Goal: Task Accomplishment & Management: Manage account settings

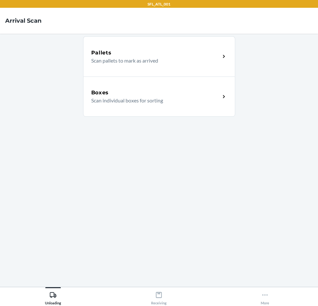
click at [133, 106] on div "Boxes Scan individual boxes for sorting" at bounding box center [159, 96] width 152 height 40
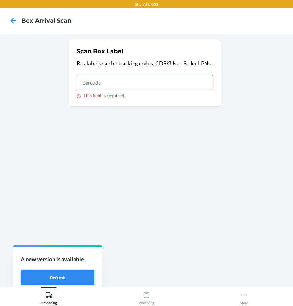
click at [84, 276] on button "Refresh" at bounding box center [58, 278] width 74 height 16
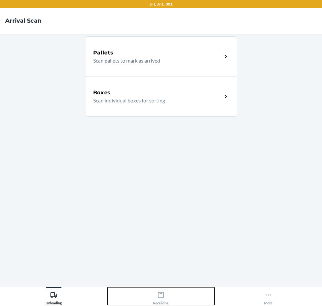
click at [166, 291] on div "Receiving" at bounding box center [161, 297] width 16 height 16
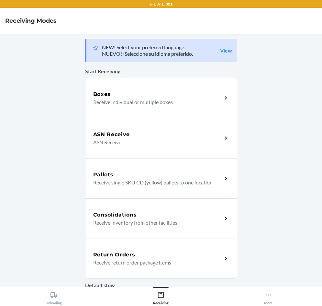
drag, startPoint x: 163, startPoint y: 249, endPoint x: 155, endPoint y: 246, distance: 8.9
click at [163, 249] on div "Return Orders Receive return order package items" at bounding box center [161, 258] width 152 height 40
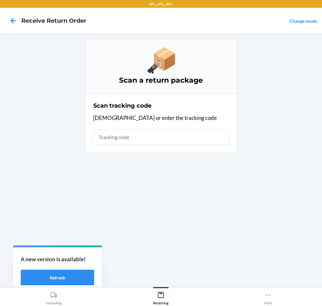
click at [1, 41] on main "Scan a return package Scan tracking code Scan or enter the tracking code" at bounding box center [161, 160] width 322 height 253
click at [47, 275] on button "Refresh" at bounding box center [58, 278] width 74 height 16
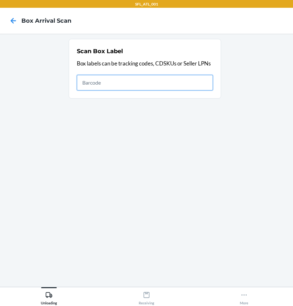
click at [197, 84] on input "text" at bounding box center [145, 83] width 136 height 16
type input "420302599434636106023303886188"
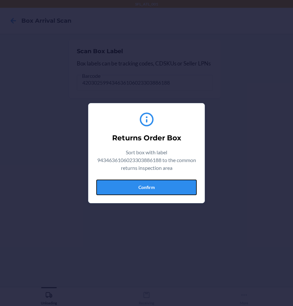
drag, startPoint x: 155, startPoint y: 189, endPoint x: 162, endPoint y: 187, distance: 6.8
click at [161, 187] on button "Confirm" at bounding box center [146, 187] width 100 height 16
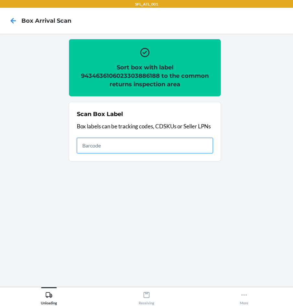
drag, startPoint x: 175, startPoint y: 144, endPoint x: 179, endPoint y: 141, distance: 4.2
click at [178, 141] on input "text" at bounding box center [145, 146] width 136 height 16
type input "420302599434636106023304388063"
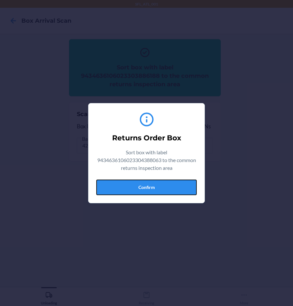
drag, startPoint x: 163, startPoint y: 186, endPoint x: 172, endPoint y: 165, distance: 22.9
click at [166, 186] on button "Confirm" at bounding box center [146, 187] width 100 height 16
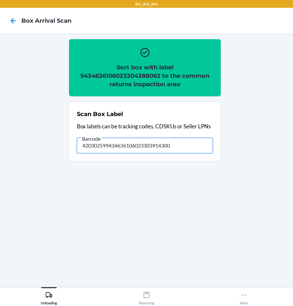
type input "420302599434636106023303914300"
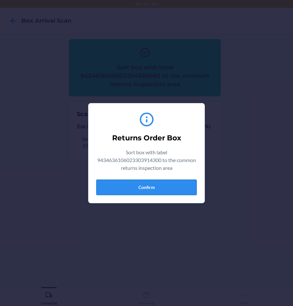
click at [166, 183] on button "Confirm" at bounding box center [146, 187] width 100 height 16
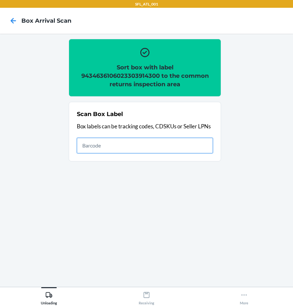
click at [201, 144] on input "text" at bounding box center [145, 146] width 136 height 16
type input "420302599434636106023304706096"
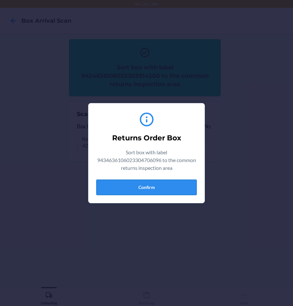
click at [169, 185] on button "Confirm" at bounding box center [146, 187] width 100 height 16
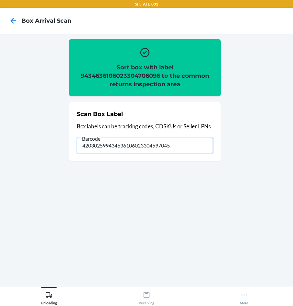
type input "420302599434636106023304597045"
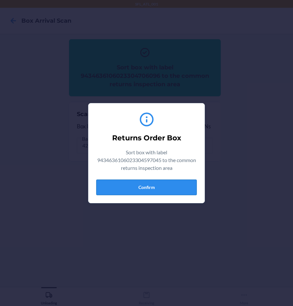
click at [148, 188] on button "Confirm" at bounding box center [146, 187] width 100 height 16
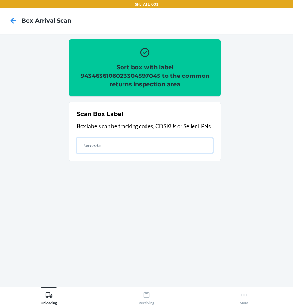
drag, startPoint x: 189, startPoint y: 149, endPoint x: 183, endPoint y: 144, distance: 8.3
click at [187, 147] on input "text" at bounding box center [145, 146] width 136 height 16
type input "420302599434636106023304535191"
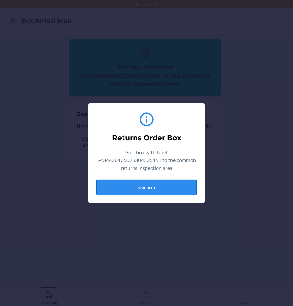
click at [164, 186] on button "Confirm" at bounding box center [146, 187] width 100 height 16
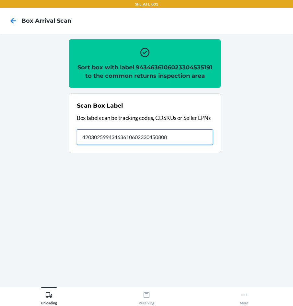
type input "420302599434636106023304508089"
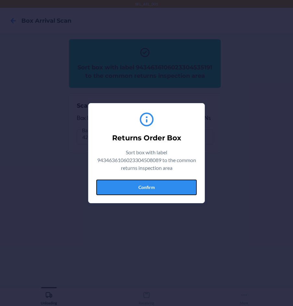
drag, startPoint x: 159, startPoint y: 189, endPoint x: 277, endPoint y: 188, distance: 117.6
click at [159, 188] on button "Confirm" at bounding box center [146, 187] width 100 height 16
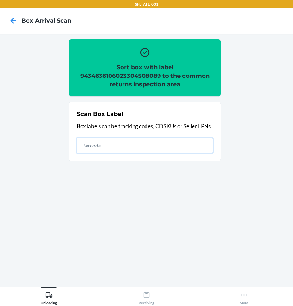
drag, startPoint x: 172, startPoint y: 146, endPoint x: 162, endPoint y: 124, distance: 24.5
click at [170, 139] on input "text" at bounding box center [145, 146] width 136 height 16
type input "420302599434636106023304696465"
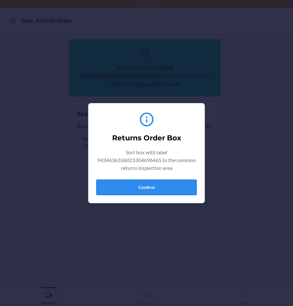
drag, startPoint x: 176, startPoint y: 185, endPoint x: 277, endPoint y: 168, distance: 102.8
click at [176, 184] on button "Confirm" at bounding box center [146, 187] width 100 height 16
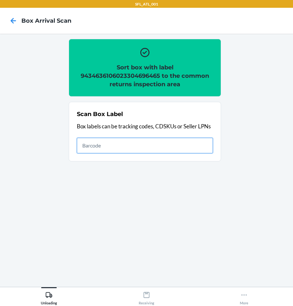
click at [188, 141] on input "text" at bounding box center [145, 146] width 136 height 16
type input "420302599434636106023303888410"
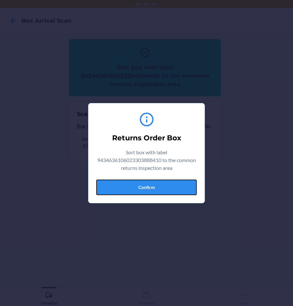
click at [182, 183] on button "Confirm" at bounding box center [146, 187] width 100 height 16
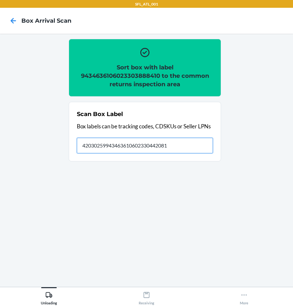
type input "420302599434636106023304420817"
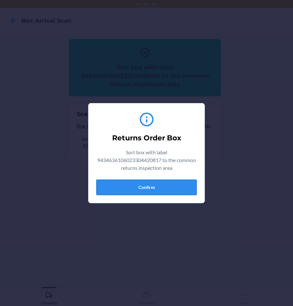
drag, startPoint x: 179, startPoint y: 180, endPoint x: 178, endPoint y: 185, distance: 4.3
click at [178, 185] on button "Confirm" at bounding box center [146, 187] width 100 height 16
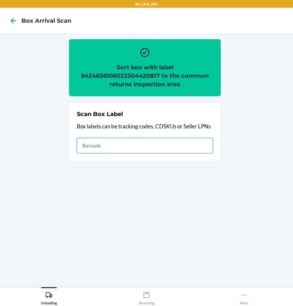
drag, startPoint x: 200, startPoint y: 144, endPoint x: 176, endPoint y: 93, distance: 55.9
click at [196, 141] on input "text" at bounding box center [145, 146] width 136 height 16
type input "420302599434636106023304564740"
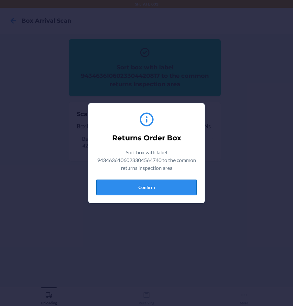
click at [149, 185] on button "Confirm" at bounding box center [146, 187] width 100 height 16
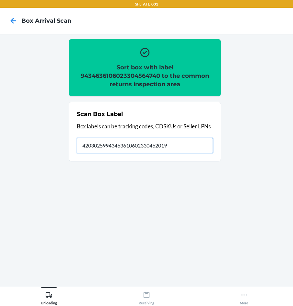
type input "420302599434636106023304620194"
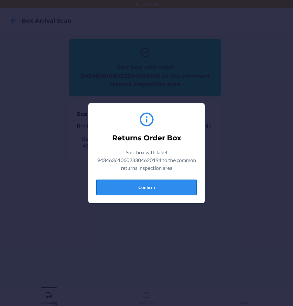
click at [168, 190] on button "Confirm" at bounding box center [146, 187] width 100 height 16
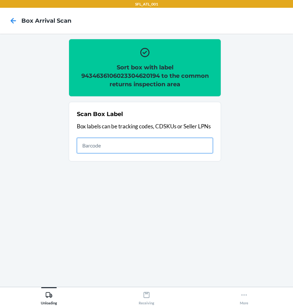
click at [208, 144] on input "text" at bounding box center [145, 146] width 136 height 16
type input "420302599434636106023304993212"
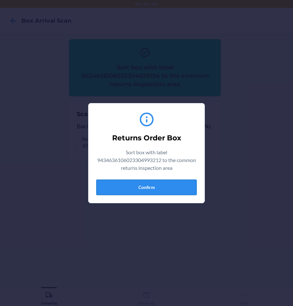
click at [163, 194] on button "Confirm" at bounding box center [146, 187] width 100 height 16
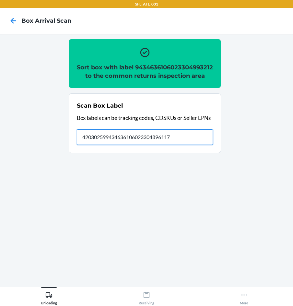
type input "420302599434636106023304896117"
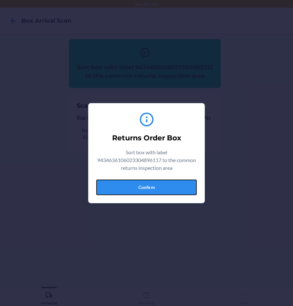
drag, startPoint x: 164, startPoint y: 186, endPoint x: 175, endPoint y: 183, distance: 10.6
click at [165, 185] on button "Confirm" at bounding box center [146, 187] width 100 height 16
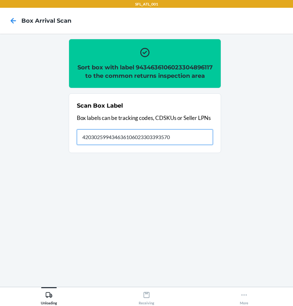
type input "420302599434636106023303393570"
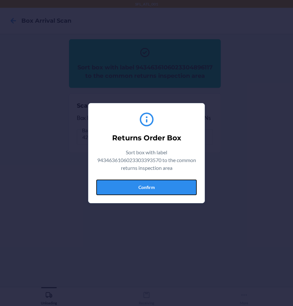
drag, startPoint x: 168, startPoint y: 184, endPoint x: 254, endPoint y: 174, distance: 86.4
click at [168, 184] on button "Confirm" at bounding box center [146, 187] width 100 height 16
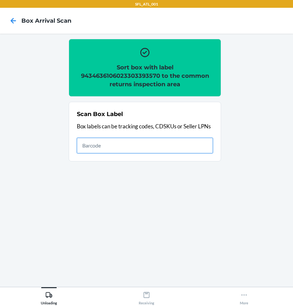
click at [116, 144] on input "text" at bounding box center [145, 146] width 136 height 16
type input "420302599434636106023305595262"
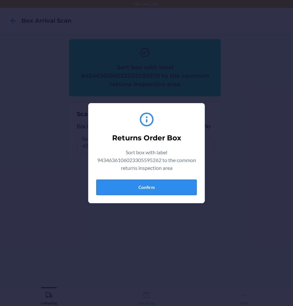
click at [161, 179] on div "Returns Order Box Sort box with label 9434636106023305595262 to the common retu…" at bounding box center [146, 153] width 100 height 89
click at [162, 182] on button "Confirm" at bounding box center [146, 187] width 100 height 16
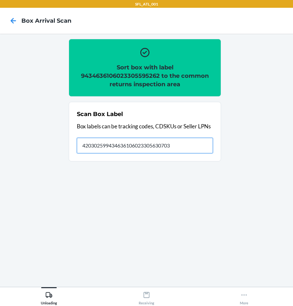
type input "420302599434636106023305630703"
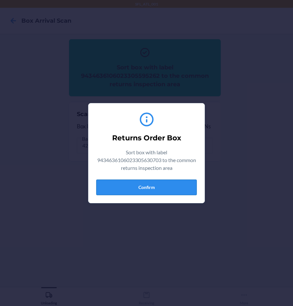
click at [171, 186] on button "Confirm" at bounding box center [146, 187] width 100 height 16
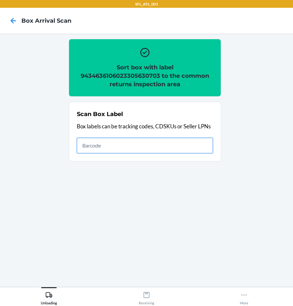
drag, startPoint x: 159, startPoint y: 142, endPoint x: 169, endPoint y: 144, distance: 10.7
click at [159, 142] on input "text" at bounding box center [145, 146] width 136 height 16
type input "420302599434636106023305622883"
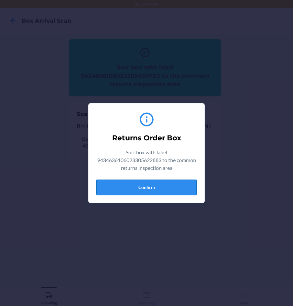
click at [176, 184] on button "Confirm" at bounding box center [146, 187] width 100 height 16
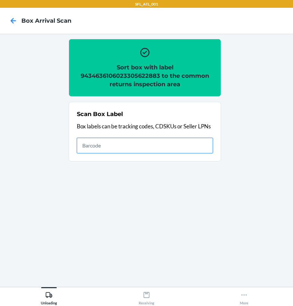
drag, startPoint x: 130, startPoint y: 147, endPoint x: 153, endPoint y: 125, distance: 31.6
click at [130, 147] on input "text" at bounding box center [145, 146] width 136 height 16
type input "420302599434636106023305451025"
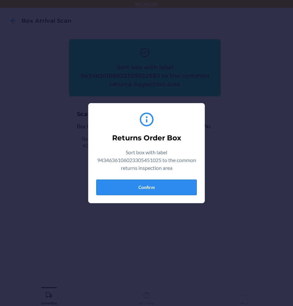
click at [156, 184] on button "Confirm" at bounding box center [146, 187] width 100 height 16
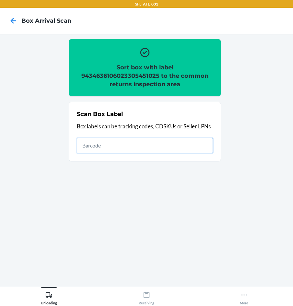
drag, startPoint x: 191, startPoint y: 147, endPoint x: 195, endPoint y: 146, distance: 4.8
click at [192, 146] on input "text" at bounding box center [145, 146] width 136 height 16
type input "420302599434636106023305744059"
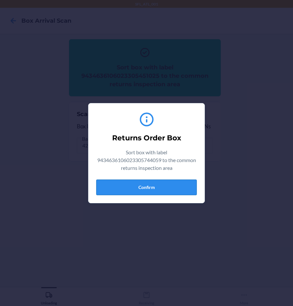
click at [191, 188] on button "Confirm" at bounding box center [146, 187] width 100 height 16
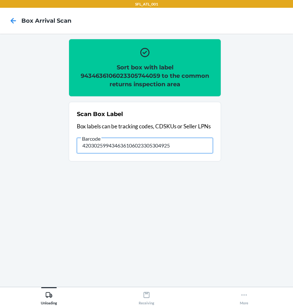
type input "420302599434636106023305304925"
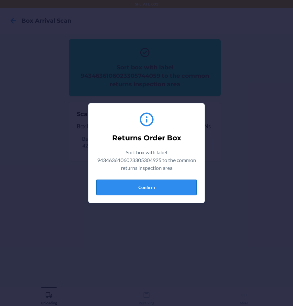
click at [184, 186] on button "Confirm" at bounding box center [146, 187] width 100 height 16
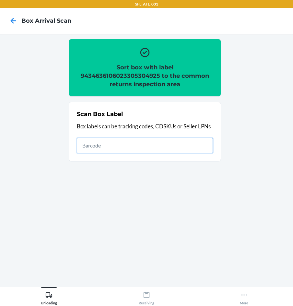
click at [184, 139] on input "text" at bounding box center [145, 146] width 136 height 16
type input "420302599434636106023302878535"
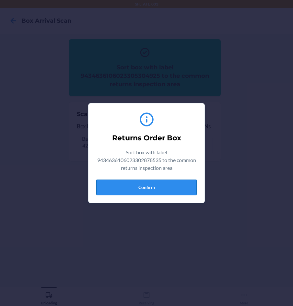
click at [164, 185] on button "Confirm" at bounding box center [146, 187] width 100 height 16
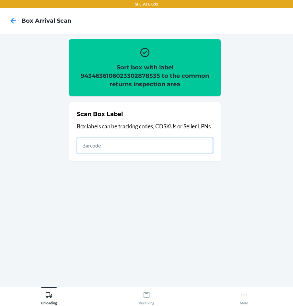
click at [199, 138] on input "text" at bounding box center [145, 146] width 136 height 16
type input "420302599434636106023304543240"
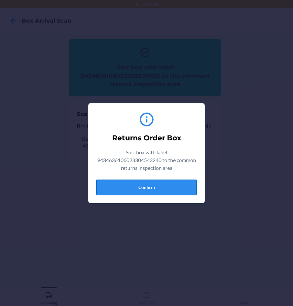
click at [156, 186] on button "Confirm" at bounding box center [146, 187] width 100 height 16
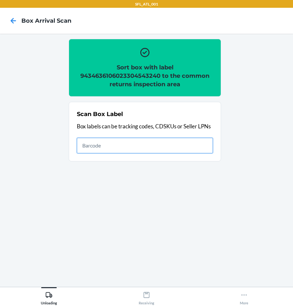
drag, startPoint x: 116, startPoint y: 139, endPoint x: 121, endPoint y: 147, distance: 9.4
click at [118, 141] on input "text" at bounding box center [145, 146] width 136 height 16
type input "420302599434636106023304741721"
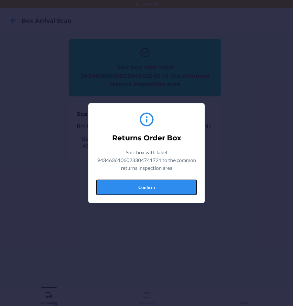
click at [142, 186] on button "Confirm" at bounding box center [146, 187] width 100 height 16
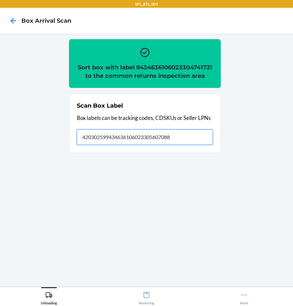
type input "420302599434636106023305607088"
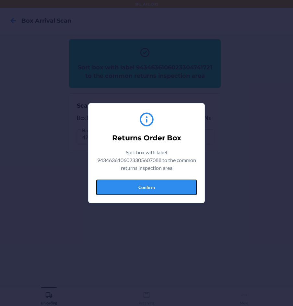
drag, startPoint x: 161, startPoint y: 186, endPoint x: 175, endPoint y: 190, distance: 14.7
click at [161, 185] on button "Confirm" at bounding box center [146, 187] width 100 height 16
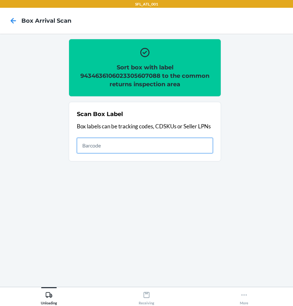
click at [194, 149] on input "text" at bounding box center [145, 146] width 136 height 16
type input "420302599434636106023305290792"
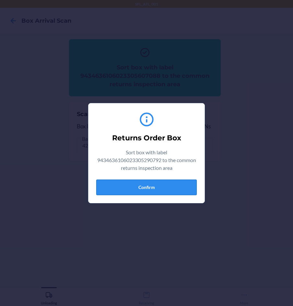
click at [172, 191] on button "Confirm" at bounding box center [146, 187] width 100 height 16
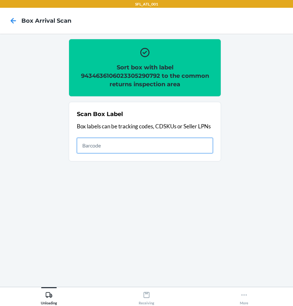
click at [128, 147] on input "text" at bounding box center [145, 146] width 136 height 16
type input "420302599434636106023305545359"
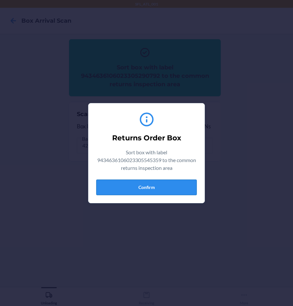
click at [180, 189] on button "Confirm" at bounding box center [146, 187] width 100 height 16
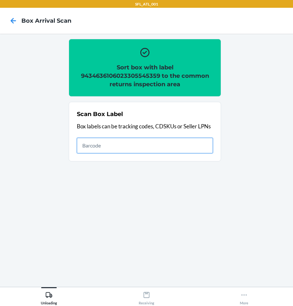
drag, startPoint x: 177, startPoint y: 146, endPoint x: 166, endPoint y: 141, distance: 11.6
click at [174, 144] on input "text" at bounding box center [145, 146] width 136 height 16
type input "420302599434636106023305838864"
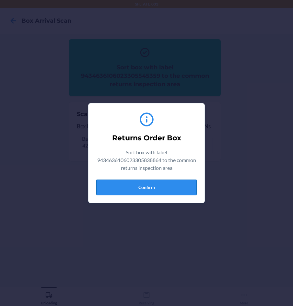
click at [173, 180] on button "Confirm" at bounding box center [146, 187] width 100 height 16
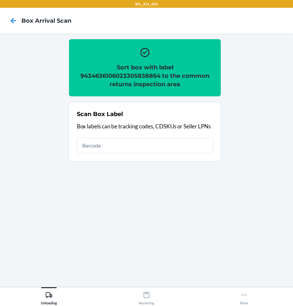
drag, startPoint x: 120, startPoint y: 154, endPoint x: 121, endPoint y: 144, distance: 10.4
click at [121, 143] on div "Scan Box Label Box labels can be tracking codes, CDSKUs or Seller LPNs" at bounding box center [145, 131] width 136 height 47
click at [139, 146] on input "text" at bounding box center [145, 146] width 136 height 16
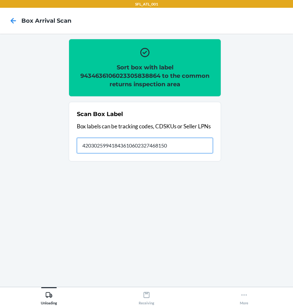
type input "420302599418436106023274681506"
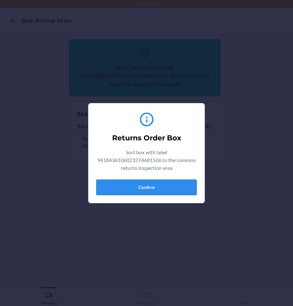
click at [165, 187] on button "Confirm" at bounding box center [146, 187] width 100 height 16
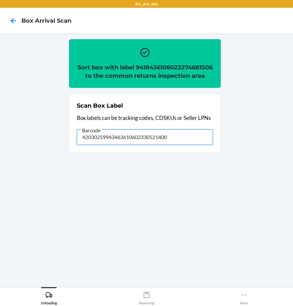
type input "420302599434636106023305214002"
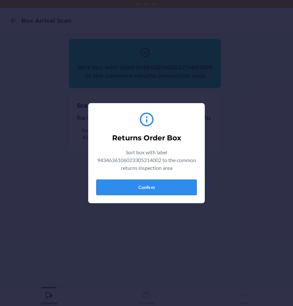
click at [159, 189] on button "Confirm" at bounding box center [146, 187] width 100 height 16
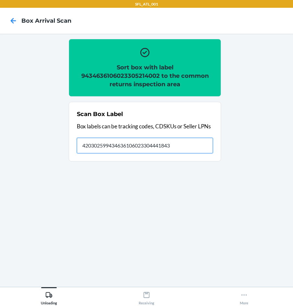
type input "420302599434636106023304441843"
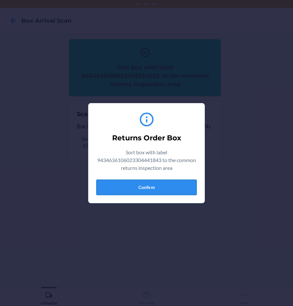
click at [147, 192] on button "Confirm" at bounding box center [146, 187] width 100 height 16
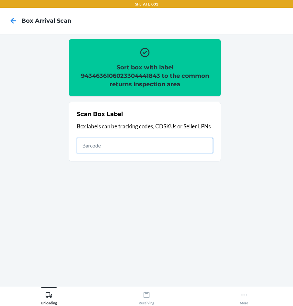
click at [200, 146] on input "text" at bounding box center [145, 146] width 136 height 16
type input "420302599434636106023305642607"
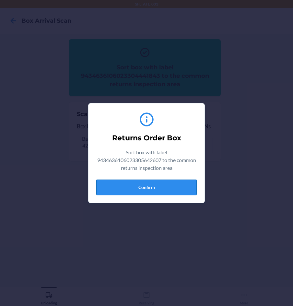
click at [154, 190] on button "Confirm" at bounding box center [146, 187] width 100 height 16
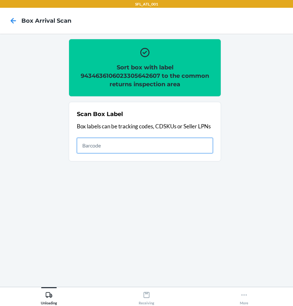
drag, startPoint x: 171, startPoint y: 144, endPoint x: 156, endPoint y: 135, distance: 17.3
click at [171, 144] on input "text" at bounding box center [145, 146] width 136 height 16
type input "420302599434636106023302090661"
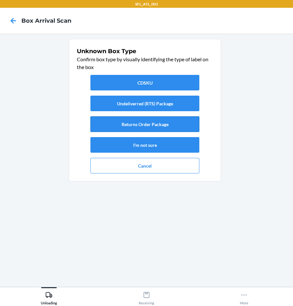
click at [138, 124] on button "Returns Order Package" at bounding box center [144, 124] width 109 height 16
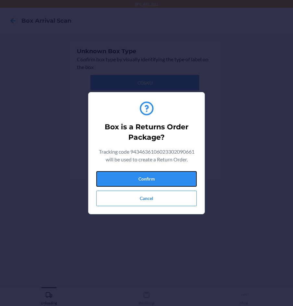
drag, startPoint x: 159, startPoint y: 179, endPoint x: 148, endPoint y: 147, distance: 34.1
click at [157, 178] on button "Confirm" at bounding box center [146, 179] width 100 height 16
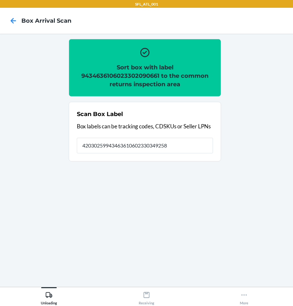
type input "420302599434636106023303492587"
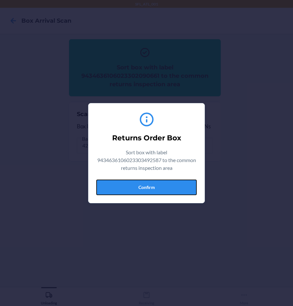
drag, startPoint x: 169, startPoint y: 187, endPoint x: 278, endPoint y: 161, distance: 111.8
click at [173, 185] on button "Confirm" at bounding box center [146, 187] width 100 height 16
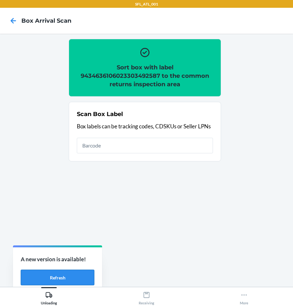
click at [59, 279] on button "Refresh" at bounding box center [58, 278] width 74 height 16
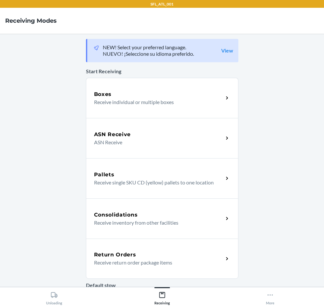
click at [159, 262] on p "Receive return order package items" at bounding box center [156, 263] width 124 height 8
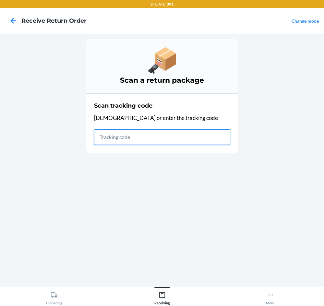
click at [154, 138] on input "text" at bounding box center [162, 137] width 136 height 16
type input "4203025994346361060233038"
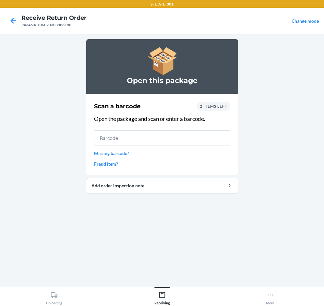
click at [219, 107] on span "2 items left" at bounding box center [214, 106] width 28 height 5
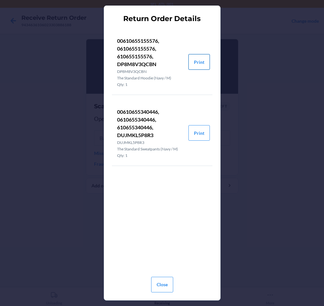
click at [202, 62] on button "Print" at bounding box center [198, 62] width 21 height 16
click at [195, 136] on button "Print" at bounding box center [198, 133] width 21 height 16
click at [46, 57] on div "Return Order Details 00610655155576, 0610655155576, 610655155576, DP8M8V3QCBN D…" at bounding box center [162, 153] width 324 height 306
click at [162, 289] on button "Close" at bounding box center [162, 285] width 22 height 16
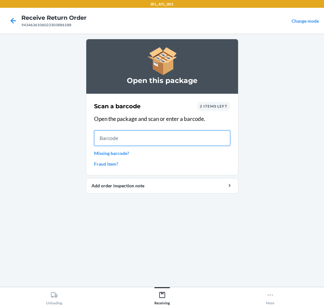
click at [164, 139] on input "text" at bounding box center [162, 138] width 136 height 16
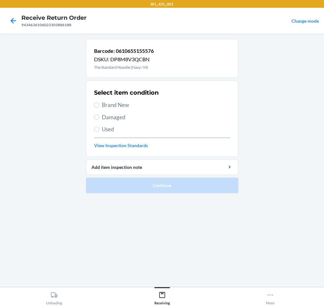
click at [104, 104] on span "Brand New" at bounding box center [166, 105] width 128 height 8
click at [99, 104] on input "Brand New" at bounding box center [96, 104] width 5 height 5
radio input "true"
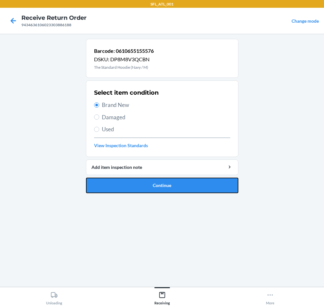
click at [179, 183] on button "Continue" at bounding box center [162, 186] width 152 height 16
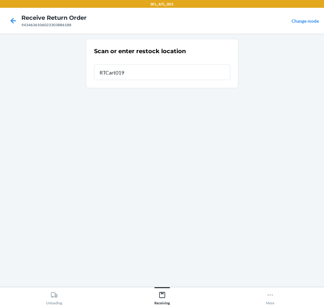
type input "RTCart019"
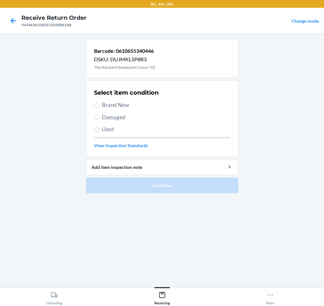
drag, startPoint x: 123, startPoint y: 105, endPoint x: 149, endPoint y: 125, distance: 32.4
click at [123, 105] on span "Brand New" at bounding box center [166, 105] width 128 height 8
click at [96, 105] on input "Brand New" at bounding box center [96, 104] width 5 height 5
radio input "true"
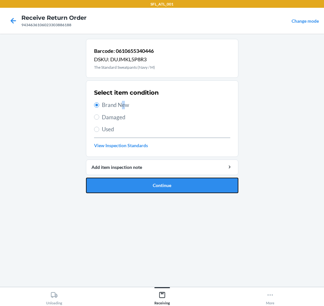
drag, startPoint x: 173, startPoint y: 183, endPoint x: 173, endPoint y: 174, distance: 8.4
click at [173, 181] on button "Continue" at bounding box center [162, 186] width 152 height 16
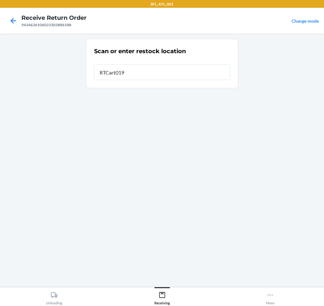
type input "RTCart019"
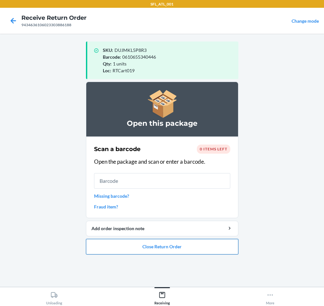
click at [197, 248] on button "Close Return Order" at bounding box center [162, 247] width 152 height 16
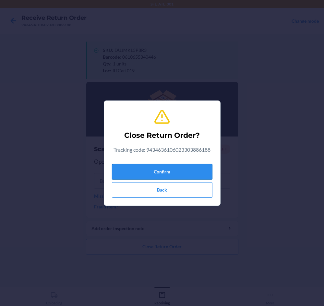
click at [186, 174] on button "Confirm" at bounding box center [162, 172] width 100 height 16
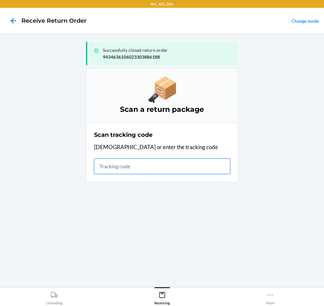
click at [189, 169] on input "text" at bounding box center [162, 166] width 136 height 16
type input "420302599434636"
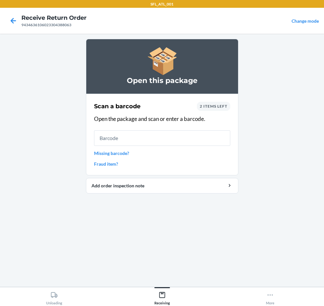
click at [222, 106] on span "2 items left" at bounding box center [214, 106] width 28 height 5
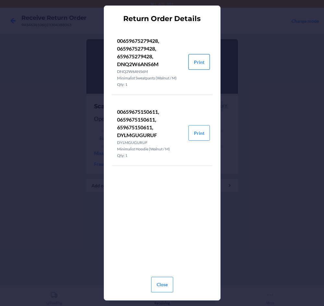
click at [197, 60] on button "Print" at bounding box center [198, 62] width 21 height 16
click at [198, 137] on button "Print" at bounding box center [198, 133] width 21 height 16
drag, startPoint x: 164, startPoint y: 283, endPoint x: 160, endPoint y: 278, distance: 6.6
click at [164, 282] on button "Close" at bounding box center [162, 285] width 22 height 16
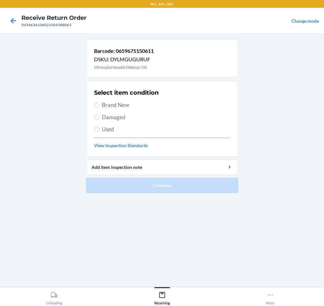
click at [136, 108] on span "Brand New" at bounding box center [166, 105] width 128 height 8
click at [99, 108] on input "Brand New" at bounding box center [96, 104] width 5 height 5
radio input "true"
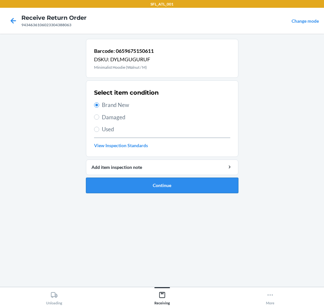
click at [180, 183] on button "Continue" at bounding box center [162, 186] width 152 height 16
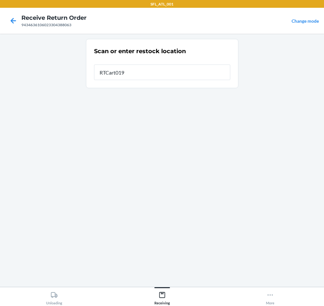
type input "RTCart019"
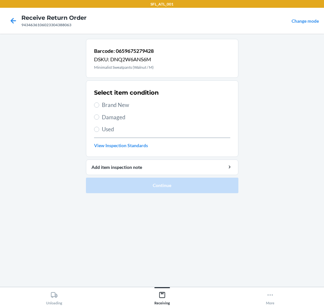
click at [100, 105] on label "Brand New" at bounding box center [162, 105] width 136 height 8
click at [99, 105] on input "Brand New" at bounding box center [96, 104] width 5 height 5
radio input "true"
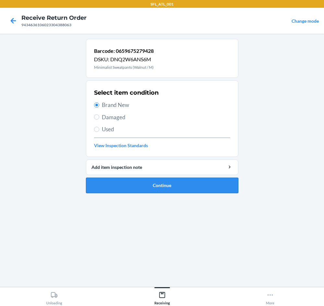
click at [192, 183] on button "Continue" at bounding box center [162, 186] width 152 height 16
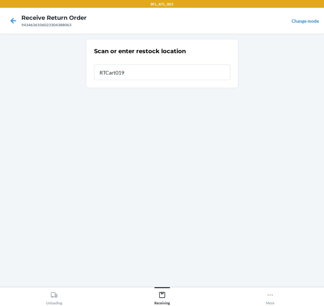
type input "RTCart019"
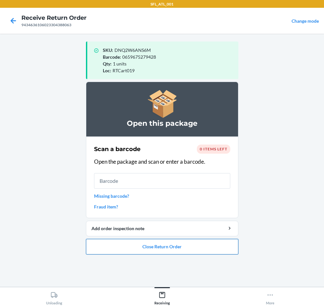
click at [191, 242] on button "Close Return Order" at bounding box center [162, 247] width 152 height 16
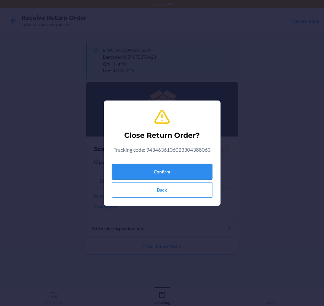
click at [193, 172] on button "Confirm" at bounding box center [162, 172] width 100 height 16
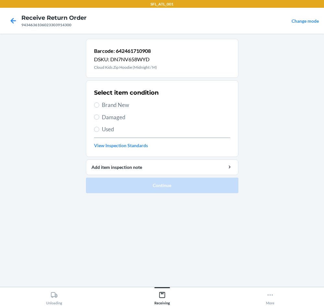
click at [109, 102] on span "Brand New" at bounding box center [166, 105] width 128 height 8
click at [99, 102] on input "Brand New" at bounding box center [96, 104] width 5 height 5
radio input "true"
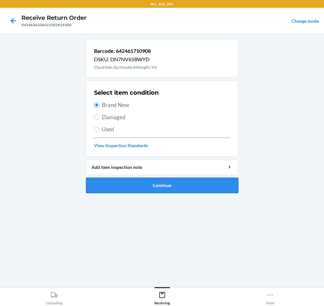
click at [179, 189] on button "Continue" at bounding box center [162, 186] width 152 height 16
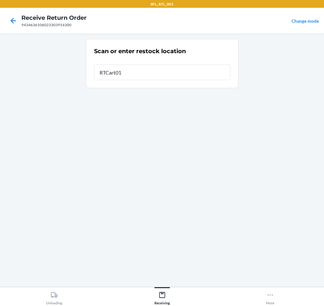
type input "RTCart019"
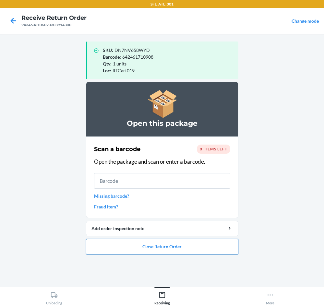
click at [187, 244] on button "Close Return Order" at bounding box center [162, 247] width 152 height 16
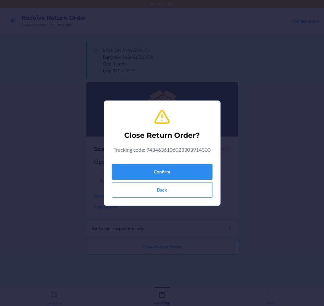
drag, startPoint x: 185, startPoint y: 174, endPoint x: 180, endPoint y: 177, distance: 5.4
click at [183, 175] on button "Confirm" at bounding box center [162, 172] width 100 height 16
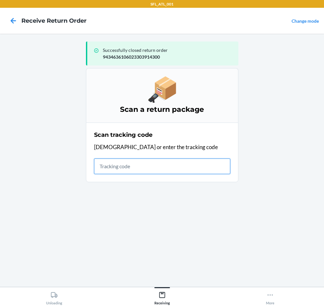
click at [170, 169] on input "text" at bounding box center [162, 166] width 136 height 16
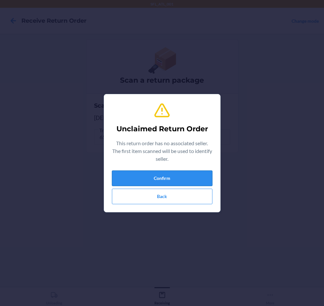
click at [190, 171] on button "Confirm" at bounding box center [162, 178] width 100 height 16
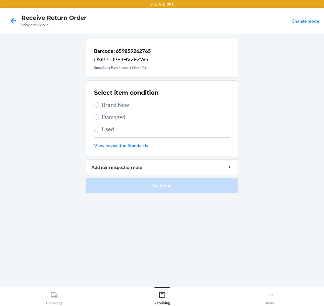
drag, startPoint x: 101, startPoint y: 104, endPoint x: 95, endPoint y: 105, distance: 6.6
click at [101, 104] on label "Brand New" at bounding box center [162, 105] width 136 height 8
click at [99, 104] on input "Brand New" at bounding box center [96, 104] width 5 height 5
radio input "true"
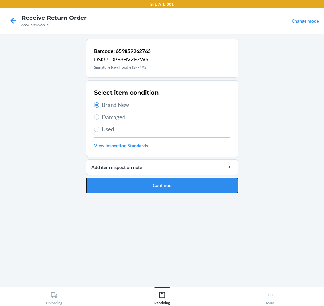
drag, startPoint x: 177, startPoint y: 182, endPoint x: 176, endPoint y: 166, distance: 16.5
click at [176, 182] on button "Continue" at bounding box center [162, 186] width 152 height 16
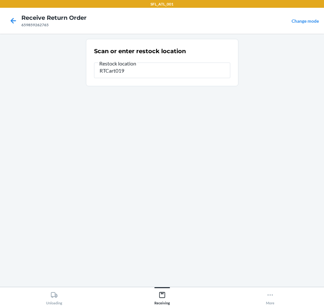
type input "RTCart019"
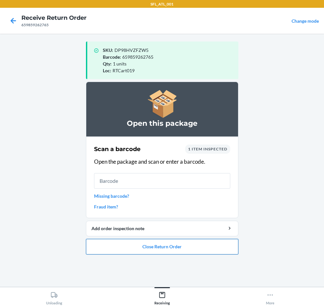
click at [171, 244] on button "Close Return Order" at bounding box center [162, 247] width 152 height 16
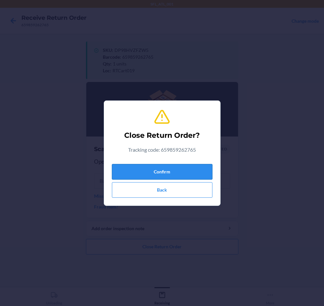
click at [188, 164] on div "Confirm Back" at bounding box center [162, 179] width 100 height 36
click at [184, 169] on button "Confirm" at bounding box center [162, 172] width 100 height 16
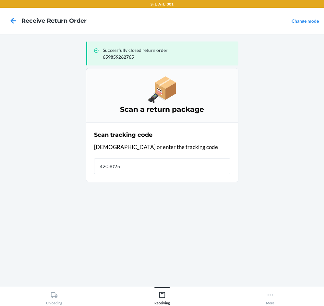
type input "42030259"
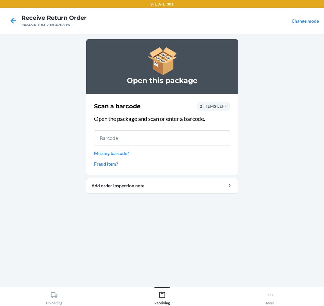
click at [208, 107] on span "2 items left" at bounding box center [214, 106] width 28 height 5
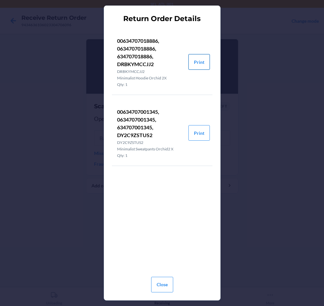
click at [203, 63] on button "Print" at bounding box center [198, 62] width 21 height 16
click at [169, 282] on button "Close" at bounding box center [162, 285] width 22 height 16
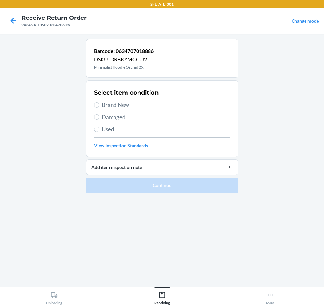
drag, startPoint x: 105, startPoint y: 106, endPoint x: 146, endPoint y: 158, distance: 66.4
click at [105, 107] on span "Brand New" at bounding box center [166, 105] width 128 height 8
click at [99, 107] on input "Brand New" at bounding box center [96, 104] width 5 height 5
radio input "true"
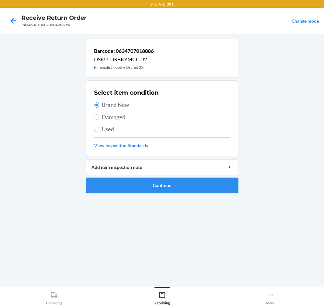
click at [163, 185] on button "Continue" at bounding box center [162, 186] width 152 height 16
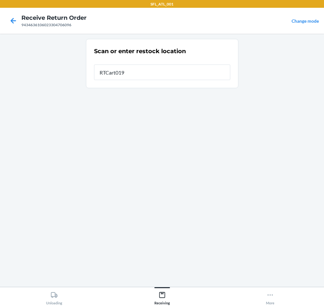
type input "RTCart019"
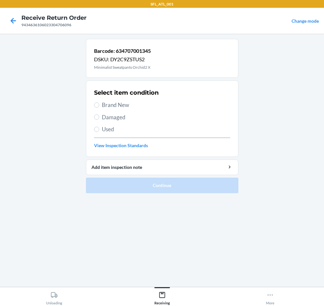
click at [123, 105] on span "Brand New" at bounding box center [166, 105] width 128 height 8
click at [99, 105] on input "Brand New" at bounding box center [96, 104] width 5 height 5
radio input "true"
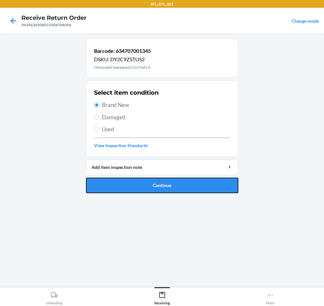
drag, startPoint x: 159, startPoint y: 180, endPoint x: 175, endPoint y: 181, distance: 15.6
click at [159, 181] on button "Continue" at bounding box center [162, 186] width 152 height 16
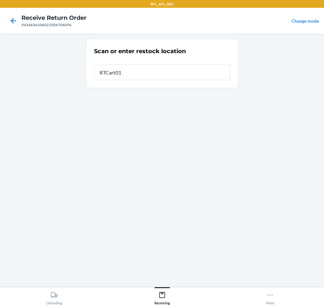
type input "RTCart019"
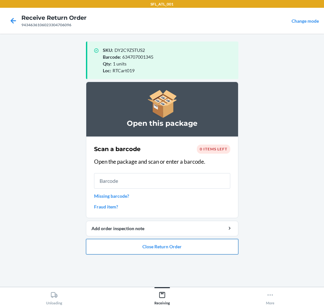
click at [171, 245] on button "Close Return Order" at bounding box center [162, 247] width 152 height 16
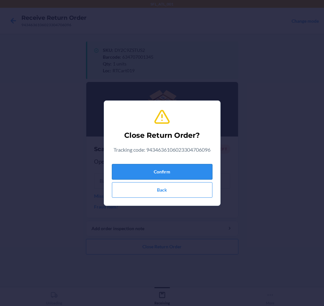
click at [185, 168] on button "Confirm" at bounding box center [162, 172] width 100 height 16
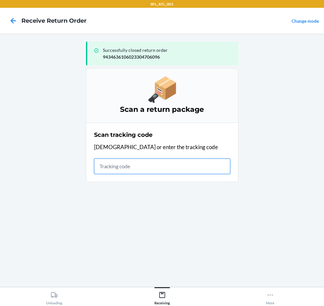
click at [175, 169] on input "text" at bounding box center [162, 166] width 136 height 16
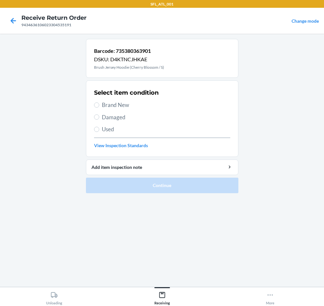
click at [121, 104] on span "Brand New" at bounding box center [166, 105] width 128 height 8
click at [99, 104] on input "Brand New" at bounding box center [96, 104] width 5 height 5
radio input "true"
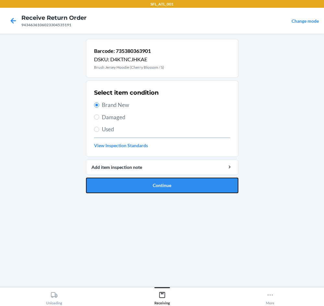
drag, startPoint x: 147, startPoint y: 185, endPoint x: 145, endPoint y: 179, distance: 6.1
click at [145, 184] on button "Continue" at bounding box center [162, 186] width 152 height 16
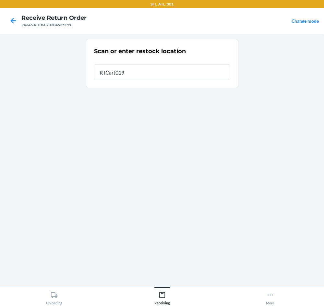
type input "RTCart019"
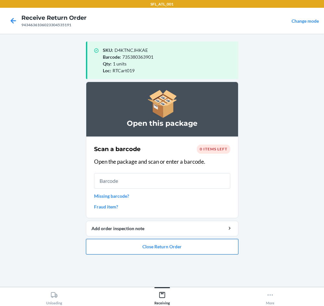
click at [192, 248] on button "Close Return Order" at bounding box center [162, 247] width 152 height 16
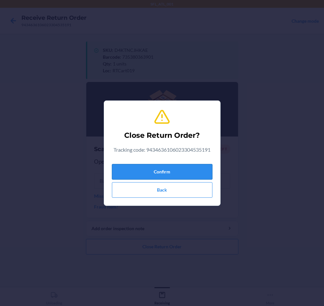
drag, startPoint x: 185, startPoint y: 175, endPoint x: 184, endPoint y: 178, distance: 3.5
click at [184, 178] on button "Confirm" at bounding box center [162, 172] width 100 height 16
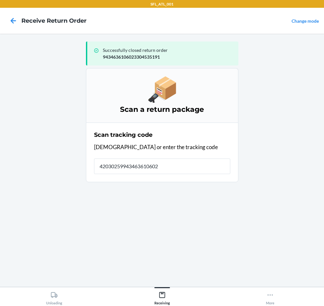
type input "420302599434636106023"
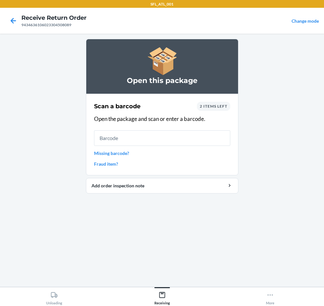
click at [110, 164] on link "Fraud item?" at bounding box center [162, 163] width 136 height 7
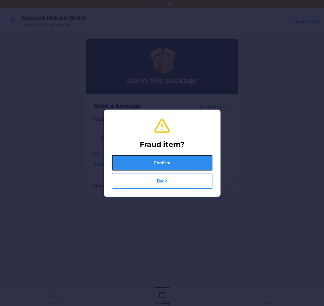
click at [156, 162] on button "Confirm" at bounding box center [162, 163] width 100 height 16
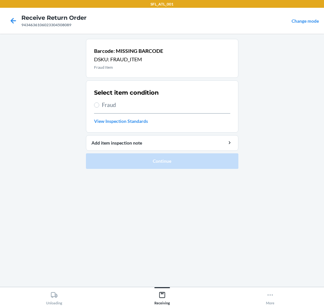
drag, startPoint x: 122, startPoint y: 106, endPoint x: 118, endPoint y: 108, distance: 4.3
click at [122, 107] on span "Fraud" at bounding box center [166, 105] width 128 height 8
click at [99, 107] on input "Fraud" at bounding box center [96, 104] width 5 height 5
radio input "true"
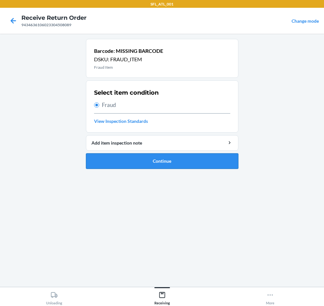
click at [154, 161] on button "Continue" at bounding box center [162, 161] width 152 height 16
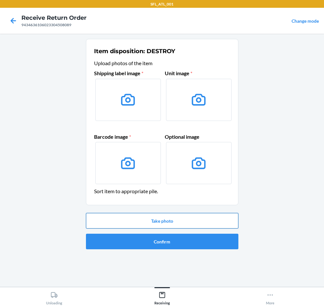
click at [198, 223] on button "Take photo" at bounding box center [162, 221] width 152 height 16
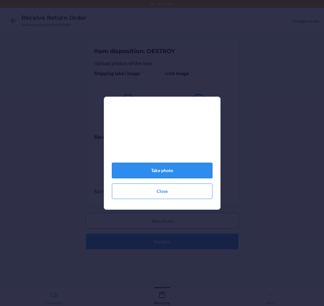
click at [196, 178] on button "Take photo" at bounding box center [162, 171] width 100 height 16
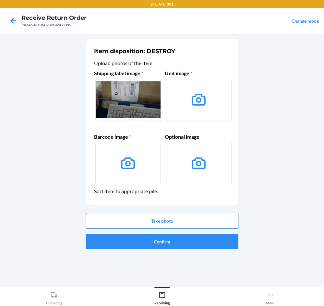
click at [198, 219] on button "Take photo" at bounding box center [162, 221] width 152 height 16
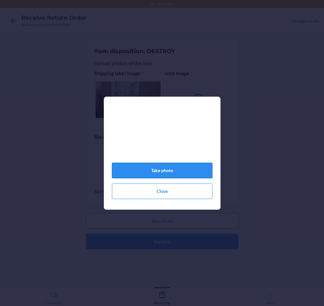
click at [198, 171] on button "Take photo" at bounding box center [162, 171] width 100 height 16
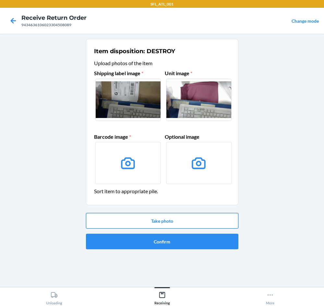
drag, startPoint x: 199, startPoint y: 220, endPoint x: 199, endPoint y: 213, distance: 7.5
click at [199, 213] on button "Take photo" at bounding box center [162, 221] width 152 height 16
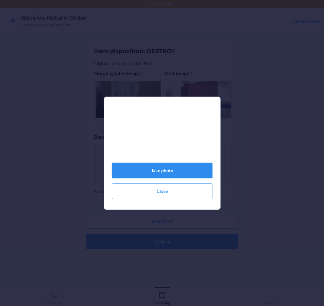
click at [187, 170] on button "Take photo" at bounding box center [162, 171] width 100 height 16
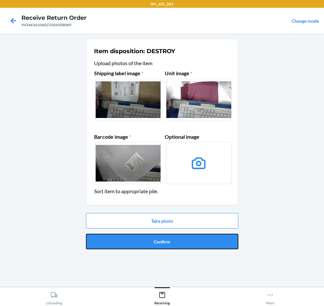
drag, startPoint x: 202, startPoint y: 238, endPoint x: 208, endPoint y: 239, distance: 6.2
click at [203, 237] on button "Confirm" at bounding box center [162, 242] width 152 height 16
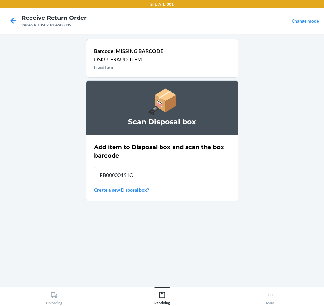
type input "RB00000191O"
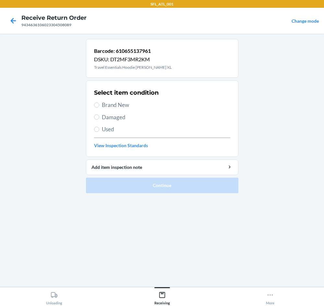
click at [132, 107] on span "Brand New" at bounding box center [166, 105] width 128 height 8
click at [99, 107] on input "Brand New" at bounding box center [96, 104] width 5 height 5
radio input "true"
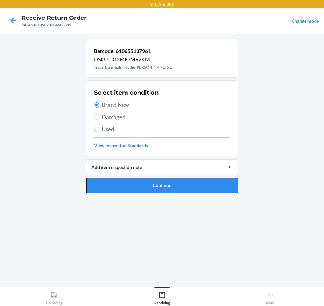
click at [197, 182] on button "Continue" at bounding box center [162, 186] width 152 height 16
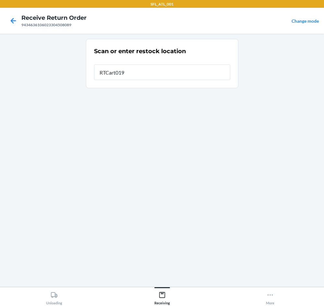
type input "RTCart019"
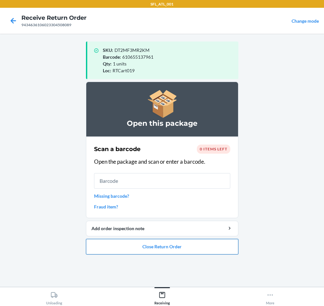
click at [161, 244] on button "Close Return Order" at bounding box center [162, 247] width 152 height 16
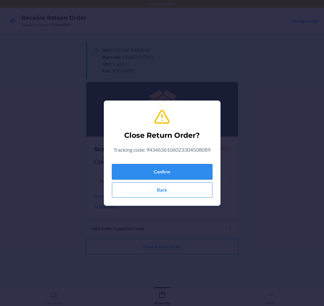
click at [196, 173] on button "Confirm" at bounding box center [162, 172] width 100 height 16
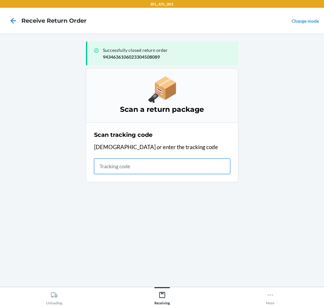
drag, startPoint x: 189, startPoint y: 167, endPoint x: 186, endPoint y: 165, distance: 3.3
click at [188, 167] on input "text" at bounding box center [162, 166] width 136 height 16
type input "420302599434636106023"
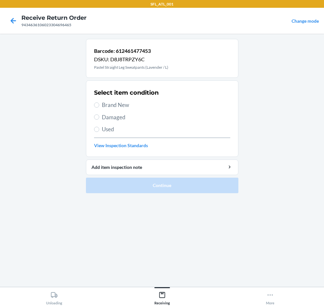
drag, startPoint x: 108, startPoint y: 106, endPoint x: 123, endPoint y: 106, distance: 15.2
click at [108, 105] on span "Brand New" at bounding box center [166, 105] width 128 height 8
click at [99, 105] on input "Brand New" at bounding box center [96, 104] width 5 height 5
radio input "true"
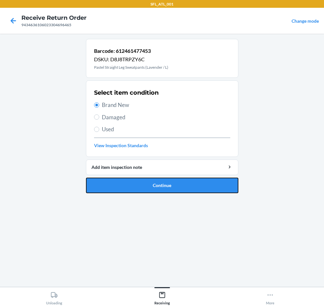
drag, startPoint x: 198, startPoint y: 186, endPoint x: 194, endPoint y: 156, distance: 30.4
click at [196, 184] on button "Continue" at bounding box center [162, 186] width 152 height 16
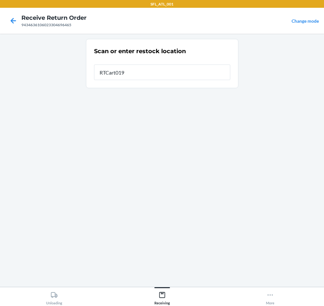
type input "RTCart019"
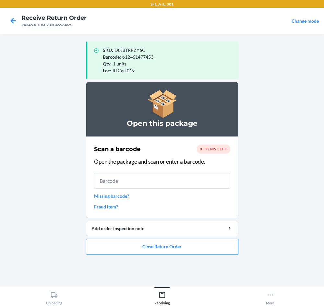
click at [215, 254] on button "Close Return Order" at bounding box center [162, 247] width 152 height 16
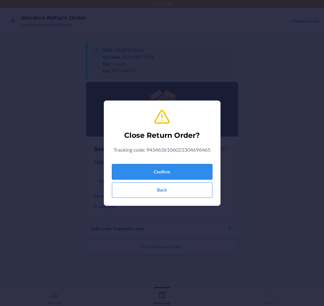
click at [181, 174] on button "Confirm" at bounding box center [162, 172] width 100 height 16
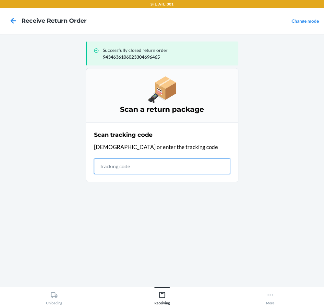
drag, startPoint x: 154, startPoint y: 165, endPoint x: 143, endPoint y: 160, distance: 12.3
click at [153, 165] on input "text" at bounding box center [162, 166] width 136 height 16
type input "420302599"
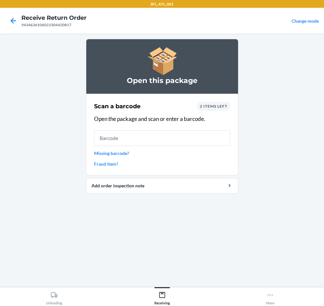
click at [204, 137] on input "text" at bounding box center [162, 138] width 136 height 16
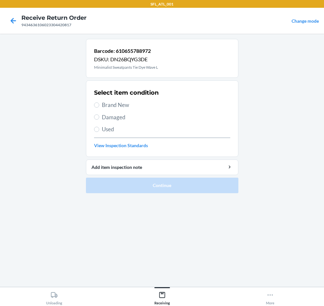
click at [126, 102] on span "Brand New" at bounding box center [166, 105] width 128 height 8
click at [99, 102] on input "Brand New" at bounding box center [96, 104] width 5 height 5
radio input "true"
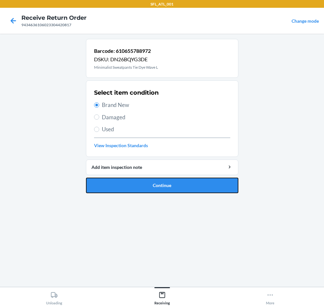
click at [187, 180] on button "Continue" at bounding box center [162, 186] width 152 height 16
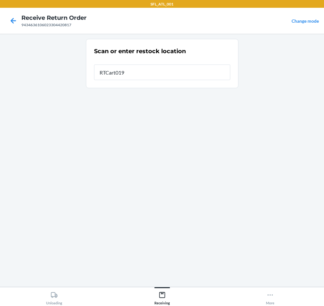
type input "RTCart019"
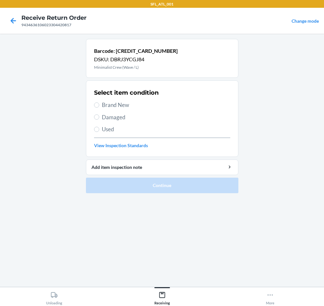
click at [135, 106] on span "Brand New" at bounding box center [166, 105] width 128 height 8
click at [99, 106] on input "Brand New" at bounding box center [96, 104] width 5 height 5
radio input "true"
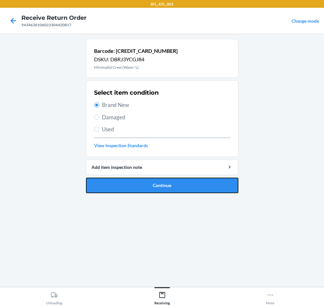
click at [182, 184] on button "Continue" at bounding box center [162, 186] width 152 height 16
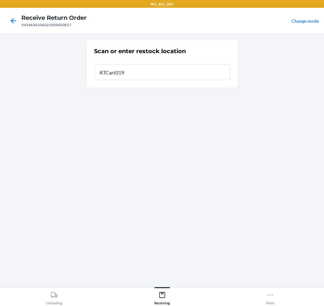
type input "RTCart019"
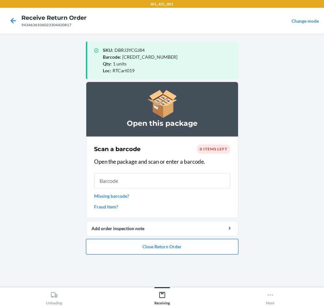
click at [178, 245] on button "Close Return Order" at bounding box center [162, 247] width 152 height 16
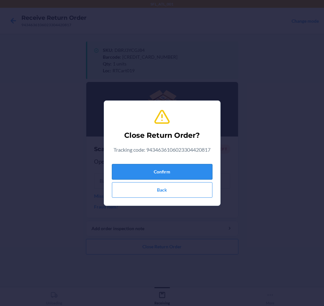
click at [193, 172] on button "Confirm" at bounding box center [162, 172] width 100 height 16
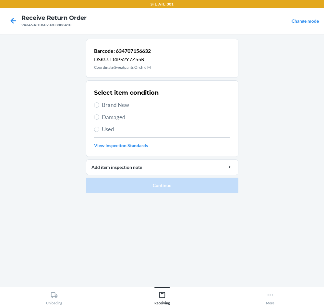
drag, startPoint x: 120, startPoint y: 103, endPoint x: 144, endPoint y: 111, distance: 25.5
click at [120, 103] on span "Brand New" at bounding box center [166, 105] width 128 height 8
click at [99, 103] on input "Brand New" at bounding box center [96, 104] width 5 height 5
radio input "true"
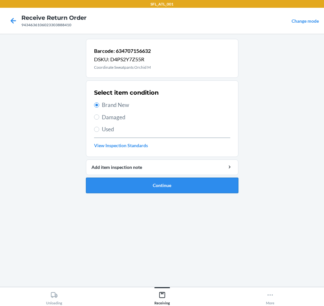
click at [186, 188] on button "Continue" at bounding box center [162, 186] width 152 height 16
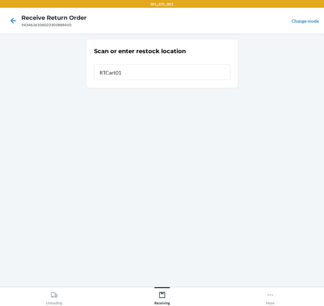
type input "RTCart019"
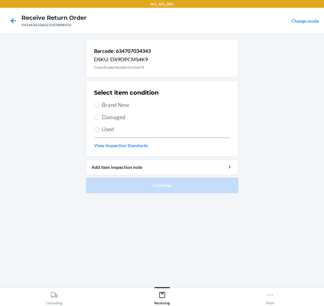
click at [125, 105] on span "Brand New" at bounding box center [166, 105] width 128 height 8
click at [99, 105] on input "Brand New" at bounding box center [96, 104] width 5 height 5
radio input "true"
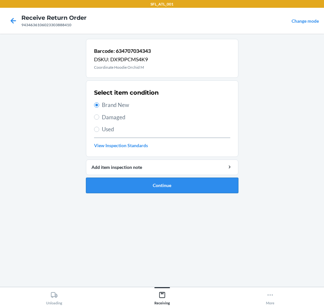
click at [168, 186] on button "Continue" at bounding box center [162, 186] width 152 height 16
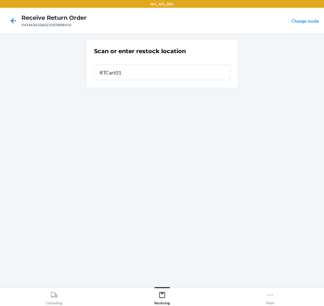
type input "RTCart019"
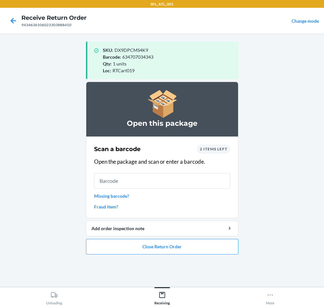
click at [221, 150] on span "2 items left" at bounding box center [214, 148] width 28 height 5
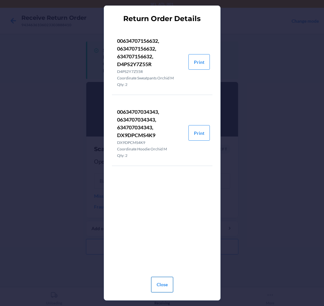
click at [165, 285] on button "Close" at bounding box center [162, 285] width 22 height 16
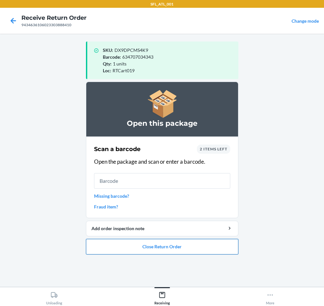
click at [181, 246] on button "Close Return Order" at bounding box center [162, 247] width 152 height 16
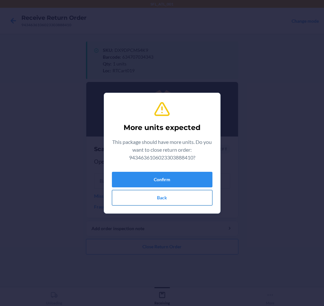
click at [182, 199] on button "Back" at bounding box center [162, 198] width 100 height 16
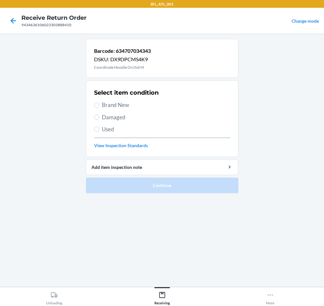
click at [131, 105] on span "Brand New" at bounding box center [166, 105] width 128 height 8
click at [99, 105] on input "Brand New" at bounding box center [96, 104] width 5 height 5
radio input "true"
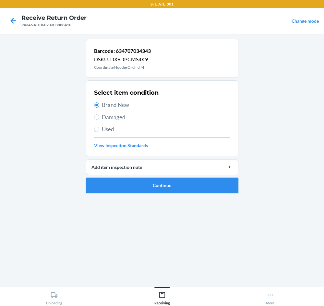
click at [183, 183] on button "Continue" at bounding box center [162, 186] width 152 height 16
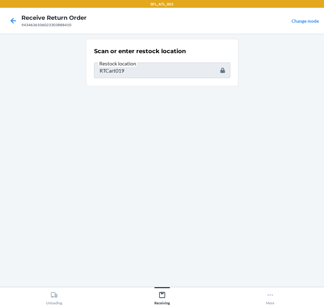
type input "634707156632"
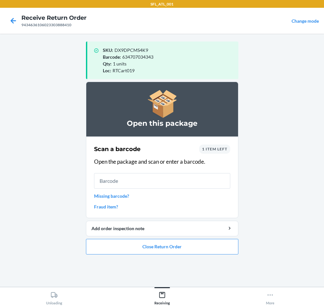
click at [208, 150] on span "1 item left" at bounding box center [214, 148] width 25 height 5
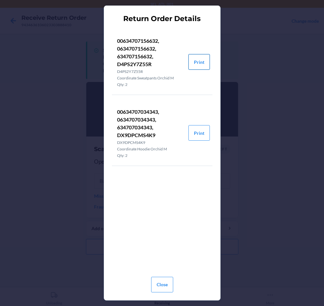
click at [195, 61] on button "Print" at bounding box center [198, 62] width 21 height 16
drag, startPoint x: 159, startPoint y: 285, endPoint x: 152, endPoint y: 264, distance: 21.8
click at [159, 284] on button "Close" at bounding box center [162, 285] width 22 height 16
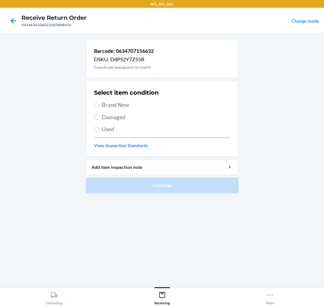
click at [140, 107] on span "Brand New" at bounding box center [166, 105] width 128 height 8
click at [99, 107] on input "Brand New" at bounding box center [96, 104] width 5 height 5
radio input "true"
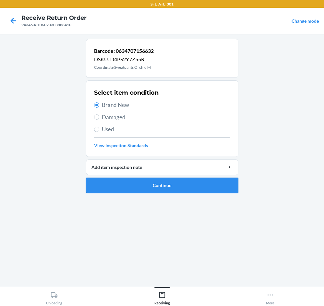
click at [202, 186] on button "Continue" at bounding box center [162, 186] width 152 height 16
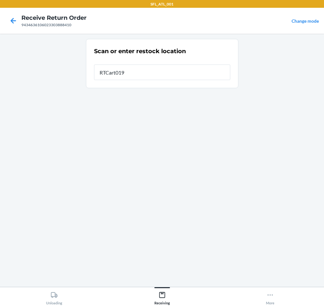
type input "RTCart019"
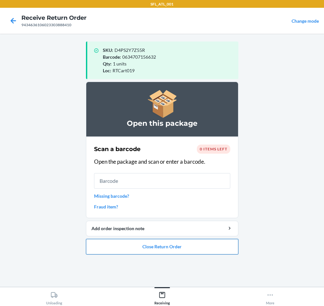
click at [207, 248] on button "Close Return Order" at bounding box center [162, 247] width 152 height 16
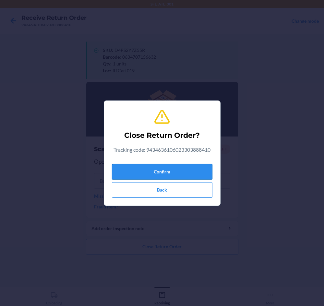
drag, startPoint x: 208, startPoint y: 173, endPoint x: 206, endPoint y: 170, distance: 3.7
click at [208, 173] on button "Confirm" at bounding box center [162, 172] width 100 height 16
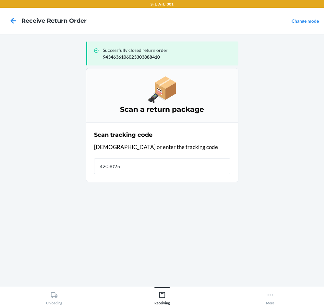
type input "42030259"
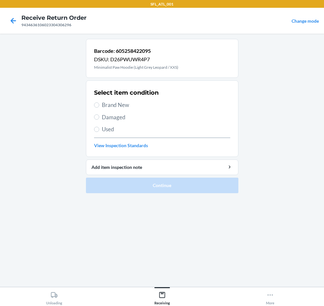
click at [118, 127] on span "Used" at bounding box center [166, 129] width 128 height 8
click at [99, 127] on input "Used" at bounding box center [96, 129] width 5 height 5
radio input "true"
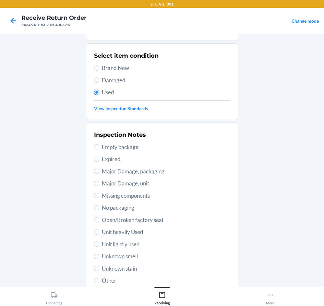
scroll to position [85, 0]
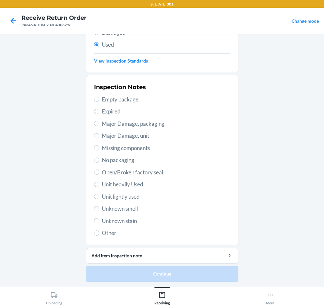
click at [131, 196] on span "Unit lightly used" at bounding box center [166, 196] width 128 height 8
click at [99, 196] on input "Unit lightly used" at bounding box center [96, 196] width 5 height 5
radio input "true"
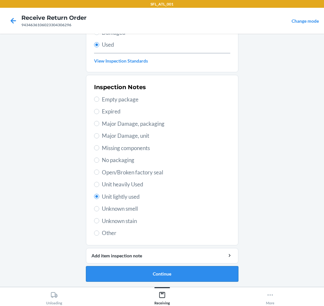
click at [171, 270] on button "Continue" at bounding box center [162, 274] width 152 height 16
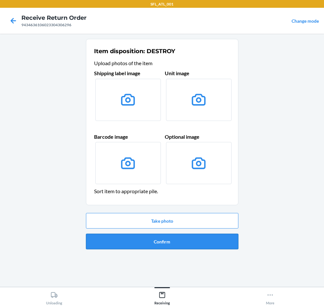
click at [201, 243] on button "Confirm" at bounding box center [162, 242] width 152 height 16
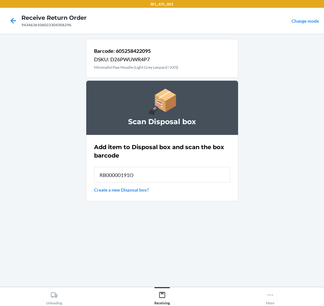
type input "RB00000191O"
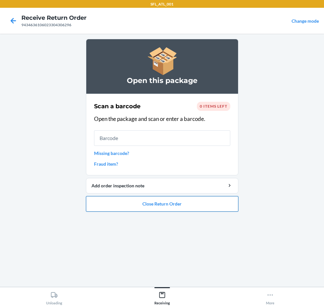
click at [209, 205] on button "Close Return Order" at bounding box center [162, 204] width 152 height 16
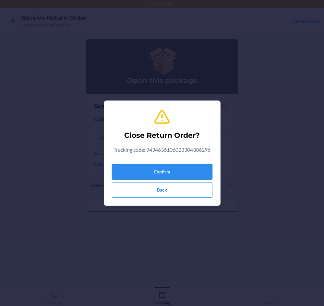
click at [191, 171] on button "Confirm" at bounding box center [162, 172] width 100 height 16
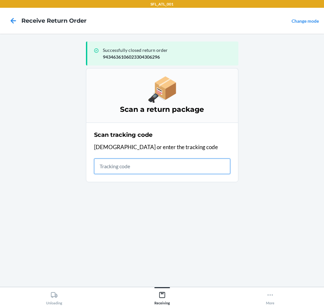
click at [116, 168] on input "text" at bounding box center [162, 166] width 136 height 16
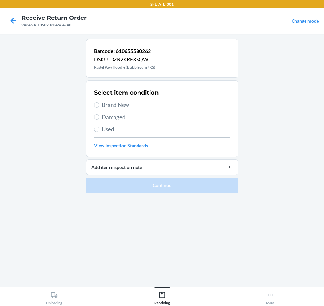
click at [121, 102] on span "Brand New" at bounding box center [166, 105] width 128 height 8
click at [99, 102] on input "Brand New" at bounding box center [96, 104] width 5 height 5
radio input "true"
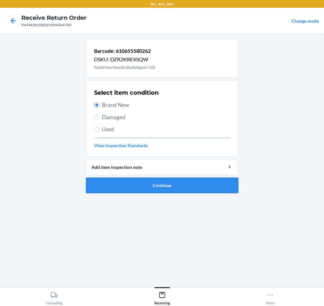
click at [222, 187] on button "Continue" at bounding box center [162, 186] width 152 height 16
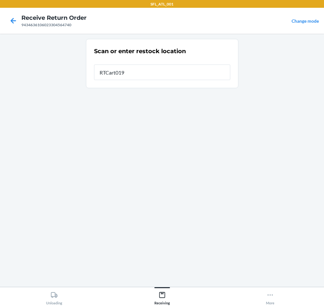
type input "RTCart019"
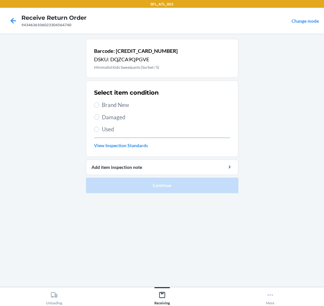
click at [126, 103] on span "Brand New" at bounding box center [166, 105] width 128 height 8
click at [99, 103] on input "Brand New" at bounding box center [96, 104] width 5 height 5
radio input "true"
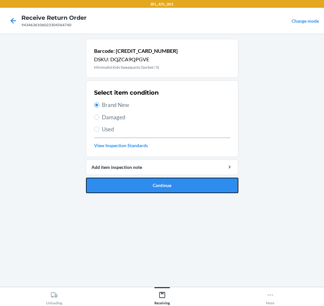
drag, startPoint x: 171, startPoint y: 185, endPoint x: 177, endPoint y: 179, distance: 8.7
click at [173, 183] on button "Continue" at bounding box center [162, 186] width 152 height 16
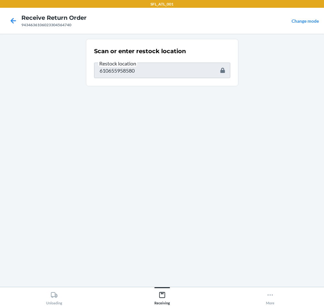
click at [182, 68] on input "610655958580" at bounding box center [162, 71] width 136 height 16
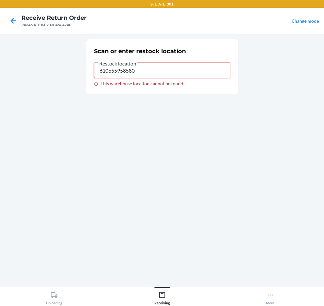
click at [183, 70] on input "610655958580" at bounding box center [162, 71] width 136 height 16
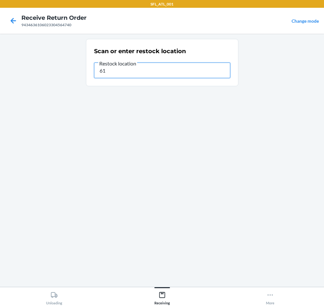
type input "6"
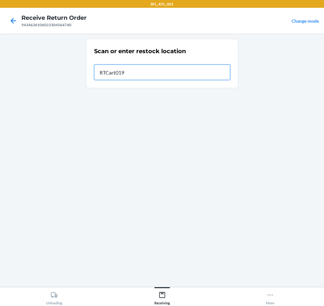
type input "RTCart019"
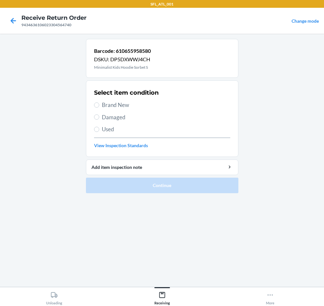
click at [116, 106] on span "Brand New" at bounding box center [166, 105] width 128 height 8
click at [99, 106] on input "Brand New" at bounding box center [96, 104] width 5 height 5
radio input "true"
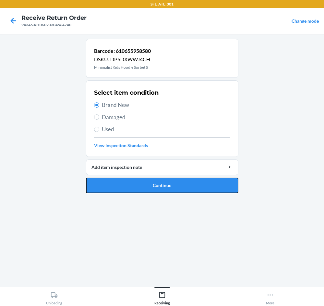
drag, startPoint x: 179, startPoint y: 185, endPoint x: 184, endPoint y: 150, distance: 35.4
click at [178, 185] on button "Continue" at bounding box center [162, 186] width 152 height 16
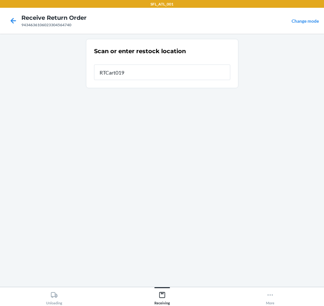
type input "RTCart019"
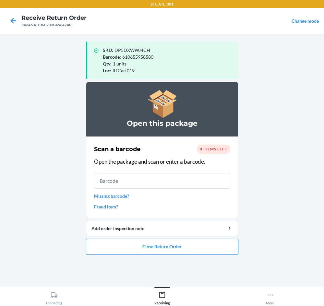
click at [187, 244] on button "Close Return Order" at bounding box center [162, 247] width 152 height 16
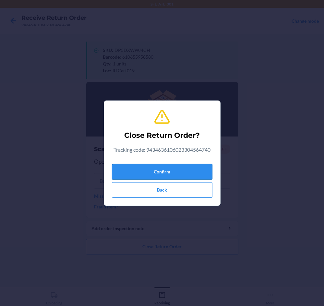
click at [205, 168] on button "Confirm" at bounding box center [162, 172] width 100 height 16
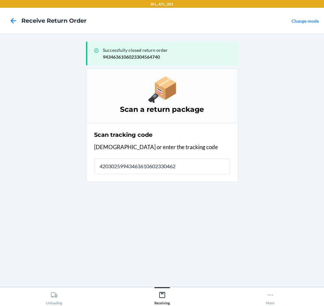
type input "420302599434636106023304620"
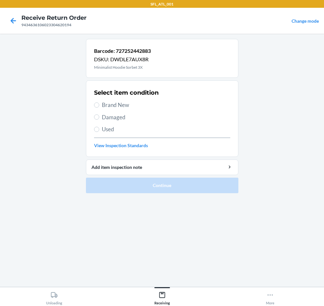
click at [123, 104] on span "Brand New" at bounding box center [166, 105] width 128 height 8
click at [99, 104] on input "Brand New" at bounding box center [96, 104] width 5 height 5
radio input "true"
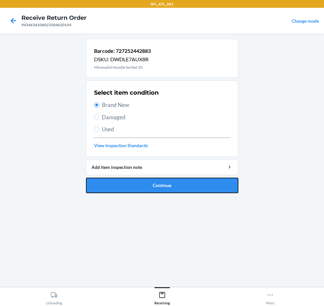
click at [193, 182] on button "Continue" at bounding box center [162, 186] width 152 height 16
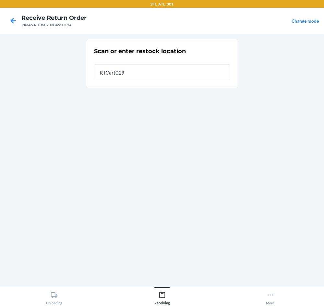
type input "RTCart019"
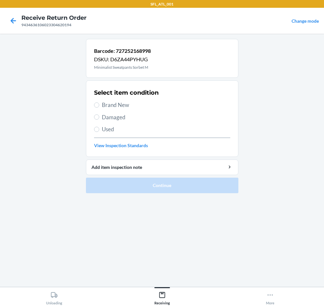
click at [131, 105] on span "Brand New" at bounding box center [166, 105] width 128 height 8
click at [99, 105] on input "Brand New" at bounding box center [96, 104] width 5 height 5
radio input "true"
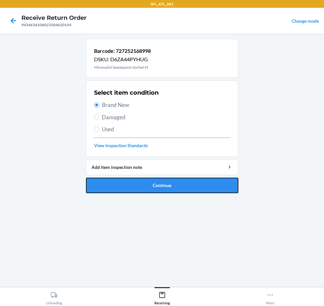
drag, startPoint x: 186, startPoint y: 181, endPoint x: 179, endPoint y: 179, distance: 7.2
click at [182, 185] on button "Continue" at bounding box center [162, 186] width 152 height 16
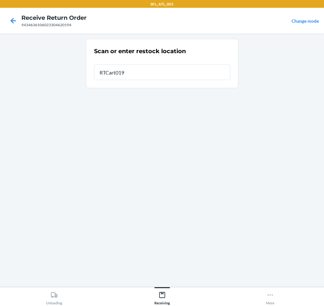
type input "RTCart019"
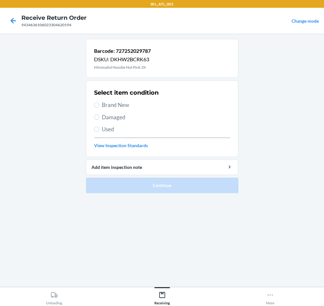
click at [135, 103] on span "Brand New" at bounding box center [166, 105] width 128 height 8
click at [99, 103] on input "Brand New" at bounding box center [96, 104] width 5 height 5
radio input "true"
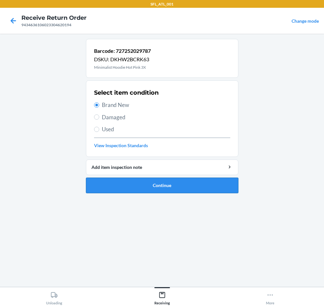
click at [190, 184] on button "Continue" at bounding box center [162, 186] width 152 height 16
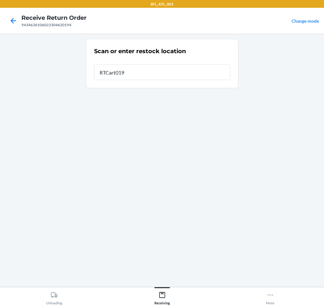
type input "RTCart019"
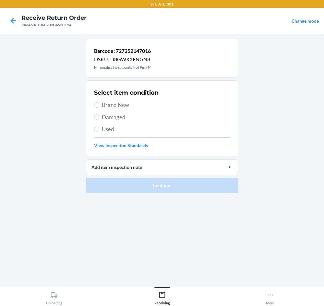
drag, startPoint x: 152, startPoint y: 100, endPoint x: 164, endPoint y: 127, distance: 29.5
click at [152, 100] on div "Select item condition Brand New Damaged Used View Inspection Standards" at bounding box center [162, 119] width 136 height 64
click at [121, 108] on span "Brand New" at bounding box center [166, 105] width 128 height 8
click at [99, 108] on input "Brand New" at bounding box center [96, 104] width 5 height 5
radio input "true"
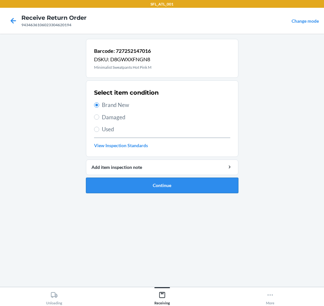
click at [175, 189] on button "Continue" at bounding box center [162, 186] width 152 height 16
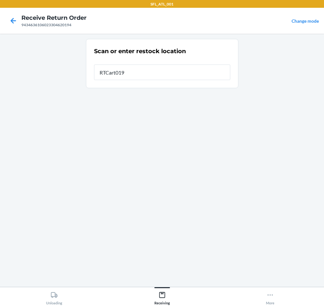
type input "RTCart019"
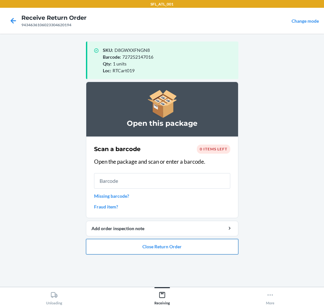
drag, startPoint x: 196, startPoint y: 247, endPoint x: 196, endPoint y: 242, distance: 4.2
click at [196, 242] on button "Close Return Order" at bounding box center [162, 247] width 152 height 16
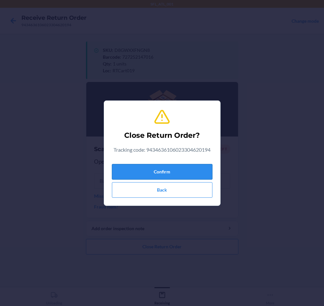
click at [194, 173] on button "Confirm" at bounding box center [162, 172] width 100 height 16
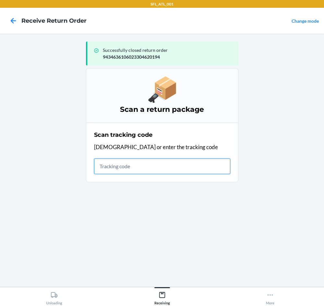
click at [194, 166] on input "text" at bounding box center [162, 166] width 136 height 16
type input "42030259"
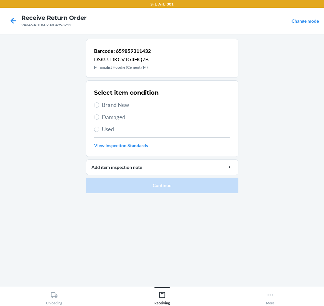
drag, startPoint x: 123, startPoint y: 103, endPoint x: 141, endPoint y: 119, distance: 24.3
click at [123, 103] on span "Brand New" at bounding box center [166, 105] width 128 height 8
click at [99, 103] on input "Brand New" at bounding box center [96, 104] width 5 height 5
radio input "true"
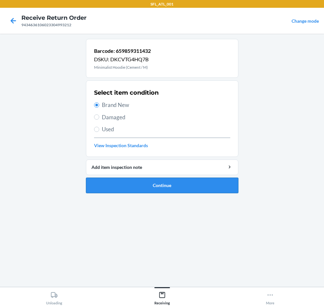
click at [217, 184] on button "Continue" at bounding box center [162, 186] width 152 height 16
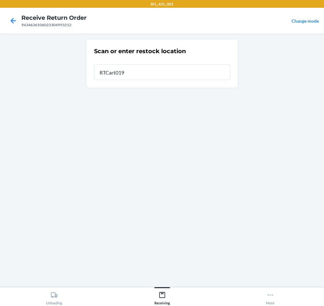
type input "RTCart019"
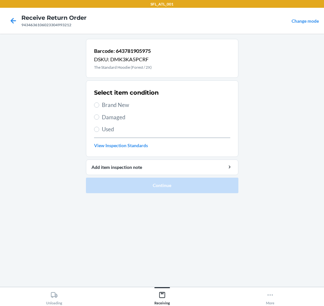
click at [109, 102] on span "Brand New" at bounding box center [166, 105] width 128 height 8
click at [99, 102] on input "Brand New" at bounding box center [96, 104] width 5 height 5
radio input "true"
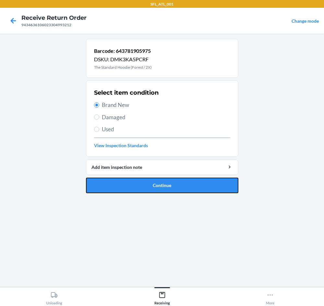
drag, startPoint x: 211, startPoint y: 185, endPoint x: 216, endPoint y: 188, distance: 6.3
click at [215, 186] on button "Continue" at bounding box center [162, 186] width 152 height 16
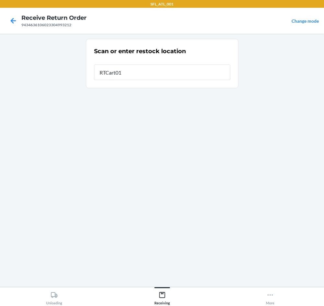
type input "RTCart019"
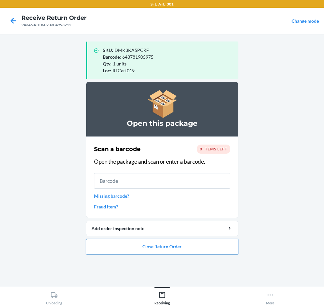
click at [185, 250] on button "Close Return Order" at bounding box center [162, 247] width 152 height 16
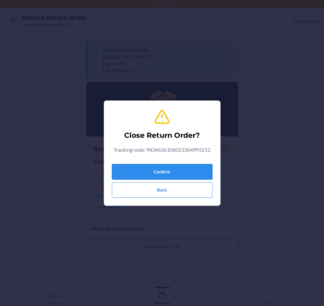
drag, startPoint x: 194, startPoint y: 164, endPoint x: 191, endPoint y: 167, distance: 4.6
click at [192, 165] on button "Confirm" at bounding box center [162, 172] width 100 height 16
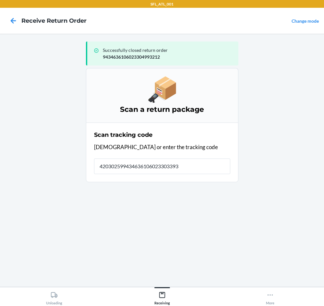
type input "4203025994346361060233033935"
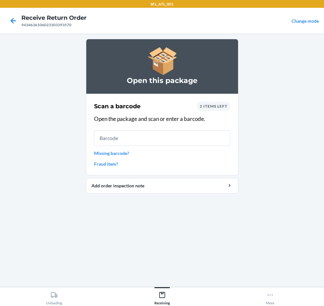
click at [206, 105] on span "2 items left" at bounding box center [214, 106] width 28 height 5
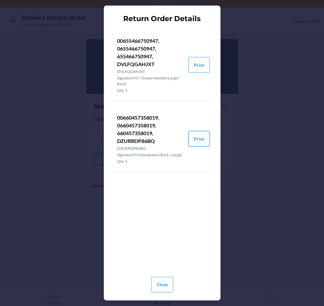
click at [198, 139] on button "Print" at bounding box center [198, 139] width 21 height 16
click at [161, 285] on button "Close" at bounding box center [162, 285] width 22 height 16
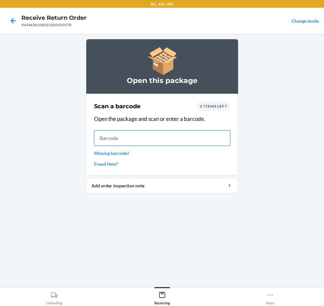
click at [178, 141] on input "text" at bounding box center [162, 138] width 136 height 16
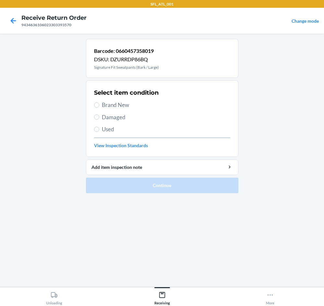
click at [122, 105] on span "Brand New" at bounding box center [166, 105] width 128 height 8
click at [99, 105] on input "Brand New" at bounding box center [96, 104] width 5 height 5
radio input "true"
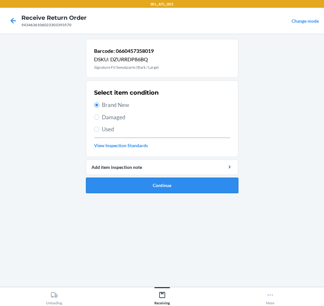
click at [174, 182] on button "Continue" at bounding box center [162, 186] width 152 height 16
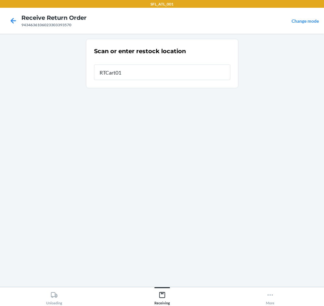
type input "RTCart019"
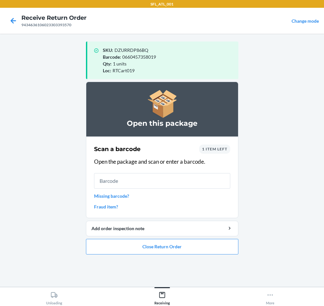
click at [220, 148] on span "1 item left" at bounding box center [214, 148] width 25 height 5
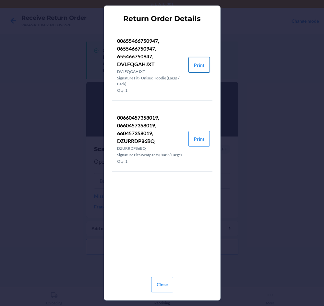
click at [197, 70] on button "Print" at bounding box center [198, 65] width 21 height 16
drag, startPoint x: 163, startPoint y: 288, endPoint x: 160, endPoint y: 280, distance: 8.3
click at [163, 286] on button "Close" at bounding box center [162, 285] width 22 height 16
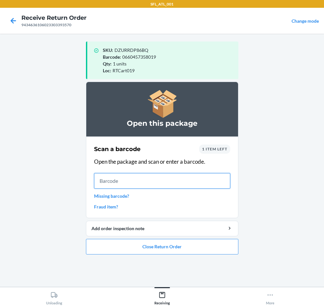
click at [130, 180] on input "text" at bounding box center [162, 181] width 136 height 16
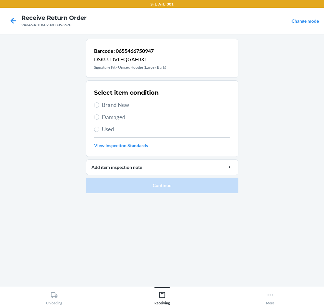
click at [137, 107] on span "Brand New" at bounding box center [166, 105] width 128 height 8
click at [99, 107] on input "Brand New" at bounding box center [96, 104] width 5 height 5
radio input "true"
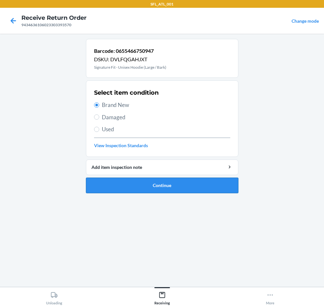
click at [167, 186] on button "Continue" at bounding box center [162, 186] width 152 height 16
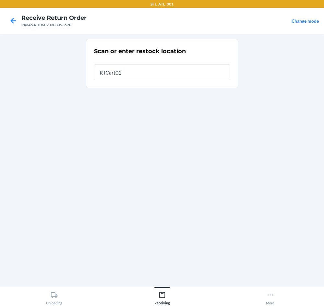
type input "RTCart019"
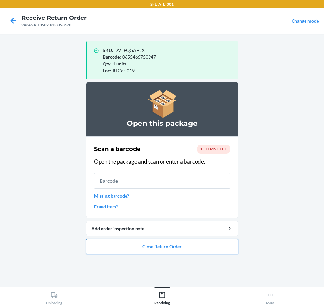
drag, startPoint x: 196, startPoint y: 246, endPoint x: 195, endPoint y: 242, distance: 3.5
click at [195, 243] on button "Close Return Order" at bounding box center [162, 247] width 152 height 16
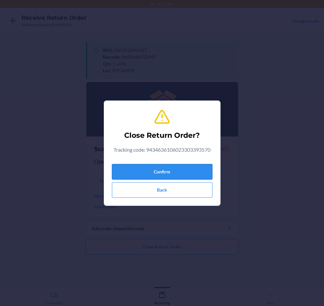
click at [185, 174] on button "Confirm" at bounding box center [162, 172] width 100 height 16
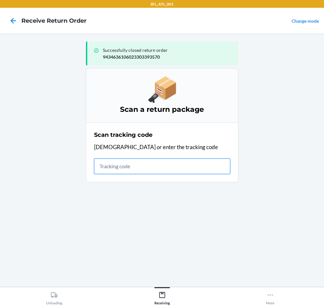
click at [167, 172] on input "text" at bounding box center [162, 166] width 136 height 16
type input "42030259"
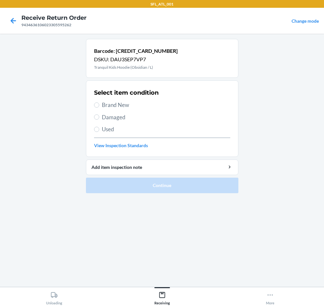
drag, startPoint x: 137, startPoint y: 108, endPoint x: 133, endPoint y: 112, distance: 5.5
click at [137, 107] on span "Brand New" at bounding box center [166, 105] width 128 height 8
click at [99, 107] on input "Brand New" at bounding box center [96, 104] width 5 height 5
radio input "true"
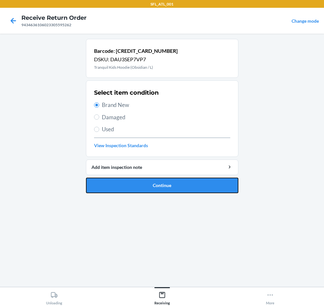
drag, startPoint x: 177, startPoint y: 183, endPoint x: 169, endPoint y: 156, distance: 28.2
click at [174, 181] on button "Continue" at bounding box center [162, 186] width 152 height 16
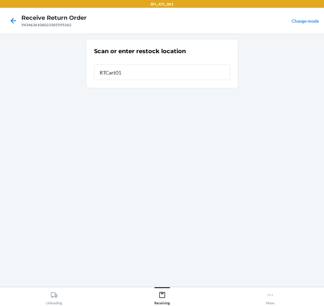
type input "RTCart019"
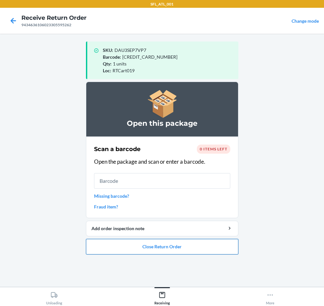
click at [197, 248] on button "Close Return Order" at bounding box center [162, 247] width 152 height 16
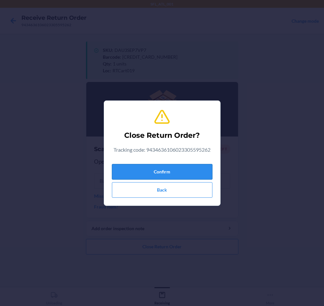
click at [197, 170] on button "Confirm" at bounding box center [162, 172] width 100 height 16
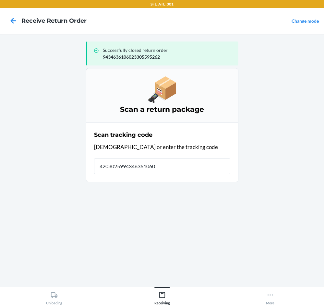
type input "42030259943463610602"
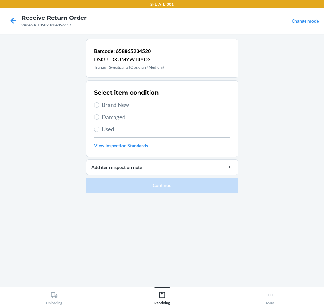
click at [121, 106] on span "Brand New" at bounding box center [166, 105] width 128 height 8
click at [99, 106] on input "Brand New" at bounding box center [96, 104] width 5 height 5
radio input "true"
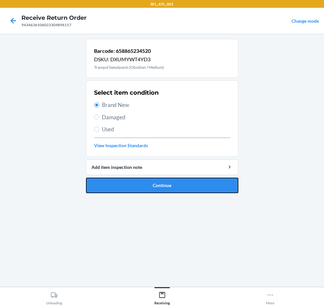
drag, startPoint x: 150, startPoint y: 183, endPoint x: 170, endPoint y: 130, distance: 57.0
click at [152, 184] on button "Continue" at bounding box center [162, 186] width 152 height 16
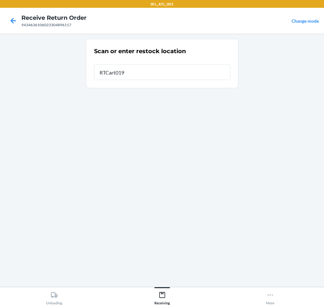
type input "RTCart019"
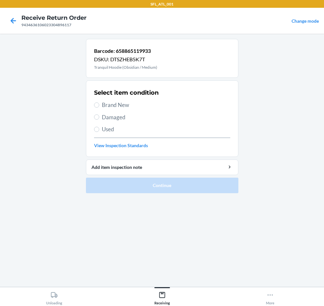
click at [120, 104] on span "Brand New" at bounding box center [166, 105] width 128 height 8
click at [99, 104] on input "Brand New" at bounding box center [96, 104] width 5 height 5
radio input "true"
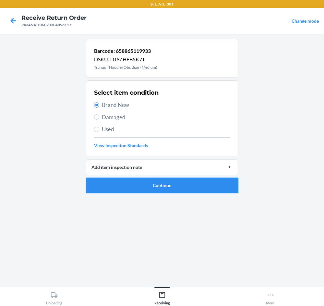
click at [173, 185] on button "Continue" at bounding box center [162, 186] width 152 height 16
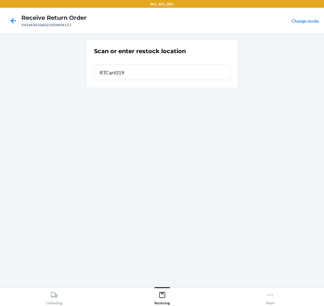
type input "RTCart019"
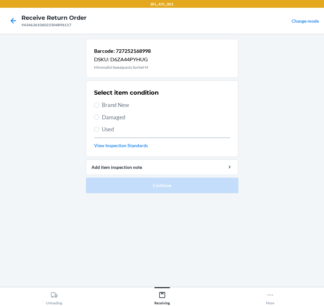
click at [124, 105] on span "Brand New" at bounding box center [166, 105] width 128 height 8
click at [99, 105] on input "Brand New" at bounding box center [96, 104] width 5 height 5
radio input "true"
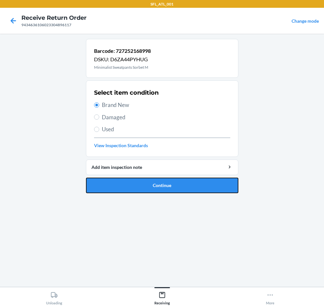
drag, startPoint x: 191, startPoint y: 187, endPoint x: 190, endPoint y: 159, distance: 27.9
click at [190, 187] on button "Continue" at bounding box center [162, 186] width 152 height 16
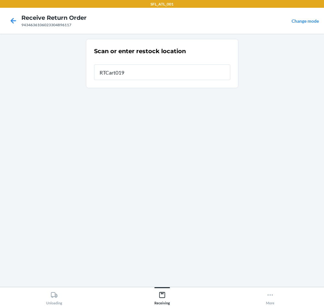
type input "RTCart019"
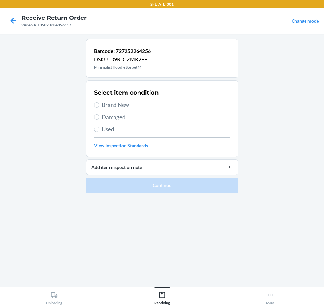
click at [120, 107] on span "Brand New" at bounding box center [166, 105] width 128 height 8
click at [99, 107] on input "Brand New" at bounding box center [96, 104] width 5 height 5
radio input "true"
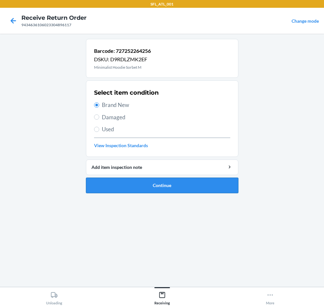
click at [193, 188] on button "Continue" at bounding box center [162, 186] width 152 height 16
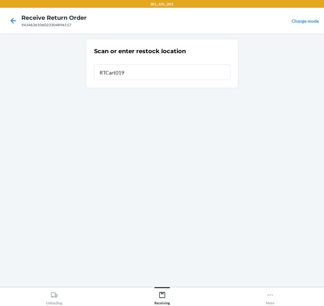
type input "RTCart019"
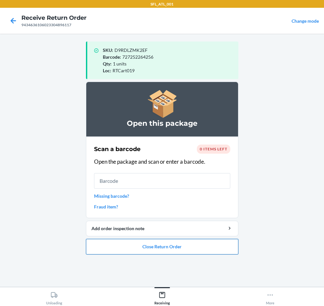
click at [199, 247] on button "Close Return Order" at bounding box center [162, 247] width 152 height 16
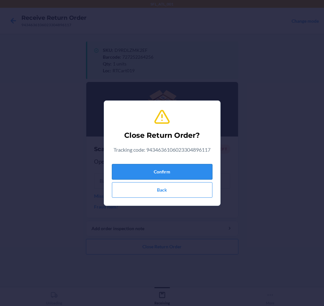
drag, startPoint x: 194, startPoint y: 172, endPoint x: 185, endPoint y: 170, distance: 10.0
click at [194, 172] on button "Confirm" at bounding box center [162, 172] width 100 height 16
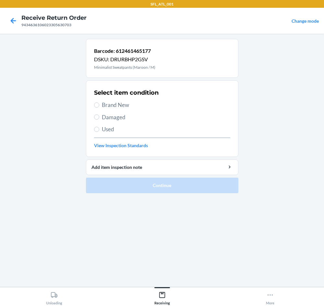
drag, startPoint x: 132, startPoint y: 109, endPoint x: 129, endPoint y: 108, distance: 3.3
click at [130, 109] on div "Select item condition Brand New Damaged Used View Inspection Standards" at bounding box center [162, 119] width 136 height 64
click at [98, 102] on label "Brand New" at bounding box center [162, 105] width 136 height 8
click at [98, 102] on input "Brand New" at bounding box center [96, 104] width 5 height 5
radio input "true"
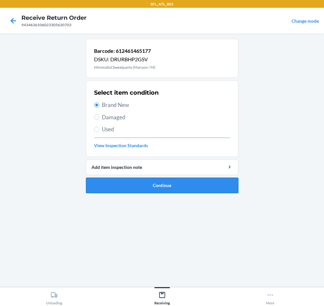
click at [175, 185] on button "Continue" at bounding box center [162, 186] width 152 height 16
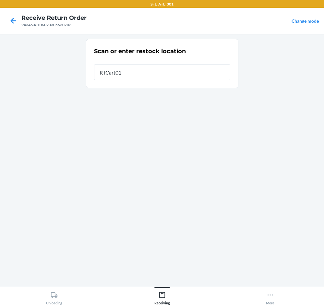
type input "RTCart019"
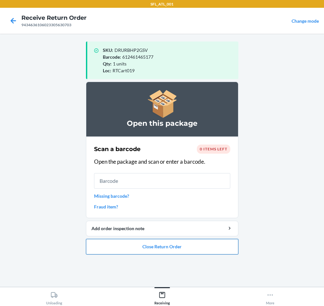
drag, startPoint x: 159, startPoint y: 248, endPoint x: 156, endPoint y: 246, distance: 3.3
click at [158, 248] on button "Close Return Order" at bounding box center [162, 247] width 152 height 16
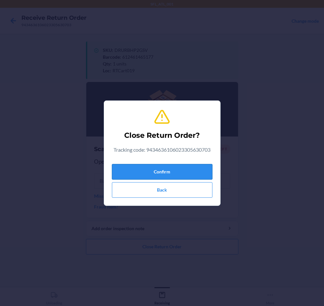
click at [170, 173] on button "Confirm" at bounding box center [162, 172] width 100 height 16
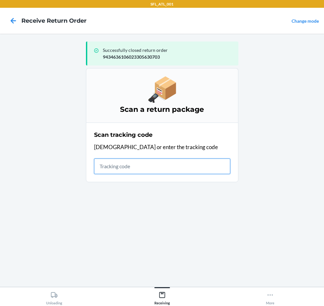
click at [174, 164] on input "text" at bounding box center [162, 166] width 136 height 16
type input "420302599434636106023"
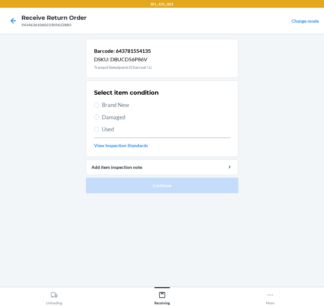
click at [116, 97] on h2 "Select item condition" at bounding box center [126, 92] width 64 height 8
click at [114, 104] on span "Brand New" at bounding box center [166, 105] width 128 height 8
click at [99, 104] on input "Brand New" at bounding box center [96, 104] width 5 height 5
radio input "true"
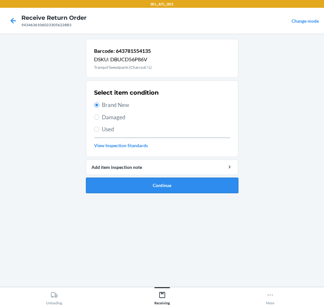
click at [193, 191] on button "Continue" at bounding box center [162, 186] width 152 height 16
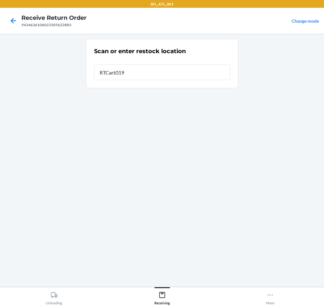
type input "RTCart019"
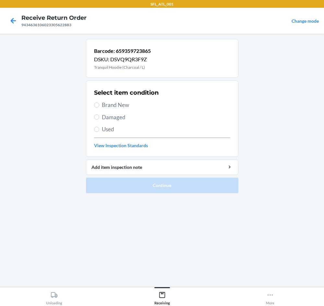
drag, startPoint x: 121, startPoint y: 100, endPoint x: 122, endPoint y: 106, distance: 5.9
click at [121, 100] on div "Select item condition Brand New Damaged Used View Inspection Standards" at bounding box center [162, 119] width 136 height 64
click at [122, 106] on span "Brand New" at bounding box center [166, 105] width 128 height 8
click at [99, 106] on input "Brand New" at bounding box center [96, 104] width 5 height 5
radio input "true"
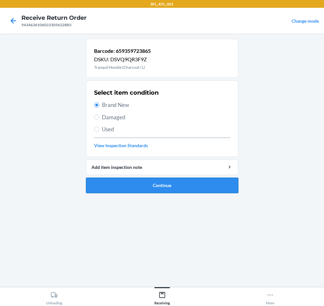
click at [177, 186] on button "Continue" at bounding box center [162, 186] width 152 height 16
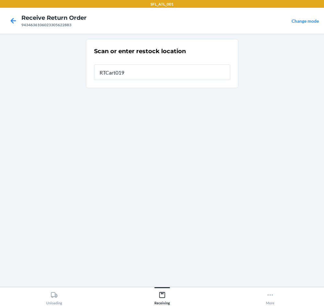
type input "RTCart019"
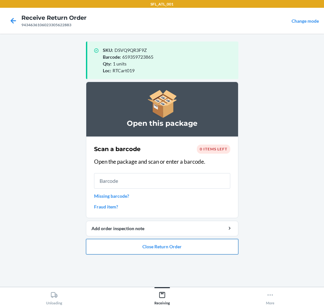
click at [189, 243] on button "Close Return Order" at bounding box center [162, 247] width 152 height 16
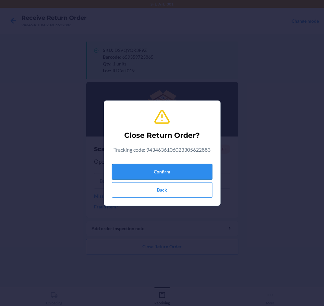
click at [191, 173] on button "Confirm" at bounding box center [162, 172] width 100 height 16
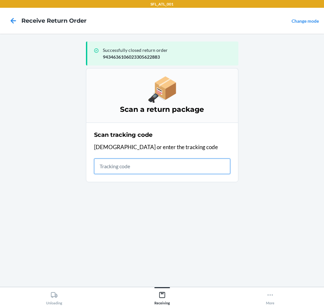
click at [132, 168] on input "text" at bounding box center [162, 166] width 136 height 16
type input "42030259943463610602330"
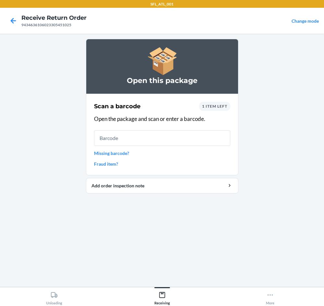
click at [215, 105] on span "1 item left" at bounding box center [214, 106] width 25 height 5
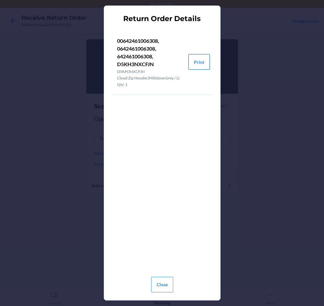
click at [201, 60] on button "Print" at bounding box center [198, 62] width 21 height 16
drag, startPoint x: 165, startPoint y: 288, endPoint x: 162, endPoint y: 266, distance: 22.2
click at [165, 287] on button "Close" at bounding box center [162, 285] width 22 height 16
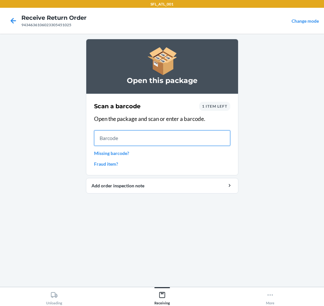
click at [132, 142] on input "text" at bounding box center [162, 138] width 136 height 16
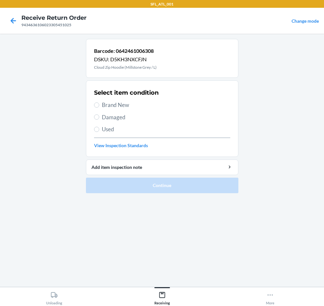
click at [121, 106] on span "Brand New" at bounding box center [166, 105] width 128 height 8
click at [99, 106] on input "Brand New" at bounding box center [96, 104] width 5 height 5
radio input "true"
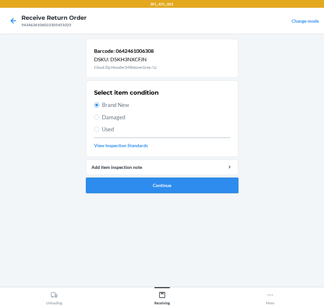
click at [155, 190] on button "Continue" at bounding box center [162, 186] width 152 height 16
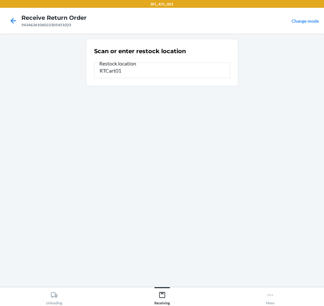
type input "RTCart019"
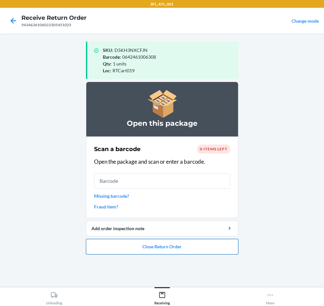
click at [208, 248] on button "Close Return Order" at bounding box center [162, 247] width 152 height 16
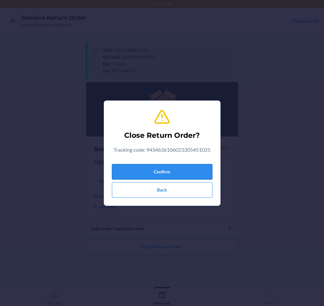
click at [181, 169] on button "Confirm" at bounding box center [162, 172] width 100 height 16
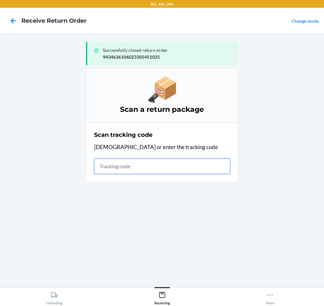
drag, startPoint x: 125, startPoint y: 168, endPoint x: 121, endPoint y: 169, distance: 3.9
click at [124, 168] on input "text" at bounding box center [162, 166] width 136 height 16
type input "42030259943463610"
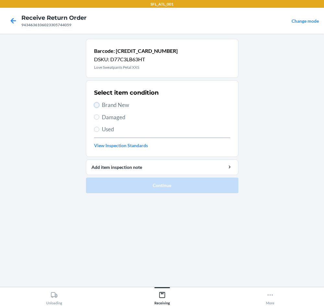
click at [98, 105] on input "Brand New" at bounding box center [96, 104] width 5 height 5
radio input "true"
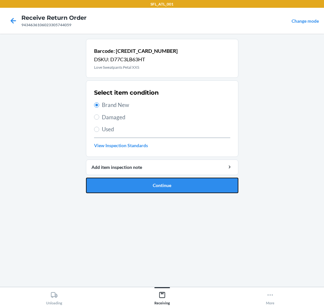
click at [180, 184] on button "Continue" at bounding box center [162, 186] width 152 height 16
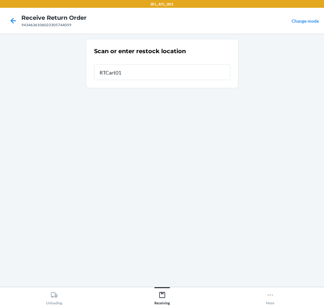
type input "RTCart019"
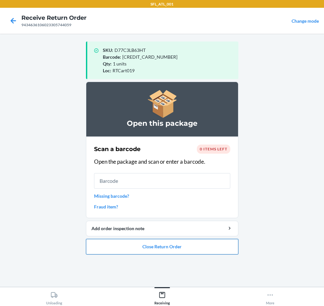
click at [141, 245] on button "Close Return Order" at bounding box center [162, 247] width 152 height 16
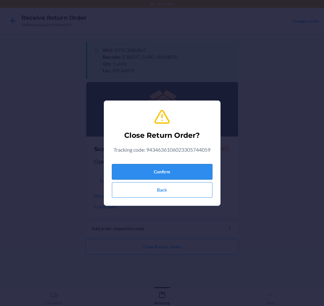
click at [174, 172] on button "Confirm" at bounding box center [162, 172] width 100 height 16
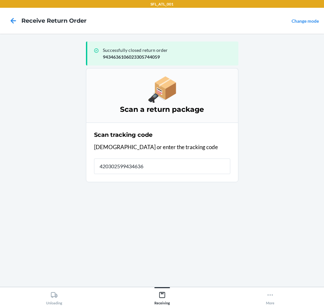
type input "4203025994346361"
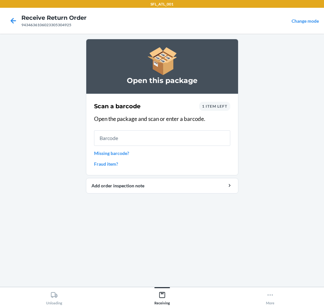
click at [213, 108] on span "1 item left" at bounding box center [214, 106] width 25 height 5
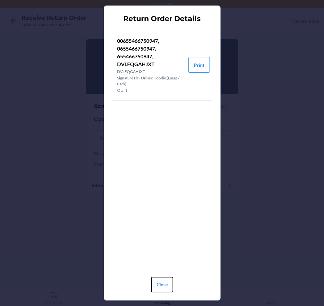
drag, startPoint x: 161, startPoint y: 288, endPoint x: 217, endPoint y: 57, distance: 237.7
click at [234, 57] on div "Return Order Details 00655466750947, 0655466750947, 655466750947, DVLFQGAHJXT D…" at bounding box center [162, 153] width 324 height 306
click at [195, 63] on button "Print" at bounding box center [198, 65] width 21 height 16
click at [159, 280] on button "Close" at bounding box center [162, 285] width 22 height 16
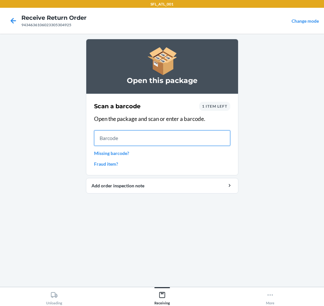
click at [157, 137] on input "text" at bounding box center [162, 138] width 136 height 16
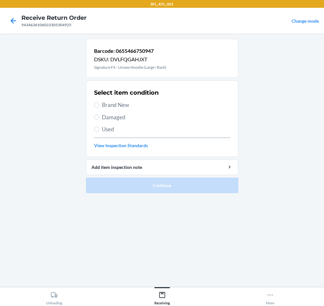
click at [114, 102] on span "Brand New" at bounding box center [166, 105] width 128 height 8
click at [99, 102] on input "Brand New" at bounding box center [96, 104] width 5 height 5
radio input "true"
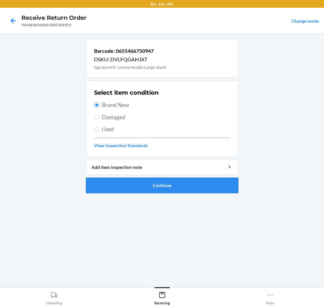
click at [174, 191] on button "Continue" at bounding box center [162, 186] width 152 height 16
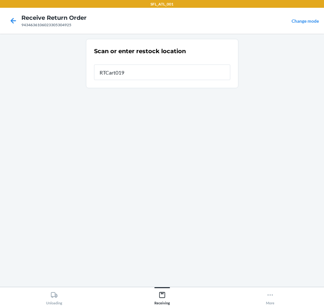
type input "RTCart019"
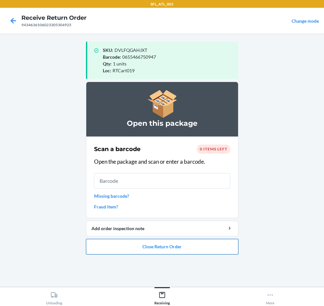
click at [191, 246] on button "Close Return Order" at bounding box center [162, 247] width 152 height 16
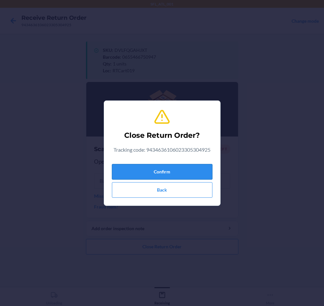
click at [180, 169] on button "Confirm" at bounding box center [162, 172] width 100 height 16
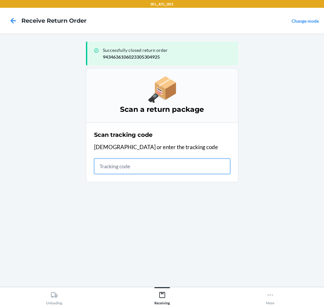
click at [134, 166] on input "text" at bounding box center [162, 166] width 136 height 16
type input "42030259943463610"
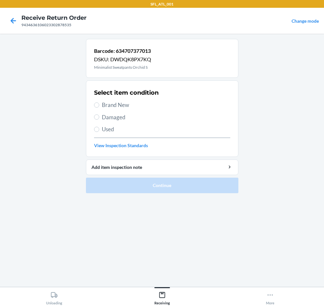
click at [138, 106] on span "Brand New" at bounding box center [166, 105] width 128 height 8
click at [99, 106] on input "Brand New" at bounding box center [96, 104] width 5 height 5
radio input "true"
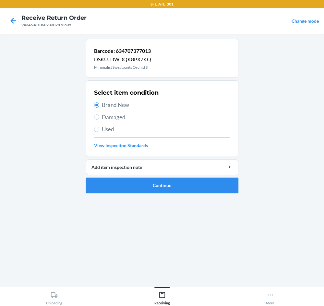
click at [171, 185] on button "Continue" at bounding box center [162, 186] width 152 height 16
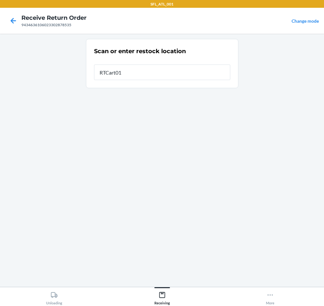
type input "RTCart019"
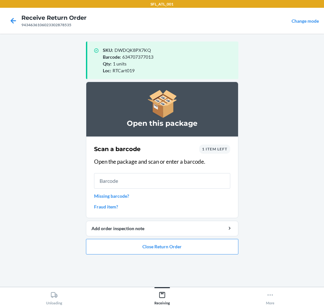
click at [222, 149] on span "1 item left" at bounding box center [214, 148] width 25 height 5
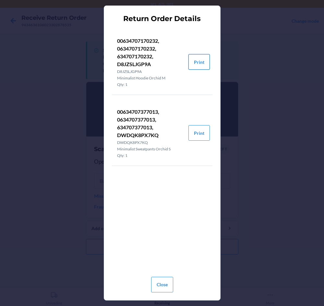
click at [200, 62] on button "Print" at bounding box center [198, 62] width 21 height 16
drag, startPoint x: 166, startPoint y: 291, endPoint x: 169, endPoint y: 279, distance: 12.9
click at [167, 286] on button "Close" at bounding box center [162, 285] width 22 height 16
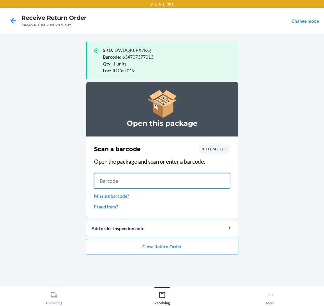
click at [172, 183] on input "text" at bounding box center [162, 181] width 136 height 16
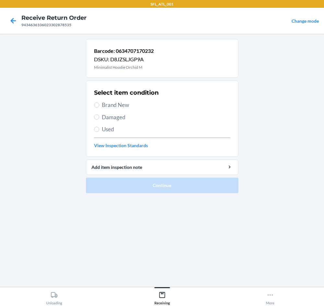
click at [119, 104] on span "Brand New" at bounding box center [166, 105] width 128 height 8
click at [99, 104] on input "Brand New" at bounding box center [96, 104] width 5 height 5
radio input "true"
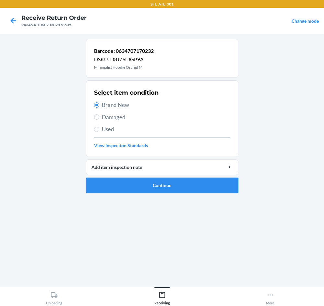
click at [169, 182] on button "Continue" at bounding box center [162, 186] width 152 height 16
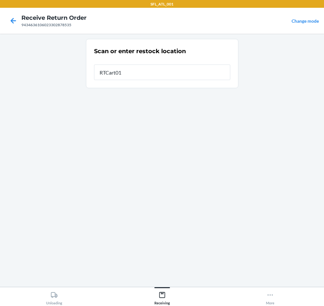
type input "RTCart019"
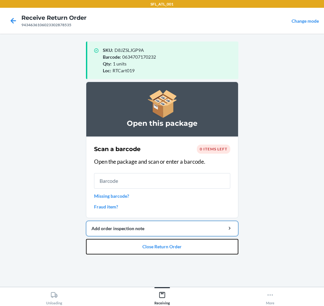
drag, startPoint x: 174, startPoint y: 244, endPoint x: 173, endPoint y: 231, distance: 13.3
click at [173, 238] on li "Open this package Scan a barcode 0 items left Open the package and scan or ente…" at bounding box center [162, 168] width 152 height 173
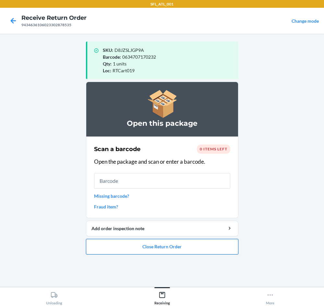
drag, startPoint x: 193, startPoint y: 246, endPoint x: 192, endPoint y: 240, distance: 5.2
click at [192, 240] on button "Close Return Order" at bounding box center [162, 247] width 152 height 16
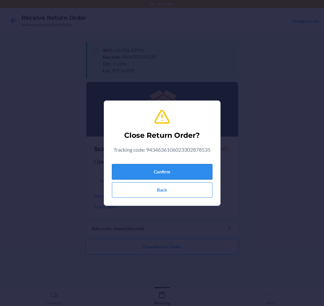
click at [190, 167] on button "Confirm" at bounding box center [162, 172] width 100 height 16
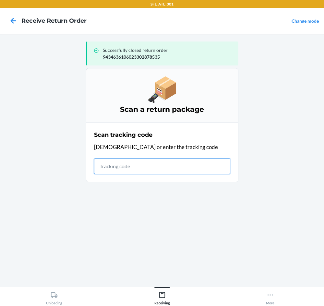
click at [142, 171] on input "text" at bounding box center [162, 166] width 136 height 16
type input "420302599434636106023"
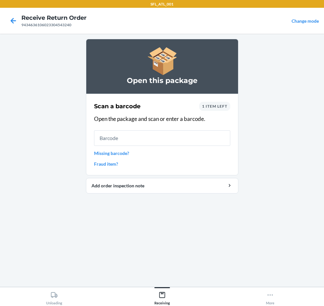
click at [208, 104] on span "1 item left" at bounding box center [214, 106] width 25 height 5
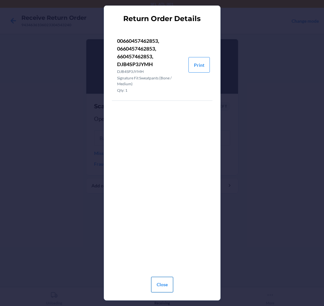
drag, startPoint x: 160, startPoint y: 284, endPoint x: 147, endPoint y: 238, distance: 47.3
click at [160, 281] on button "Close" at bounding box center [162, 285] width 22 height 16
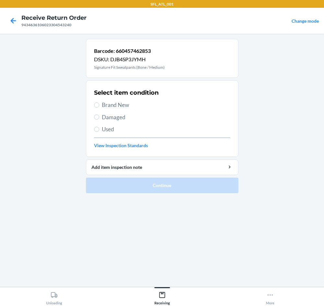
click at [132, 108] on span "Brand New" at bounding box center [166, 105] width 128 height 8
click at [99, 108] on input "Brand New" at bounding box center [96, 104] width 5 height 5
radio input "true"
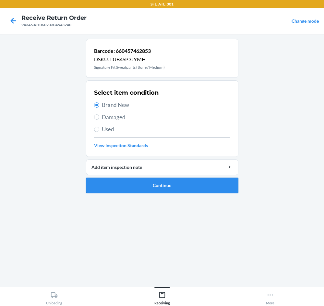
click at [137, 184] on button "Continue" at bounding box center [162, 186] width 152 height 16
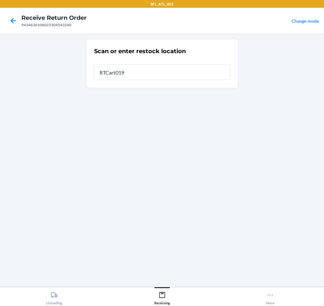
type input "RTCart019"
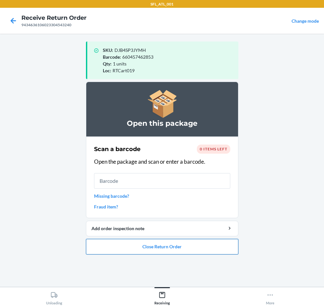
click at [168, 248] on button "Close Return Order" at bounding box center [162, 247] width 152 height 16
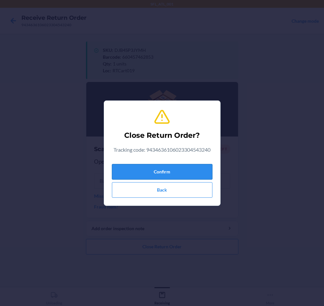
click at [191, 172] on button "Confirm" at bounding box center [162, 172] width 100 height 16
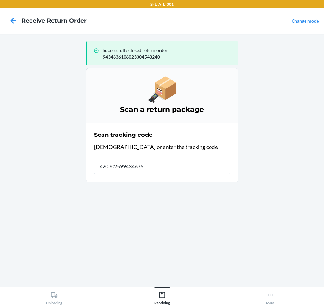
type input "4203025994346361"
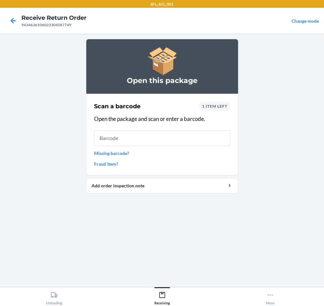
drag, startPoint x: 222, startPoint y: 107, endPoint x: 225, endPoint y: 109, distance: 3.8
click at [225, 109] on div "1 item left" at bounding box center [214, 106] width 31 height 9
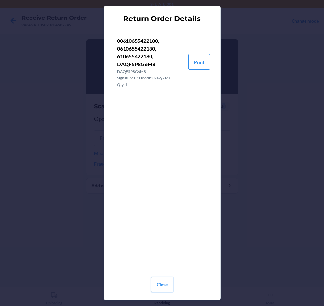
click at [162, 288] on button "Close" at bounding box center [162, 285] width 22 height 16
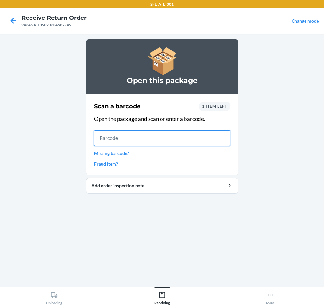
drag, startPoint x: 120, startPoint y: 142, endPoint x: 133, endPoint y: 143, distance: 13.0
click at [122, 142] on input "text" at bounding box center [162, 138] width 136 height 16
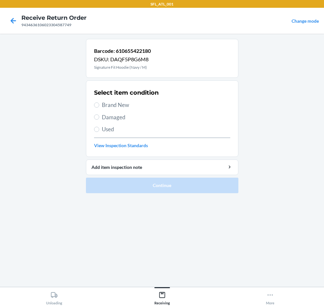
click at [127, 107] on span "Brand New" at bounding box center [166, 105] width 128 height 8
click at [99, 107] on input "Brand New" at bounding box center [96, 104] width 5 height 5
radio input "true"
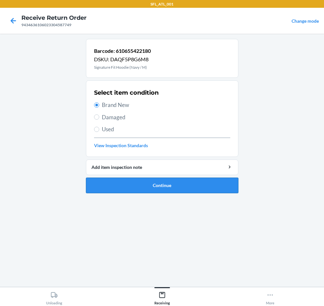
click at [162, 187] on button "Continue" at bounding box center [162, 186] width 152 height 16
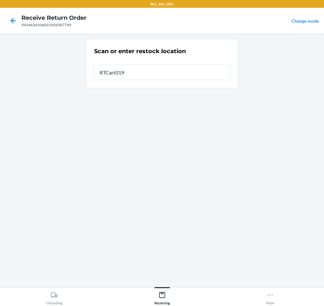
type input "RTCart019"
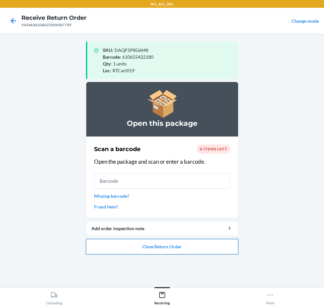
click at [167, 245] on button "Close Return Order" at bounding box center [162, 247] width 152 height 16
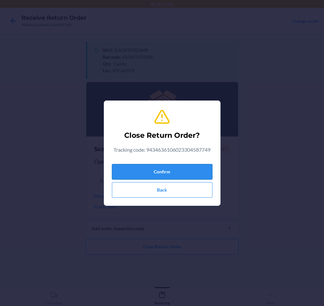
drag, startPoint x: 177, startPoint y: 173, endPoint x: 163, endPoint y: 178, distance: 15.0
click at [173, 176] on button "Confirm" at bounding box center [162, 172] width 100 height 16
click at [178, 173] on button "Confirm" at bounding box center [162, 172] width 100 height 16
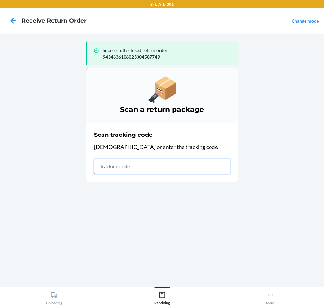
click at [118, 166] on input "text" at bounding box center [162, 166] width 136 height 16
type input "4203025994346361060233"
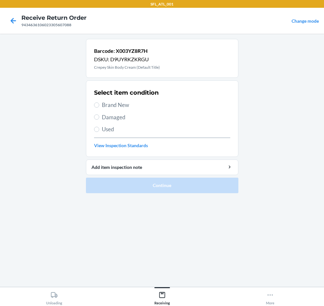
click at [119, 108] on div "Select item condition Brand New Damaged Used View Inspection Standards" at bounding box center [162, 119] width 136 height 64
click at [99, 108] on label "Brand New" at bounding box center [162, 105] width 136 height 8
click at [99, 108] on input "Brand New" at bounding box center [96, 104] width 5 height 5
radio input "true"
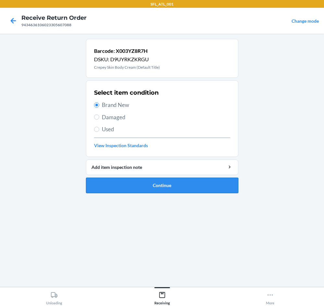
click at [167, 188] on button "Continue" at bounding box center [162, 186] width 152 height 16
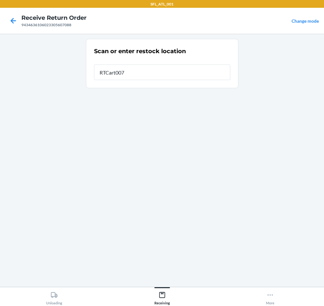
type input "RTCart007"
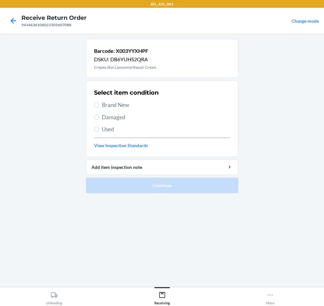
click at [111, 126] on span "Used" at bounding box center [166, 129] width 128 height 8
click at [99, 127] on input "Used" at bounding box center [96, 129] width 5 height 5
radio input "true"
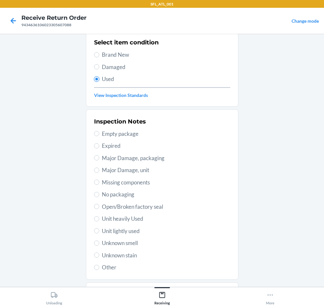
scroll to position [85, 0]
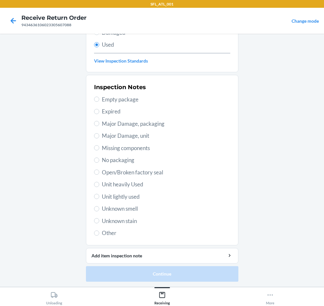
click at [122, 173] on span "Open/Broken factory seal" at bounding box center [166, 172] width 128 height 8
click at [99, 173] on input "Open/Broken factory seal" at bounding box center [96, 171] width 5 height 5
radio input "true"
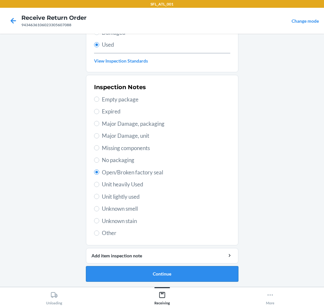
click at [151, 275] on button "Continue" at bounding box center [162, 274] width 152 height 16
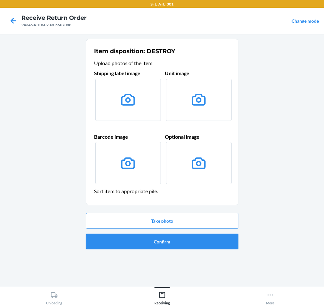
click at [204, 240] on button "Confirm" at bounding box center [162, 242] width 152 height 16
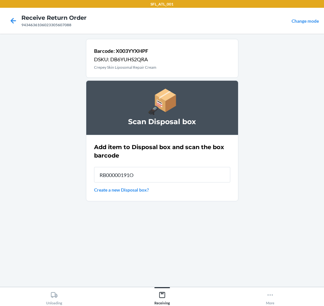
type input "RB00000191O"
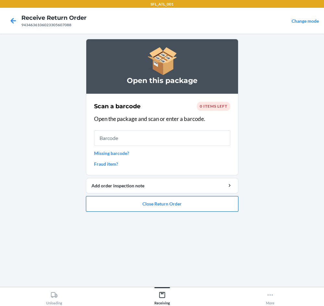
drag, startPoint x: 204, startPoint y: 211, endPoint x: 203, endPoint y: 205, distance: 5.9
click at [203, 205] on button "Close Return Order" at bounding box center [162, 204] width 152 height 16
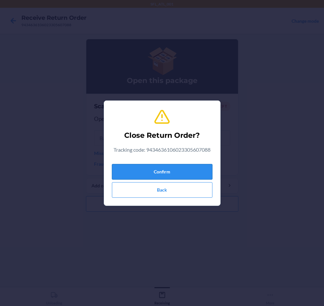
click at [202, 172] on button "Confirm" at bounding box center [162, 172] width 100 height 16
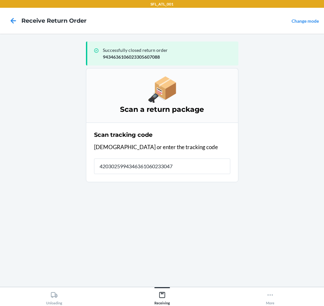
type input "42030259943463610602330474"
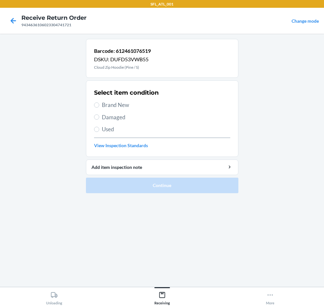
click at [101, 108] on label "Brand New" at bounding box center [162, 105] width 136 height 8
click at [99, 108] on input "Brand New" at bounding box center [96, 104] width 5 height 5
radio input "true"
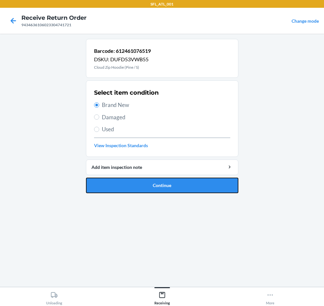
drag, startPoint x: 157, startPoint y: 188, endPoint x: 150, endPoint y: 173, distance: 16.5
click at [153, 179] on button "Continue" at bounding box center [162, 186] width 152 height 16
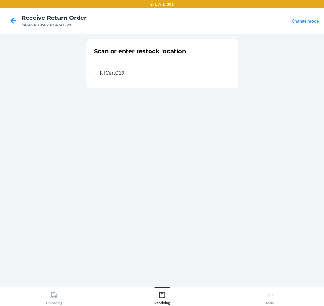
type input "RTCart019"
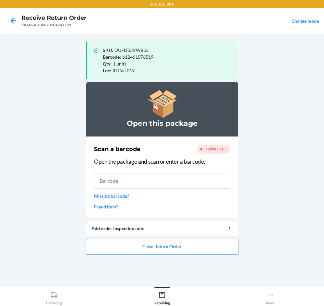
click at [184, 249] on button "Close Return Order" at bounding box center [162, 247] width 152 height 16
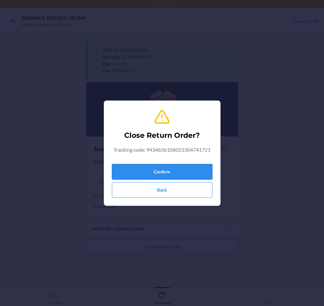
click at [193, 172] on button "Confirm" at bounding box center [162, 172] width 100 height 16
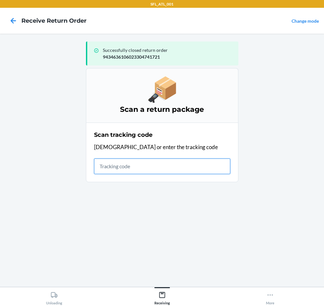
click at [184, 168] on input "text" at bounding box center [162, 166] width 136 height 16
type input "420302599434636106023305290792"
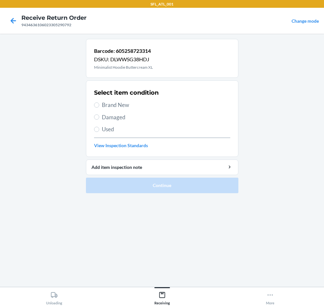
click at [110, 107] on span "Brand New" at bounding box center [166, 105] width 128 height 8
click at [99, 107] on input "Brand New" at bounding box center [96, 104] width 5 height 5
radio input "true"
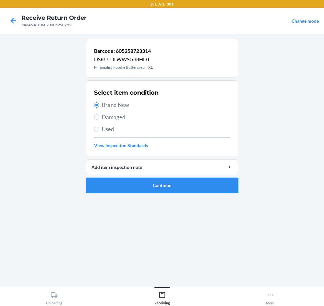
click at [202, 182] on button "Continue" at bounding box center [162, 186] width 152 height 16
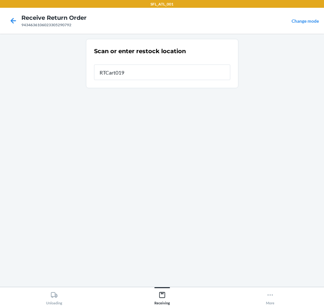
type input "RTCart019"
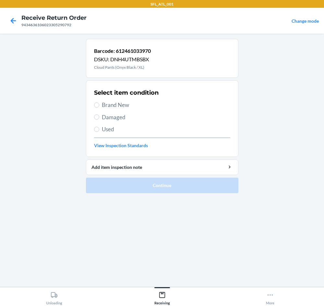
click at [127, 108] on span "Brand New" at bounding box center [166, 105] width 128 height 8
click at [99, 108] on input "Brand New" at bounding box center [96, 104] width 5 height 5
radio input "true"
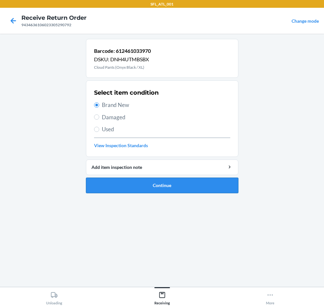
click at [178, 187] on button "Continue" at bounding box center [162, 186] width 152 height 16
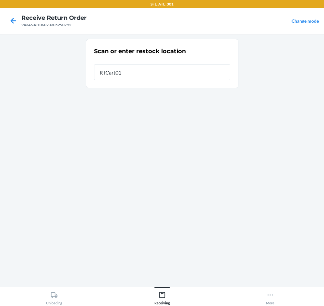
type input "RTCart019"
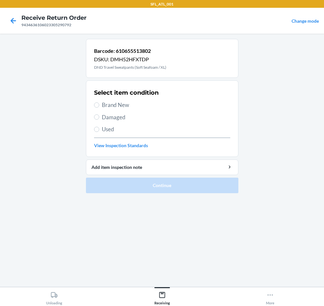
click at [134, 106] on span "Brand New" at bounding box center [166, 105] width 128 height 8
click at [99, 106] on input "Brand New" at bounding box center [96, 104] width 5 height 5
radio input "true"
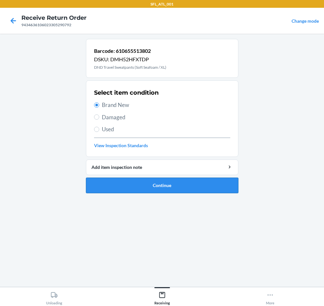
drag, startPoint x: 184, startPoint y: 185, endPoint x: 182, endPoint y: 182, distance: 3.6
click at [182, 182] on button "Continue" at bounding box center [162, 186] width 152 height 16
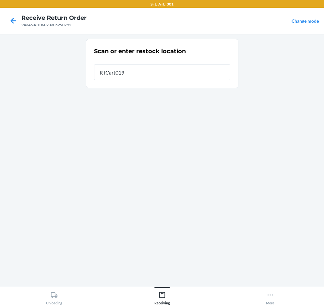
type input "RTCart019"
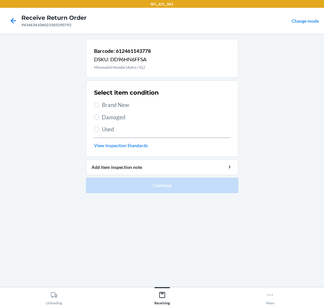
click at [117, 101] on span "Brand New" at bounding box center [166, 105] width 128 height 8
click at [99, 102] on input "Brand New" at bounding box center [96, 104] width 5 height 5
radio input "true"
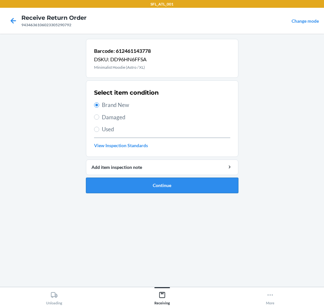
click at [190, 182] on button "Continue" at bounding box center [162, 186] width 152 height 16
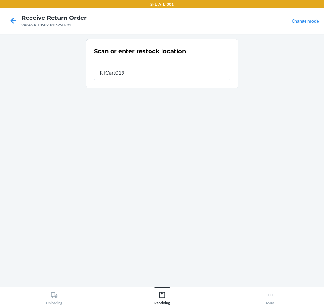
type input "RTCart019"
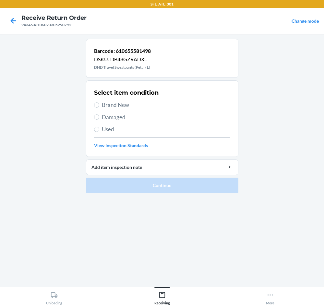
click at [136, 110] on div "Select item condition Brand New Damaged Used View Inspection Standards" at bounding box center [162, 119] width 136 height 64
click at [134, 108] on span "Brand New" at bounding box center [166, 105] width 128 height 8
click at [99, 108] on input "Brand New" at bounding box center [96, 104] width 5 height 5
radio input "true"
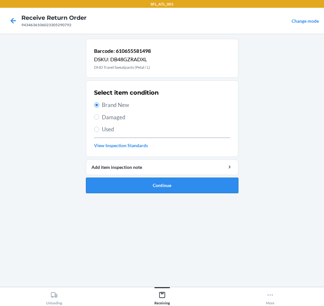
click at [191, 185] on button "Continue" at bounding box center [162, 186] width 152 height 16
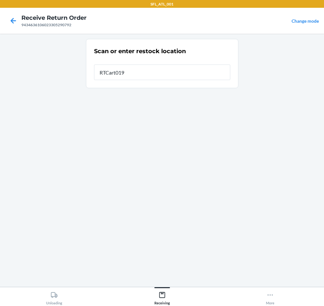
type input "RTCart019"
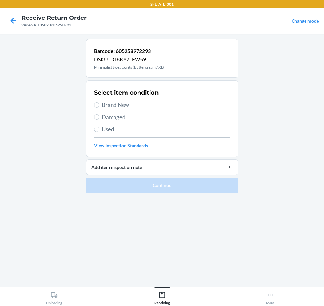
click at [123, 101] on span "Brand New" at bounding box center [166, 105] width 128 height 8
click at [99, 102] on input "Brand New" at bounding box center [96, 104] width 5 height 5
radio input "true"
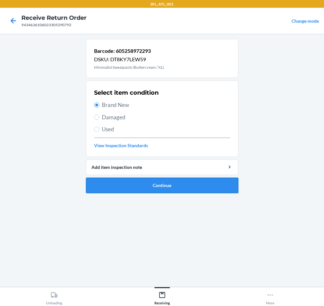
click at [182, 185] on button "Continue" at bounding box center [162, 186] width 152 height 16
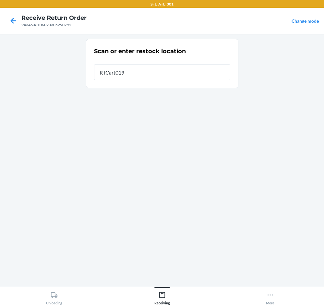
type input "RTCart019"
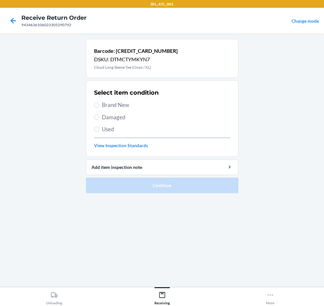
click at [132, 107] on span "Brand New" at bounding box center [166, 105] width 128 height 8
click at [99, 107] on input "Brand New" at bounding box center [96, 104] width 5 height 5
radio input "true"
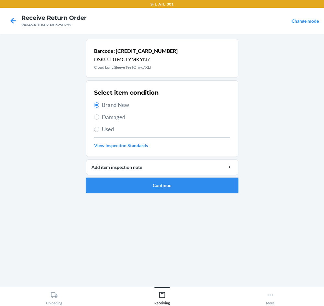
click at [151, 184] on button "Continue" at bounding box center [162, 186] width 152 height 16
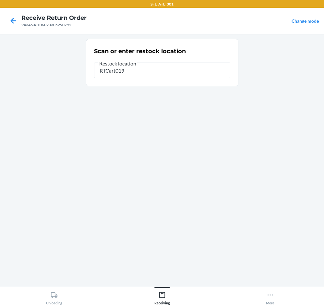
type input "RTCart019"
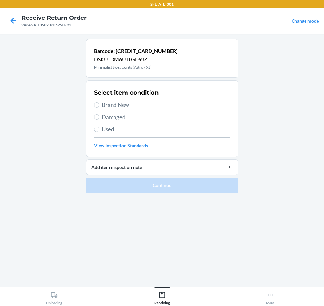
click at [105, 106] on span "Brand New" at bounding box center [166, 105] width 128 height 8
click at [99, 106] on input "Brand New" at bounding box center [96, 104] width 5 height 5
radio input "true"
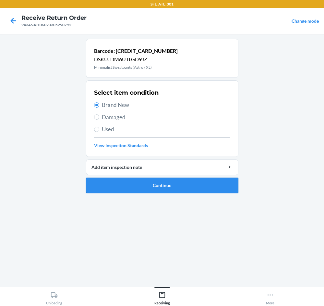
click at [160, 184] on button "Continue" at bounding box center [162, 186] width 152 height 16
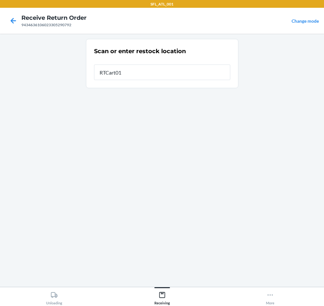
type input "RTCart019"
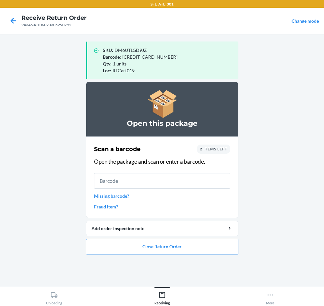
click at [118, 206] on link "Fraud item?" at bounding box center [162, 206] width 136 height 7
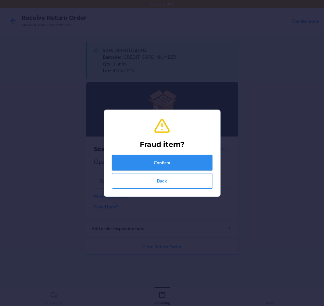
click at [150, 163] on button "Confirm" at bounding box center [162, 163] width 100 height 16
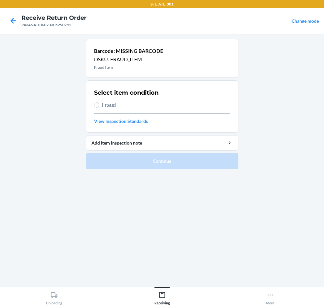
click at [99, 108] on label "Fraud" at bounding box center [162, 105] width 136 height 8
click at [99, 108] on input "Fraud" at bounding box center [96, 104] width 5 height 5
radio input "true"
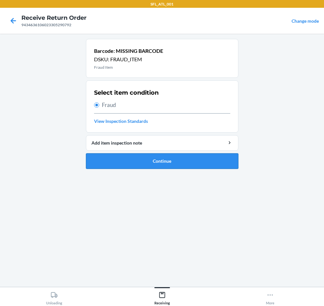
click at [190, 161] on button "Continue" at bounding box center [162, 161] width 152 height 16
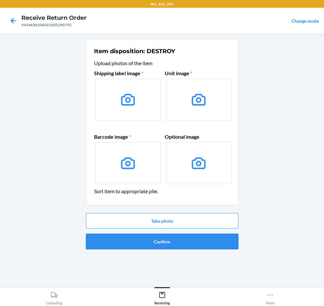
click at [160, 239] on button "Confirm" at bounding box center [162, 242] width 152 height 16
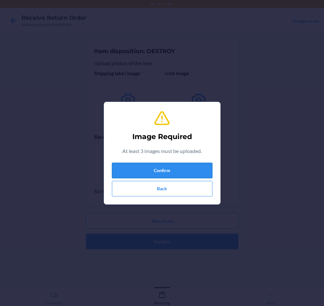
click at [168, 168] on button "Confirm" at bounding box center [162, 171] width 100 height 16
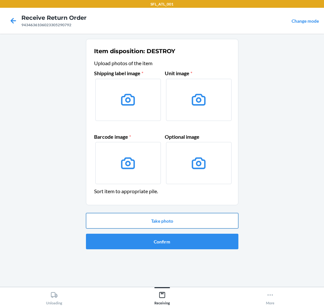
click at [166, 217] on button "Take photo" at bounding box center [162, 221] width 152 height 16
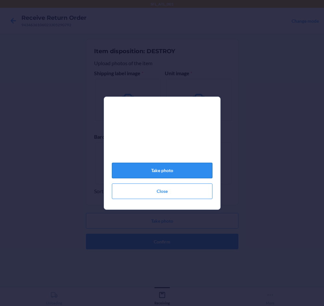
click at [179, 169] on button "Take photo" at bounding box center [162, 171] width 100 height 16
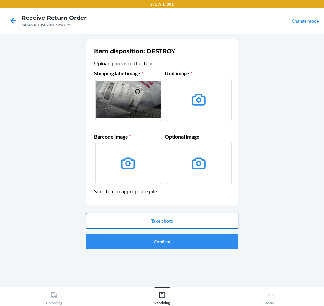
click at [176, 217] on button "Take photo" at bounding box center [162, 221] width 152 height 16
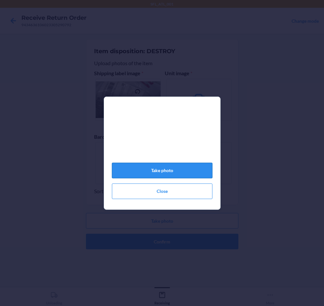
click at [186, 173] on button "Take photo" at bounding box center [162, 171] width 100 height 16
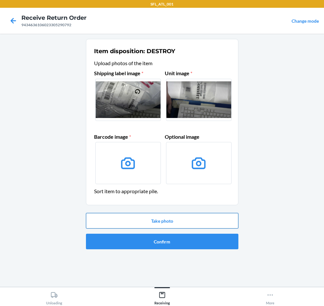
click at [150, 219] on button "Take photo" at bounding box center [162, 221] width 152 height 16
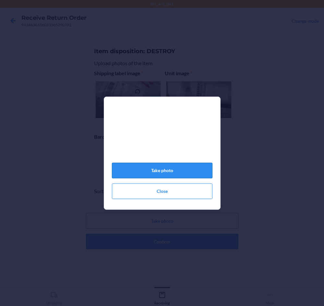
click at [180, 171] on button "Take photo" at bounding box center [162, 171] width 100 height 16
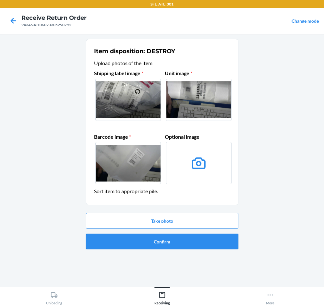
click at [171, 242] on button "Confirm" at bounding box center [162, 242] width 152 height 16
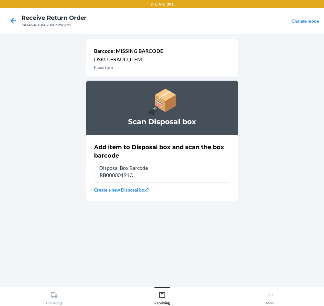
type input "RB00000191O"
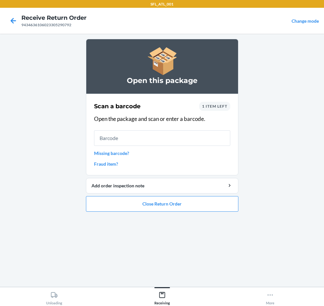
click at [104, 162] on link "Fraud item?" at bounding box center [162, 163] width 136 height 7
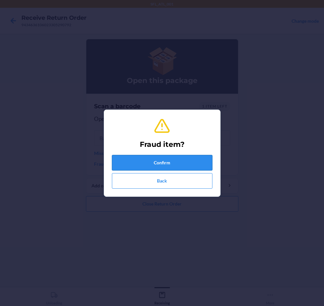
click at [160, 158] on button "Confirm" at bounding box center [162, 163] width 100 height 16
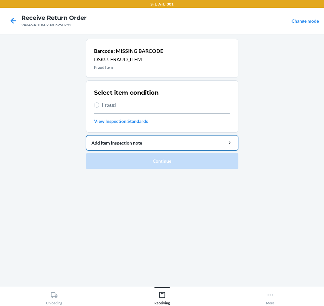
click at [128, 143] on div "Add item inspection note" at bounding box center [161, 142] width 141 height 7
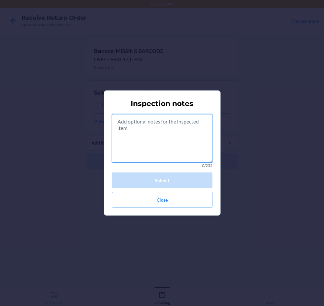
click at [158, 129] on textarea at bounding box center [162, 138] width 100 height 49
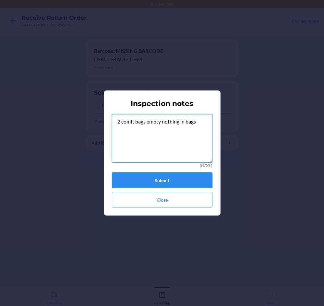
type textarea "2 comft bags empty nothing in bags"
click at [159, 183] on button "Submit" at bounding box center [162, 180] width 100 height 16
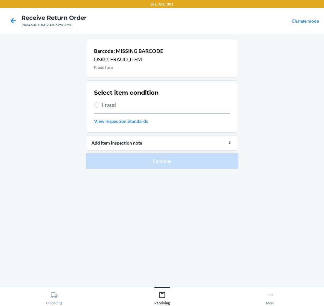
click at [128, 104] on span "Fraud" at bounding box center [166, 105] width 128 height 8
click at [99, 104] on input "Fraud" at bounding box center [96, 104] width 5 height 5
radio input "true"
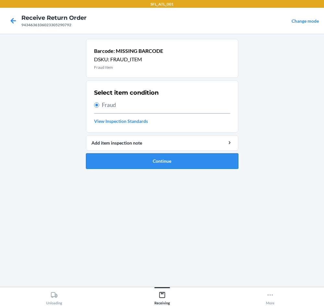
click at [158, 161] on button "Continue" at bounding box center [162, 161] width 152 height 16
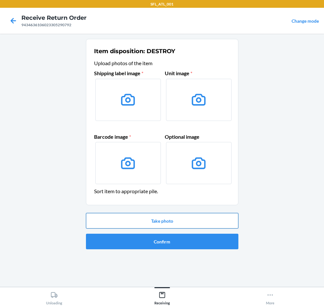
click at [193, 221] on button "Take photo" at bounding box center [162, 221] width 152 height 16
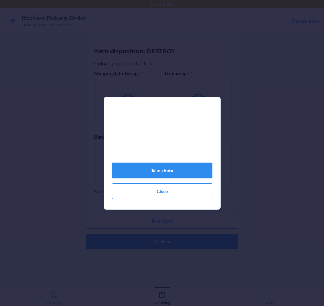
click at [198, 173] on button "Take photo" at bounding box center [162, 171] width 100 height 16
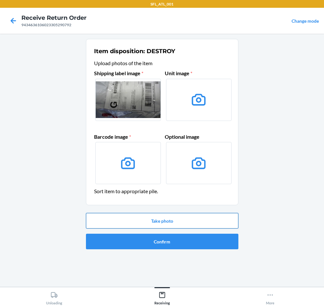
click at [177, 216] on button "Take photo" at bounding box center [162, 221] width 152 height 16
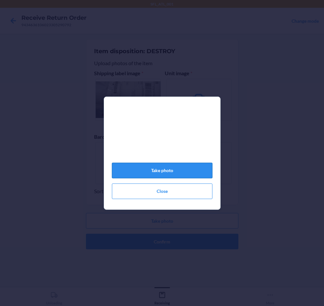
click at [164, 174] on button "Take photo" at bounding box center [162, 171] width 100 height 16
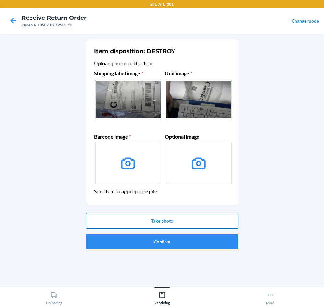
click at [183, 220] on button "Take photo" at bounding box center [162, 221] width 152 height 16
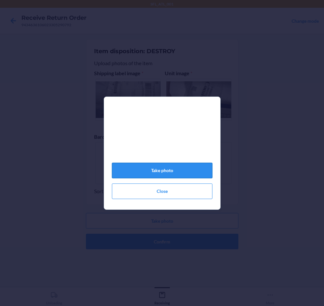
click at [191, 176] on button "Take photo" at bounding box center [162, 171] width 100 height 16
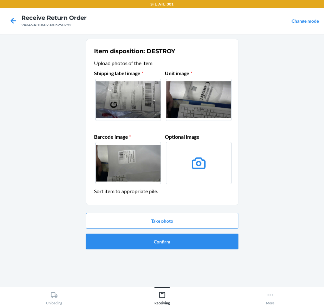
click at [137, 242] on button "Confirm" at bounding box center [162, 242] width 152 height 16
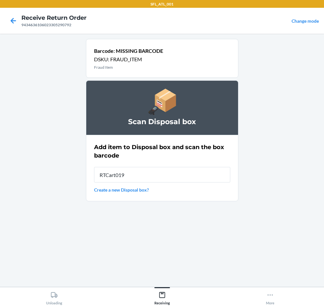
type input "RTCart019"
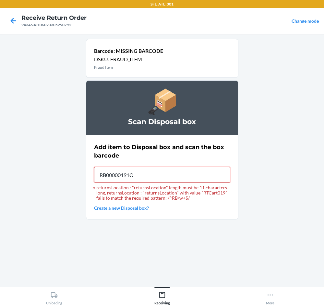
type input "RB00000191O"
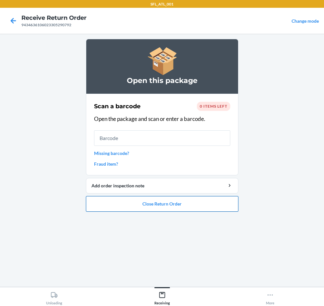
click at [175, 205] on button "Close Return Order" at bounding box center [162, 204] width 152 height 16
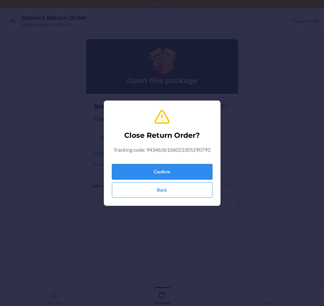
click at [178, 170] on button "Confirm" at bounding box center [162, 172] width 100 height 16
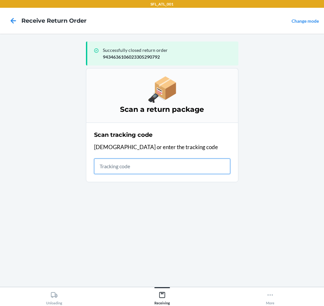
click at [161, 165] on input "text" at bounding box center [162, 166] width 136 height 16
type input "42030259943463"
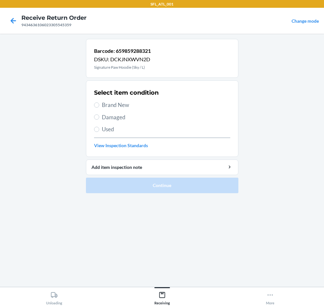
click at [111, 104] on span "Brand New" at bounding box center [166, 105] width 128 height 8
click at [99, 104] on input "Brand New" at bounding box center [96, 104] width 5 height 5
radio input "true"
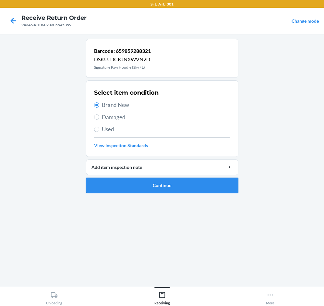
click at [171, 190] on button "Continue" at bounding box center [162, 186] width 152 height 16
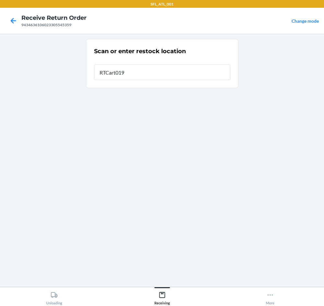
type input "RTCart019"
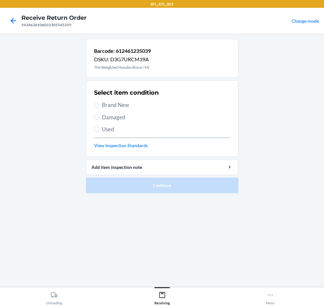
click at [115, 105] on span "Brand New" at bounding box center [166, 105] width 128 height 8
click at [99, 105] on input "Brand New" at bounding box center [96, 104] width 5 height 5
radio input "true"
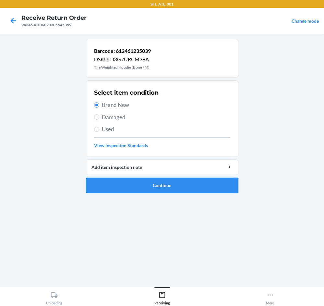
click at [172, 185] on button "Continue" at bounding box center [162, 186] width 152 height 16
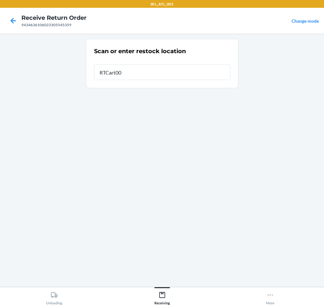
type input "RTCart007"
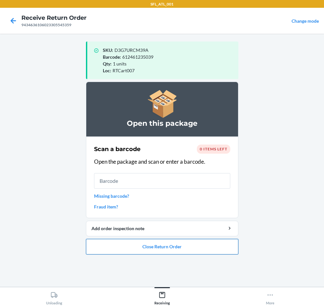
click at [162, 248] on button "Close Return Order" at bounding box center [162, 247] width 152 height 16
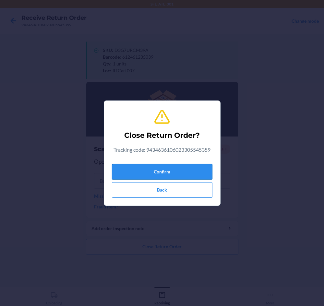
click at [173, 172] on button "Confirm" at bounding box center [162, 172] width 100 height 16
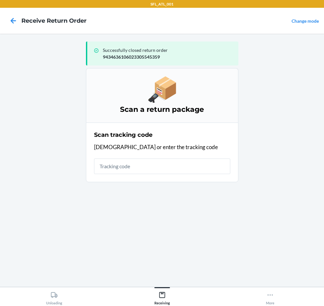
click at [199, 166] on input "text" at bounding box center [162, 166] width 136 height 16
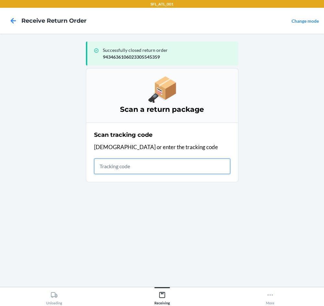
click at [143, 166] on input "text" at bounding box center [162, 166] width 136 height 16
type input "4203025994346361060233"
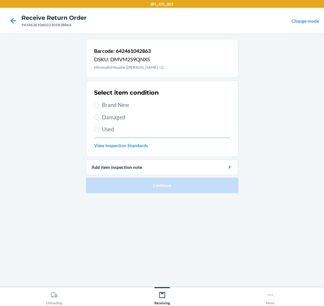
drag, startPoint x: 121, startPoint y: 105, endPoint x: 125, endPoint y: 112, distance: 8.4
click at [122, 107] on span "Brand New" at bounding box center [166, 105] width 128 height 8
click at [99, 107] on input "Brand New" at bounding box center [96, 104] width 5 height 5
radio input "true"
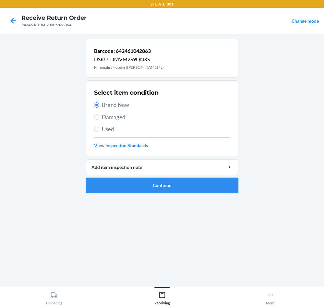
click at [153, 181] on button "Continue" at bounding box center [162, 186] width 152 height 16
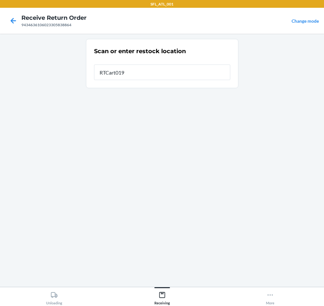
type input "RTCart019"
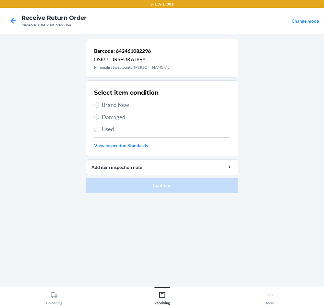
click at [129, 104] on span "Brand New" at bounding box center [166, 105] width 128 height 8
click at [99, 104] on input "Brand New" at bounding box center [96, 104] width 5 height 5
radio input "true"
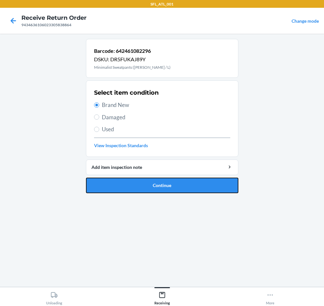
drag, startPoint x: 186, startPoint y: 184, endPoint x: 183, endPoint y: 180, distance: 4.7
click at [184, 182] on button "Continue" at bounding box center [162, 186] width 152 height 16
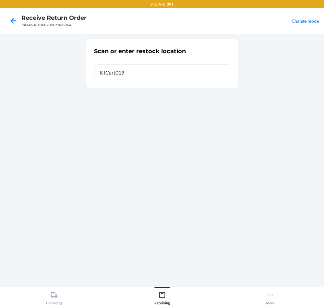
type input "RTCart019"
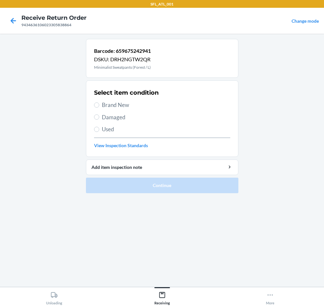
click at [120, 107] on span "Brand New" at bounding box center [166, 105] width 128 height 8
click at [99, 107] on input "Brand New" at bounding box center [96, 104] width 5 height 5
radio input "true"
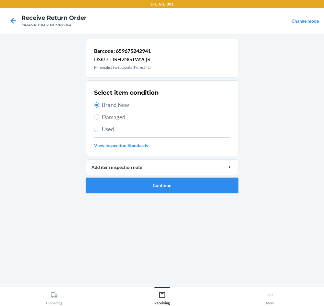
click at [167, 187] on button "Continue" at bounding box center [162, 186] width 152 height 16
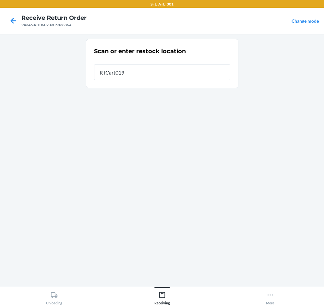
type input "RTCart019"
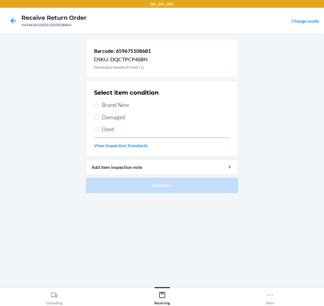
click at [123, 107] on span "Brand New" at bounding box center [166, 105] width 128 height 8
click at [99, 107] on input "Brand New" at bounding box center [96, 104] width 5 height 5
radio input "true"
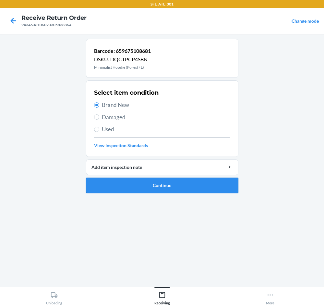
click at [162, 188] on button "Continue" at bounding box center [162, 186] width 152 height 16
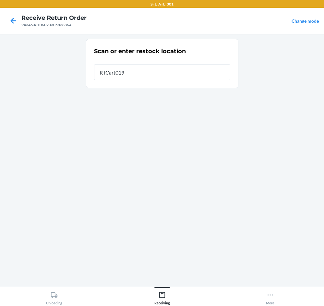
type input "RTCart019"
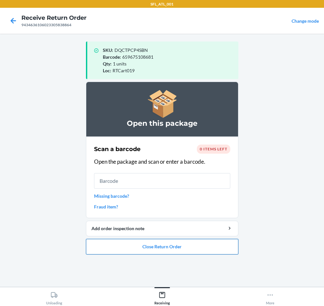
drag, startPoint x: 166, startPoint y: 248, endPoint x: 158, endPoint y: 241, distance: 9.9
click at [164, 245] on button "Close Return Order" at bounding box center [162, 247] width 152 height 16
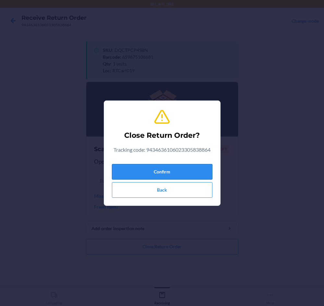
drag, startPoint x: 160, startPoint y: 167, endPoint x: 148, endPoint y: 168, distance: 11.8
click at [151, 168] on button "Confirm" at bounding box center [162, 172] width 100 height 16
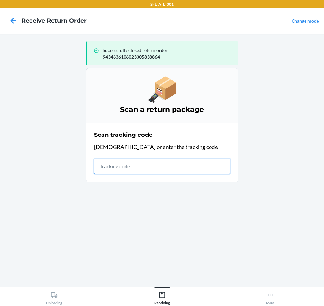
click at [115, 165] on input "text" at bounding box center [162, 166] width 136 height 16
type input "42030259941843610602"
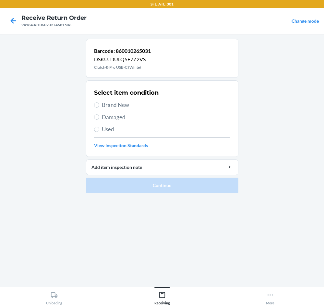
click at [111, 105] on span "Brand New" at bounding box center [166, 105] width 128 height 8
click at [99, 105] on input "Brand New" at bounding box center [96, 104] width 5 height 5
radio input "true"
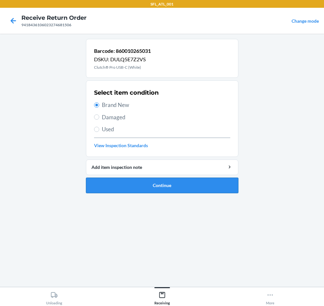
click at [162, 182] on button "Continue" at bounding box center [162, 186] width 152 height 16
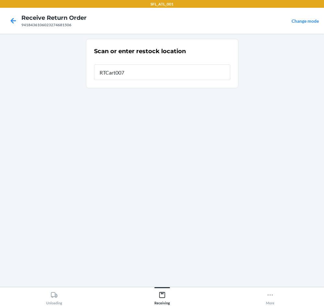
type input "RTCart007"
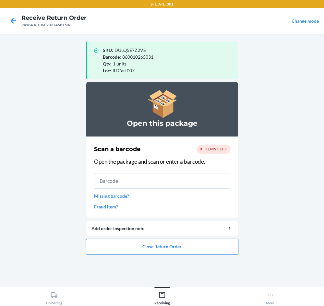
click at [164, 243] on button "Close Return Order" at bounding box center [162, 247] width 152 height 16
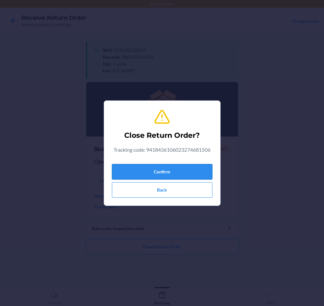
click at [186, 166] on button "Confirm" at bounding box center [162, 172] width 100 height 16
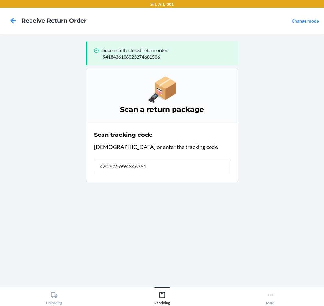
type input "42030259943463610"
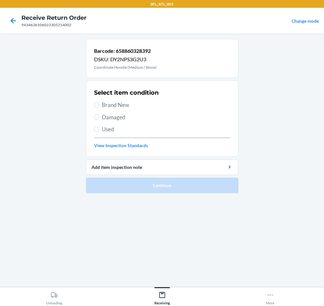
click at [128, 106] on span "Brand New" at bounding box center [166, 105] width 128 height 8
click at [99, 106] on input "Brand New" at bounding box center [96, 104] width 5 height 5
radio input "true"
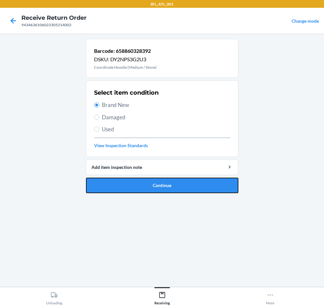
drag, startPoint x: 184, startPoint y: 193, endPoint x: 179, endPoint y: 191, distance: 4.8
click at [182, 191] on button "Continue" at bounding box center [162, 186] width 152 height 16
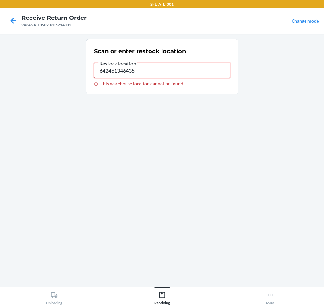
click at [173, 72] on input "642461346435" at bounding box center [162, 71] width 136 height 16
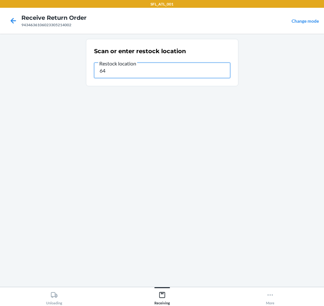
type input "6"
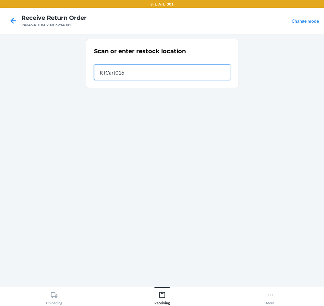
type input "RTCart016"
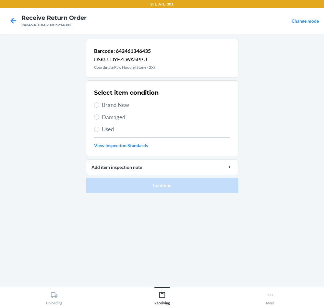
click at [132, 105] on span "Brand New" at bounding box center [166, 105] width 128 height 8
click at [99, 105] on input "Brand New" at bounding box center [96, 104] width 5 height 5
radio input "true"
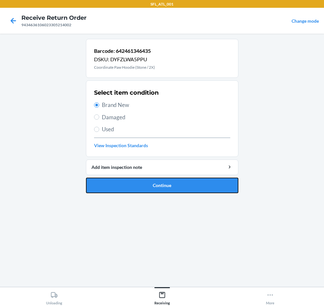
drag, startPoint x: 192, startPoint y: 182, endPoint x: 170, endPoint y: 174, distance: 23.1
click at [189, 182] on button "Continue" at bounding box center [162, 186] width 152 height 16
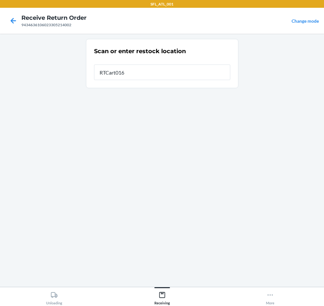
type input "RTCart016"
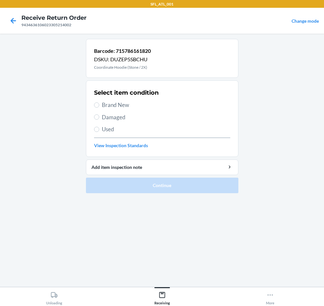
click at [120, 103] on span "Brand New" at bounding box center [166, 105] width 128 height 8
click at [99, 103] on input "Brand New" at bounding box center [96, 104] width 5 height 5
radio input "true"
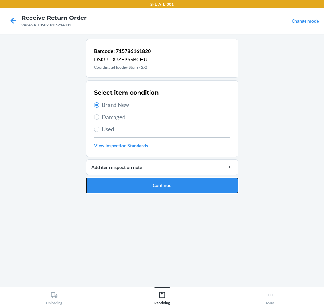
drag, startPoint x: 174, startPoint y: 183, endPoint x: 171, endPoint y: 179, distance: 4.4
click at [173, 180] on button "Continue" at bounding box center [162, 186] width 152 height 16
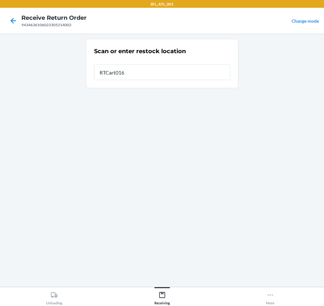
type input "RTCart016"
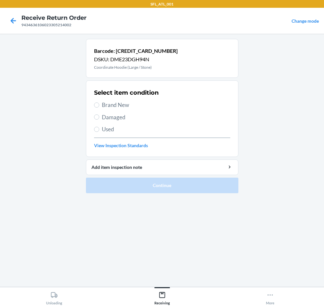
click at [121, 107] on span "Brand New" at bounding box center [166, 105] width 128 height 8
click at [99, 107] on input "Brand New" at bounding box center [96, 104] width 5 height 5
radio input "true"
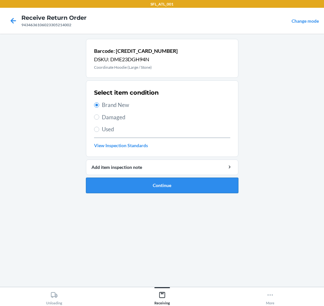
click at [146, 192] on button "Continue" at bounding box center [162, 186] width 152 height 16
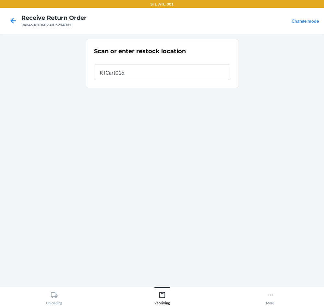
type input "RTCart016"
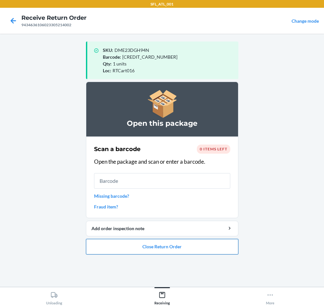
drag, startPoint x: 144, startPoint y: 248, endPoint x: 146, endPoint y: 243, distance: 4.8
click at [146, 245] on button "Close Return Order" at bounding box center [162, 247] width 152 height 16
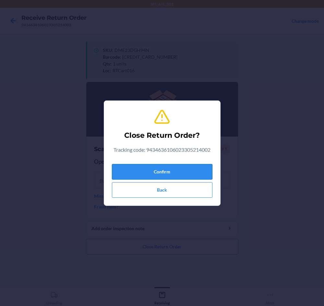
click at [204, 171] on button "Confirm" at bounding box center [162, 172] width 100 height 16
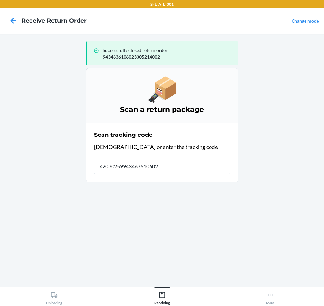
type input "420302599434636106023"
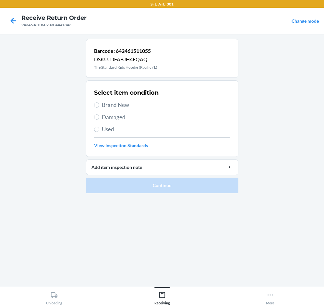
click at [120, 107] on span "Brand New" at bounding box center [166, 105] width 128 height 8
click at [99, 107] on input "Brand New" at bounding box center [96, 104] width 5 height 5
radio input "true"
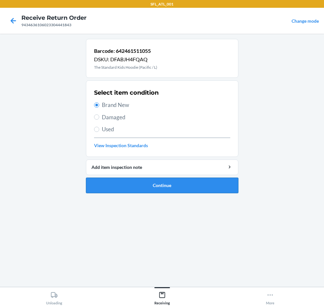
click at [192, 181] on button "Continue" at bounding box center [162, 186] width 152 height 16
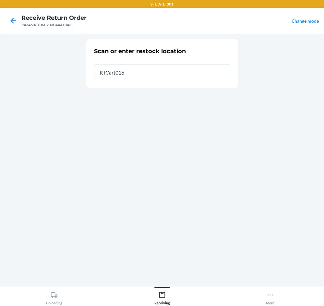
type input "RTCart016"
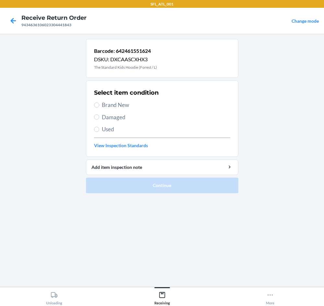
drag, startPoint x: 130, startPoint y: 105, endPoint x: 156, endPoint y: 120, distance: 30.2
click at [130, 105] on span "Brand New" at bounding box center [166, 105] width 128 height 8
click at [99, 105] on input "Brand New" at bounding box center [96, 104] width 5 height 5
radio input "true"
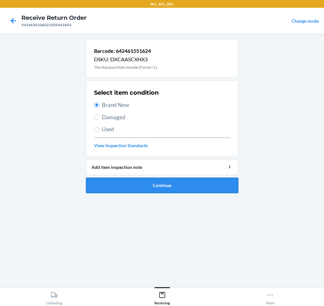
click at [164, 185] on button "Continue" at bounding box center [162, 186] width 152 height 16
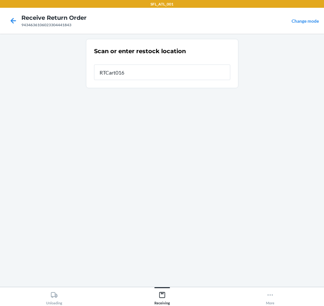
type input "RTCart016"
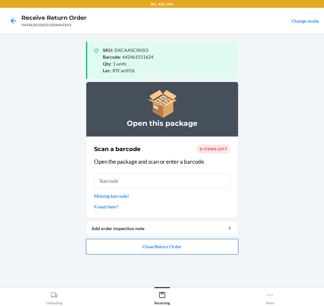
click at [198, 247] on button "Close Return Order" at bounding box center [162, 247] width 152 height 16
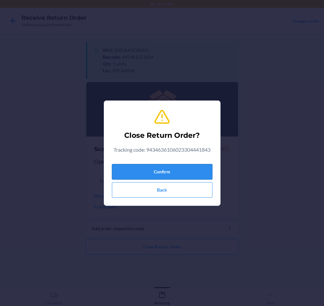
drag, startPoint x: 199, startPoint y: 170, endPoint x: 191, endPoint y: 169, distance: 8.2
click at [196, 170] on button "Confirm" at bounding box center [162, 172] width 100 height 16
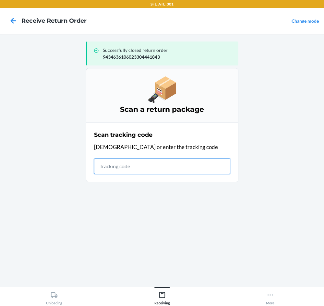
click at [129, 166] on input "text" at bounding box center [162, 166] width 136 height 16
type input "420302599434636106023305642607"
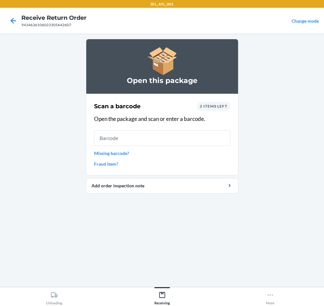
click at [209, 107] on span "2 items left" at bounding box center [214, 106] width 28 height 5
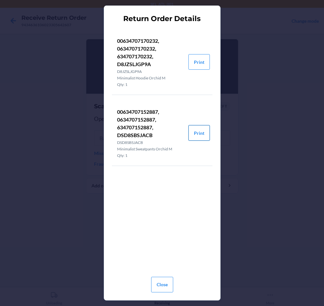
click at [202, 135] on button "Print" at bounding box center [198, 133] width 21 height 16
click at [202, 61] on button "Print" at bounding box center [198, 62] width 21 height 16
click at [164, 281] on button "Close" at bounding box center [162, 285] width 22 height 16
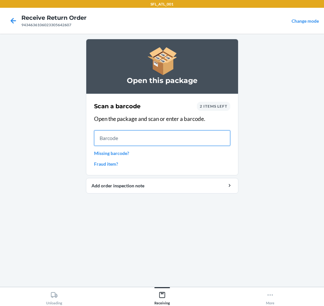
click at [156, 143] on input "text" at bounding box center [162, 138] width 136 height 16
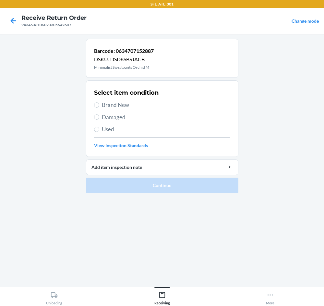
click at [128, 107] on span "Brand New" at bounding box center [166, 105] width 128 height 8
click at [99, 107] on input "Brand New" at bounding box center [96, 104] width 5 height 5
radio input "true"
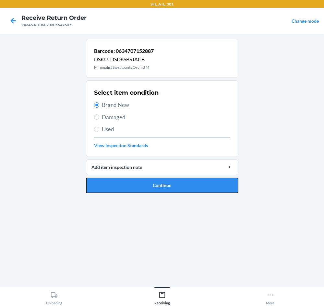
click at [202, 184] on button "Continue" at bounding box center [162, 186] width 152 height 16
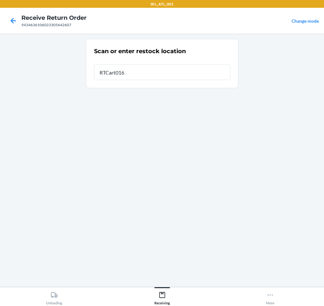
type input "RTCart016"
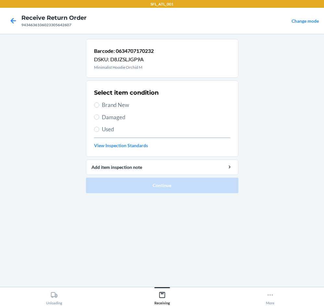
click at [135, 103] on span "Brand New" at bounding box center [166, 105] width 128 height 8
click at [99, 103] on input "Brand New" at bounding box center [96, 104] width 5 height 5
radio input "true"
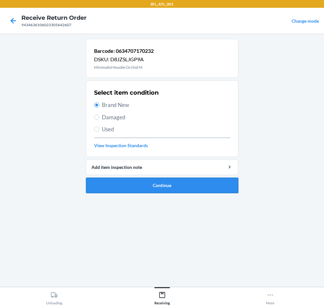
click at [203, 184] on button "Continue" at bounding box center [162, 186] width 152 height 16
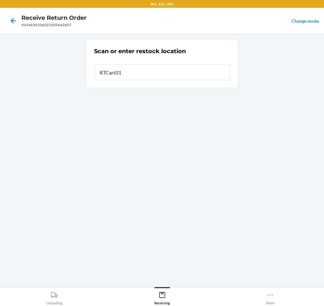
type input "RTCart016"
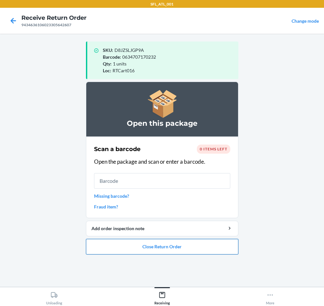
drag, startPoint x: 193, startPoint y: 244, endPoint x: 193, endPoint y: 240, distance: 3.6
click at [193, 240] on button "Close Return Order" at bounding box center [162, 247] width 152 height 16
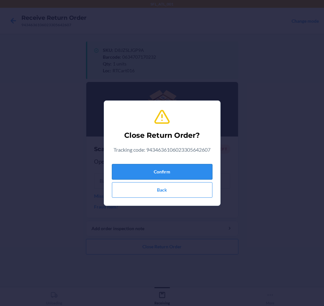
click at [198, 167] on button "Confirm" at bounding box center [162, 172] width 100 height 16
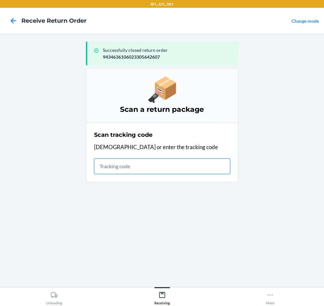
drag, startPoint x: 126, startPoint y: 165, endPoint x: 120, endPoint y: 165, distance: 5.8
click at [123, 165] on input "text" at bounding box center [162, 166] width 136 height 16
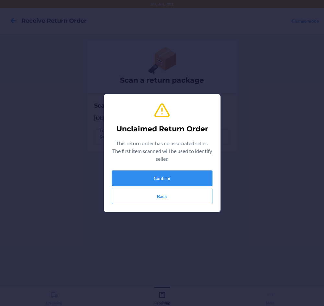
click at [167, 175] on button "Confirm" at bounding box center [162, 178] width 100 height 16
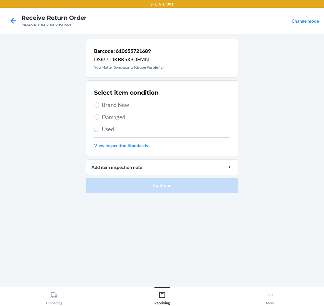
click at [125, 107] on span "Brand New" at bounding box center [166, 105] width 128 height 8
click at [99, 107] on input "Brand New" at bounding box center [96, 104] width 5 height 5
radio input "true"
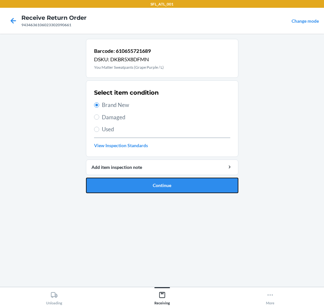
drag, startPoint x: 177, startPoint y: 188, endPoint x: 176, endPoint y: 175, distance: 12.7
click at [174, 187] on button "Continue" at bounding box center [162, 186] width 152 height 16
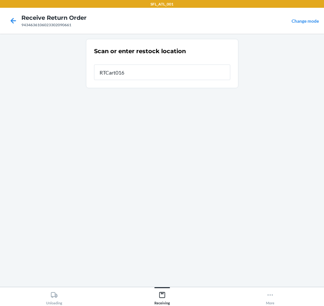
type input "RTCart016"
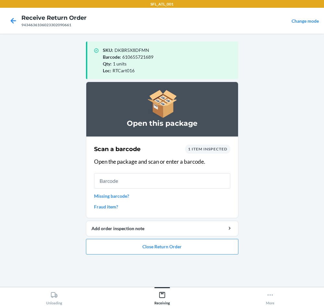
click at [118, 197] on link "Missing barcode?" at bounding box center [162, 195] width 136 height 7
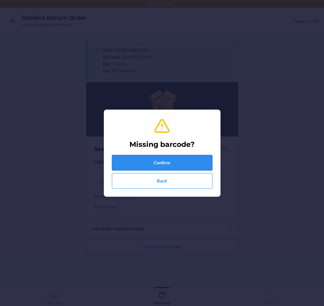
click at [189, 160] on button "Confirm" at bounding box center [162, 163] width 100 height 16
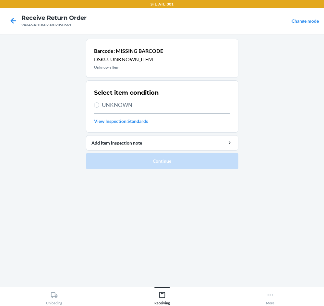
click at [110, 102] on span "UNKNOWN" at bounding box center [166, 105] width 128 height 8
click at [99, 102] on input "UNKNOWN" at bounding box center [96, 104] width 5 height 5
radio input "true"
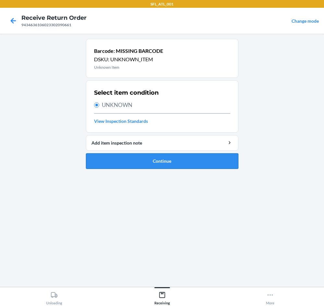
drag, startPoint x: 184, startPoint y: 160, endPoint x: 182, endPoint y: 157, distance: 3.8
click at [184, 160] on button "Continue" at bounding box center [162, 161] width 152 height 16
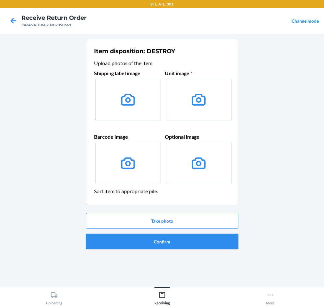
click at [204, 244] on button "Confirm" at bounding box center [162, 242] width 152 height 16
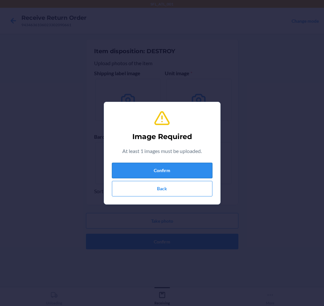
click at [180, 173] on button "Confirm" at bounding box center [162, 171] width 100 height 16
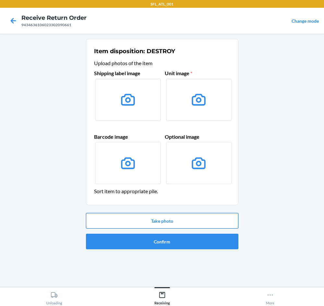
click at [199, 224] on button "Take photo" at bounding box center [162, 221] width 152 height 16
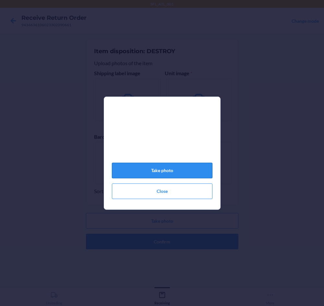
click at [205, 174] on button "Take photo" at bounding box center [162, 171] width 100 height 16
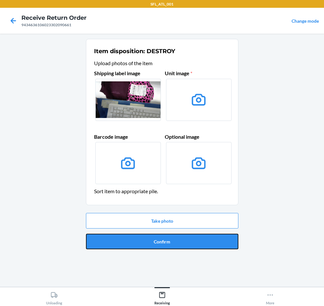
drag, startPoint x: 212, startPoint y: 242, endPoint x: 212, endPoint y: 238, distance: 3.6
click at [212, 241] on button "Confirm" at bounding box center [162, 242] width 152 height 16
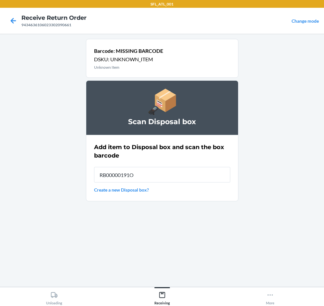
type input "RB00000191O"
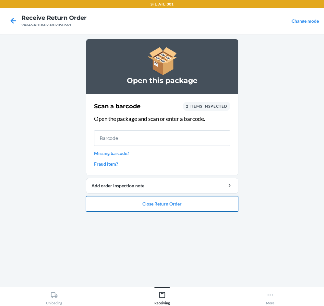
drag, startPoint x: 213, startPoint y: 203, endPoint x: 210, endPoint y: 205, distance: 3.9
click at [213, 205] on button "Close Return Order" at bounding box center [162, 204] width 152 height 16
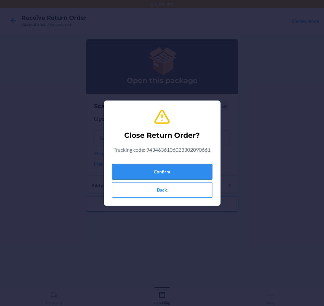
drag, startPoint x: 201, startPoint y: 168, endPoint x: 200, endPoint y: 172, distance: 4.1
click at [201, 172] on button "Confirm" at bounding box center [162, 172] width 100 height 16
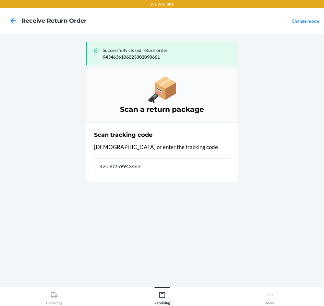
type input "420302599434636"
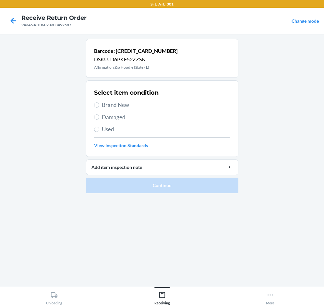
drag, startPoint x: 112, startPoint y: 105, endPoint x: 110, endPoint y: 109, distance: 4.5
click at [113, 105] on span "Brand New" at bounding box center [166, 105] width 128 height 8
click at [99, 105] on input "Brand New" at bounding box center [96, 104] width 5 height 5
radio input "true"
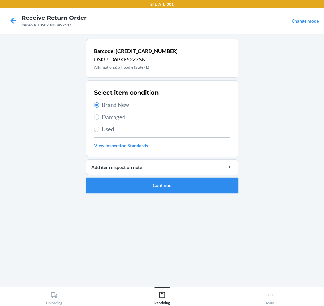
click at [198, 181] on button "Continue" at bounding box center [162, 186] width 152 height 16
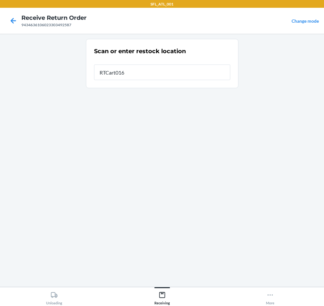
type input "RTCart016"
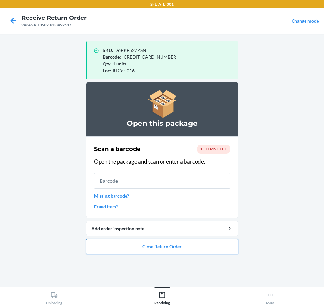
click at [194, 246] on button "Close Return Order" at bounding box center [162, 247] width 152 height 16
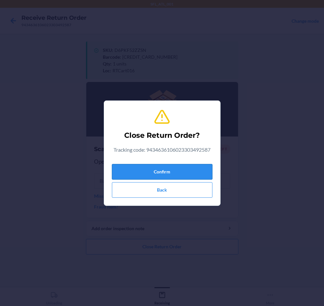
drag, startPoint x: 194, startPoint y: 170, endPoint x: 198, endPoint y: 173, distance: 4.7
click at [195, 170] on button "Confirm" at bounding box center [162, 172] width 100 height 16
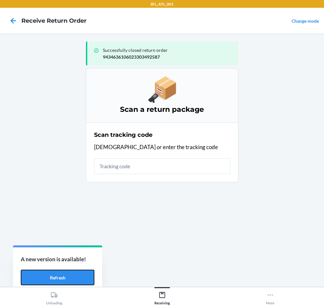
drag, startPoint x: 55, startPoint y: 276, endPoint x: 35, endPoint y: 264, distance: 22.9
click at [54, 276] on button "Refresh" at bounding box center [58, 278] width 74 height 16
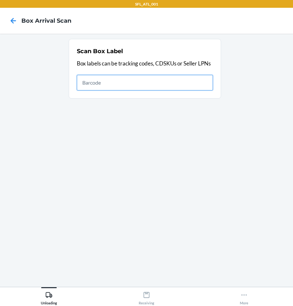
click at [194, 84] on input "text" at bounding box center [145, 83] width 136 height 16
type input "420302599434636106023305697003"
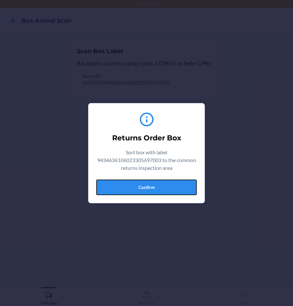
drag, startPoint x: 173, startPoint y: 189, endPoint x: 277, endPoint y: 188, distance: 104.0
click at [173, 188] on button "Confirm" at bounding box center [146, 187] width 100 height 16
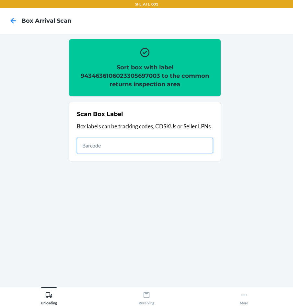
click at [191, 144] on input "text" at bounding box center [145, 146] width 136 height 16
type input "420302599434636106023305688643"
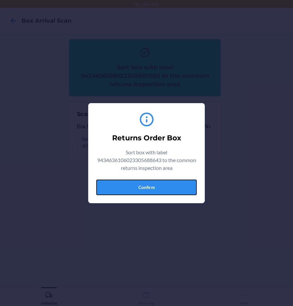
drag, startPoint x: 169, startPoint y: 184, endPoint x: 202, endPoint y: 183, distance: 32.4
click at [170, 184] on button "Confirm" at bounding box center [146, 187] width 100 height 16
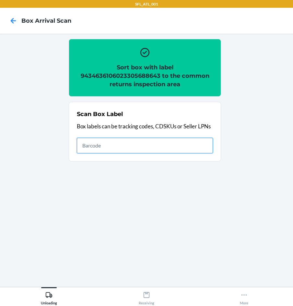
click at [191, 146] on input "text" at bounding box center [145, 146] width 136 height 16
type input "420302599434636106023304351548"
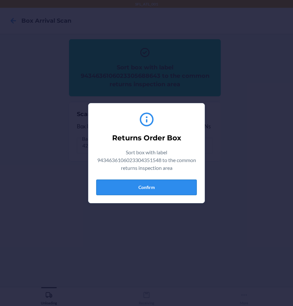
click at [166, 184] on button "Confirm" at bounding box center [146, 187] width 100 height 16
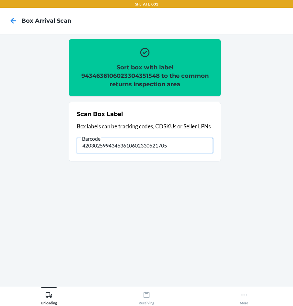
type input "420302599434636106023305217058"
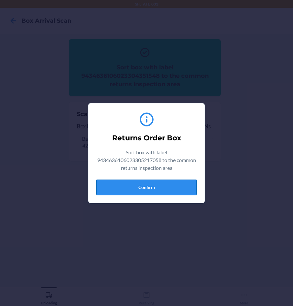
click at [151, 191] on button "Confirm" at bounding box center [146, 187] width 100 height 16
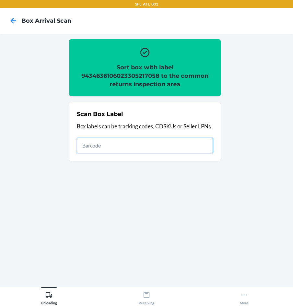
click at [206, 147] on input "text" at bounding box center [145, 146] width 136 height 16
type input "420302599434636106023304933010"
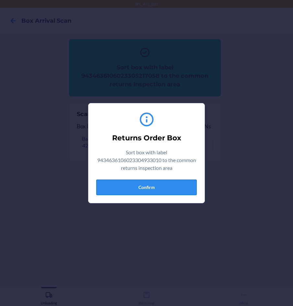
click at [172, 182] on button "Confirm" at bounding box center [146, 187] width 100 height 16
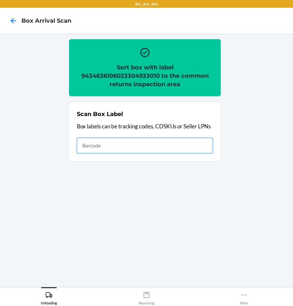
drag, startPoint x: 167, startPoint y: 150, endPoint x: 177, endPoint y: 147, distance: 11.0
click at [177, 147] on input "text" at bounding box center [145, 146] width 136 height 16
type input "420302599434636106023305725836"
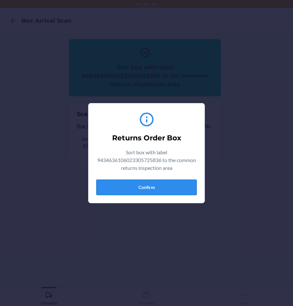
click at [175, 191] on button "Confirm" at bounding box center [146, 187] width 100 height 16
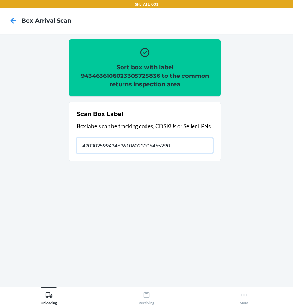
type input "420302599434636106023305455290"
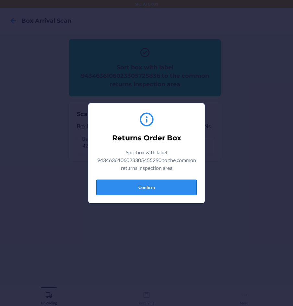
click at [150, 185] on button "Confirm" at bounding box center [146, 187] width 100 height 16
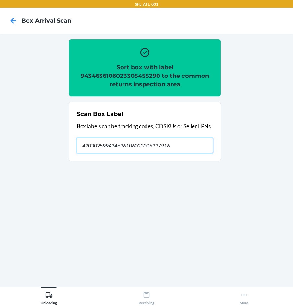
type input "420302599434636106023305337916"
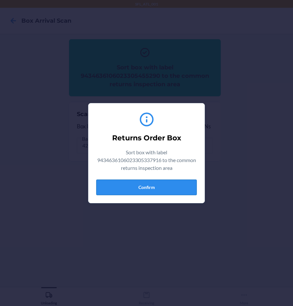
click at [151, 183] on button "Confirm" at bounding box center [146, 187] width 100 height 16
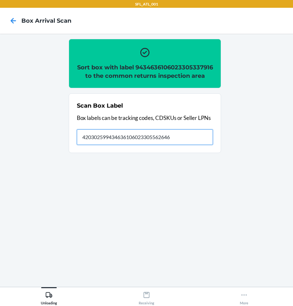
type input "420302599434636106023305562646"
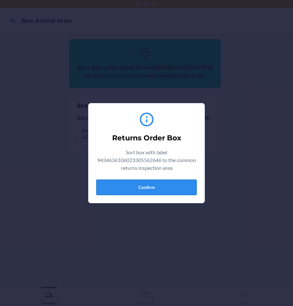
click at [177, 183] on button "Confirm" at bounding box center [146, 187] width 100 height 16
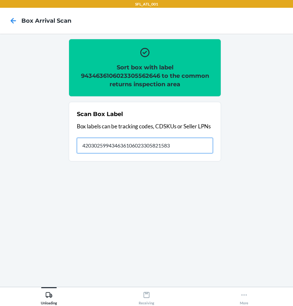
type input "420302599434636106023305821583"
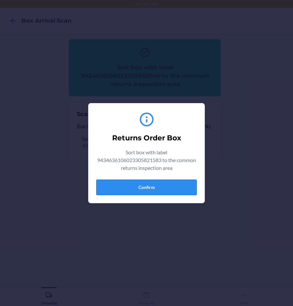
click at [169, 191] on button "Confirm" at bounding box center [146, 187] width 100 height 16
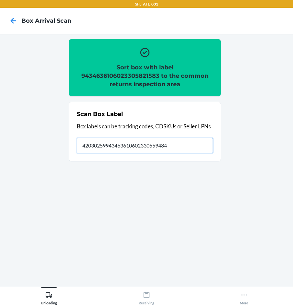
type input "420302599434636106023305594845"
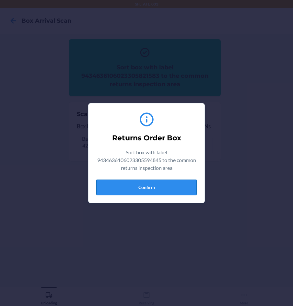
click at [160, 185] on button "Confirm" at bounding box center [146, 187] width 100 height 16
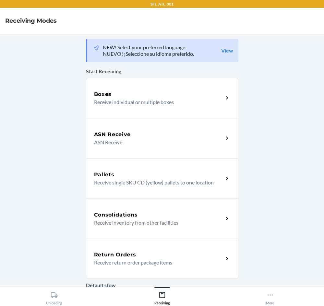
click at [148, 264] on p "Receive return order package items" at bounding box center [156, 263] width 124 height 8
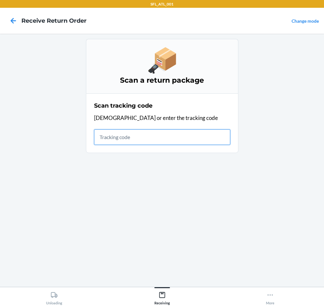
click at [169, 138] on input "text" at bounding box center [162, 137] width 136 height 16
type input "4203025994346361"
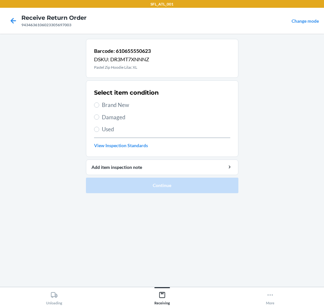
click at [126, 108] on span "Brand New" at bounding box center [166, 105] width 128 height 8
click at [99, 108] on input "Brand New" at bounding box center [96, 104] width 5 height 5
radio input "true"
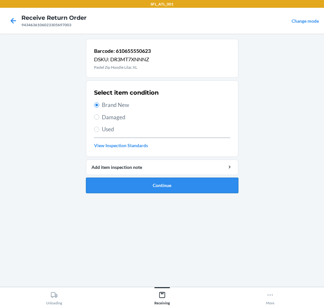
click at [167, 182] on button "Continue" at bounding box center [162, 186] width 152 height 16
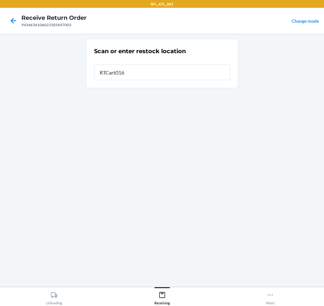
type input "RTCart016"
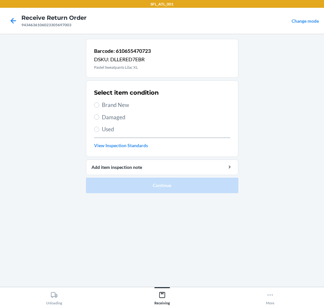
click at [136, 103] on span "Brand New" at bounding box center [166, 105] width 128 height 8
click at [99, 103] on input "Brand New" at bounding box center [96, 104] width 5 height 5
radio input "true"
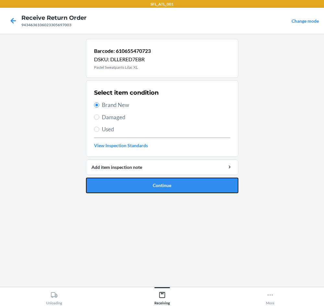
drag, startPoint x: 207, startPoint y: 184, endPoint x: 193, endPoint y: 189, distance: 14.3
click at [207, 181] on button "Continue" at bounding box center [162, 186] width 152 height 16
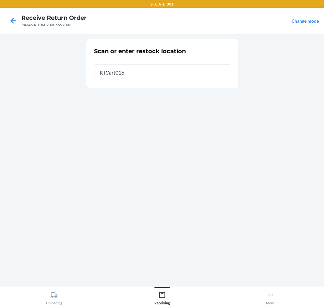
type input "RTCart016"
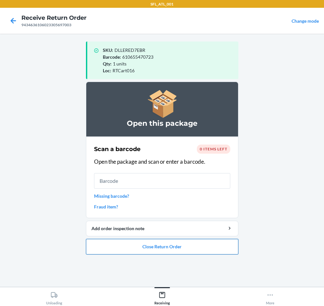
click at [215, 242] on button "Close Return Order" at bounding box center [162, 247] width 152 height 16
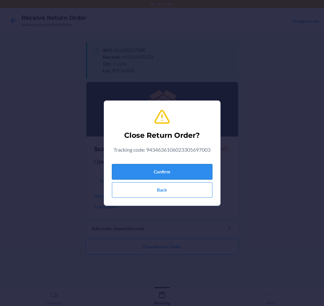
click at [188, 179] on div "Confirm Back" at bounding box center [162, 179] width 100 height 36
click at [191, 167] on button "Confirm" at bounding box center [162, 172] width 100 height 16
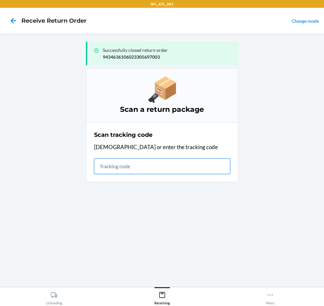
drag, startPoint x: 197, startPoint y: 172, endPoint x: 194, endPoint y: 170, distance: 4.4
click at [197, 172] on input "text" at bounding box center [162, 166] width 136 height 16
type input "42030259943463610"
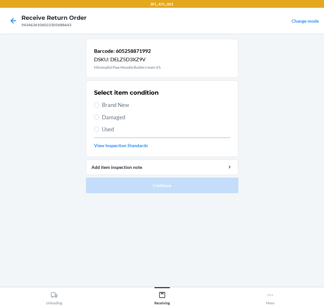
drag, startPoint x: 140, startPoint y: 107, endPoint x: 146, endPoint y: 106, distance: 5.5
click at [145, 106] on span "Brand New" at bounding box center [166, 105] width 128 height 8
click at [99, 106] on input "Brand New" at bounding box center [96, 104] width 5 height 5
radio input "true"
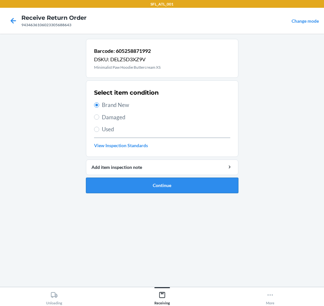
click at [195, 187] on button "Continue" at bounding box center [162, 186] width 152 height 16
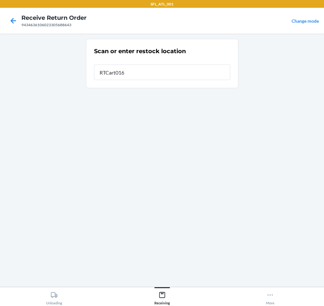
type input "RTCart016"
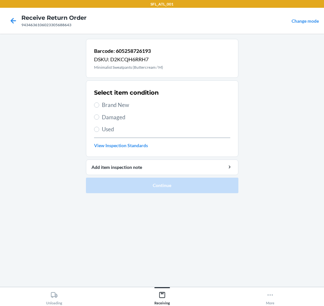
click at [120, 103] on span "Brand New" at bounding box center [166, 105] width 128 height 8
click at [99, 103] on input "Brand New" at bounding box center [96, 104] width 5 height 5
radio input "true"
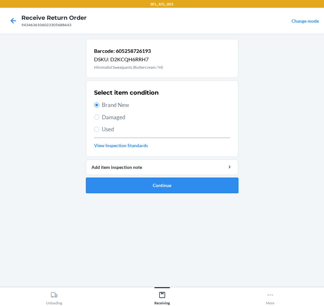
drag, startPoint x: 194, startPoint y: 184, endPoint x: 196, endPoint y: 182, distance: 3.4
click at [195, 182] on button "Continue" at bounding box center [162, 186] width 152 height 16
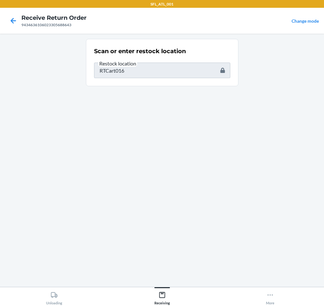
type input "605258573025"
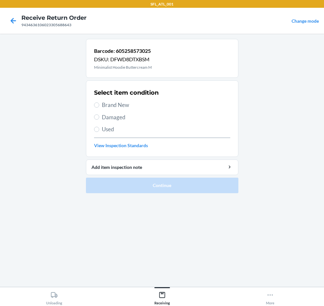
click at [113, 105] on span "Brand New" at bounding box center [166, 105] width 128 height 8
click at [99, 105] on input "Brand New" at bounding box center [96, 104] width 5 height 5
radio input "true"
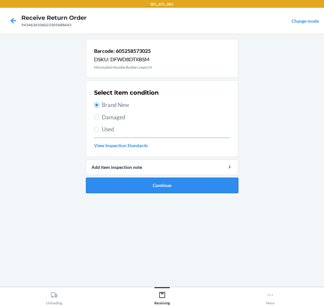
click at [154, 190] on button "Continue" at bounding box center [162, 186] width 152 height 16
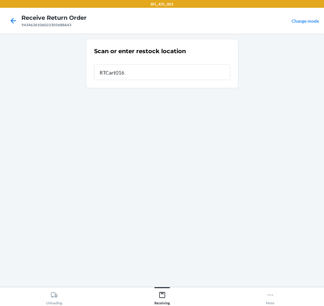
type input "RTCart016"
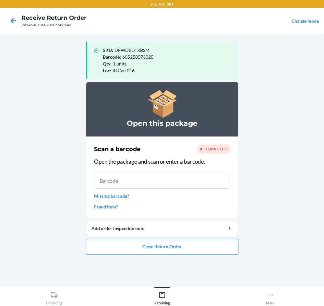
click at [195, 242] on button "Close Return Order" at bounding box center [162, 247] width 152 height 16
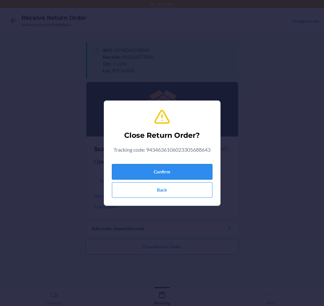
click at [202, 172] on button "Confirm" at bounding box center [162, 172] width 100 height 16
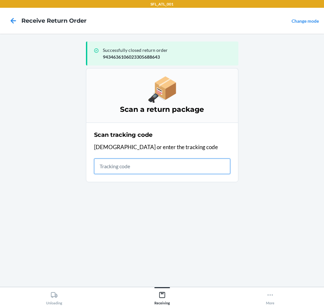
drag, startPoint x: 137, startPoint y: 163, endPoint x: 149, endPoint y: 166, distance: 12.7
click at [138, 164] on input "text" at bounding box center [162, 166] width 136 height 16
type input "420302599434636"
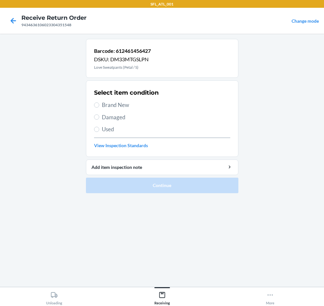
click at [122, 107] on span "Brand New" at bounding box center [166, 105] width 128 height 8
click at [99, 107] on input "Brand New" at bounding box center [96, 104] width 5 height 5
radio input "true"
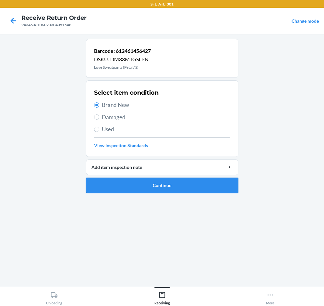
click at [209, 186] on button "Continue" at bounding box center [162, 186] width 152 height 16
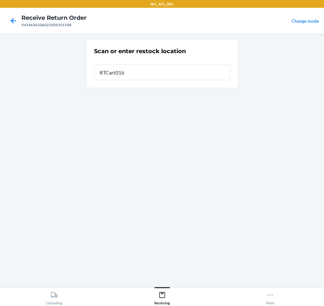
type input "RTCart016"
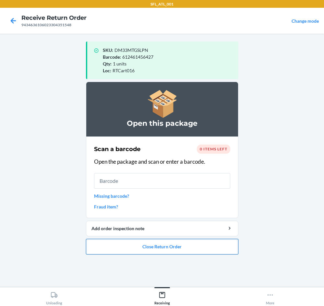
click at [212, 247] on button "Close Return Order" at bounding box center [162, 247] width 152 height 16
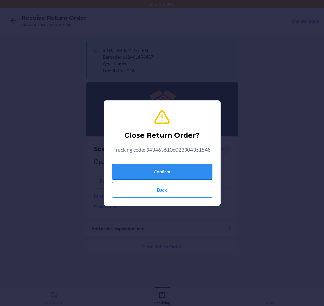
click at [204, 164] on button "Confirm" at bounding box center [162, 172] width 100 height 16
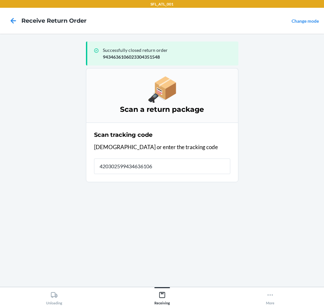
type input "4203025994346361060"
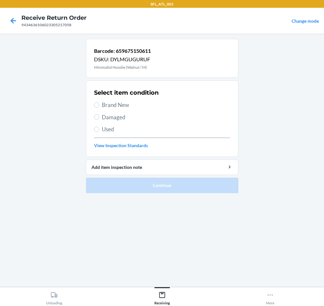
click at [119, 103] on span "Brand New" at bounding box center [166, 105] width 128 height 8
click at [99, 103] on input "Brand New" at bounding box center [96, 104] width 5 height 5
radio input "true"
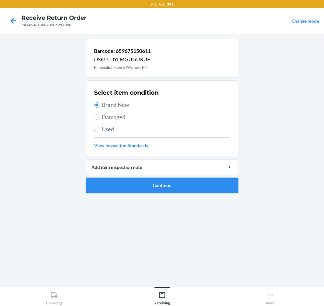
click at [155, 186] on button "Continue" at bounding box center [162, 186] width 152 height 16
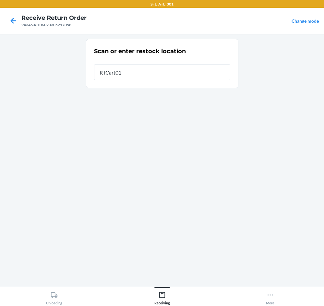
type input "RTCart016"
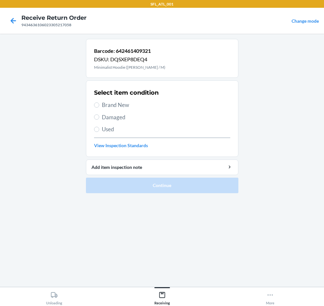
click at [110, 106] on span "Brand New" at bounding box center [166, 105] width 128 height 8
click at [99, 106] on input "Brand New" at bounding box center [96, 104] width 5 height 5
radio input "true"
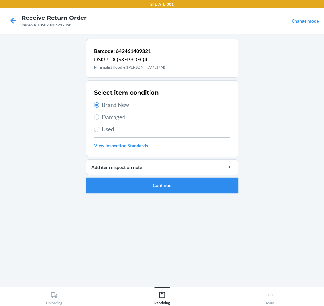
click at [193, 185] on button "Continue" at bounding box center [162, 186] width 152 height 16
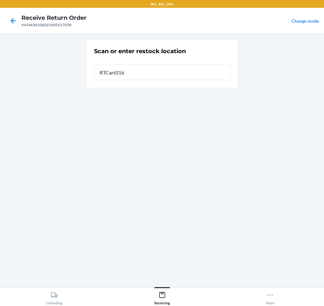
type input "RTCart016"
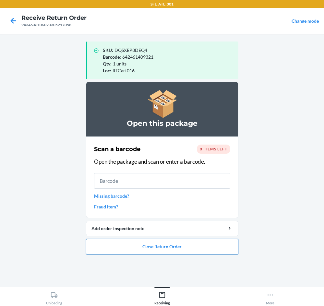
drag, startPoint x: 171, startPoint y: 247, endPoint x: 171, endPoint y: 242, distance: 4.9
click at [171, 244] on button "Close Return Order" at bounding box center [162, 247] width 152 height 16
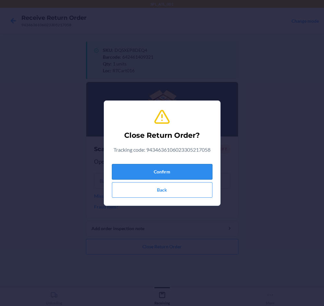
click at [192, 175] on button "Confirm" at bounding box center [162, 172] width 100 height 16
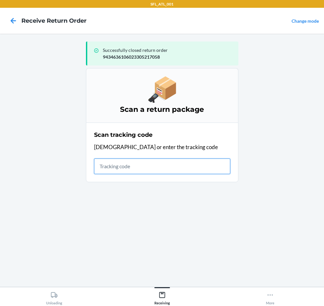
click at [132, 167] on input "text" at bounding box center [162, 166] width 136 height 16
type input "42030259943463610602"
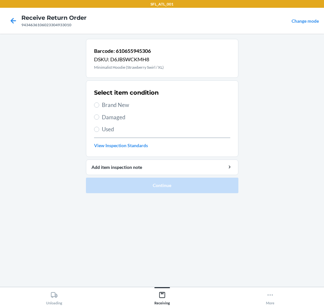
click at [113, 105] on span "Brand New" at bounding box center [166, 105] width 128 height 8
click at [99, 105] on input "Brand New" at bounding box center [96, 104] width 5 height 5
radio input "true"
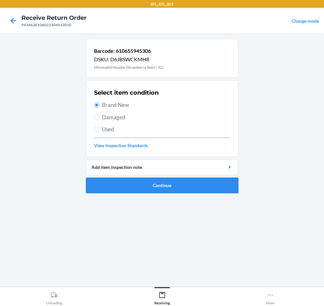
click at [157, 185] on button "Continue" at bounding box center [162, 186] width 152 height 16
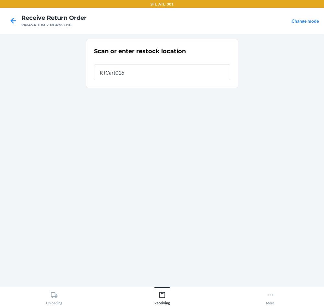
type input "RTCart016"
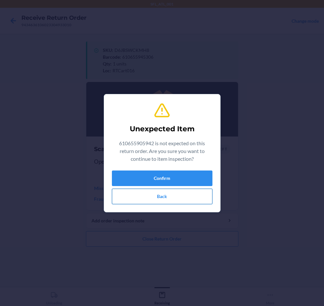
click at [161, 193] on button "Back" at bounding box center [162, 197] width 100 height 16
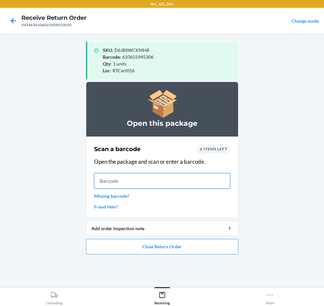
click at [186, 182] on input "text" at bounding box center [162, 181] width 136 height 16
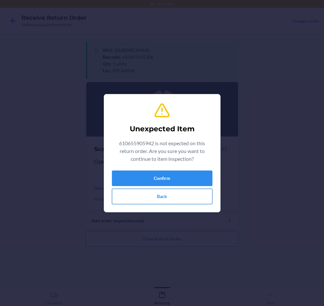
click at [163, 198] on button "Back" at bounding box center [162, 197] width 100 height 16
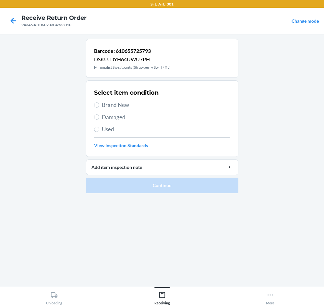
click at [116, 103] on span "Brand New" at bounding box center [166, 105] width 128 height 8
click at [99, 103] on input "Brand New" at bounding box center [96, 104] width 5 height 5
radio input "true"
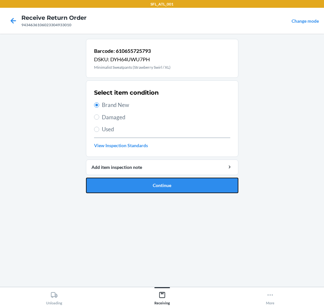
drag, startPoint x: 183, startPoint y: 181, endPoint x: 178, endPoint y: 181, distance: 5.2
click at [183, 181] on button "Continue" at bounding box center [162, 186] width 152 height 16
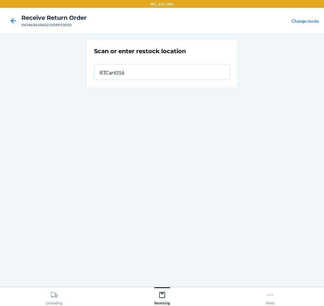
type input "RTCart016"
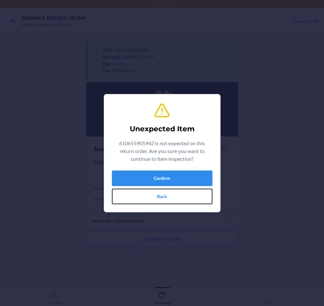
drag, startPoint x: 169, startPoint y: 202, endPoint x: 161, endPoint y: 191, distance: 12.7
click at [169, 202] on button "Back" at bounding box center [162, 197] width 100 height 16
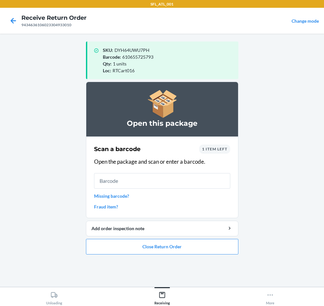
click at [219, 149] on span "1 item left" at bounding box center [214, 148] width 25 height 5
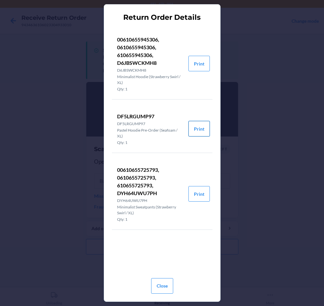
click at [192, 128] on button "Print" at bounding box center [198, 129] width 21 height 16
click at [163, 285] on button "Close" at bounding box center [162, 286] width 22 height 16
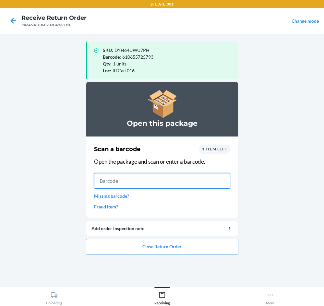
click at [134, 184] on input "text" at bounding box center [162, 181] width 136 height 16
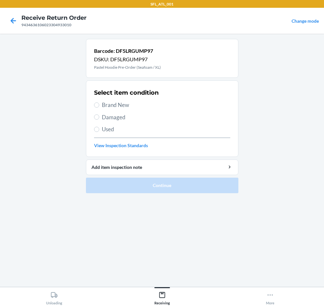
drag, startPoint x: 129, startPoint y: 107, endPoint x: 133, endPoint y: 109, distance: 4.8
click at [130, 108] on span "Brand New" at bounding box center [166, 105] width 128 height 8
click at [99, 108] on input "Brand New" at bounding box center [96, 104] width 5 height 5
radio input "true"
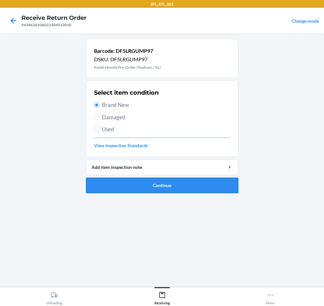
click at [198, 191] on button "Continue" at bounding box center [162, 186] width 152 height 16
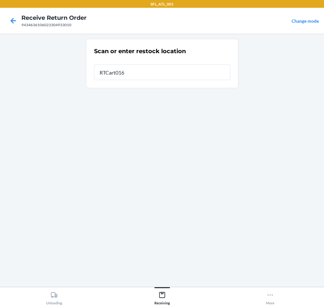
type input "RTCart016"
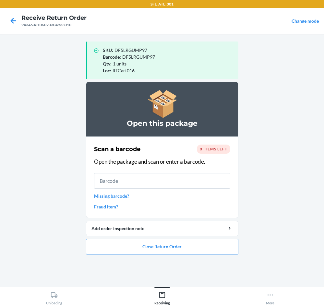
click at [186, 254] on ol "Open this package Scan a barcode 0 items left Open the package and scan or ente…" at bounding box center [162, 171] width 152 height 178
click at [187, 250] on button "Close Return Order" at bounding box center [162, 247] width 152 height 16
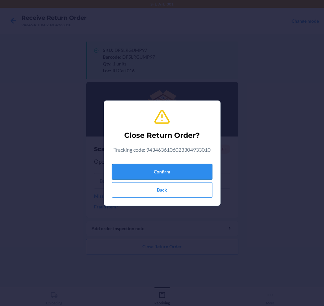
click at [181, 173] on button "Confirm" at bounding box center [162, 172] width 100 height 16
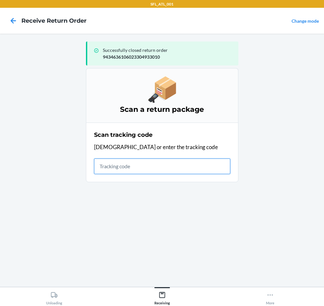
click at [180, 169] on input "text" at bounding box center [162, 166] width 136 height 16
type input "42030259943463610602330556264"
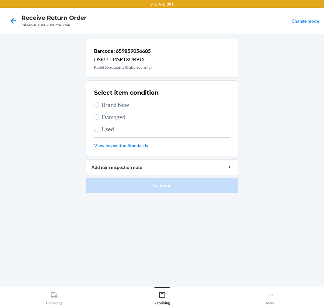
click at [127, 102] on span "Brand New" at bounding box center [166, 105] width 128 height 8
click at [99, 102] on input "Brand New" at bounding box center [96, 104] width 5 height 5
radio input "true"
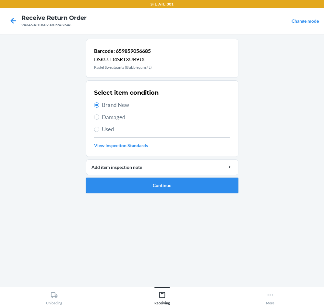
click at [199, 189] on button "Continue" at bounding box center [162, 186] width 152 height 16
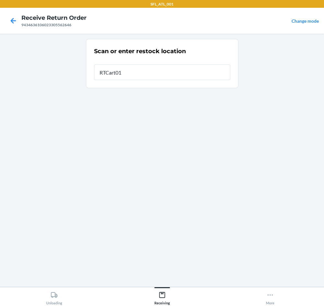
type input "RTCart016"
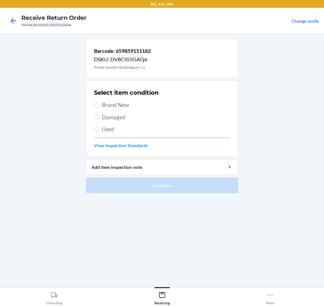
click at [140, 104] on span "Brand New" at bounding box center [166, 105] width 128 height 8
click at [99, 104] on input "Brand New" at bounding box center [96, 104] width 5 height 5
radio input "true"
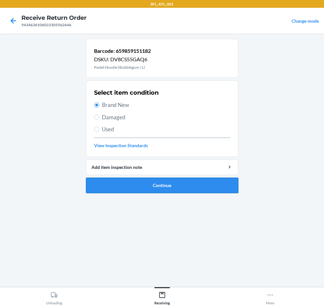
click at [180, 189] on button "Continue" at bounding box center [162, 186] width 152 height 16
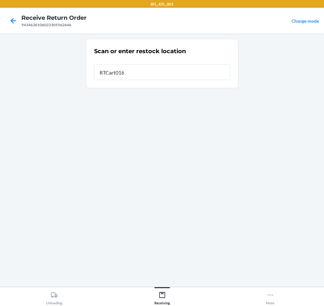
type input "RTCart016"
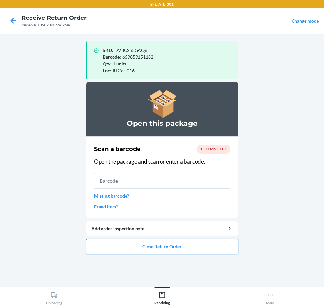
click at [190, 248] on button "Close Return Order" at bounding box center [162, 247] width 152 height 16
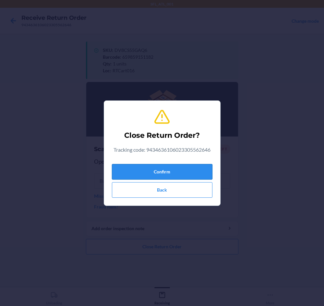
click at [195, 165] on button "Confirm" at bounding box center [162, 172] width 100 height 16
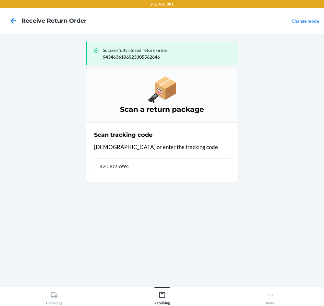
type input "42030259943"
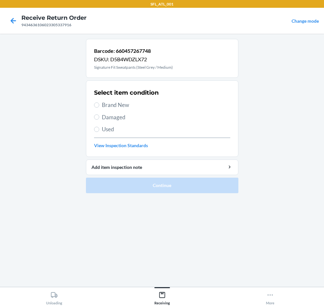
click at [137, 105] on span "Brand New" at bounding box center [166, 105] width 128 height 8
click at [99, 105] on input "Brand New" at bounding box center [96, 104] width 5 height 5
radio input "true"
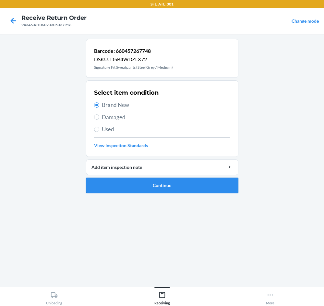
click at [204, 188] on button "Continue" at bounding box center [162, 186] width 152 height 16
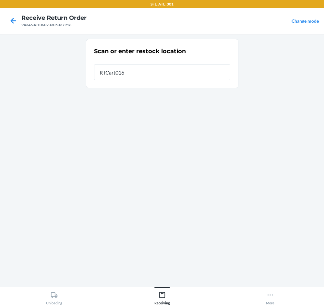
type input "RTCart016"
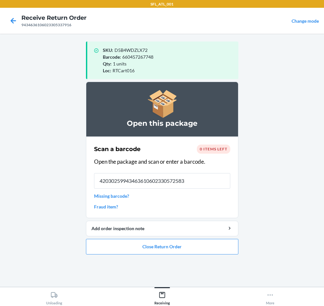
type input "420302599434636106023305725836"
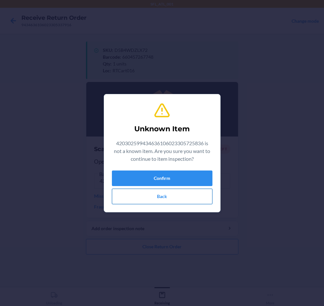
click at [185, 197] on button "Back" at bounding box center [162, 197] width 100 height 16
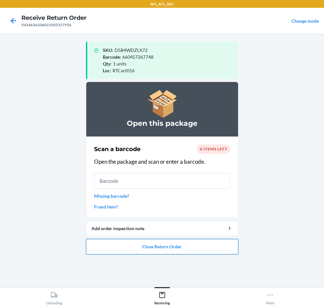
click at [184, 252] on button "Close Return Order" at bounding box center [162, 247] width 152 height 16
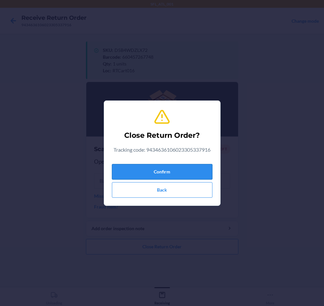
click at [199, 176] on button "Confirm" at bounding box center [162, 172] width 100 height 16
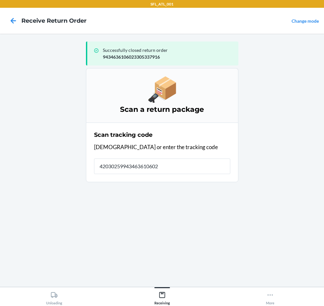
type input "420302599434636106023"
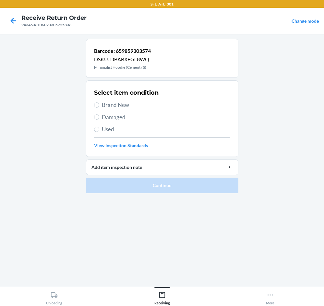
click at [128, 107] on span "Brand New" at bounding box center [166, 105] width 128 height 8
click at [99, 107] on input "Brand New" at bounding box center [96, 104] width 5 height 5
radio input "true"
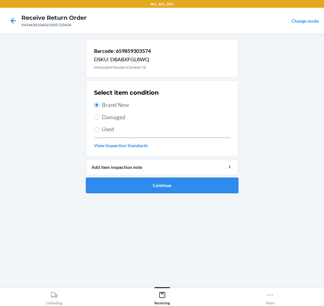
click at [194, 182] on button "Continue" at bounding box center [162, 186] width 152 height 16
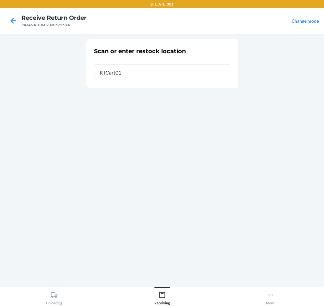
type input "RTCart016"
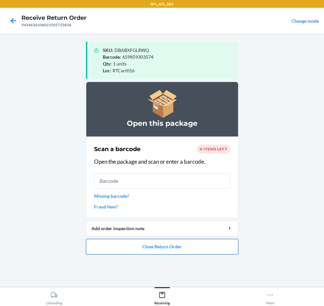
click at [186, 247] on button "Close Return Order" at bounding box center [162, 247] width 152 height 16
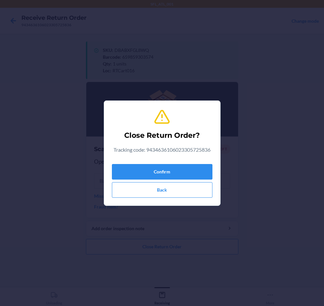
click at [191, 163] on div "Confirm Back" at bounding box center [162, 179] width 100 height 36
click at [203, 174] on button "Confirm" at bounding box center [162, 172] width 100 height 16
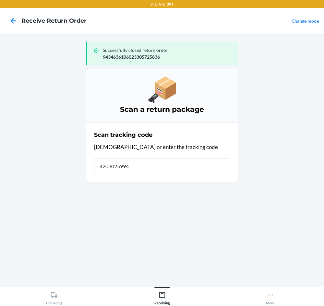
type input "42030259943"
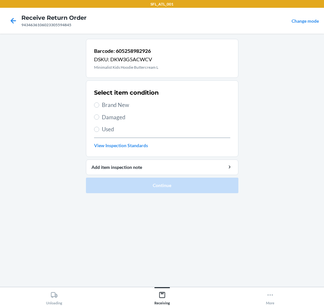
click at [116, 99] on div "Select item condition Brand New Damaged Used View Inspection Standards" at bounding box center [162, 119] width 136 height 64
click at [117, 102] on span "Brand New" at bounding box center [166, 105] width 128 height 8
click at [99, 102] on input "Brand New" at bounding box center [96, 104] width 5 height 5
radio input "true"
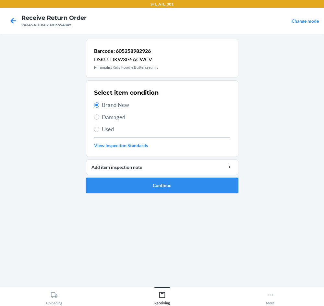
click at [177, 185] on button "Continue" at bounding box center [162, 186] width 152 height 16
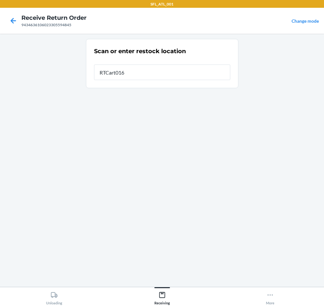
type input "RTCart016"
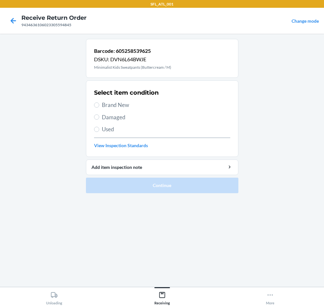
click at [131, 107] on span "Brand New" at bounding box center [166, 105] width 128 height 8
click at [99, 107] on input "Brand New" at bounding box center [96, 104] width 5 height 5
radio input "true"
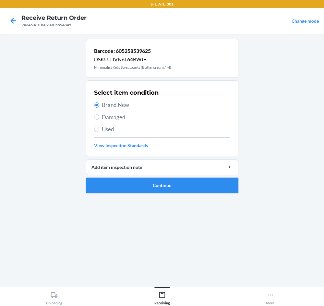
drag, startPoint x: 161, startPoint y: 188, endPoint x: 164, endPoint y: 159, distance: 28.6
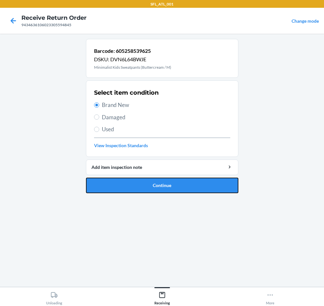
click at [161, 184] on button "Continue" at bounding box center [162, 186] width 152 height 16
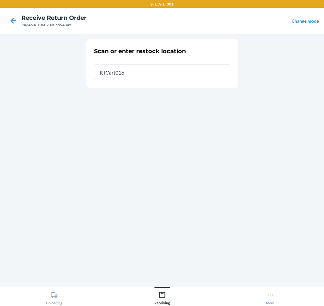
type input "RTCart016"
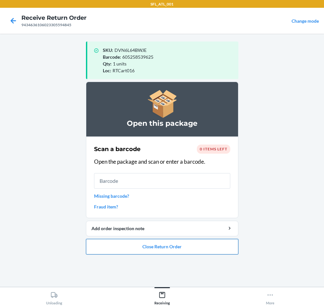
click at [182, 248] on button "Close Return Order" at bounding box center [162, 247] width 152 height 16
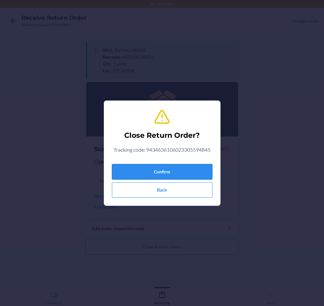
click at [191, 172] on button "Confirm" at bounding box center [162, 172] width 100 height 16
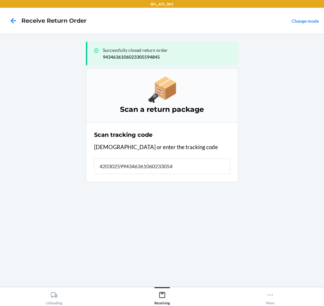
type input "42030259943463610602330545"
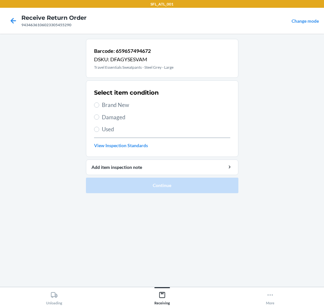
click at [114, 105] on span "Brand New" at bounding box center [166, 105] width 128 height 8
click at [99, 105] on input "Brand New" at bounding box center [96, 104] width 5 height 5
radio input "true"
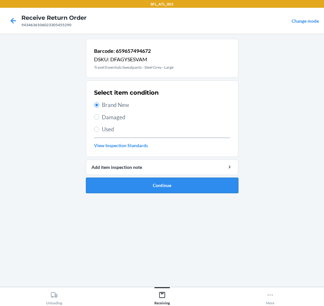
click at [179, 186] on button "Continue" at bounding box center [162, 186] width 152 height 16
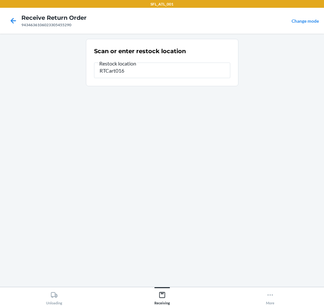
type input "RTCart016"
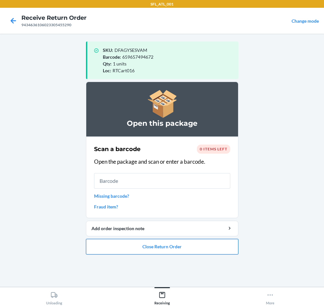
click at [160, 243] on button "Close Return Order" at bounding box center [162, 247] width 152 height 16
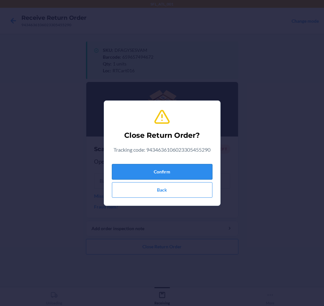
click at [190, 173] on button "Confirm" at bounding box center [162, 172] width 100 height 16
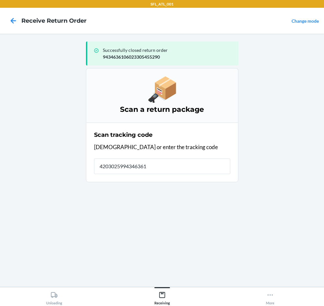
type input "42030259943463610"
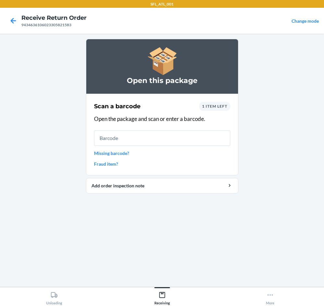
click at [219, 106] on span "1 item left" at bounding box center [214, 106] width 25 height 5
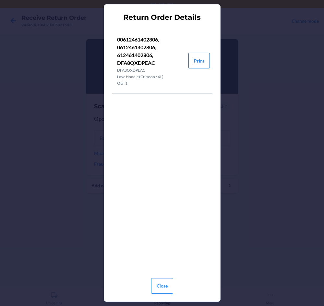
click at [197, 60] on button "Print" at bounding box center [198, 61] width 21 height 16
drag, startPoint x: 160, startPoint y: 285, endPoint x: 129, endPoint y: 203, distance: 87.8
click at [160, 282] on button "Close" at bounding box center [162, 286] width 22 height 16
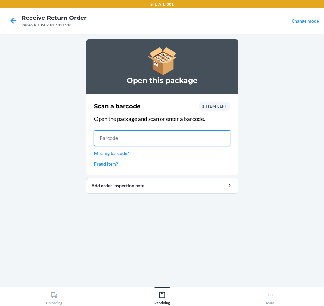
click at [117, 136] on input "text" at bounding box center [162, 138] width 136 height 16
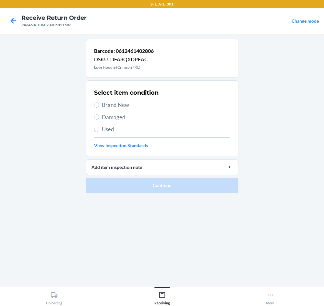
click at [111, 104] on span "Brand New" at bounding box center [166, 105] width 128 height 8
click at [99, 104] on input "Brand New" at bounding box center [96, 104] width 5 height 5
radio input "true"
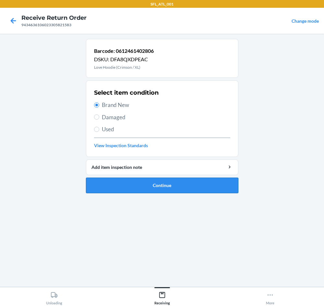
click at [185, 188] on button "Continue" at bounding box center [162, 186] width 152 height 16
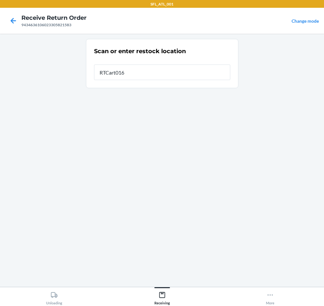
type input "RTCart016"
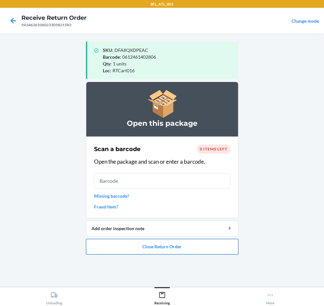
drag, startPoint x: 179, startPoint y: 248, endPoint x: 178, endPoint y: 243, distance: 5.9
click at [180, 245] on button "Close Return Order" at bounding box center [162, 247] width 152 height 16
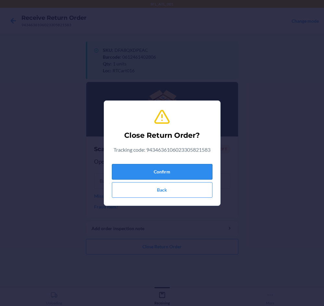
click at [181, 171] on button "Confirm" at bounding box center [162, 172] width 100 height 16
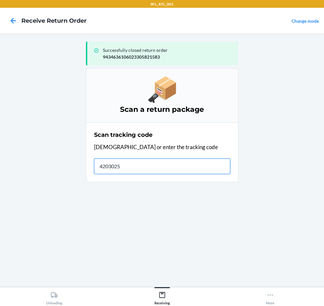
type input "42030259"
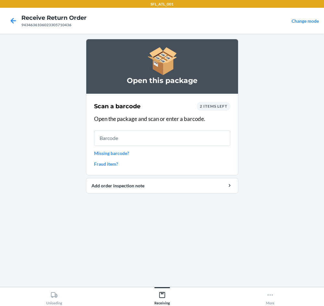
click at [216, 109] on div "2 items left" at bounding box center [213, 106] width 33 height 9
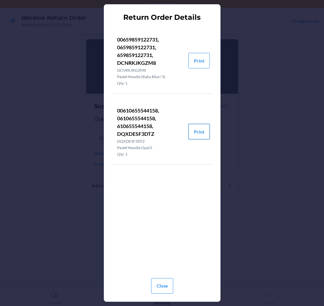
click at [201, 135] on button "Print" at bounding box center [198, 132] width 21 height 16
drag, startPoint x: 157, startPoint y: 288, endPoint x: 143, endPoint y: 280, distance: 16.8
click at [155, 288] on button "Close" at bounding box center [162, 286] width 22 height 16
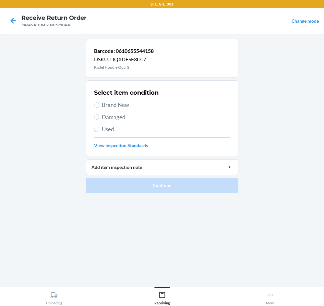
click at [112, 103] on span "Brand New" at bounding box center [166, 105] width 128 height 8
click at [99, 103] on input "Brand New" at bounding box center [96, 104] width 5 height 5
radio input "true"
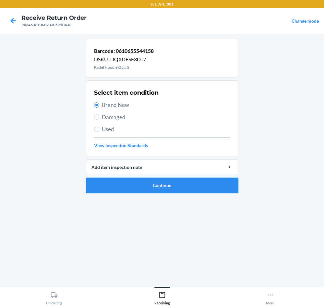
click at [179, 183] on button "Continue" at bounding box center [162, 186] width 152 height 16
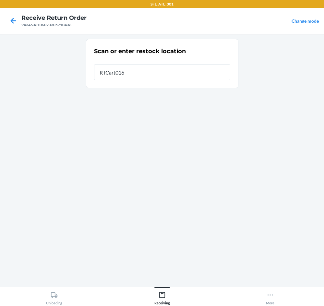
type input "RTCart016"
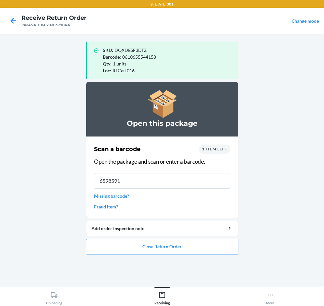
type input "65985912"
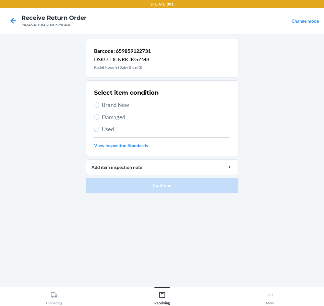
click at [121, 104] on span "Brand New" at bounding box center [166, 105] width 128 height 8
click at [99, 104] on input "Brand New" at bounding box center [96, 104] width 5 height 5
radio input "true"
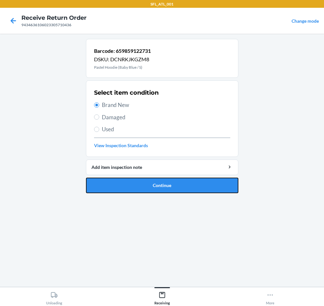
click at [196, 189] on button "Continue" at bounding box center [162, 186] width 152 height 16
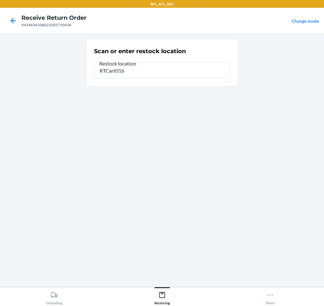
type input "RTCart016"
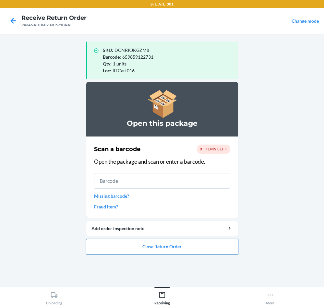
click at [172, 248] on button "Close Return Order" at bounding box center [162, 247] width 152 height 16
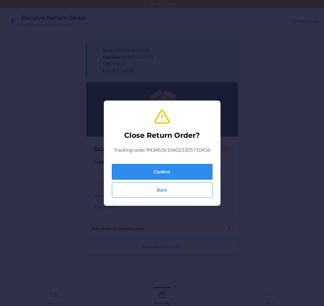
click at [182, 173] on button "Confirm" at bounding box center [162, 172] width 100 height 16
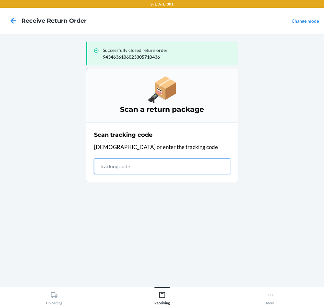
drag, startPoint x: 132, startPoint y: 172, endPoint x: 125, endPoint y: 163, distance: 11.3
click at [131, 175] on div "Scan tracking code Scan or enter the tracking code" at bounding box center [162, 152] width 136 height 47
type input "420302599434636106023"
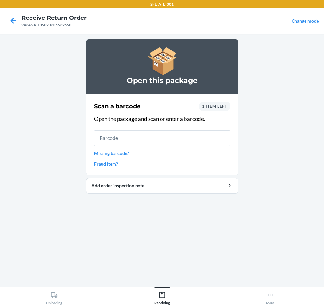
click at [206, 107] on span "1 item left" at bounding box center [214, 106] width 25 height 5
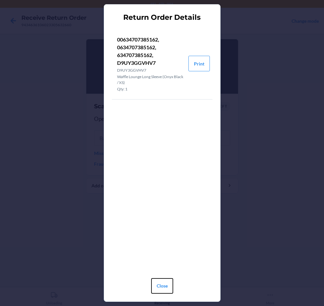
drag, startPoint x: 158, startPoint y: 287, endPoint x: 183, endPoint y: 103, distance: 186.3
click at [183, 105] on div "Return Order Details 00634707385162, 0634707385162, 634707385162, D9UY3GGVHV7 D…" at bounding box center [162, 153] width 100 height 286
click at [196, 61] on button "Print" at bounding box center [198, 64] width 21 height 16
click at [166, 286] on button "Close" at bounding box center [162, 286] width 22 height 16
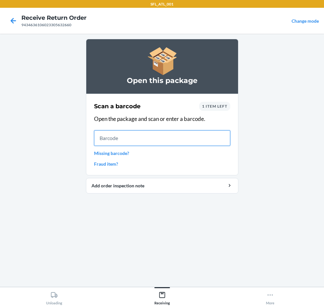
click at [188, 139] on input "text" at bounding box center [162, 138] width 136 height 16
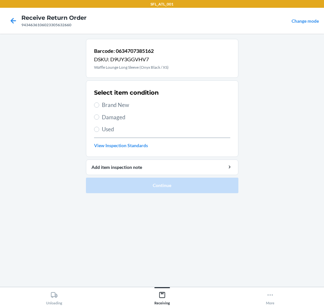
click at [115, 106] on span "Brand New" at bounding box center [166, 105] width 128 height 8
click at [99, 106] on input "Brand New" at bounding box center [96, 104] width 5 height 5
radio input "true"
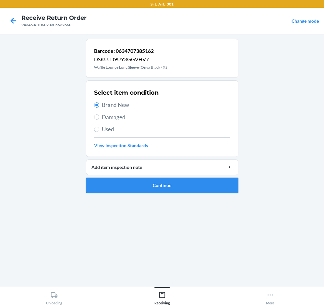
click at [208, 184] on button "Continue" at bounding box center [162, 186] width 152 height 16
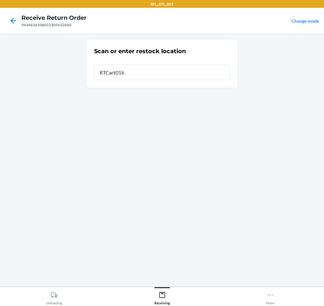
type input "RTCart016"
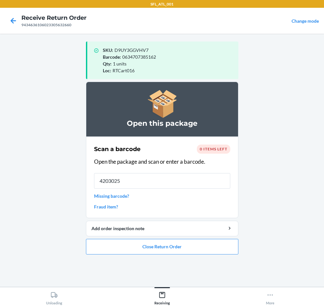
type input "42030259"
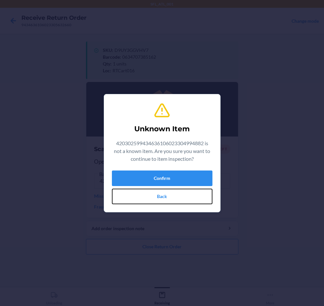
drag, startPoint x: 172, startPoint y: 193, endPoint x: 176, endPoint y: 185, distance: 8.7
click at [174, 193] on button "Back" at bounding box center [162, 197] width 100 height 16
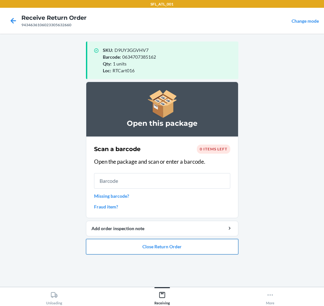
click at [169, 243] on button "Close Return Order" at bounding box center [162, 247] width 152 height 16
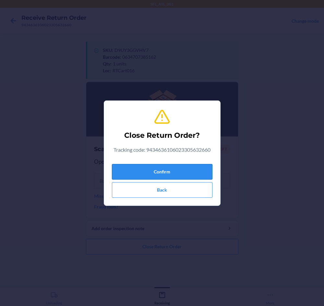
click at [185, 169] on button "Confirm" at bounding box center [162, 172] width 100 height 16
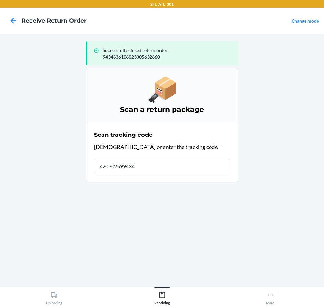
type input "4203025994346"
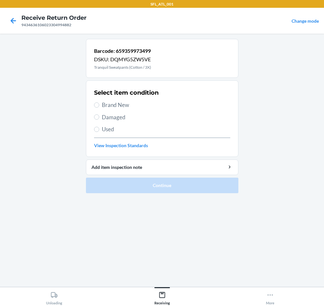
click at [113, 103] on span "Brand New" at bounding box center [166, 105] width 128 height 8
click at [99, 103] on input "Brand New" at bounding box center [96, 104] width 5 height 5
radio input "true"
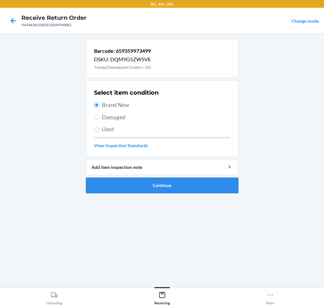
click at [202, 188] on button "Continue" at bounding box center [162, 186] width 152 height 16
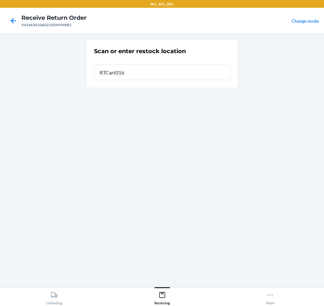
type input "RTCart016"
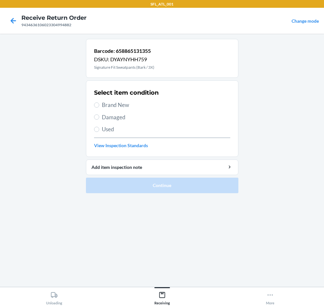
click at [110, 105] on span "Brand New" at bounding box center [166, 105] width 128 height 8
click at [99, 105] on input "Brand New" at bounding box center [96, 104] width 5 height 5
radio input "true"
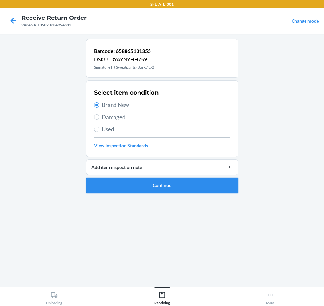
click at [167, 182] on button "Continue" at bounding box center [162, 186] width 152 height 16
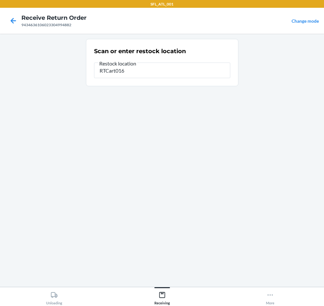
type input "RTCart016"
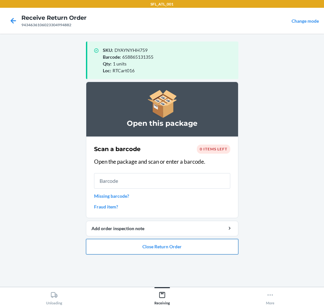
click at [191, 251] on button "Close Return Order" at bounding box center [162, 247] width 152 height 16
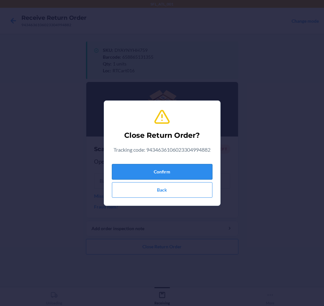
click at [177, 166] on button "Confirm" at bounding box center [162, 172] width 100 height 16
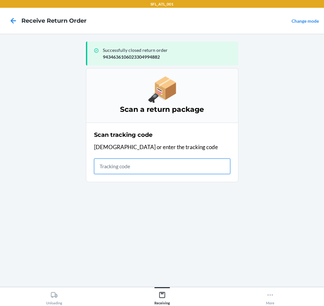
click at [198, 165] on input "text" at bounding box center [162, 166] width 136 height 16
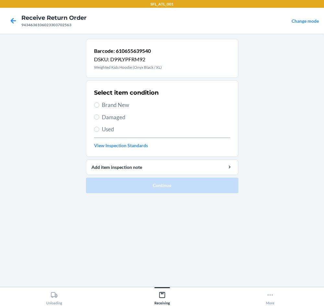
click at [105, 125] on span "Used" at bounding box center [166, 129] width 128 height 8
click at [99, 127] on input "Used" at bounding box center [96, 129] width 5 height 5
radio input "true"
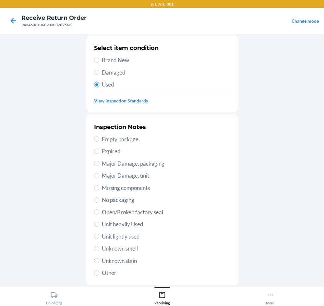
scroll to position [85, 0]
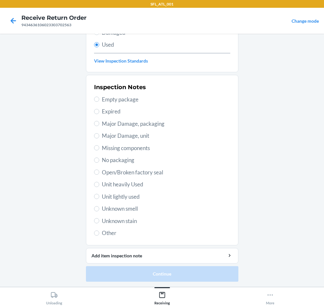
click at [121, 198] on span "Unit lightly used" at bounding box center [166, 196] width 128 height 8
click at [99, 198] on input "Unit lightly used" at bounding box center [96, 196] width 5 height 5
radio input "true"
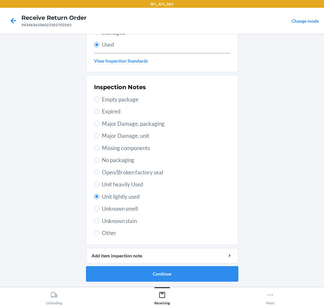
click at [203, 264] on li "Barcode: 610655639540 DSKU: D99LYPFRM92 Weighted Kids Hoodie (Onyx Black / XL) …" at bounding box center [162, 117] width 152 height 327
click at [203, 272] on button "Continue" at bounding box center [162, 274] width 152 height 16
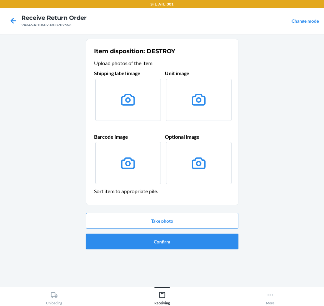
click at [184, 245] on button "Confirm" at bounding box center [162, 242] width 152 height 16
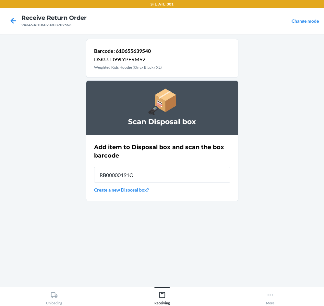
type input "RB00000191O"
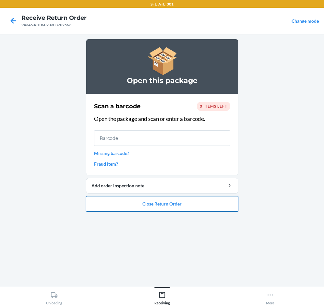
click at [183, 209] on button "Close Return Order" at bounding box center [162, 204] width 152 height 16
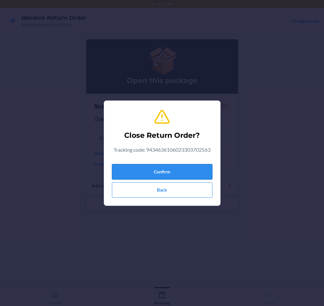
click at [179, 171] on button "Confirm" at bounding box center [162, 172] width 100 height 16
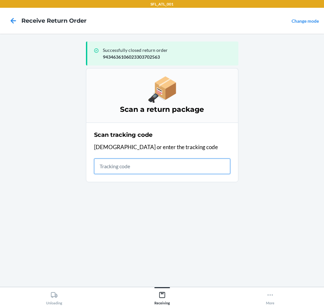
click at [163, 167] on input "text" at bounding box center [162, 166] width 136 height 16
type input "42030259943463610602"
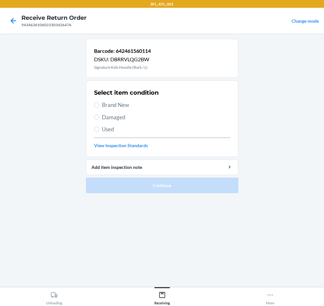
click at [108, 106] on span "Brand New" at bounding box center [166, 105] width 128 height 8
click at [99, 106] on input "Brand New" at bounding box center [96, 104] width 5 height 5
radio input "true"
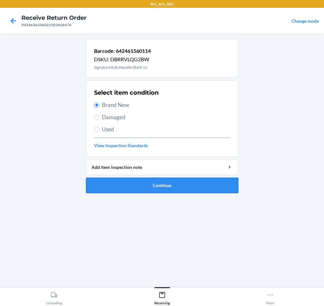
click at [181, 181] on button "Continue" at bounding box center [162, 186] width 152 height 16
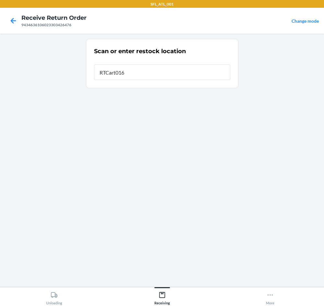
type input "RTCart016"
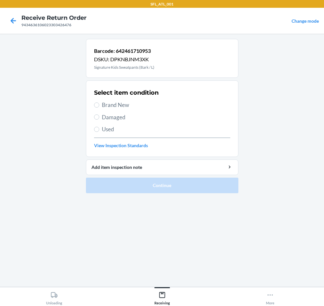
click at [131, 107] on span "Brand New" at bounding box center [166, 105] width 128 height 8
click at [99, 107] on input "Brand New" at bounding box center [96, 104] width 5 height 5
radio input "true"
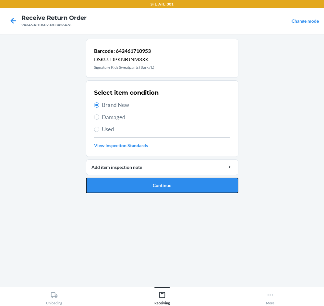
drag, startPoint x: 173, startPoint y: 180, endPoint x: 181, endPoint y: 150, distance: 31.8
click at [174, 180] on button "Continue" at bounding box center [162, 186] width 152 height 16
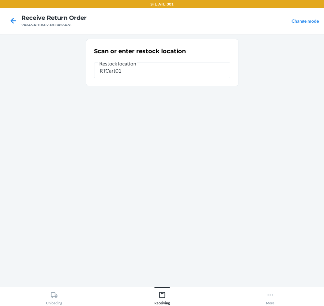
type input "RTCart016"
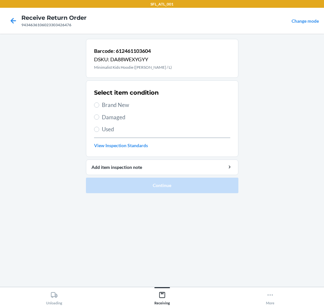
click at [135, 106] on span "Brand New" at bounding box center [166, 105] width 128 height 8
click at [99, 106] on input "Brand New" at bounding box center [96, 104] width 5 height 5
radio input "true"
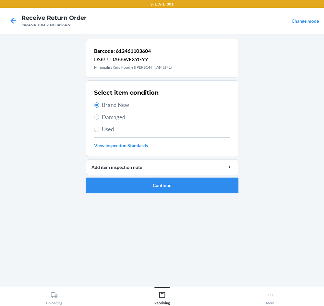
click at [204, 183] on button "Continue" at bounding box center [162, 186] width 152 height 16
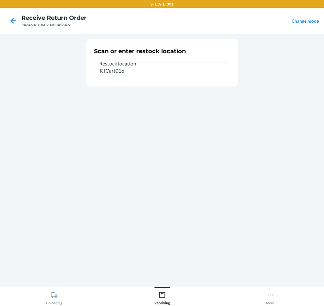
type input "RTCart016"
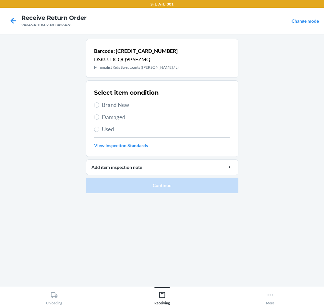
click at [131, 109] on div "Select item condition Brand New Damaged Used View Inspection Standards" at bounding box center [162, 119] width 136 height 64
click at [101, 104] on label "Brand New" at bounding box center [162, 105] width 136 height 8
click at [99, 104] on input "Brand New" at bounding box center [96, 104] width 5 height 5
radio input "true"
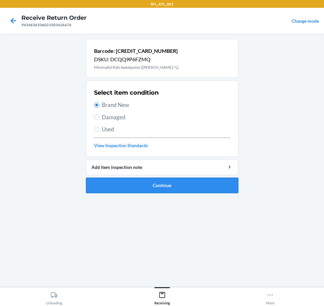
click at [213, 182] on button "Continue" at bounding box center [162, 186] width 152 height 16
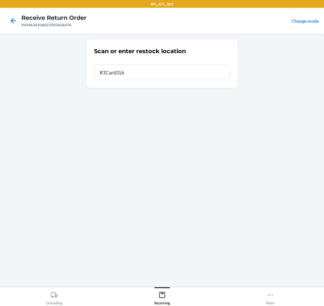
type input "RTCart016"
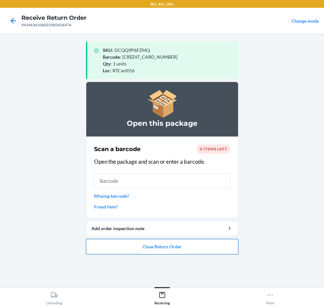
click at [220, 244] on button "Close Return Order" at bounding box center [162, 247] width 152 height 16
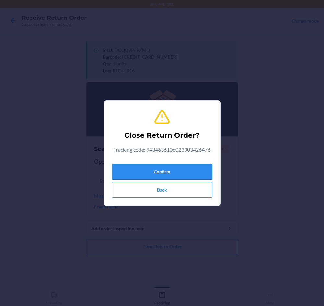
click at [191, 164] on button "Confirm" at bounding box center [162, 172] width 100 height 16
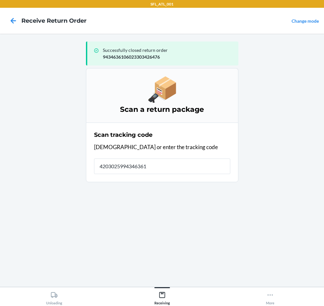
type input "42030259943463610"
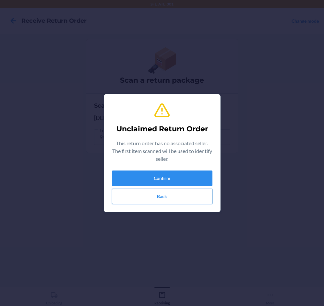
click at [168, 198] on button "Back" at bounding box center [162, 197] width 100 height 16
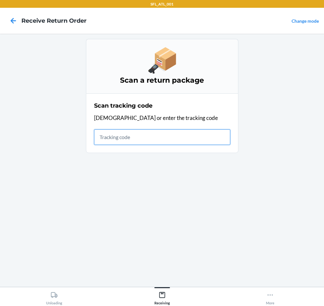
click at [187, 135] on input "text" at bounding box center [162, 137] width 136 height 16
type input "42030259"
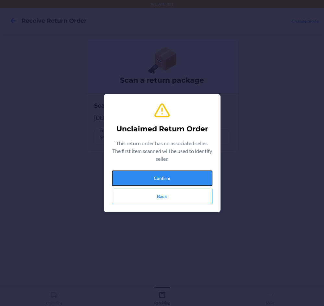
click at [170, 186] on div "Confirm Back" at bounding box center [162, 187] width 100 height 34
click at [192, 179] on button "Confirm" at bounding box center [162, 178] width 100 height 16
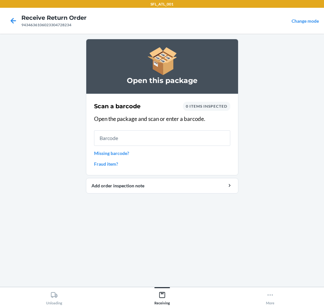
click at [113, 165] on link "Fraud item?" at bounding box center [162, 163] width 136 height 7
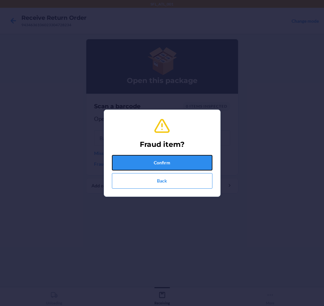
drag, startPoint x: 166, startPoint y: 156, endPoint x: 166, endPoint y: 151, distance: 4.9
click at [166, 156] on button "Confirm" at bounding box center [162, 163] width 100 height 16
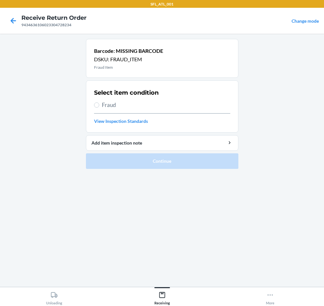
click at [110, 103] on span "Fraud" at bounding box center [166, 105] width 128 height 8
click at [99, 103] on input "Fraud" at bounding box center [96, 104] width 5 height 5
radio input "true"
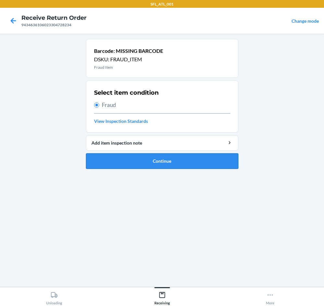
click at [155, 163] on button "Continue" at bounding box center [162, 161] width 152 height 16
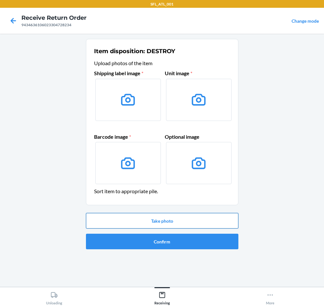
click at [180, 220] on button "Take photo" at bounding box center [162, 221] width 152 height 16
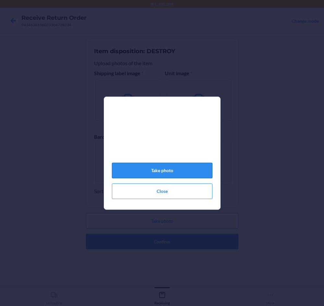
click at [184, 175] on button "Take photo" at bounding box center [162, 171] width 100 height 16
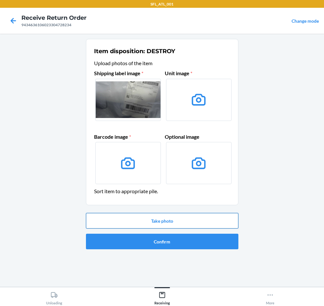
click at [185, 216] on button "Take photo" at bounding box center [162, 221] width 152 height 16
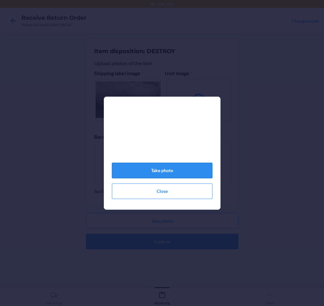
click at [192, 176] on button "Take photo" at bounding box center [162, 171] width 100 height 16
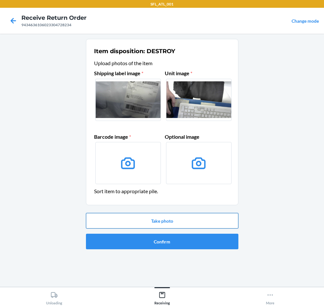
click at [176, 218] on button "Take photo" at bounding box center [162, 221] width 152 height 16
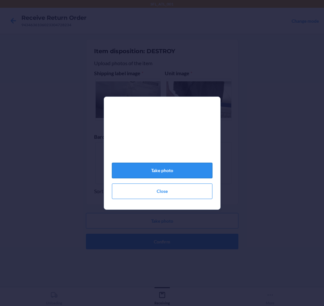
click at [192, 175] on button "Take photo" at bounding box center [162, 171] width 100 height 16
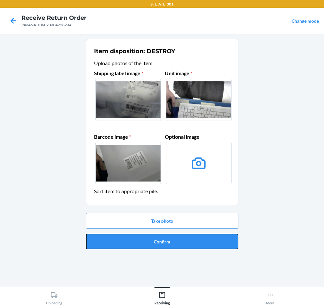
drag, startPoint x: 187, startPoint y: 238, endPoint x: 191, endPoint y: 234, distance: 5.8
click at [187, 238] on button "Confirm" at bounding box center [162, 242] width 152 height 16
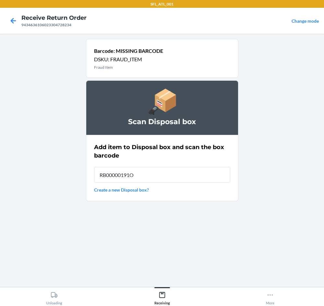
type input "RB00000191O"
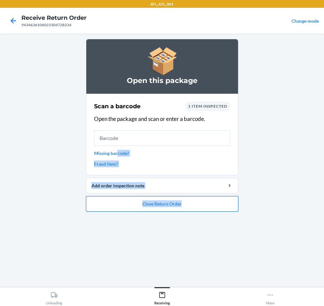
drag, startPoint x: 116, startPoint y: 155, endPoint x: 206, endPoint y: 206, distance: 103.6
click at [206, 206] on li "Open this package Scan a barcode 1 item inspected Open the package and scan or …" at bounding box center [162, 125] width 152 height 173
click at [61, 152] on main "Open this package Scan a barcode 1 item inspected Open the package and scan or …" at bounding box center [162, 160] width 324 height 253
click at [110, 153] on link "Missing barcode?" at bounding box center [162, 153] width 136 height 7
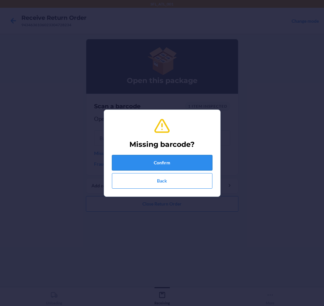
click at [134, 162] on button "Confirm" at bounding box center [162, 163] width 100 height 16
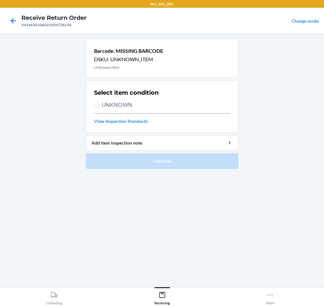
click at [129, 105] on span "UNKNOWN" at bounding box center [166, 105] width 128 height 8
click at [99, 105] on input "UNKNOWN" at bounding box center [96, 104] width 5 height 5
radio input "true"
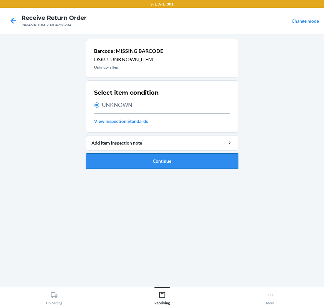
click at [164, 157] on button "Continue" at bounding box center [162, 161] width 152 height 16
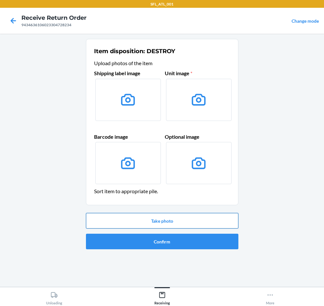
click at [196, 222] on button "Take photo" at bounding box center [162, 221] width 152 height 16
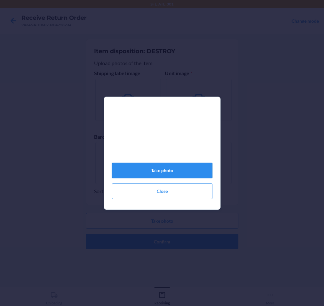
drag, startPoint x: 194, startPoint y: 172, endPoint x: 201, endPoint y: 172, distance: 6.8
click at [201, 172] on button "Take photo" at bounding box center [162, 171] width 100 height 16
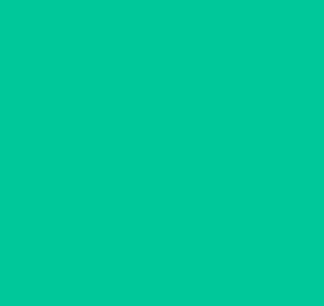
click at [201, 172] on label at bounding box center [198, 163] width 65 height 42
click at [0, 0] on input "file" at bounding box center [0, 0] width 0 height 0
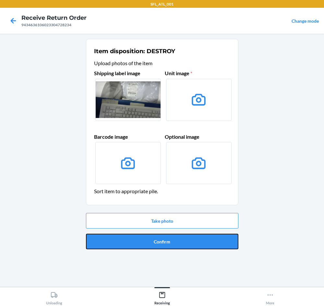
drag, startPoint x: 199, startPoint y: 239, endPoint x: 202, endPoint y: 234, distance: 6.1
click at [200, 237] on button "Confirm" at bounding box center [162, 242] width 152 height 16
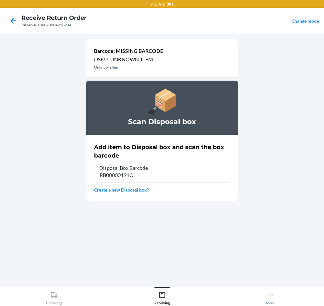
type input "RB00000191O"
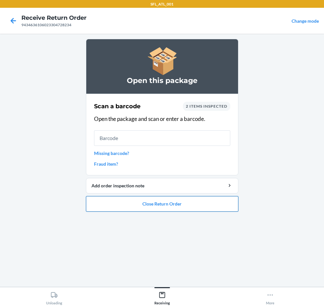
click at [180, 205] on button "Close Return Order" at bounding box center [162, 204] width 152 height 16
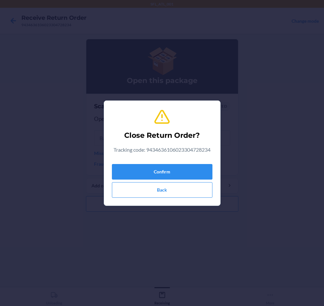
click at [180, 162] on div "Confirm Back" at bounding box center [162, 179] width 100 height 36
click at [179, 169] on button "Confirm" at bounding box center [162, 172] width 100 height 16
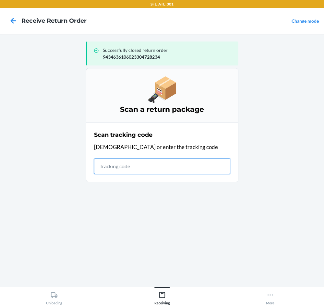
click at [131, 169] on input "text" at bounding box center [162, 166] width 136 height 16
type input "42030259943463610602"
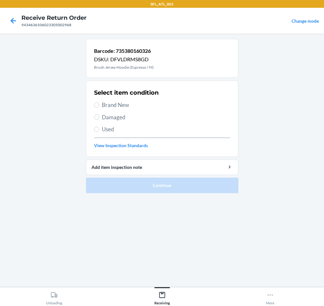
click at [104, 106] on span "Brand New" at bounding box center [166, 105] width 128 height 8
click at [99, 106] on input "Brand New" at bounding box center [96, 104] width 5 height 5
radio input "true"
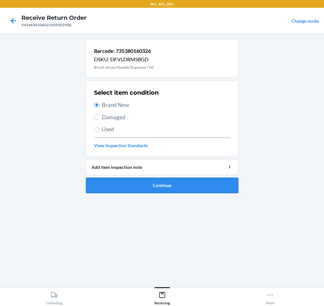
click at [148, 183] on button "Continue" at bounding box center [162, 186] width 152 height 16
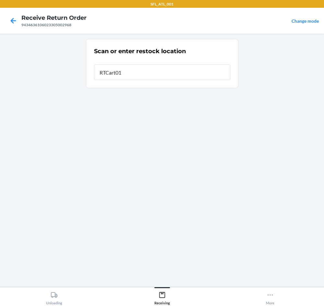
type input "RTCart016"
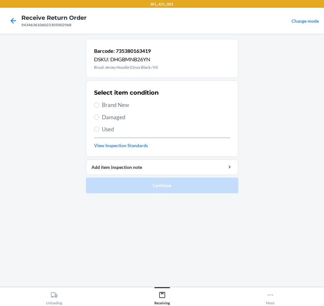
click at [109, 104] on span "Brand New" at bounding box center [166, 105] width 128 height 8
click at [99, 104] on input "Brand New" at bounding box center [96, 104] width 5 height 5
radio input "true"
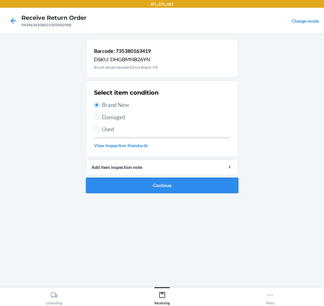
click at [147, 184] on button "Continue" at bounding box center [162, 186] width 152 height 16
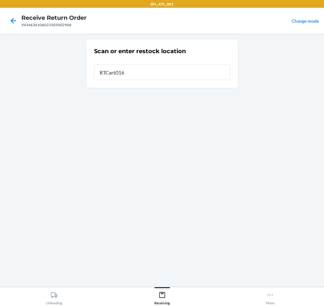
type input "RTCart016"
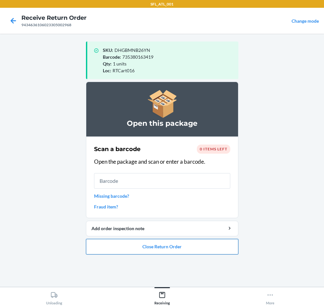
click at [176, 250] on button "Close Return Order" at bounding box center [162, 247] width 152 height 16
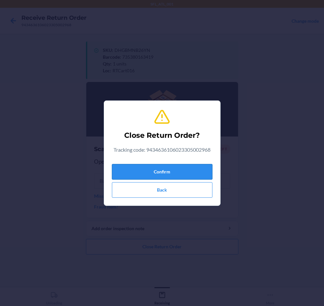
click at [207, 169] on button "Confirm" at bounding box center [162, 172] width 100 height 16
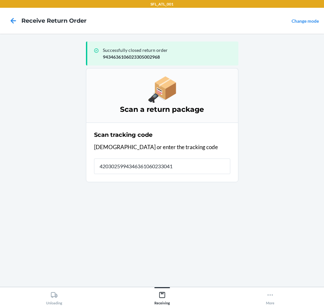
type input "42030259943463610602330412"
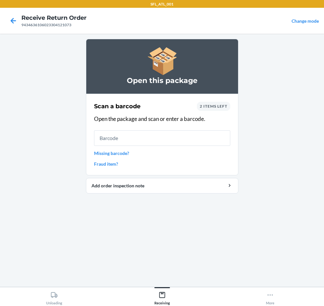
click at [214, 100] on div "Scan a barcode 2 items left Open the package and scan or enter a barcode. Missi…" at bounding box center [162, 134] width 136 height 69
click at [214, 106] on span "2 items left" at bounding box center [214, 106] width 28 height 5
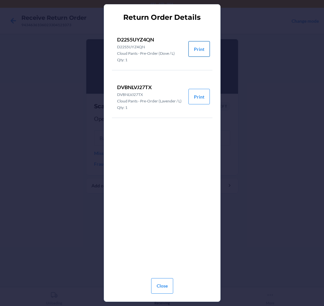
click at [194, 49] on button "Print" at bounding box center [198, 49] width 21 height 16
click at [195, 96] on button "Print" at bounding box center [198, 97] width 21 height 16
click at [160, 283] on button "Close" at bounding box center [162, 286] width 22 height 16
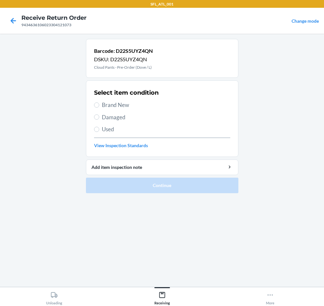
click at [115, 102] on span "Brand New" at bounding box center [166, 105] width 128 height 8
click at [113, 104] on span "Brand New" at bounding box center [166, 105] width 128 height 8
click at [99, 104] on input "Brand New" at bounding box center [96, 104] width 5 height 5
radio input "true"
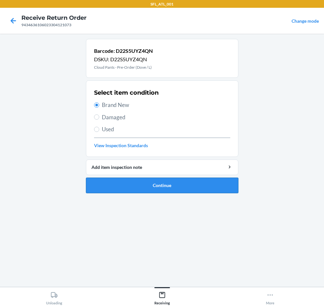
click at [175, 179] on button "Continue" at bounding box center [162, 186] width 152 height 16
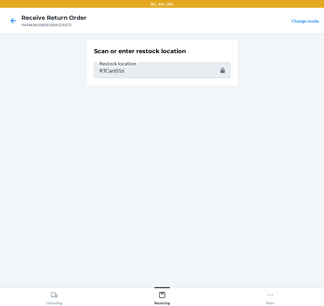
type input "612461376602"
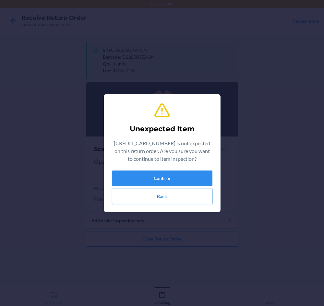
click at [167, 194] on button "Back" at bounding box center [162, 197] width 100 height 16
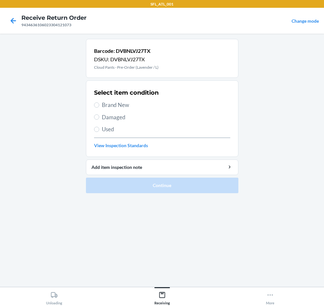
click at [121, 104] on span "Brand New" at bounding box center [166, 105] width 128 height 8
click at [99, 104] on input "Brand New" at bounding box center [96, 104] width 5 height 5
radio input "true"
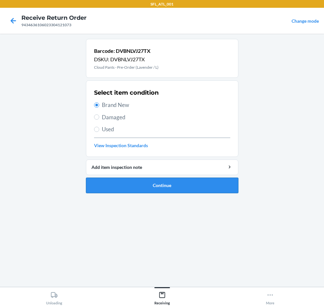
click at [171, 188] on button "Continue" at bounding box center [162, 186] width 152 height 16
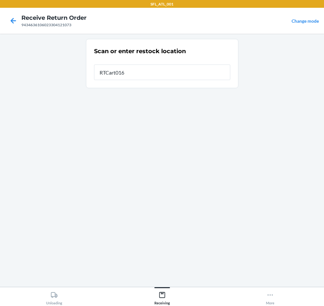
type input "RTCart016"
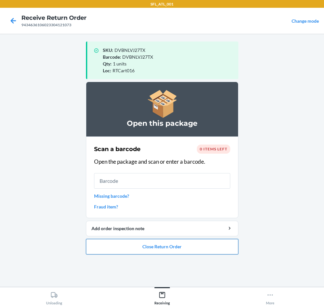
click at [198, 246] on button "Close Return Order" at bounding box center [162, 247] width 152 height 16
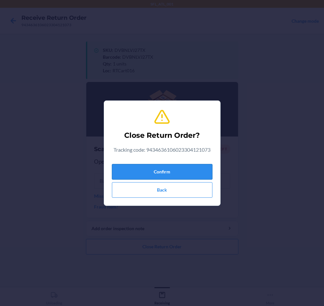
click at [193, 175] on button "Confirm" at bounding box center [162, 172] width 100 height 16
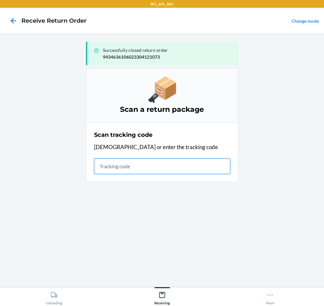
click at [138, 166] on input "text" at bounding box center [162, 166] width 136 height 16
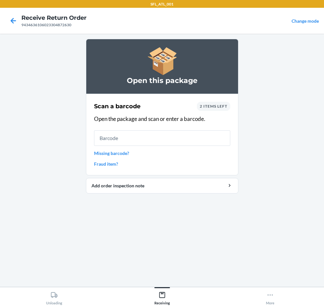
click at [213, 106] on span "2 items left" at bounding box center [214, 106] width 28 height 5
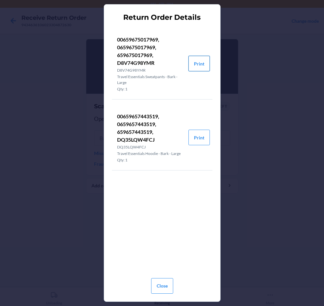
click at [198, 63] on button "Print" at bounding box center [198, 64] width 21 height 16
click at [199, 139] on button "Print" at bounding box center [198, 138] width 21 height 16
drag, startPoint x: 159, startPoint y: 282, endPoint x: 163, endPoint y: 282, distance: 3.3
click at [163, 282] on button "Close" at bounding box center [162, 286] width 22 height 16
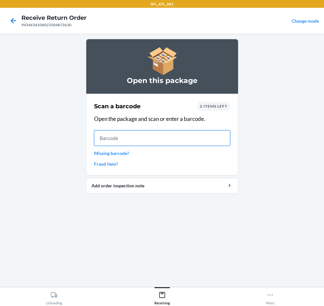
click at [162, 139] on input "text" at bounding box center [162, 138] width 136 height 16
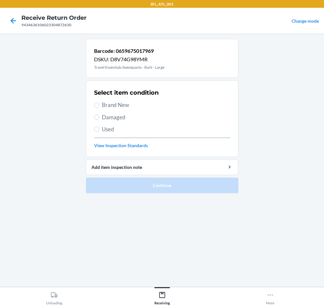
click at [119, 108] on span "Brand New" at bounding box center [166, 105] width 128 height 8
click at [99, 108] on input "Brand New" at bounding box center [96, 104] width 5 height 5
radio input "true"
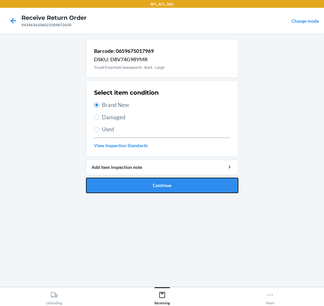
click at [148, 185] on button "Continue" at bounding box center [162, 186] width 152 height 16
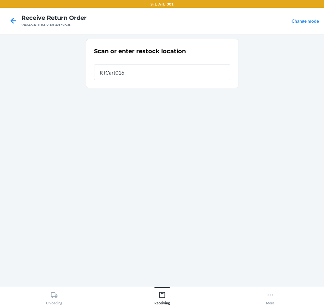
type input "RTCart016"
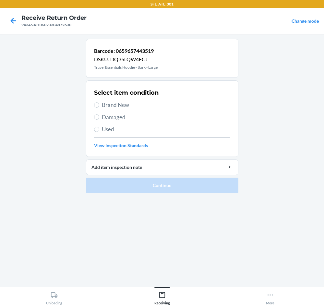
click at [134, 106] on span "Brand New" at bounding box center [166, 105] width 128 height 8
click at [99, 106] on input "Brand New" at bounding box center [96, 104] width 5 height 5
radio input "true"
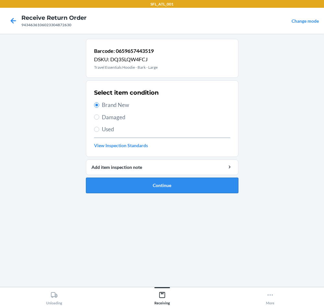
click at [164, 184] on button "Continue" at bounding box center [162, 186] width 152 height 16
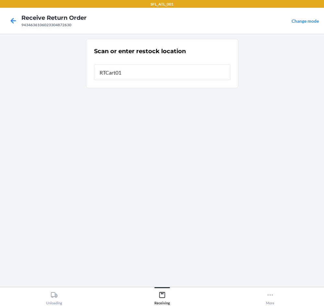
type input "RTCart016"
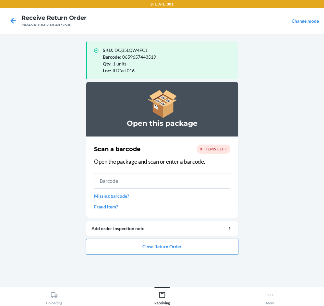
click at [209, 248] on button "Close Return Order" at bounding box center [162, 247] width 152 height 16
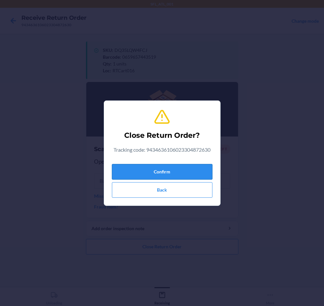
click at [198, 167] on button "Confirm" at bounding box center [162, 172] width 100 height 16
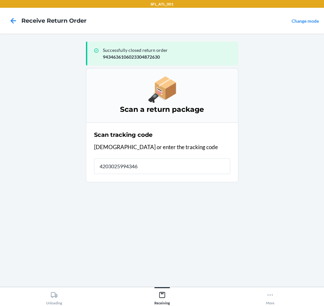
type input "42030259943463"
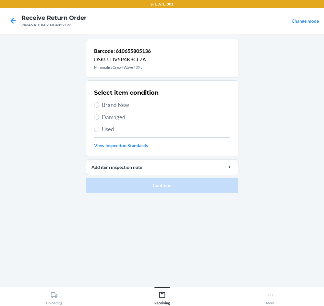
click at [128, 103] on span "Brand New" at bounding box center [166, 105] width 128 height 8
click at [99, 103] on input "Brand New" at bounding box center [96, 104] width 5 height 5
radio input "true"
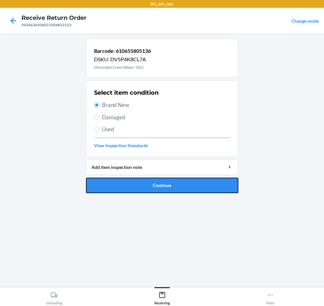
drag, startPoint x: 176, startPoint y: 188, endPoint x: 180, endPoint y: 188, distance: 3.9
click at [174, 188] on button "Continue" at bounding box center [162, 186] width 152 height 16
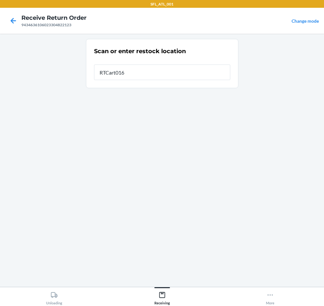
type input "RTCart016"
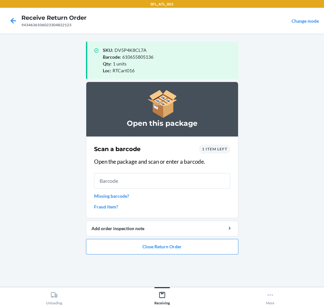
click at [219, 148] on span "1 item left" at bounding box center [214, 148] width 25 height 5
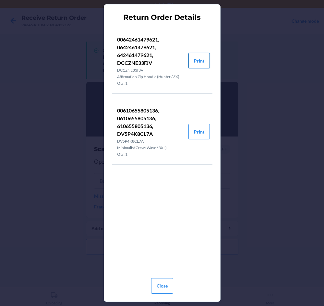
click at [194, 63] on button "Print" at bounding box center [198, 61] width 21 height 16
click at [161, 285] on button "Close" at bounding box center [162, 286] width 22 height 16
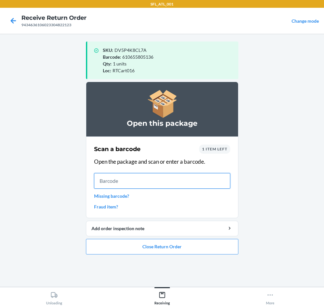
click at [154, 183] on input "text" at bounding box center [162, 181] width 136 height 16
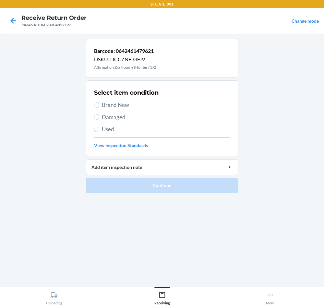
click at [109, 105] on span "Brand New" at bounding box center [166, 105] width 128 height 8
click at [99, 105] on input "Brand New" at bounding box center [96, 104] width 5 height 5
radio input "true"
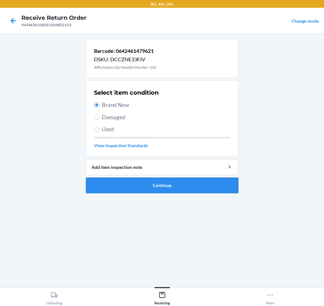
click at [149, 181] on button "Continue" at bounding box center [162, 186] width 152 height 16
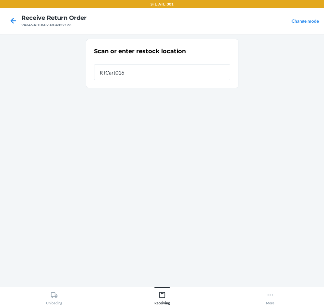
type input "RTCart016"
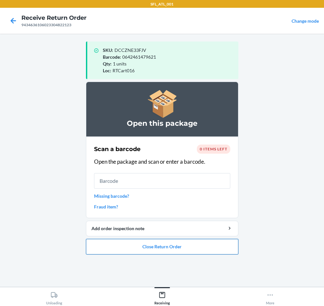
click at [144, 248] on button "Close Return Order" at bounding box center [162, 247] width 152 height 16
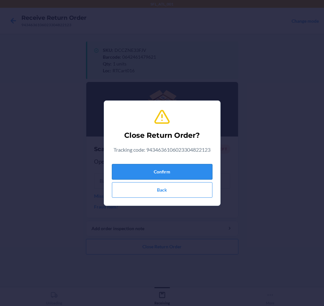
click at [188, 172] on button "Confirm" at bounding box center [162, 172] width 100 height 16
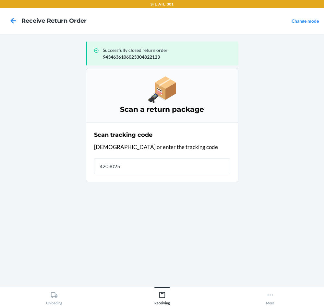
type input "42030259"
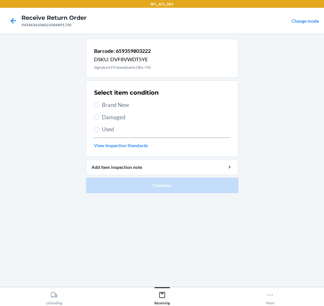
click at [124, 105] on span "Brand New" at bounding box center [166, 105] width 128 height 8
click at [99, 105] on input "Brand New" at bounding box center [96, 104] width 5 height 5
radio input "true"
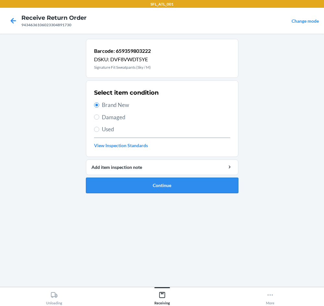
click at [164, 186] on button "Continue" at bounding box center [162, 186] width 152 height 16
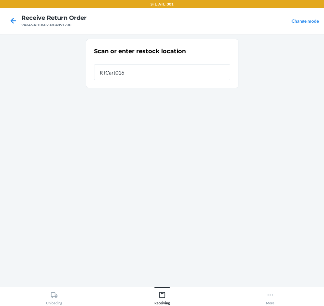
type input "RTCart016"
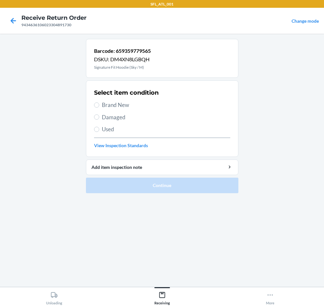
click at [141, 105] on span "Brand New" at bounding box center [166, 105] width 128 height 8
click at [99, 105] on input "Brand New" at bounding box center [96, 104] width 5 height 5
radio input "true"
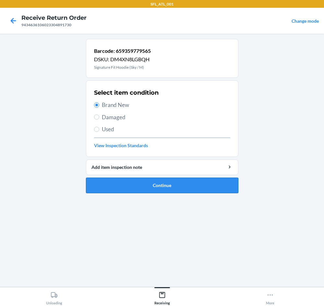
click at [169, 190] on button "Continue" at bounding box center [162, 186] width 152 height 16
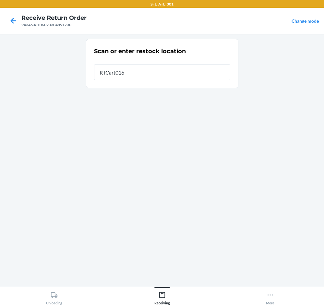
type input "RTCart016"
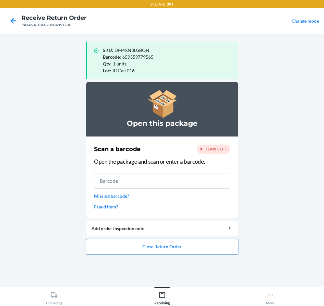
click at [167, 250] on button "Close Return Order" at bounding box center [162, 247] width 152 height 16
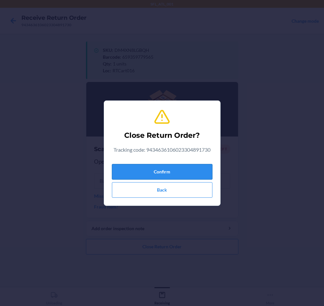
click at [178, 167] on button "Confirm" at bounding box center [162, 172] width 100 height 16
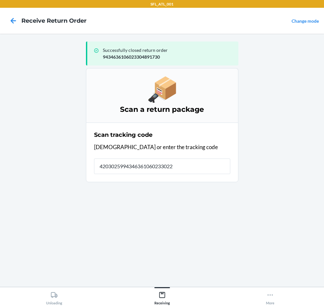
type input "42030259943463610602330229"
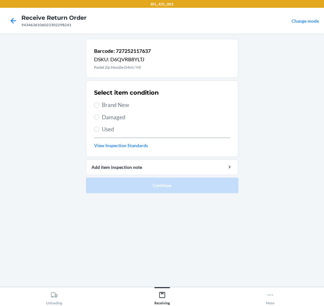
click at [128, 106] on span "Brand New" at bounding box center [166, 105] width 128 height 8
click at [99, 106] on input "Brand New" at bounding box center [96, 104] width 5 height 5
radio input "true"
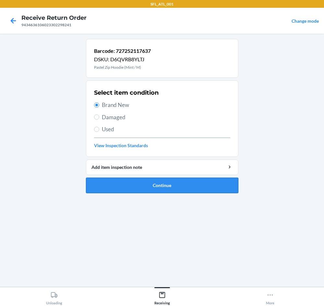
click at [183, 189] on button "Continue" at bounding box center [162, 186] width 152 height 16
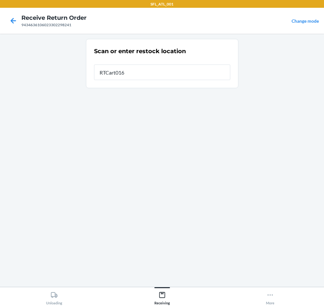
type input "RTCart016"
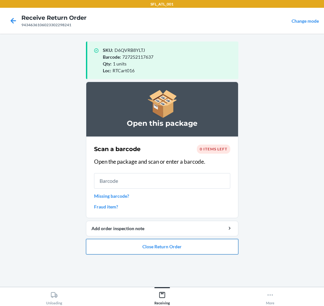
click at [172, 243] on button "Close Return Order" at bounding box center [162, 247] width 152 height 16
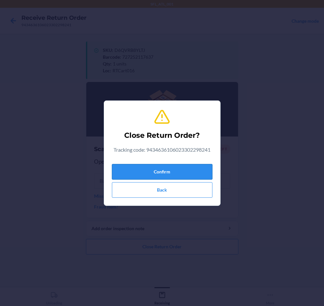
click at [187, 167] on button "Confirm" at bounding box center [162, 172] width 100 height 16
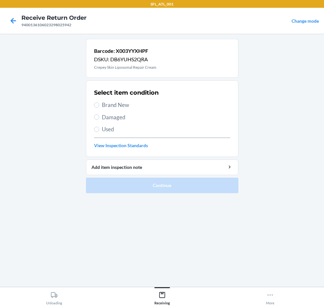
click at [112, 128] on span "Used" at bounding box center [166, 129] width 128 height 8
click at [99, 128] on input "Used" at bounding box center [96, 129] width 5 height 5
radio input "true"
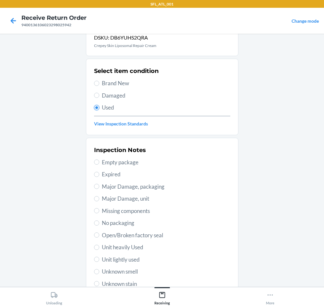
scroll to position [32, 0]
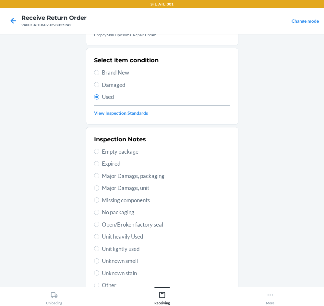
click at [124, 226] on span "Open/Broken factory seal" at bounding box center [166, 224] width 128 height 8
click at [99, 226] on input "Open/Broken factory seal" at bounding box center [96, 224] width 5 height 5
radio input "true"
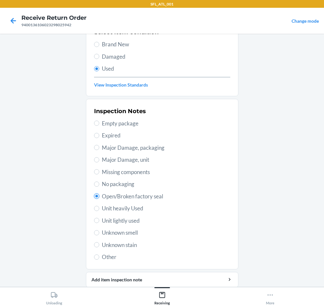
scroll to position [85, 0]
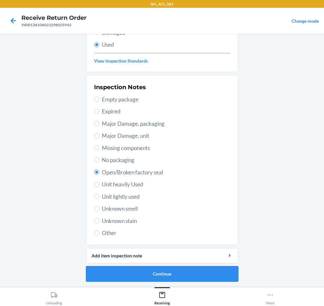
click at [155, 277] on button "Continue" at bounding box center [162, 274] width 152 height 16
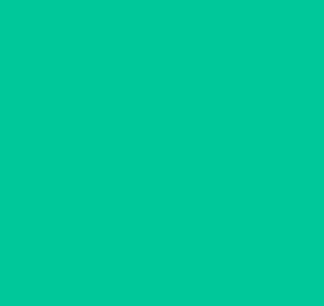
scroll to position [0, 0]
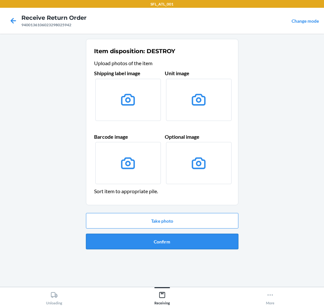
click at [179, 237] on button "Confirm" at bounding box center [162, 242] width 152 height 16
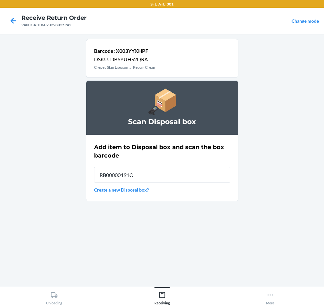
type input "RB00000191O"
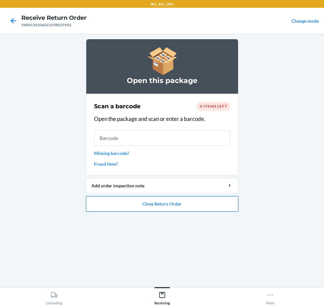
click at [174, 203] on button "Close Return Order" at bounding box center [162, 204] width 152 height 16
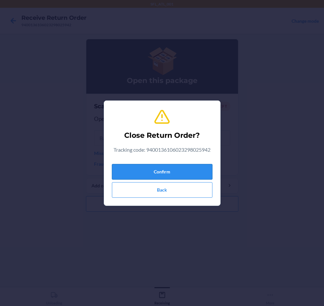
click at [181, 168] on button "Confirm" at bounding box center [162, 172] width 100 height 16
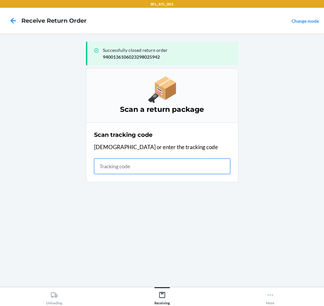
click at [143, 168] on input "text" at bounding box center [162, 166] width 136 height 16
type input "4203025994346361060233048317"
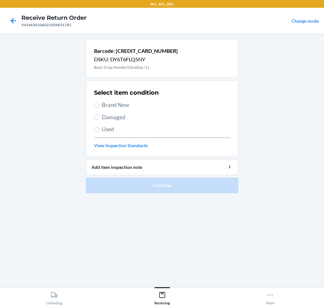
click at [130, 106] on span "Brand New" at bounding box center [166, 105] width 128 height 8
click at [99, 106] on input "Brand New" at bounding box center [96, 104] width 5 height 5
radio input "true"
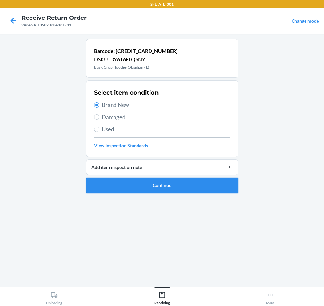
click at [158, 184] on button "Continue" at bounding box center [162, 186] width 152 height 16
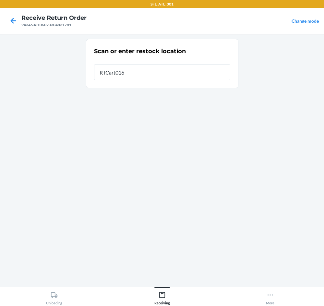
type input "RTCart016"
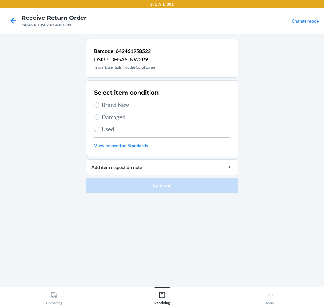
click at [124, 105] on span "Brand New" at bounding box center [166, 105] width 128 height 8
click at [99, 105] on input "Brand New" at bounding box center [96, 104] width 5 height 5
radio input "true"
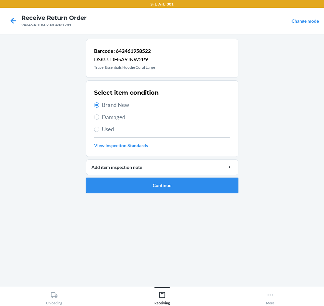
click at [164, 183] on button "Continue" at bounding box center [162, 186] width 152 height 16
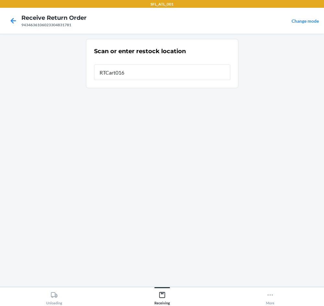
type input "RTCart016"
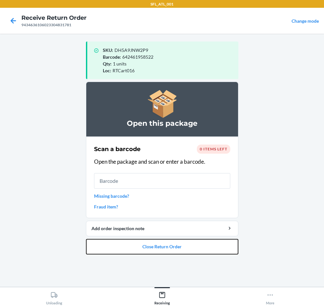
drag, startPoint x: 180, startPoint y: 245, endPoint x: 184, endPoint y: 238, distance: 7.6
click at [182, 241] on button "Close Return Order" at bounding box center [162, 247] width 152 height 16
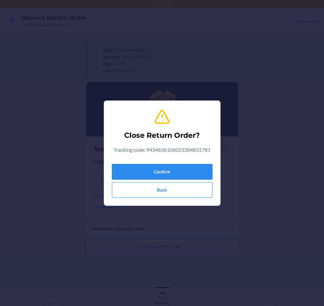
click at [201, 171] on button "Confirm" at bounding box center [162, 172] width 100 height 16
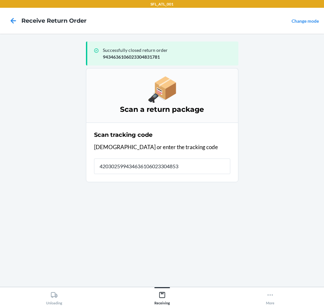
type input "4203025994346361060233048530"
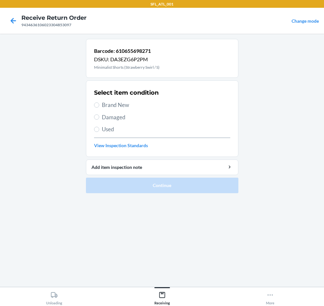
click at [117, 106] on span "Brand New" at bounding box center [166, 105] width 128 height 8
click at [99, 106] on input "Brand New" at bounding box center [96, 104] width 5 height 5
radio input "true"
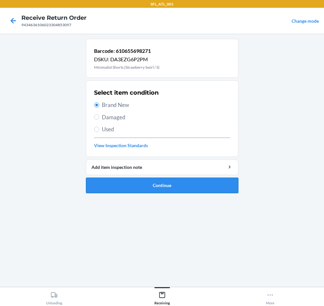
click at [214, 188] on button "Continue" at bounding box center [162, 186] width 152 height 16
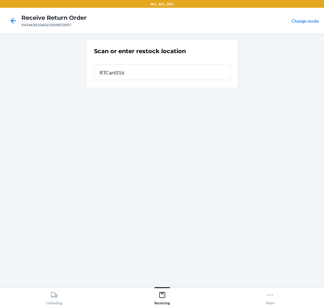
type input "RTCart016"
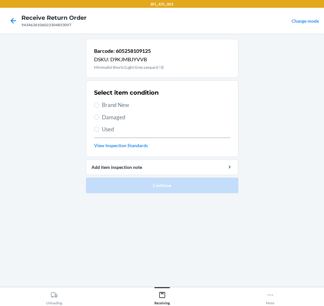
click at [130, 104] on span "Brand New" at bounding box center [166, 105] width 128 height 8
click at [99, 104] on input "Brand New" at bounding box center [96, 104] width 5 height 5
radio input "true"
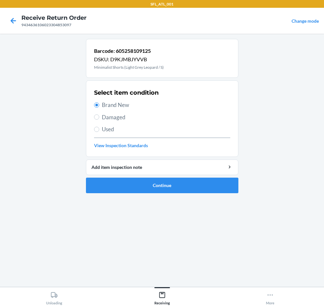
click at [150, 198] on div "Barcode: 605258109125 DSKU: D9KJMBJYVVB Minimalist Shorts (Light Grey Leopard /…" at bounding box center [162, 160] width 152 height 243
click at [153, 188] on button "Continue" at bounding box center [162, 186] width 152 height 16
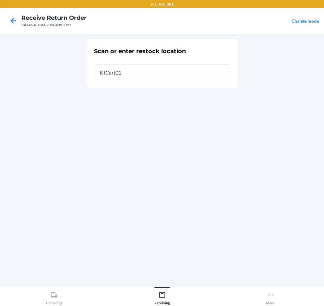
type input "RTCart016"
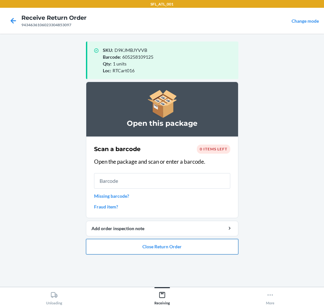
drag, startPoint x: 187, startPoint y: 251, endPoint x: 189, endPoint y: 245, distance: 5.8
click at [188, 248] on button "Close Return Order" at bounding box center [162, 247] width 152 height 16
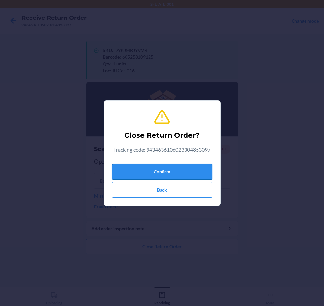
click at [192, 172] on button "Confirm" at bounding box center [162, 172] width 100 height 16
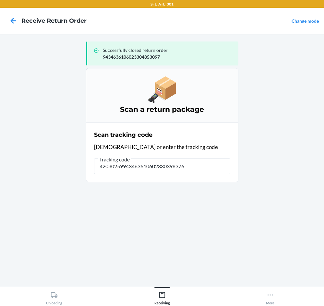
type input "420302599434636106023303983764"
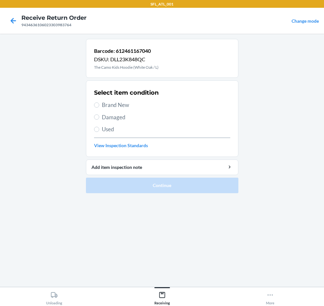
click at [114, 101] on span "Brand New" at bounding box center [166, 105] width 128 height 8
click at [99, 102] on input "Brand New" at bounding box center [96, 104] width 5 height 5
radio input "true"
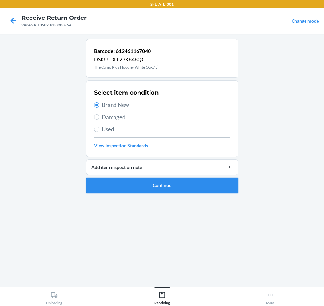
click at [147, 184] on button "Continue" at bounding box center [162, 186] width 152 height 16
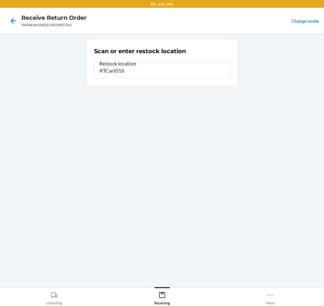
type input "RTCart016"
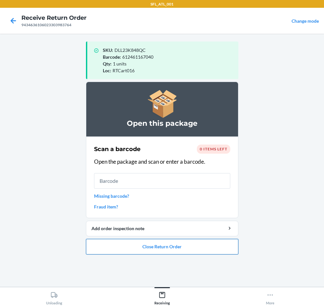
click at [140, 250] on button "Close Return Order" at bounding box center [162, 247] width 152 height 16
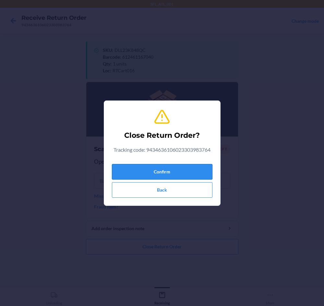
click at [168, 178] on div "Confirm Back" at bounding box center [162, 179] width 100 height 36
click at [167, 174] on button "Confirm" at bounding box center [162, 172] width 100 height 16
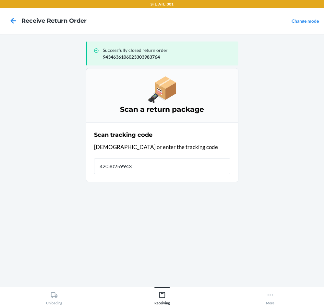
type input "420302599434"
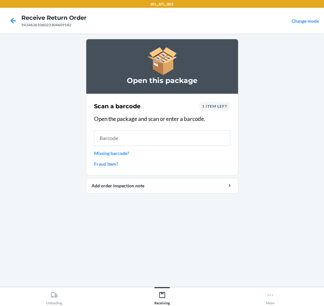
click at [217, 104] on span "1 item left" at bounding box center [214, 106] width 25 height 5
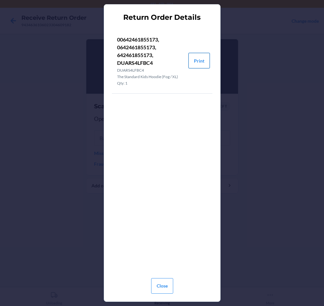
click at [200, 60] on button "Print" at bounding box center [198, 61] width 21 height 16
drag, startPoint x: 164, startPoint y: 285, endPoint x: 171, endPoint y: 267, distance: 19.5
click at [166, 283] on button "Close" at bounding box center [162, 286] width 22 height 16
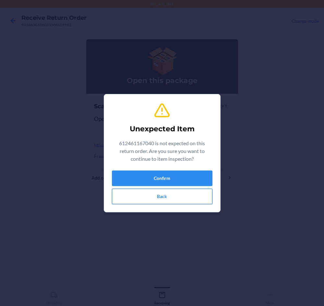
click at [168, 196] on button "Back" at bounding box center [162, 197] width 100 height 16
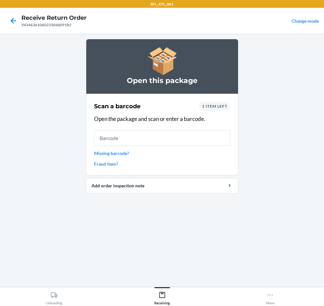
click at [224, 105] on span "1 item left" at bounding box center [214, 106] width 25 height 5
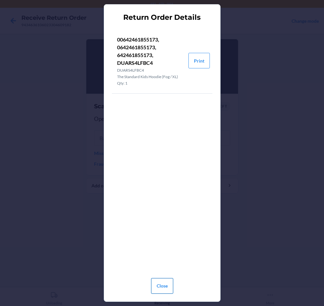
click at [162, 283] on button "Close" at bounding box center [162, 286] width 22 height 16
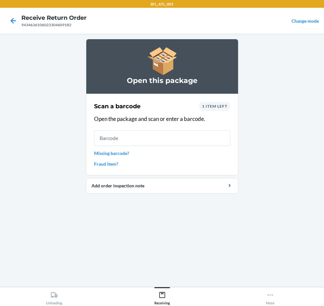
click at [213, 106] on span "1 item left" at bounding box center [214, 106] width 25 height 5
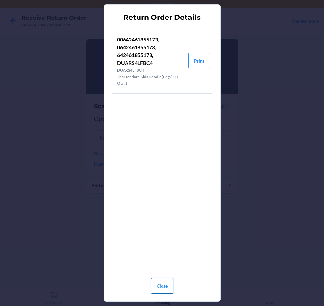
click at [158, 287] on button "Close" at bounding box center [162, 286] width 22 height 16
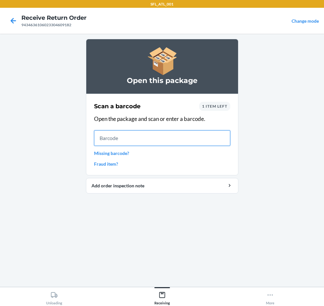
click at [167, 141] on input "text" at bounding box center [162, 138] width 136 height 16
click at [214, 105] on span "1 item left" at bounding box center [214, 106] width 25 height 5
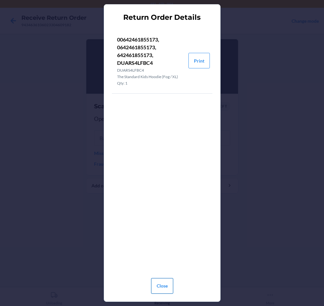
click at [159, 283] on button "Close" at bounding box center [162, 286] width 22 height 16
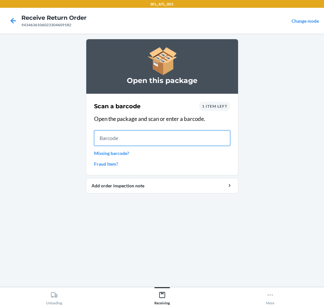
click at [194, 136] on input "text" at bounding box center [162, 138] width 136 height 16
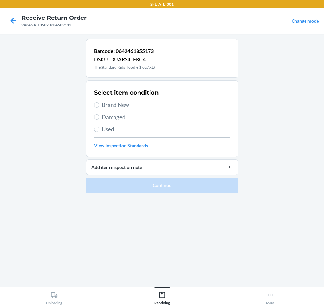
click at [102, 102] on span "Brand New" at bounding box center [166, 105] width 128 height 8
click at [99, 102] on input "Brand New" at bounding box center [96, 104] width 5 height 5
radio input "true"
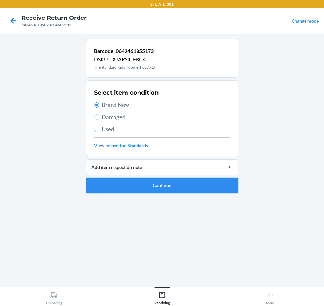
click at [190, 185] on button "Continue" at bounding box center [162, 186] width 152 height 16
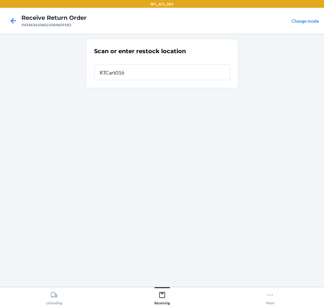
type input "RTCart016"
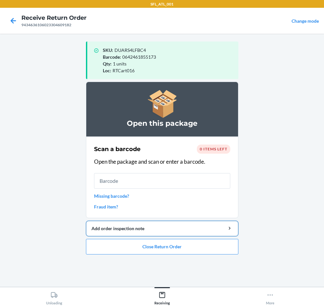
click at [184, 234] on button "Add order inspection note" at bounding box center [162, 229] width 152 height 16
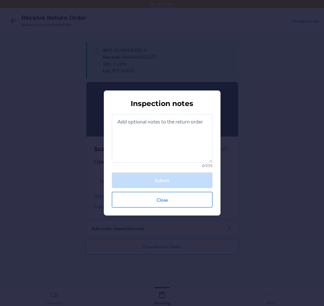
click at [161, 201] on button "Close" at bounding box center [162, 200] width 100 height 16
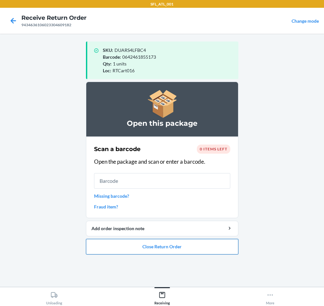
click at [179, 247] on button "Close Return Order" at bounding box center [162, 247] width 152 height 16
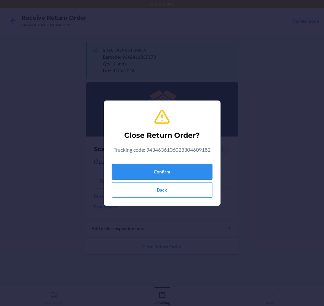
click at [175, 165] on button "Confirm" at bounding box center [162, 172] width 100 height 16
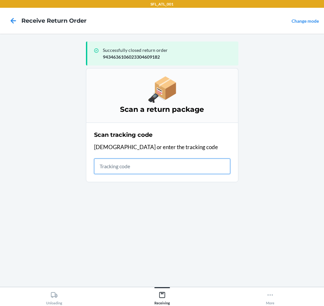
click at [161, 166] on input "text" at bounding box center [162, 166] width 136 height 16
type input "42030259943463610602"
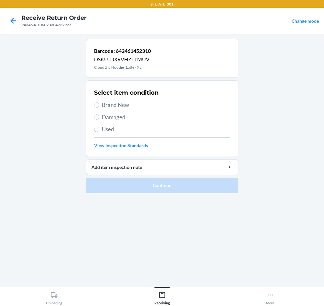
click at [115, 107] on span "Brand New" at bounding box center [166, 105] width 128 height 8
click at [99, 107] on input "Brand New" at bounding box center [96, 104] width 5 height 5
radio input "true"
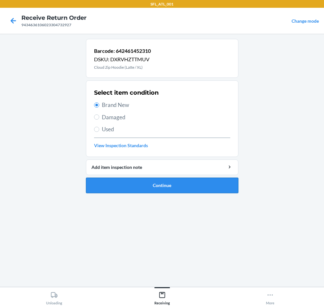
click at [168, 185] on button "Continue" at bounding box center [162, 186] width 152 height 16
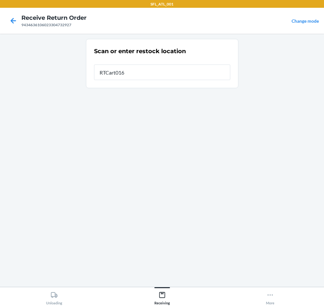
type input "RTCart016"
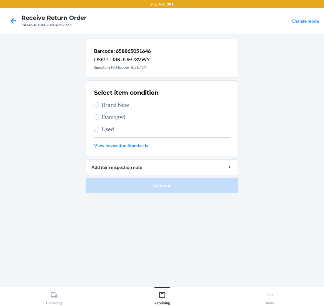
click at [120, 106] on span "Brand New" at bounding box center [166, 105] width 128 height 8
click at [99, 106] on input "Brand New" at bounding box center [96, 104] width 5 height 5
radio input "true"
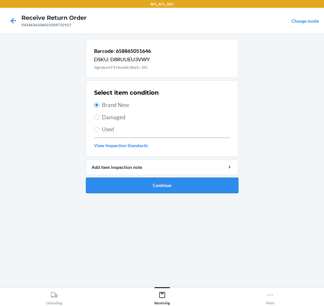
click at [144, 181] on button "Continue" at bounding box center [162, 186] width 152 height 16
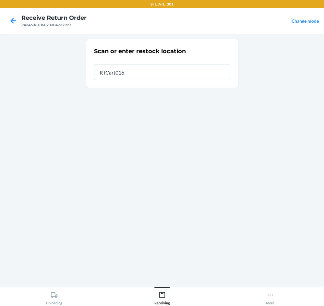
type input "RTCart016"
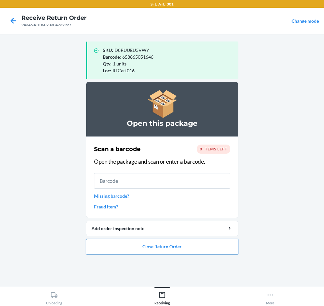
click at [178, 250] on button "Close Return Order" at bounding box center [162, 247] width 152 height 16
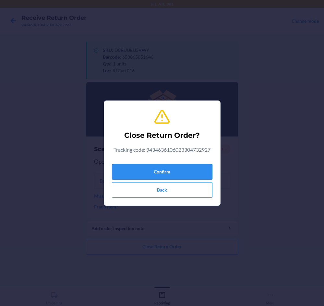
click at [164, 171] on button "Confirm" at bounding box center [162, 172] width 100 height 16
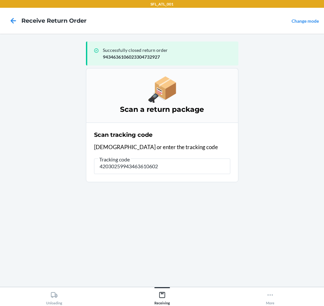
type input "420302599434636106023"
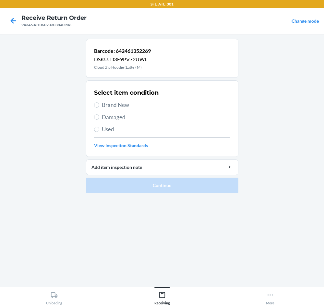
click at [123, 105] on span "Brand New" at bounding box center [166, 105] width 128 height 8
click at [99, 105] on input "Brand New" at bounding box center [96, 104] width 5 height 5
radio input "true"
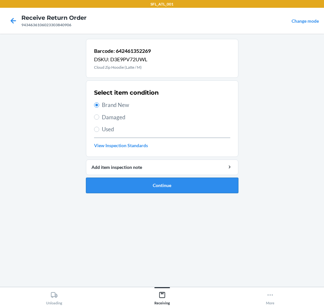
click at [176, 186] on button "Continue" at bounding box center [162, 186] width 152 height 16
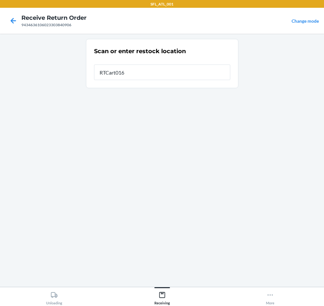
type input "RTCart016"
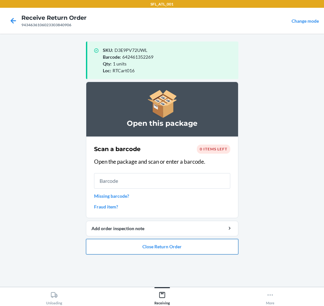
drag, startPoint x: 203, startPoint y: 252, endPoint x: 202, endPoint y: 248, distance: 4.5
click at [202, 248] on button "Close Return Order" at bounding box center [162, 247] width 152 height 16
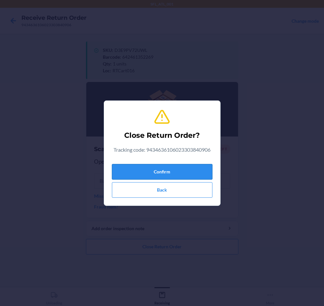
click at [194, 170] on button "Confirm" at bounding box center [162, 172] width 100 height 16
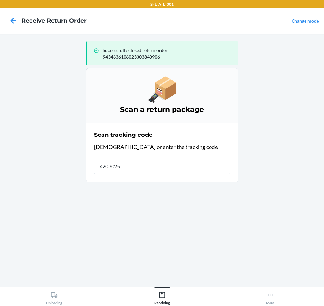
type input "42030259"
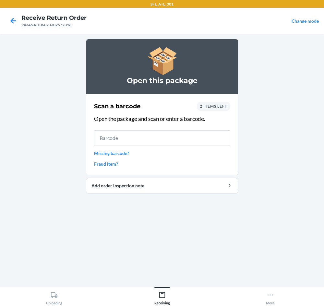
click at [221, 104] on span "2 items left" at bounding box center [214, 106] width 28 height 5
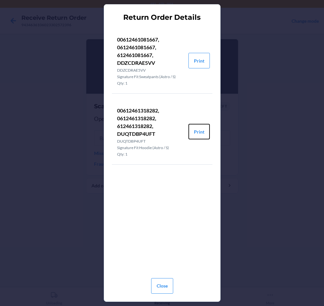
drag, startPoint x: 202, startPoint y: 129, endPoint x: 202, endPoint y: 122, distance: 6.6
click at [202, 128] on button "Print" at bounding box center [198, 132] width 21 height 16
click at [198, 56] on button "Print" at bounding box center [198, 61] width 21 height 16
click at [154, 280] on button "Close" at bounding box center [162, 286] width 22 height 16
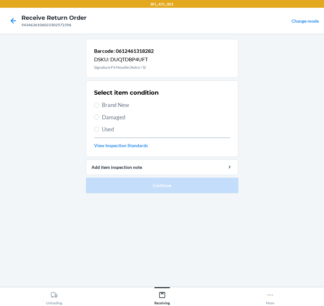
click at [133, 106] on span "Brand New" at bounding box center [166, 105] width 128 height 8
click at [99, 106] on input "Brand New" at bounding box center [96, 104] width 5 height 5
radio input "true"
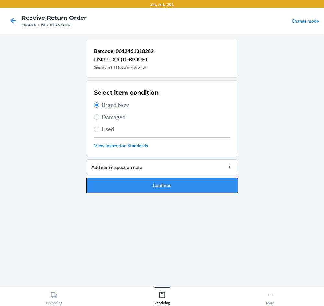
drag, startPoint x: 163, startPoint y: 187, endPoint x: 173, endPoint y: 184, distance: 10.1
click at [165, 186] on button "Continue" at bounding box center [162, 186] width 152 height 16
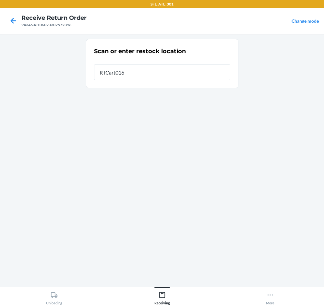
type input "RTCart016"
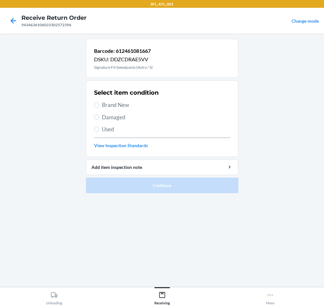
click at [114, 107] on span "Brand New" at bounding box center [166, 105] width 128 height 8
click at [99, 107] on input "Brand New" at bounding box center [96, 104] width 5 height 5
radio input "true"
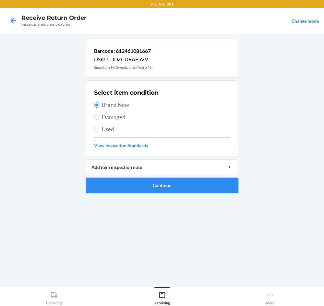
click at [178, 186] on button "Continue" at bounding box center [162, 186] width 152 height 16
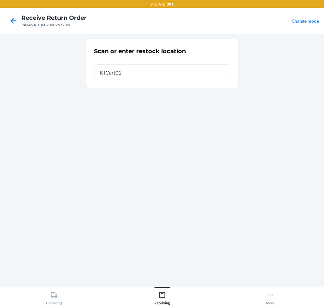
type input "RTCart016"
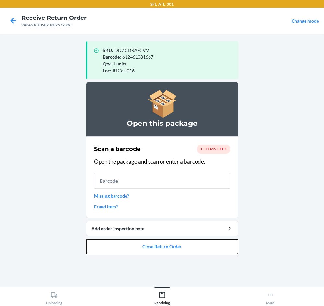
drag, startPoint x: 190, startPoint y: 248, endPoint x: 185, endPoint y: 237, distance: 12.2
click at [188, 241] on button "Close Return Order" at bounding box center [162, 247] width 152 height 16
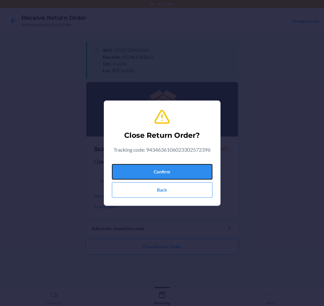
click at [167, 162] on div "Confirm Back" at bounding box center [162, 179] width 100 height 36
click at [168, 171] on button "Confirm" at bounding box center [162, 172] width 100 height 16
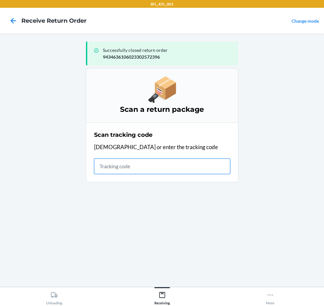
drag, startPoint x: 182, startPoint y: 167, endPoint x: 190, endPoint y: 158, distance: 11.7
click at [185, 162] on input "text" at bounding box center [162, 166] width 136 height 16
type input "420302599434636106"
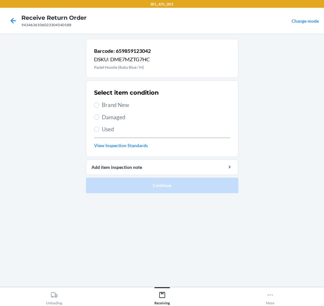
click at [127, 106] on span "Brand New" at bounding box center [166, 105] width 128 height 8
click at [99, 106] on input "Brand New" at bounding box center [96, 104] width 5 height 5
radio input "true"
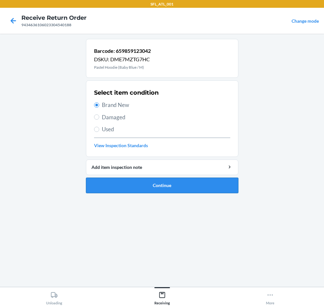
click at [169, 181] on button "Continue" at bounding box center [162, 186] width 152 height 16
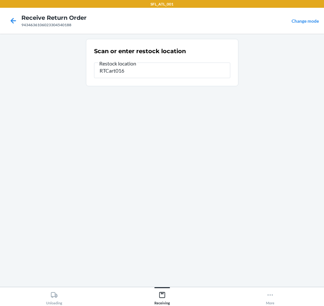
type input "RTCart016"
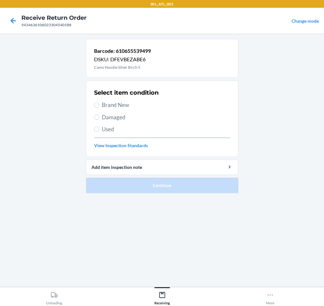
click at [117, 105] on span "Brand New" at bounding box center [166, 105] width 128 height 8
click at [99, 105] on input "Brand New" at bounding box center [96, 104] width 5 height 5
radio input "true"
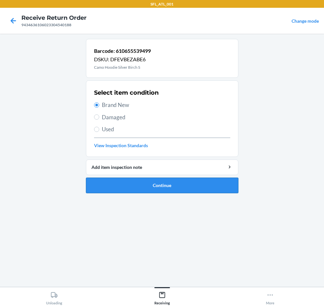
click at [153, 191] on button "Continue" at bounding box center [162, 186] width 152 height 16
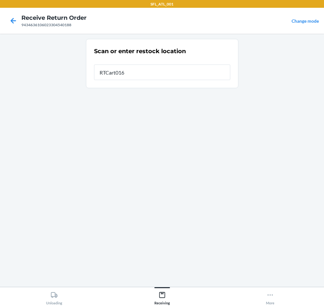
type input "RTCart016"
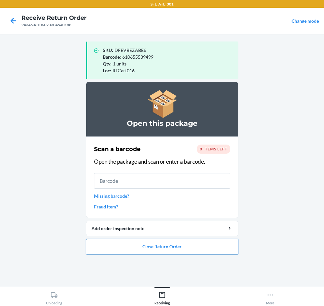
click at [165, 245] on button "Close Return Order" at bounding box center [162, 247] width 152 height 16
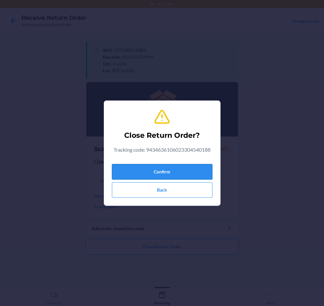
click at [179, 174] on button "Confirm" at bounding box center [162, 172] width 100 height 16
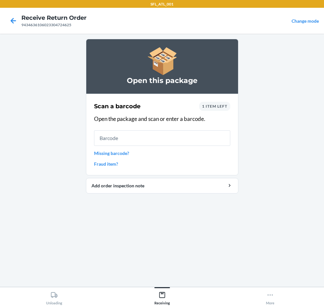
click at [218, 105] on span "1 item left" at bounding box center [214, 106] width 25 height 5
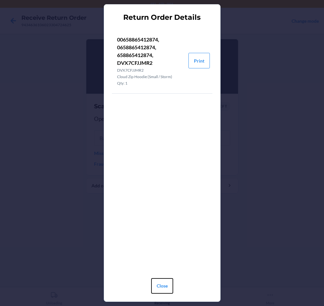
drag, startPoint x: 164, startPoint y: 287, endPoint x: 181, endPoint y: 249, distance: 41.1
click at [165, 283] on button "Close" at bounding box center [162, 286] width 22 height 16
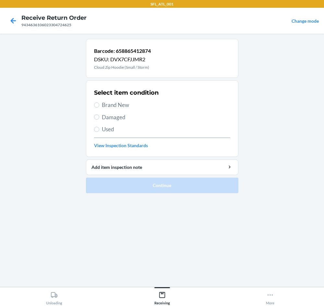
click at [130, 102] on span "Brand New" at bounding box center [166, 105] width 128 height 8
click at [99, 102] on input "Brand New" at bounding box center [96, 104] width 5 height 5
radio input "true"
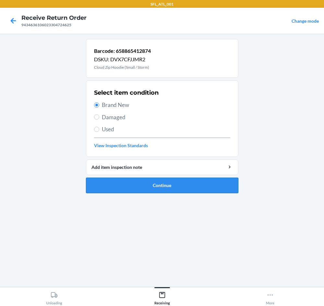
click at [159, 184] on button "Continue" at bounding box center [162, 186] width 152 height 16
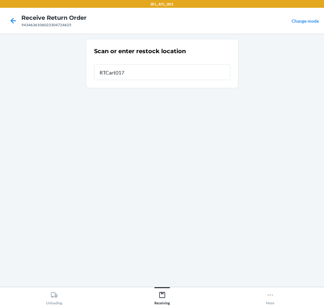
type input "RTCart017"
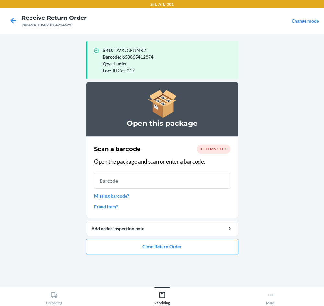
click at [163, 245] on button "Close Return Order" at bounding box center [162, 247] width 152 height 16
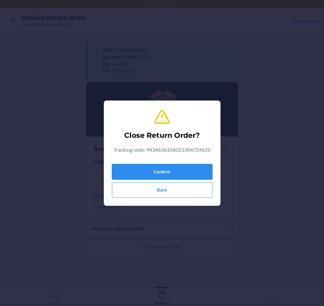
click at [182, 174] on button "Confirm" at bounding box center [162, 172] width 100 height 16
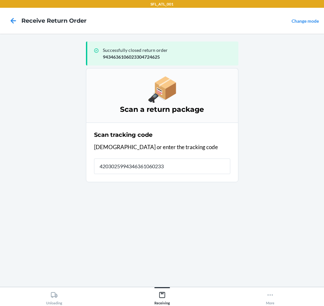
type input "42030259943463610602330"
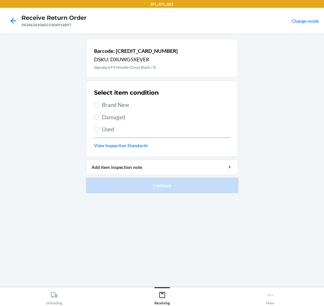
click at [122, 106] on span "Brand New" at bounding box center [166, 105] width 128 height 8
click at [99, 106] on input "Brand New" at bounding box center [96, 104] width 5 height 5
radio input "true"
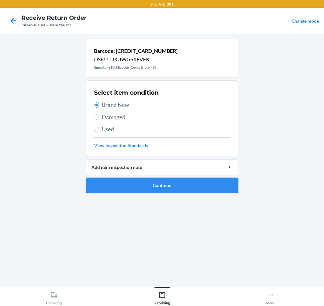
click at [157, 185] on button "Continue" at bounding box center [162, 186] width 152 height 16
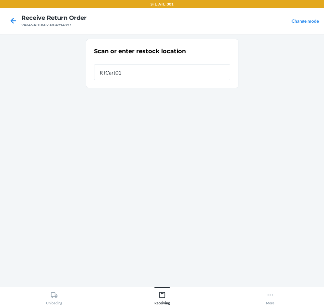
type input "RTCart017"
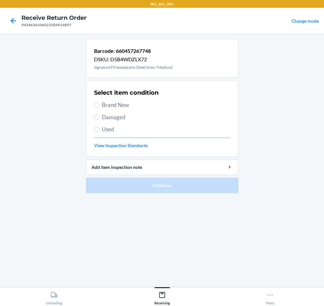
drag, startPoint x: 132, startPoint y: 101, endPoint x: 135, endPoint y: 103, distance: 4.3
click at [133, 102] on span "Brand New" at bounding box center [166, 105] width 128 height 8
click at [99, 102] on input "Brand New" at bounding box center [96, 104] width 5 height 5
radio input "true"
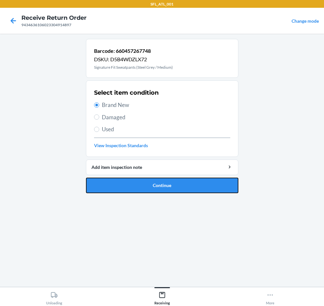
drag, startPoint x: 174, startPoint y: 178, endPoint x: 179, endPoint y: 187, distance: 11.1
click at [175, 180] on button "Continue" at bounding box center [162, 186] width 152 height 16
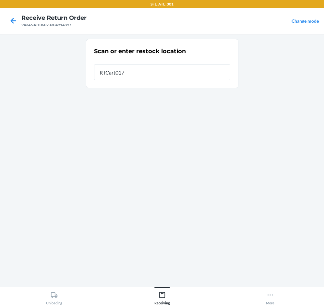
type input "RTCart017"
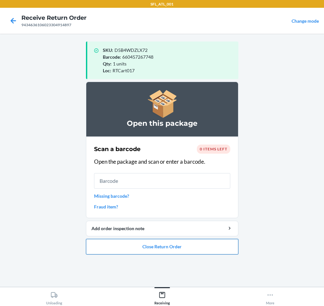
click at [169, 244] on button "Close Return Order" at bounding box center [162, 247] width 152 height 16
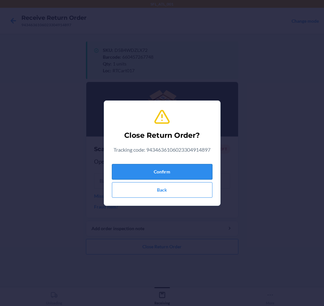
click at [199, 176] on button "Confirm" at bounding box center [162, 172] width 100 height 16
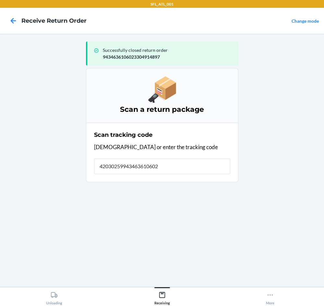
type input "420302599434636106023"
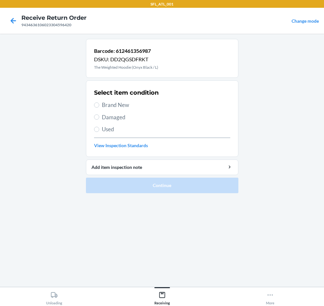
click at [111, 133] on span "Used" at bounding box center [166, 129] width 128 height 8
click at [99, 132] on input "Used" at bounding box center [96, 129] width 5 height 5
radio input "true"
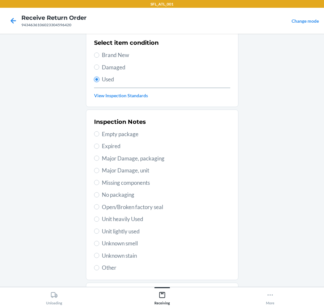
scroll to position [85, 0]
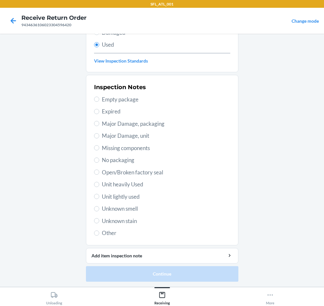
click at [126, 183] on span "Unit heavily Used" at bounding box center [166, 184] width 128 height 8
click at [99, 183] on input "Unit heavily Used" at bounding box center [96, 184] width 5 height 5
radio input "true"
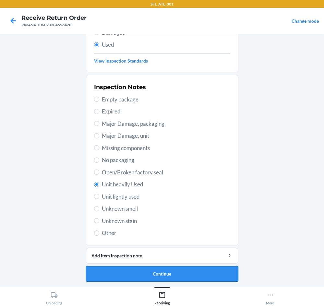
click at [174, 267] on button "Continue" at bounding box center [162, 274] width 152 height 16
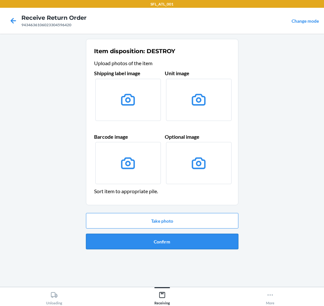
click at [179, 241] on button "Confirm" at bounding box center [162, 242] width 152 height 16
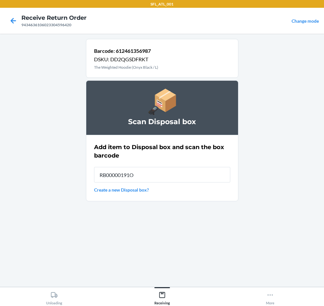
type input "RB00000191O"
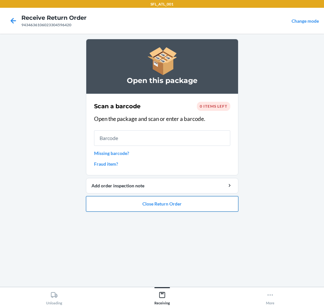
click at [191, 205] on button "Close Return Order" at bounding box center [162, 204] width 152 height 16
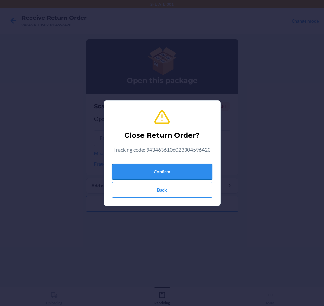
click at [180, 171] on button "Confirm" at bounding box center [162, 172] width 100 height 16
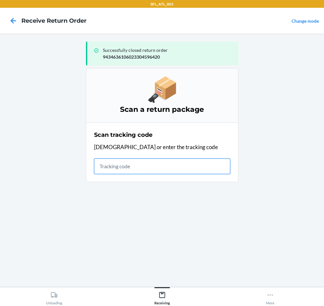
click at [138, 163] on input "text" at bounding box center [162, 166] width 136 height 16
type input "42030259"
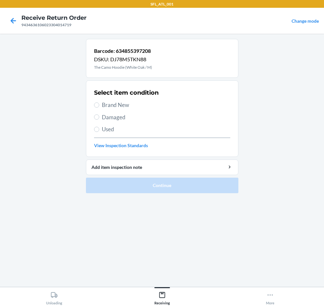
click at [130, 105] on span "Brand New" at bounding box center [166, 105] width 128 height 8
click at [99, 105] on input "Brand New" at bounding box center [96, 104] width 5 height 5
radio input "true"
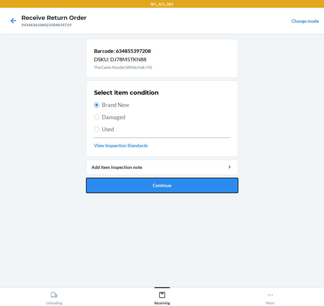
click at [147, 189] on button "Continue" at bounding box center [162, 186] width 152 height 16
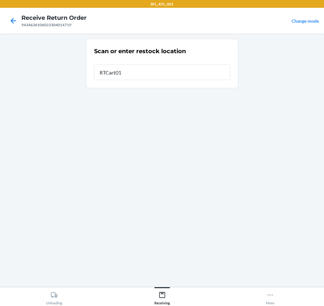
type input "RTCart017"
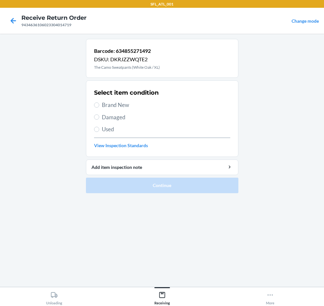
click at [109, 102] on span "Brand New" at bounding box center [166, 105] width 128 height 8
click at [99, 102] on input "Brand New" at bounding box center [96, 104] width 5 height 5
radio input "true"
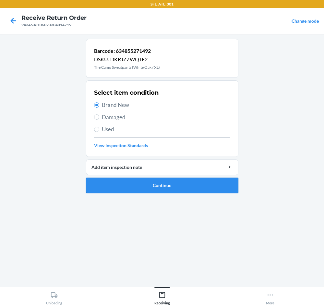
click at [187, 179] on button "Continue" at bounding box center [162, 186] width 152 height 16
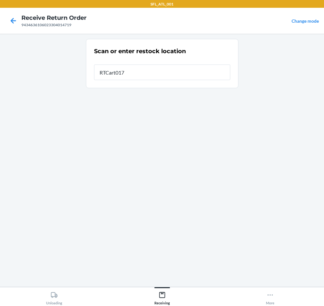
type input "RTCart017"
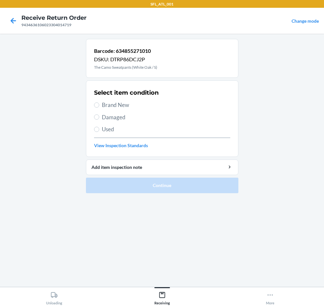
click at [138, 108] on span "Brand New" at bounding box center [166, 105] width 128 height 8
click at [99, 108] on input "Brand New" at bounding box center [96, 104] width 5 height 5
radio input "true"
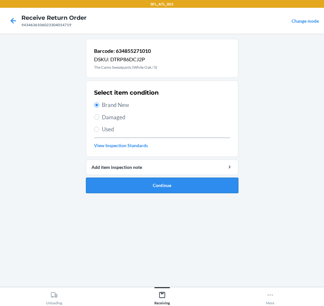
click at [163, 187] on button "Continue" at bounding box center [162, 186] width 152 height 16
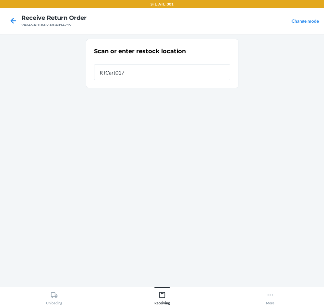
type input "RTCart017"
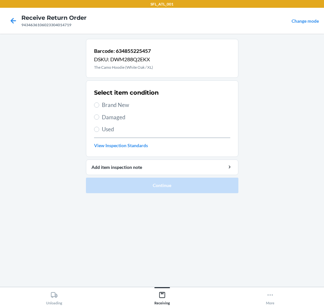
click at [103, 102] on span "Brand New" at bounding box center [166, 105] width 128 height 8
click at [99, 102] on input "Brand New" at bounding box center [96, 104] width 5 height 5
radio input "true"
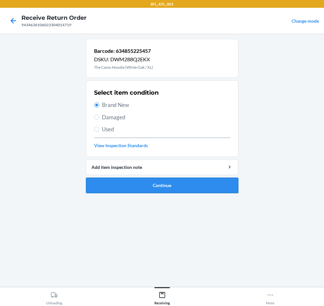
click at [180, 187] on button "Continue" at bounding box center [162, 186] width 152 height 16
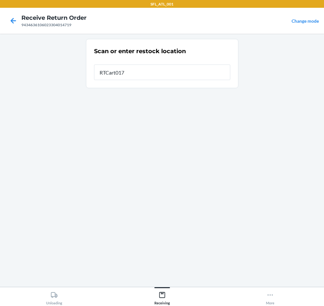
type input "RTCart017"
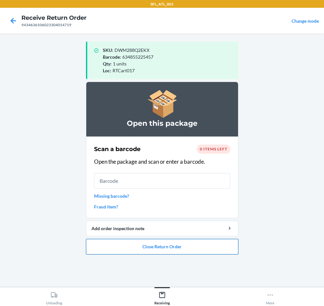
click at [181, 250] on button "Close Return Order" at bounding box center [162, 247] width 152 height 16
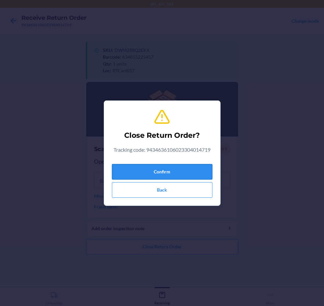
click at [191, 171] on button "Confirm" at bounding box center [162, 172] width 100 height 16
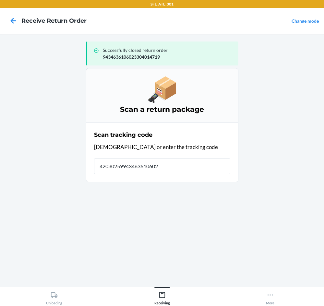
type input "420302599434636106023"
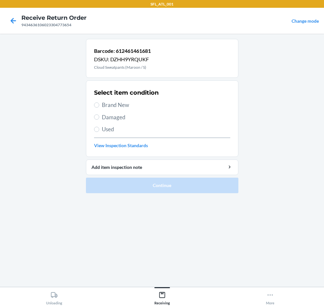
click at [125, 105] on span "Brand New" at bounding box center [166, 105] width 128 height 8
click at [99, 105] on input "Brand New" at bounding box center [96, 104] width 5 height 5
radio input "true"
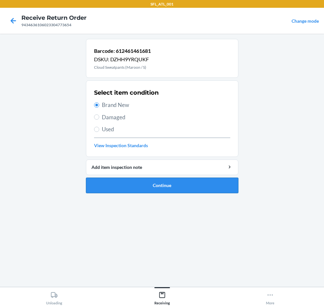
click at [142, 188] on button "Continue" at bounding box center [162, 186] width 152 height 16
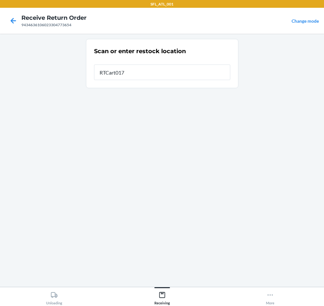
type input "RTCart017"
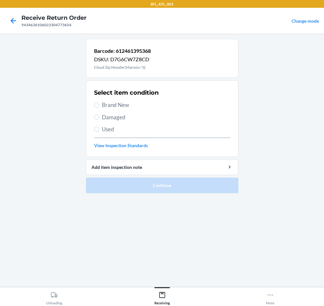
click at [136, 107] on span "Brand New" at bounding box center [166, 105] width 128 height 8
click at [99, 107] on input "Brand New" at bounding box center [96, 104] width 5 height 5
radio input "true"
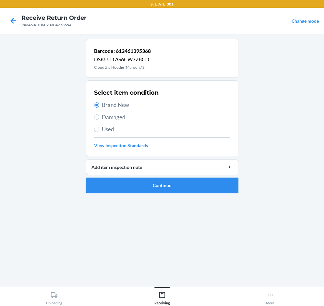
click at [154, 186] on button "Continue" at bounding box center [162, 186] width 152 height 16
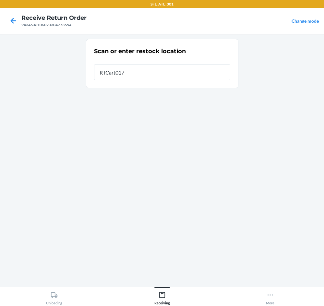
type input "RTCart017"
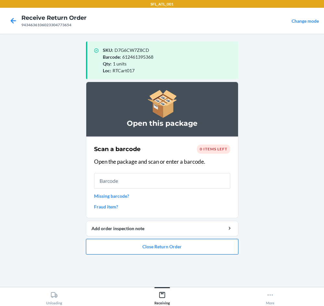
click at [179, 248] on button "Close Return Order" at bounding box center [162, 247] width 152 height 16
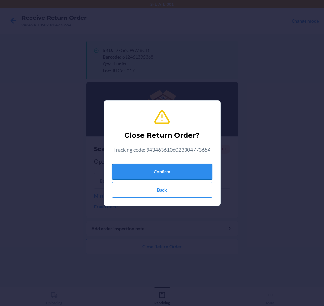
click at [180, 172] on button "Confirm" at bounding box center [162, 172] width 100 height 16
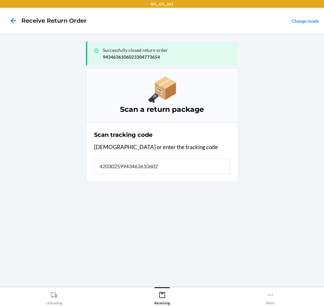
type input "420302599434636106023"
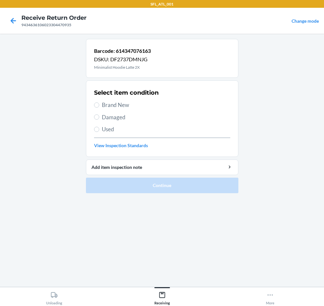
click at [102, 103] on span "Brand New" at bounding box center [166, 105] width 128 height 8
click at [99, 103] on input "Brand New" at bounding box center [96, 104] width 5 height 5
radio input "true"
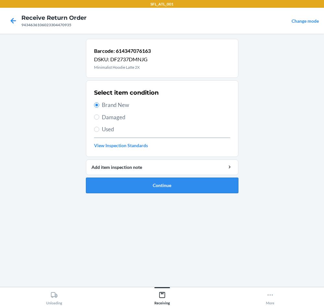
click at [155, 188] on button "Continue" at bounding box center [162, 186] width 152 height 16
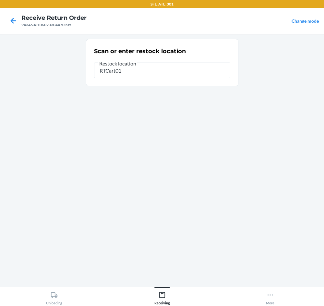
type input "RTCart017"
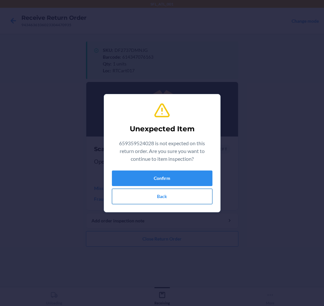
click at [152, 196] on button "Back" at bounding box center [162, 197] width 100 height 16
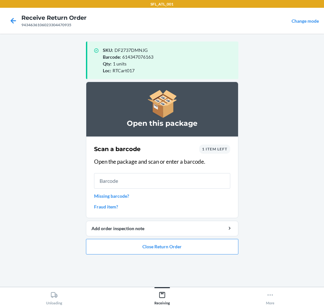
click at [214, 147] on span "1 item left" at bounding box center [214, 148] width 25 height 5
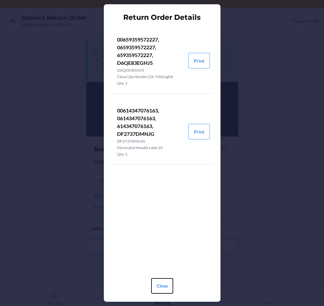
drag, startPoint x: 155, startPoint y: 285, endPoint x: 167, endPoint y: 274, distance: 15.8
click at [163, 283] on button "Close" at bounding box center [162, 286] width 22 height 16
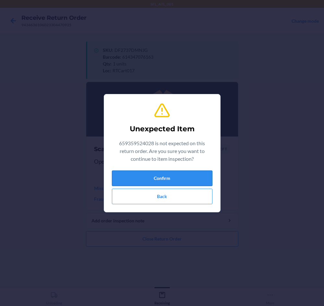
click at [168, 174] on button "Confirm" at bounding box center [162, 178] width 100 height 16
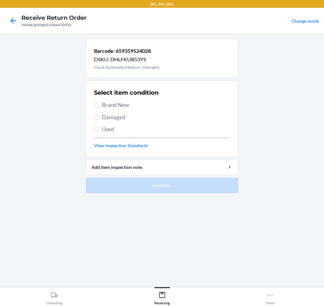
click at [119, 100] on div "Select item condition Brand New Damaged Used View Inspection Standards" at bounding box center [162, 119] width 136 height 64
click at [115, 105] on span "Brand New" at bounding box center [166, 105] width 128 height 8
click at [99, 105] on input "Brand New" at bounding box center [96, 104] width 5 height 5
radio input "true"
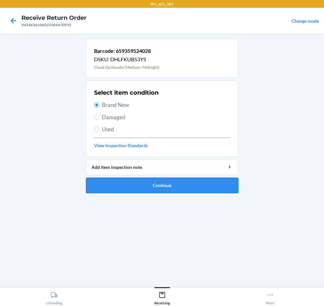
click at [185, 180] on button "Continue" at bounding box center [162, 186] width 152 height 16
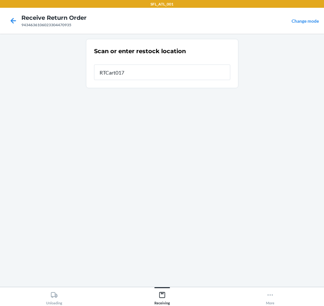
type input "RTCart017"
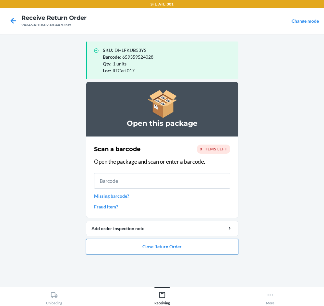
click at [181, 247] on button "Close Return Order" at bounding box center [162, 247] width 152 height 16
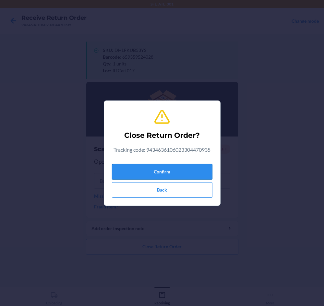
click at [175, 173] on button "Confirm" at bounding box center [162, 172] width 100 height 16
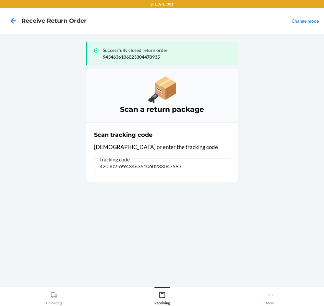
type input "42030259943463610602330475936"
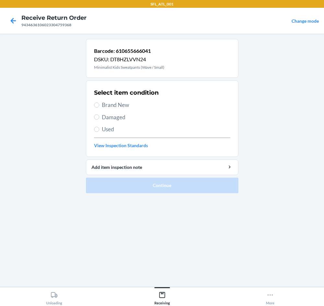
click at [124, 104] on span "Brand New" at bounding box center [166, 105] width 128 height 8
click at [99, 104] on input "Brand New" at bounding box center [96, 104] width 5 height 5
radio input "true"
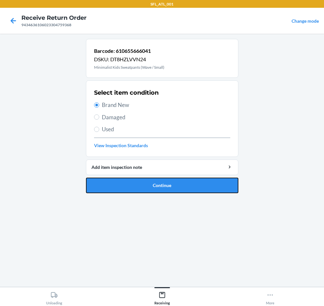
click at [172, 184] on button "Continue" at bounding box center [162, 186] width 152 height 16
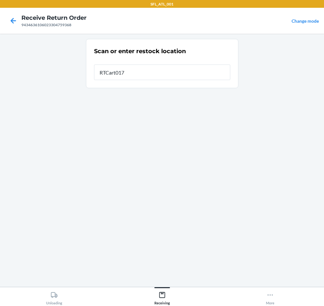
type input "RTCart017"
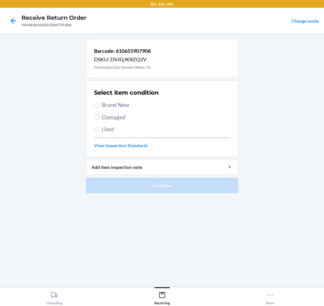
click at [120, 104] on span "Brand New" at bounding box center [166, 105] width 128 height 8
click at [99, 104] on input "Brand New" at bounding box center [96, 104] width 5 height 5
radio input "true"
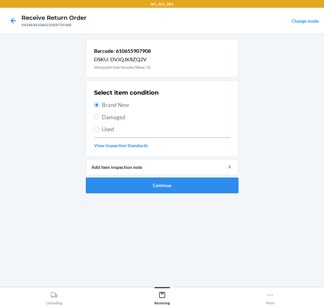
click at [155, 186] on button "Continue" at bounding box center [162, 186] width 152 height 16
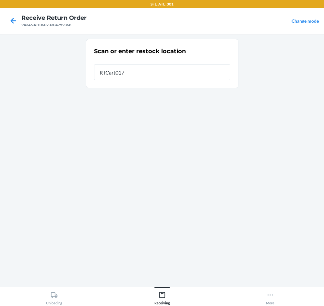
type input "RTCart017"
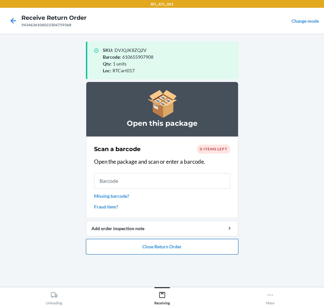
click at [191, 248] on button "Close Return Order" at bounding box center [162, 247] width 152 height 16
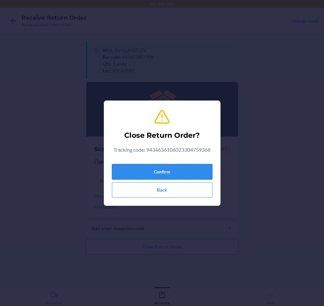
click at [186, 177] on button "Confirm" at bounding box center [162, 172] width 100 height 16
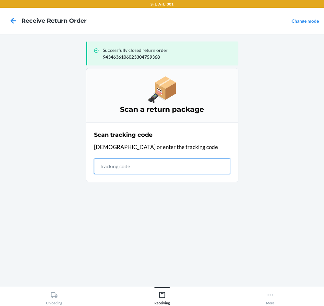
click at [166, 166] on input "text" at bounding box center [162, 166] width 136 height 16
type input "420302599434636106023304"
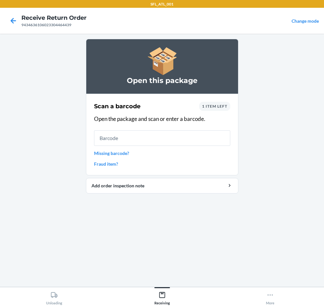
click at [212, 108] on span "1 item left" at bounding box center [214, 106] width 25 height 5
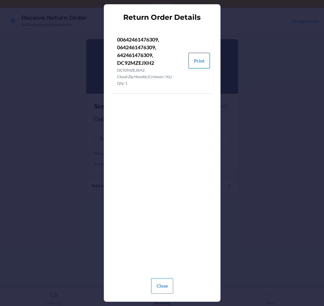
drag, startPoint x: 202, startPoint y: 57, endPoint x: 205, endPoint y: 63, distance: 6.5
click at [202, 57] on button "Print" at bounding box center [198, 61] width 21 height 16
click at [158, 289] on button "Close" at bounding box center [162, 286] width 22 height 16
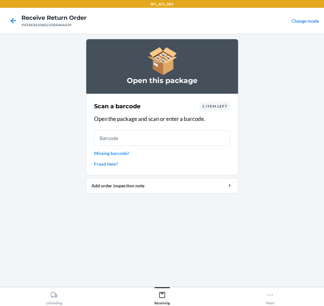
click at [219, 103] on div "1 item left" at bounding box center [214, 106] width 31 height 9
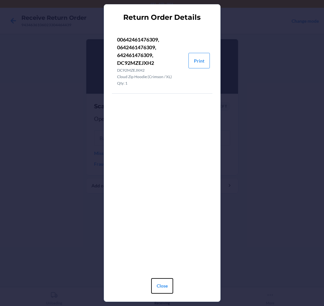
drag, startPoint x: 165, startPoint y: 283, endPoint x: 164, endPoint y: 275, distance: 8.4
click at [165, 283] on button "Close" at bounding box center [162, 286] width 22 height 16
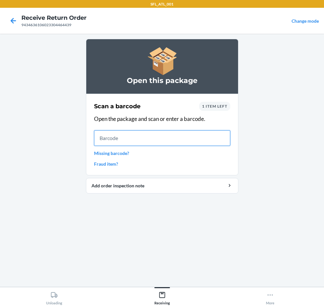
click at [155, 138] on input "text" at bounding box center [162, 138] width 136 height 16
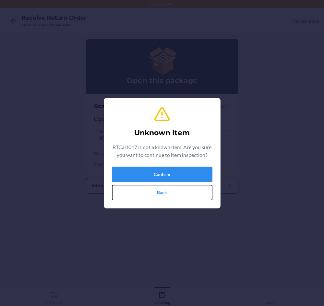
drag, startPoint x: 157, startPoint y: 197, endPoint x: 154, endPoint y: 191, distance: 6.4
click at [156, 196] on button "Back" at bounding box center [162, 193] width 100 height 16
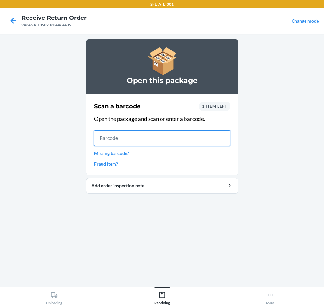
click at [153, 132] on input "text" at bounding box center [162, 138] width 136 height 16
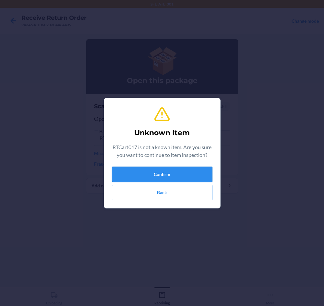
click at [163, 176] on button "Confirm" at bounding box center [162, 175] width 100 height 16
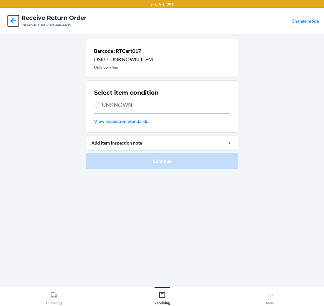
click at [16, 21] on icon at bounding box center [13, 20] width 11 height 11
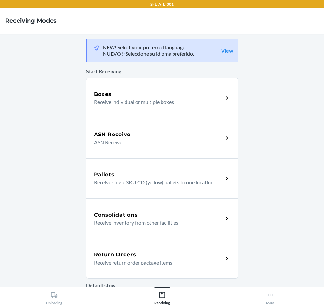
click at [172, 253] on div "Return Orders" at bounding box center [158, 255] width 129 height 8
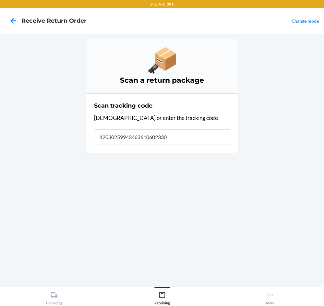
type input "420302599434636106023304"
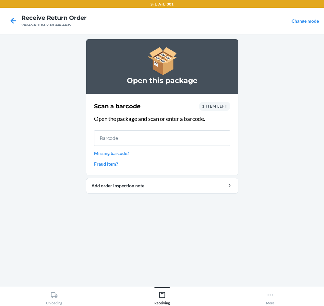
click at [214, 107] on span "1 item left" at bounding box center [214, 106] width 25 height 5
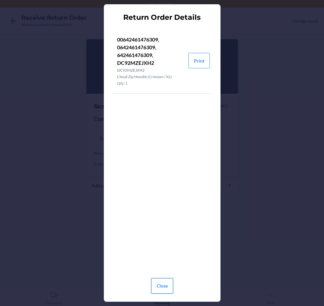
click at [164, 283] on button "Close" at bounding box center [162, 286] width 22 height 16
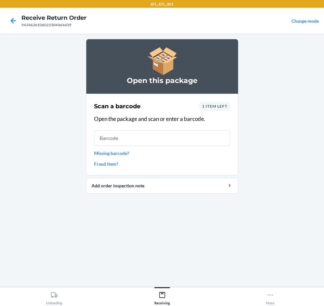
click at [217, 108] on span "1 item left" at bounding box center [214, 106] width 25 height 5
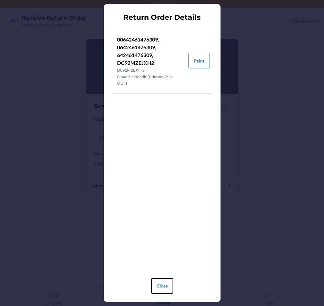
drag, startPoint x: 167, startPoint y: 289, endPoint x: 169, endPoint y: 273, distance: 16.3
click at [167, 288] on button "Close" at bounding box center [162, 286] width 22 height 16
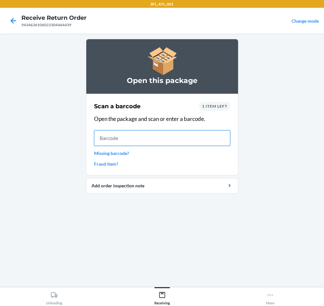
click at [145, 141] on input "text" at bounding box center [162, 138] width 136 height 16
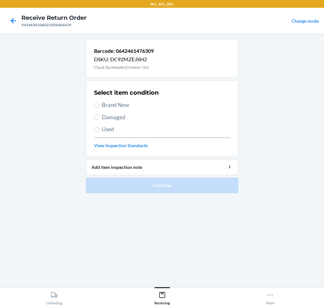
click at [105, 103] on span "Brand New" at bounding box center [166, 105] width 128 height 8
click at [99, 103] on input "Brand New" at bounding box center [96, 104] width 5 height 5
radio input "true"
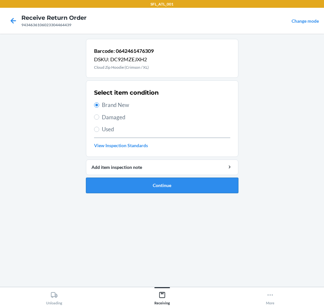
click at [181, 186] on button "Continue" at bounding box center [162, 186] width 152 height 16
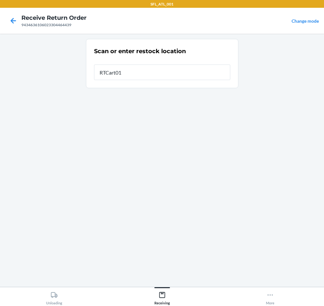
type input "RTCart017"
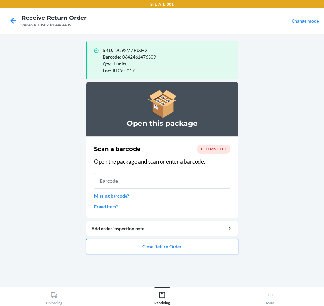
click at [173, 248] on button "Close Return Order" at bounding box center [162, 247] width 152 height 16
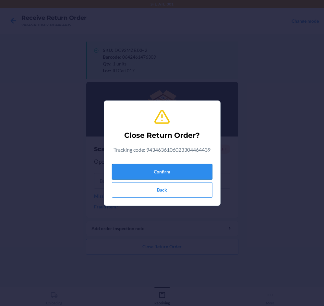
click at [186, 172] on button "Confirm" at bounding box center [162, 172] width 100 height 16
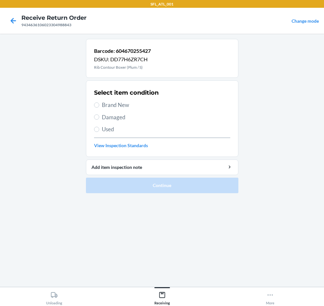
click at [116, 108] on span "Brand New" at bounding box center [166, 105] width 128 height 8
click at [99, 108] on input "Brand New" at bounding box center [96, 104] width 5 height 5
radio input "true"
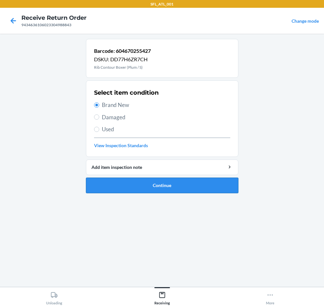
click at [164, 190] on button "Continue" at bounding box center [162, 186] width 152 height 16
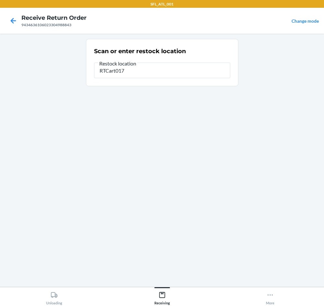
type input "RTCart017"
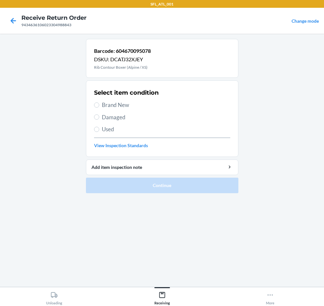
click at [108, 107] on span "Brand New" at bounding box center [166, 105] width 128 height 8
click at [99, 107] on input "Brand New" at bounding box center [96, 104] width 5 height 5
radio input "true"
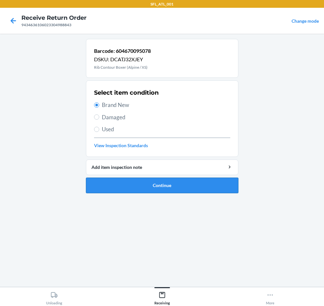
click at [173, 189] on button "Continue" at bounding box center [162, 186] width 152 height 16
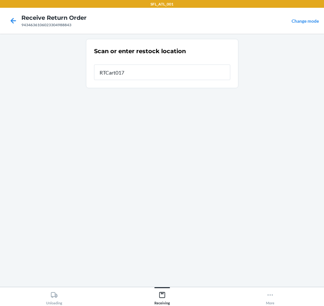
type input "RTCart017"
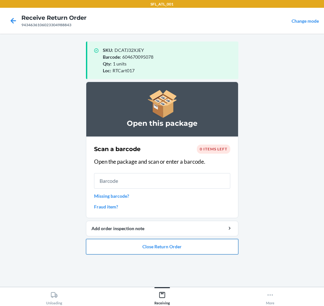
click at [167, 245] on button "Close Return Order" at bounding box center [162, 247] width 152 height 16
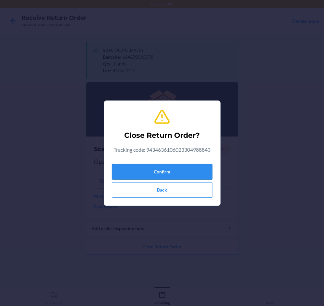
click at [178, 168] on button "Confirm" at bounding box center [162, 172] width 100 height 16
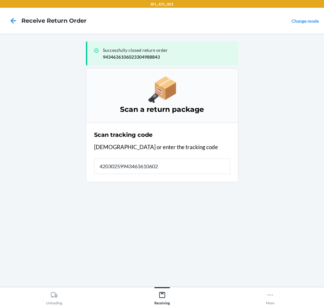
type input "420302599434636106023"
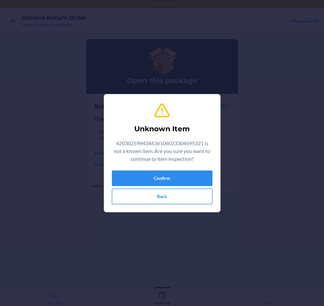
click at [164, 191] on div "Confirm Back" at bounding box center [162, 187] width 100 height 34
click at [164, 193] on button "Back" at bounding box center [162, 197] width 100 height 16
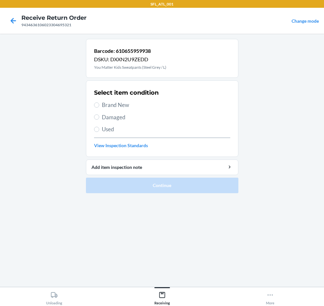
click at [122, 105] on span "Brand New" at bounding box center [166, 105] width 128 height 8
click at [99, 105] on input "Brand New" at bounding box center [96, 104] width 5 height 5
radio input "true"
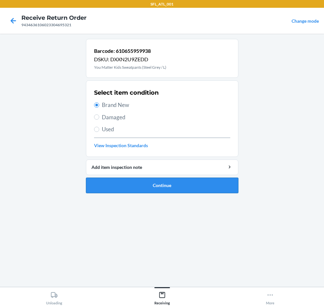
click at [195, 183] on button "Continue" at bounding box center [162, 186] width 152 height 16
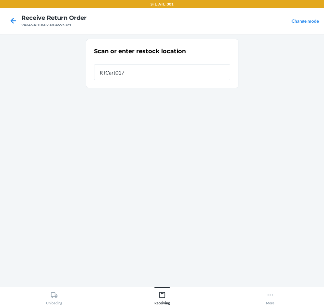
type input "RTCart017"
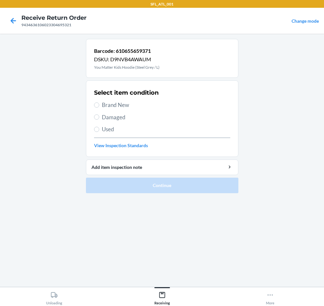
click at [124, 102] on span "Brand New" at bounding box center [166, 105] width 128 height 8
click at [99, 102] on input "Brand New" at bounding box center [96, 104] width 5 height 5
radio input "true"
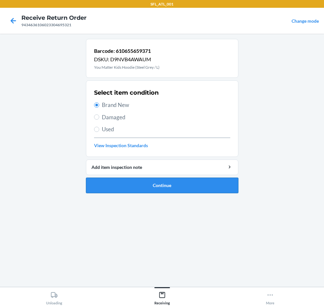
click at [229, 180] on button "Continue" at bounding box center [162, 186] width 152 height 16
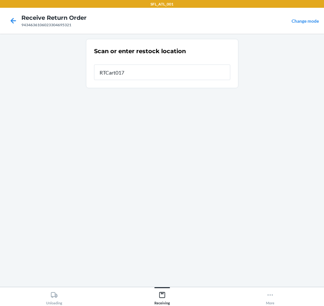
type input "RTCart017"
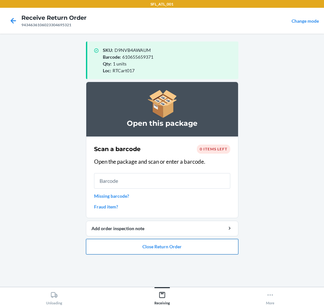
click at [149, 247] on button "Close Return Order" at bounding box center [162, 247] width 152 height 16
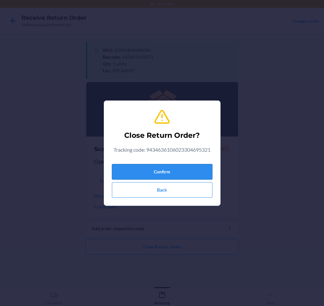
click at [188, 169] on button "Confirm" at bounding box center [162, 172] width 100 height 16
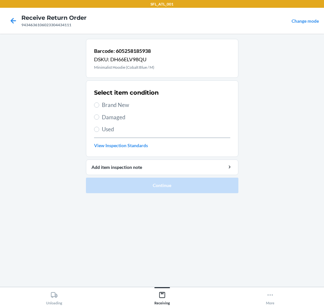
click at [129, 106] on span "Brand New" at bounding box center [166, 105] width 128 height 8
click at [99, 106] on input "Brand New" at bounding box center [96, 104] width 5 height 5
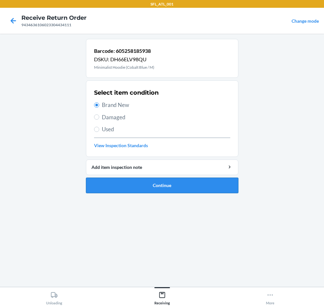
click at [190, 187] on button "Continue" at bounding box center [162, 186] width 152 height 16
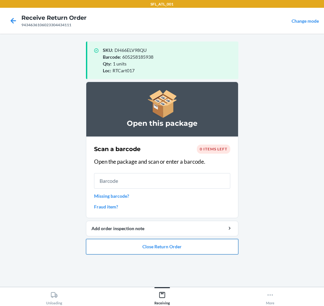
click at [164, 246] on button "Close Return Order" at bounding box center [162, 247] width 152 height 16
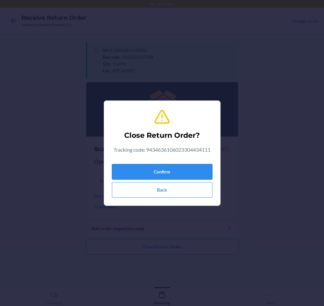
click at [178, 164] on button "Confirm" at bounding box center [162, 172] width 100 height 16
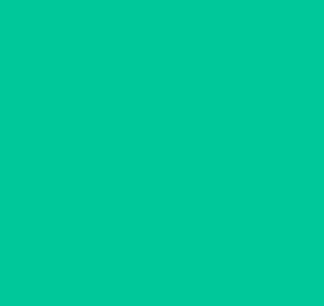
click at [178, 164] on input "text" at bounding box center [162, 166] width 136 height 16
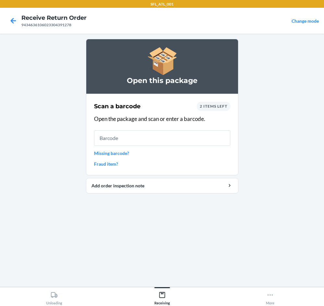
click at [215, 108] on span "2 items left" at bounding box center [214, 106] width 28 height 5
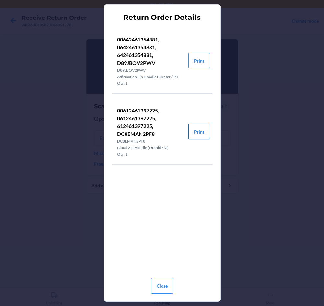
click at [202, 132] on button "Print" at bounding box center [198, 132] width 21 height 16
click at [161, 285] on button "Close" at bounding box center [162, 286] width 22 height 16
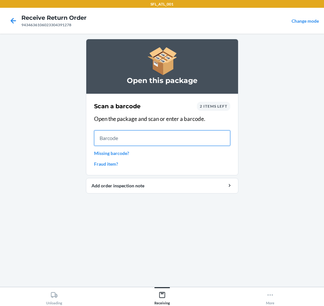
click at [130, 144] on input "text" at bounding box center [162, 138] width 136 height 16
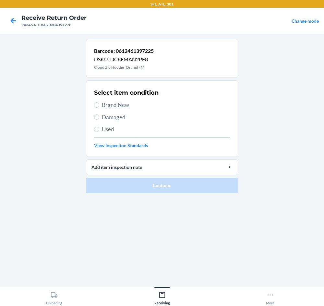
click at [125, 105] on span "Brand New" at bounding box center [166, 105] width 128 height 8
click at [99, 105] on input "Brand New" at bounding box center [96, 104] width 5 height 5
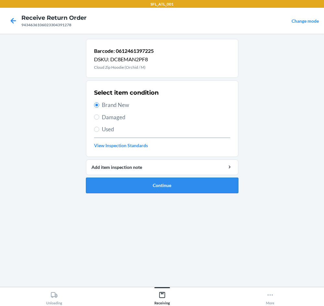
click at [194, 183] on button "Continue" at bounding box center [162, 186] width 152 height 16
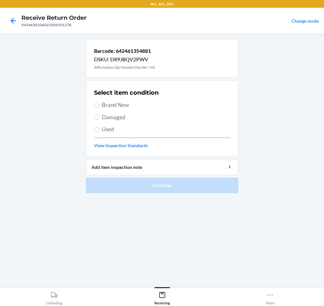
click at [124, 106] on span "Brand New" at bounding box center [166, 105] width 128 height 8
click at [99, 106] on input "Brand New" at bounding box center [96, 104] width 5 height 5
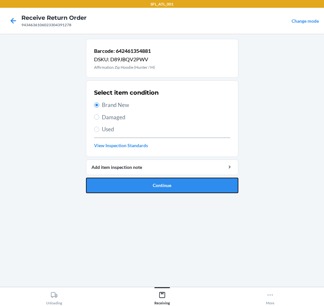
drag, startPoint x: 190, startPoint y: 190, endPoint x: 187, endPoint y: 157, distance: 32.5
click at [188, 188] on button "Continue" at bounding box center [162, 186] width 152 height 16
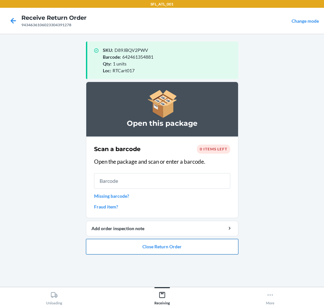
click at [165, 240] on button "Close Return Order" at bounding box center [162, 247] width 152 height 16
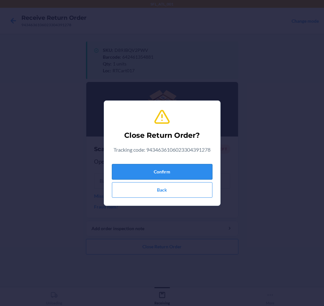
click at [195, 173] on button "Confirm" at bounding box center [162, 172] width 100 height 16
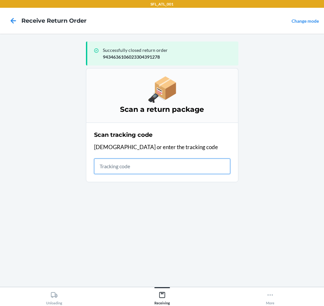
drag, startPoint x: 111, startPoint y: 168, endPoint x: 100, endPoint y: 151, distance: 19.7
click at [103, 167] on input "text" at bounding box center [162, 166] width 136 height 16
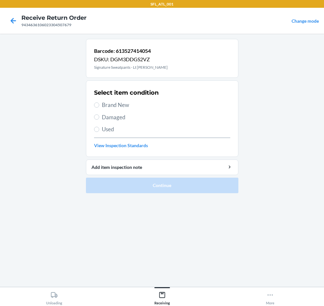
click at [131, 108] on span "Brand New" at bounding box center [166, 105] width 128 height 8
click at [99, 108] on input "Brand New" at bounding box center [96, 104] width 5 height 5
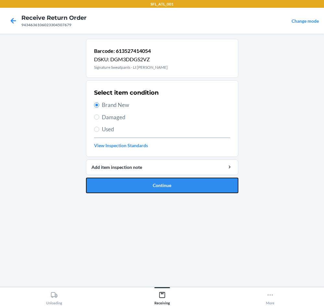
drag, startPoint x: 209, startPoint y: 190, endPoint x: 190, endPoint y: 162, distance: 33.3
click at [207, 187] on button "Continue" at bounding box center [162, 186] width 152 height 16
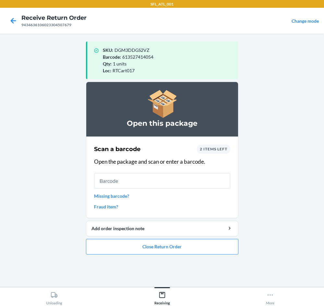
click at [221, 149] on span "2 items left" at bounding box center [214, 148] width 28 height 5
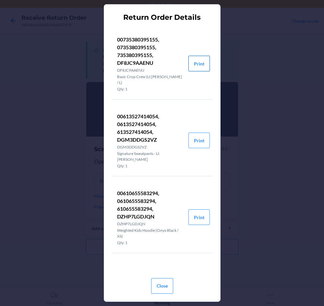
click at [200, 60] on button "Print" at bounding box center [198, 64] width 21 height 16
drag, startPoint x: 155, startPoint y: 281, endPoint x: 151, endPoint y: 266, distance: 15.6
click at [155, 280] on button "Close" at bounding box center [162, 286] width 22 height 16
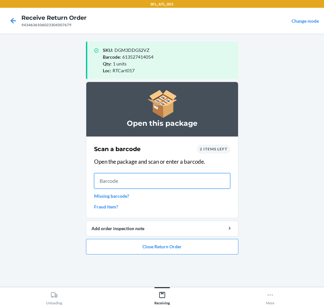
click at [157, 180] on input "text" at bounding box center [162, 181] width 136 height 16
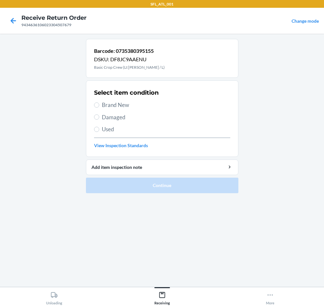
click at [133, 108] on span "Brand New" at bounding box center [166, 105] width 128 height 8
click at [99, 108] on input "Brand New" at bounding box center [96, 104] width 5 height 5
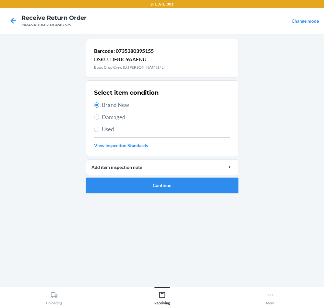
click at [184, 182] on button "Continue" at bounding box center [162, 186] width 152 height 16
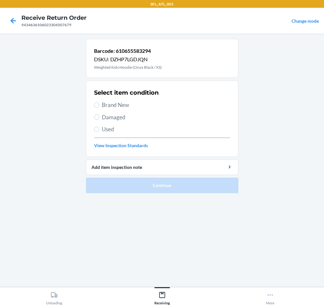
click at [110, 128] on span "Used" at bounding box center [166, 129] width 128 height 8
click at [99, 128] on input "Used" at bounding box center [96, 129] width 5 height 5
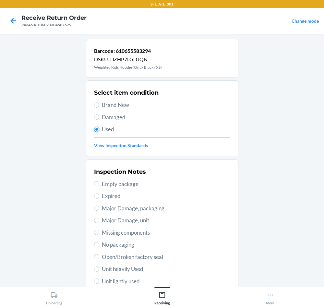
scroll to position [85, 0]
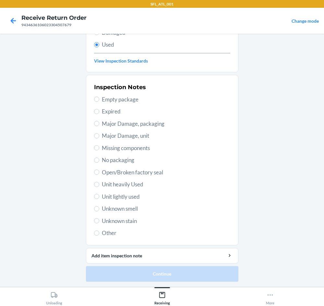
drag, startPoint x: 106, startPoint y: 118, endPoint x: 107, endPoint y: 123, distance: 5.2
click at [107, 120] on div "Inspection Notes Empty package Expired Major Damage, packaging Major Damage, un…" at bounding box center [162, 160] width 136 height 158
click at [109, 127] on span "Major Damage, packaging" at bounding box center [166, 124] width 128 height 8
click at [99, 126] on input "Major Damage, packaging" at bounding box center [96, 123] width 5 height 5
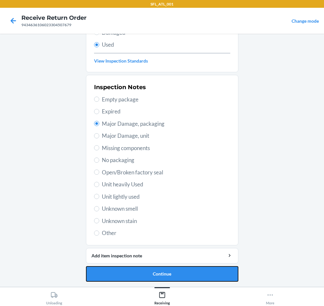
drag, startPoint x: 186, startPoint y: 274, endPoint x: 188, endPoint y: 270, distance: 4.3
click at [187, 274] on button "Continue" at bounding box center [162, 274] width 152 height 16
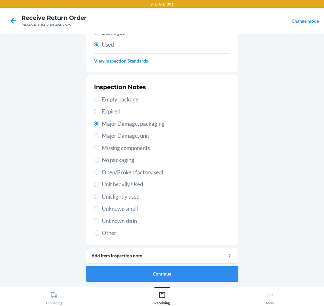
scroll to position [0, 0]
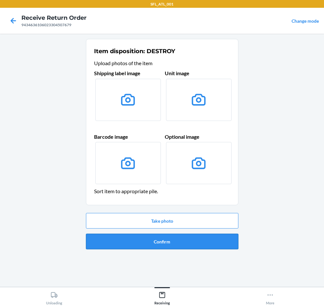
click at [197, 242] on button "Confirm" at bounding box center [162, 242] width 152 height 16
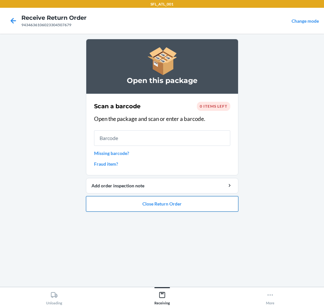
click at [171, 204] on button "Close Return Order" at bounding box center [162, 204] width 152 height 16
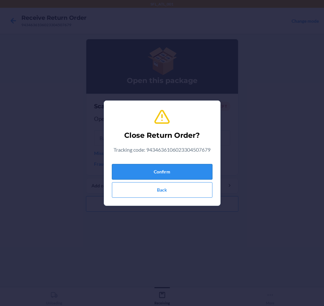
click at [157, 172] on button "Confirm" at bounding box center [162, 172] width 100 height 16
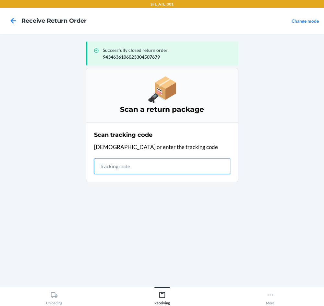
click at [168, 167] on input "text" at bounding box center [162, 166] width 136 height 16
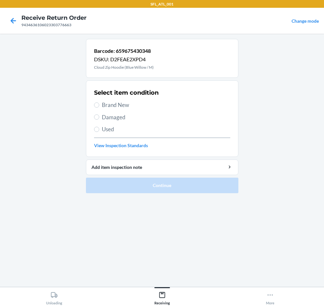
click at [122, 106] on span "Brand New" at bounding box center [166, 105] width 128 height 8
click at [99, 106] on input "Brand New" at bounding box center [96, 104] width 5 height 5
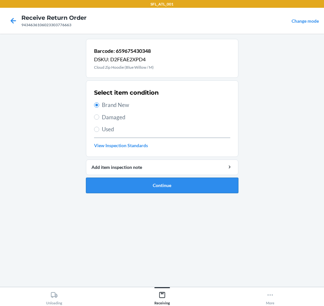
click at [183, 192] on button "Continue" at bounding box center [162, 186] width 152 height 16
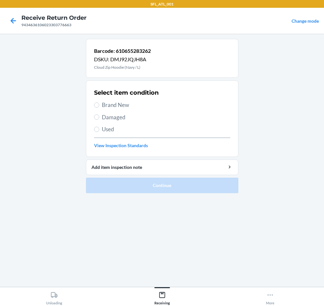
drag, startPoint x: 130, startPoint y: 100, endPoint x: 136, endPoint y: 106, distance: 8.0
click at [130, 101] on div "Select item condition Brand New Damaged Used View Inspection Standards" at bounding box center [162, 119] width 136 height 64
drag, startPoint x: 137, startPoint y: 106, endPoint x: 129, endPoint y: 105, distance: 8.5
click at [131, 105] on span "Brand New" at bounding box center [166, 105] width 128 height 8
click at [99, 105] on input "Brand New" at bounding box center [96, 104] width 5 height 5
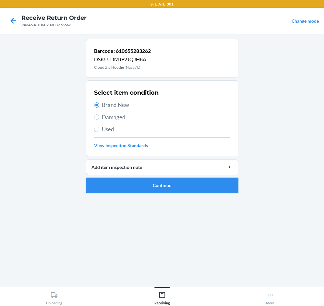
click at [197, 185] on button "Continue" at bounding box center [162, 186] width 152 height 16
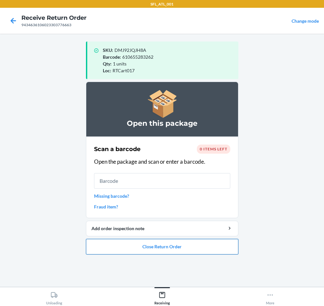
click at [202, 243] on button "Close Return Order" at bounding box center [162, 247] width 152 height 16
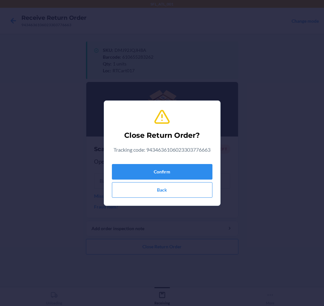
click at [195, 154] on div "Tracking code: 9434636106023303776663" at bounding box center [161, 151] width 97 height 10
click at [197, 167] on button "Confirm" at bounding box center [162, 172] width 100 height 16
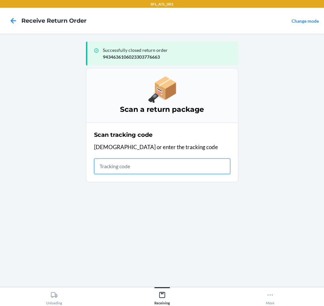
click at [168, 165] on input "text" at bounding box center [162, 166] width 136 height 16
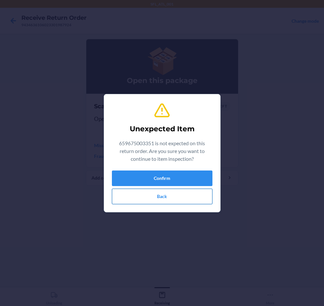
click at [166, 194] on button "Back" at bounding box center [162, 197] width 100 height 16
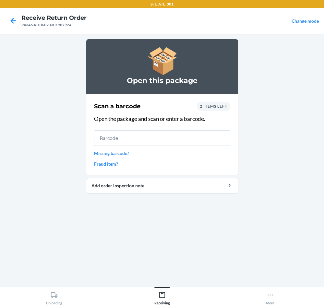
click at [211, 107] on span "2 items left" at bounding box center [214, 106] width 28 height 5
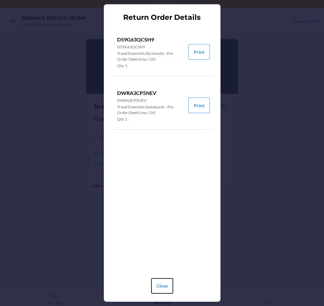
click at [167, 288] on button "Close" at bounding box center [162, 286] width 22 height 16
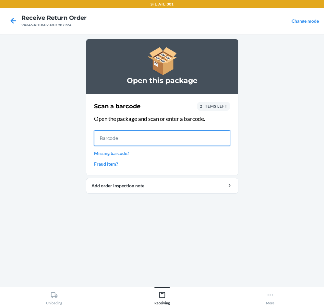
click at [184, 133] on input "text" at bounding box center [162, 138] width 136 height 16
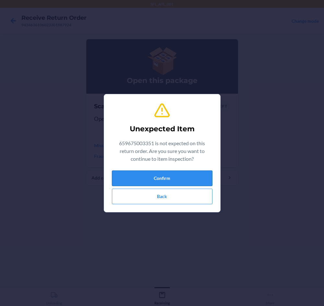
click at [174, 183] on button "Confirm" at bounding box center [162, 178] width 100 height 16
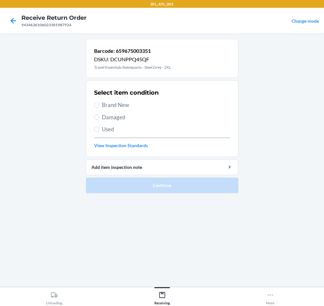
click at [117, 106] on span "Brand New" at bounding box center [166, 105] width 128 height 8
click at [99, 106] on input "Brand New" at bounding box center [96, 104] width 5 height 5
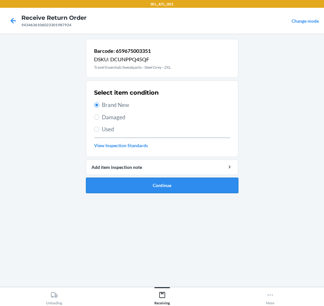
click at [199, 184] on button "Continue" at bounding box center [162, 186] width 152 height 16
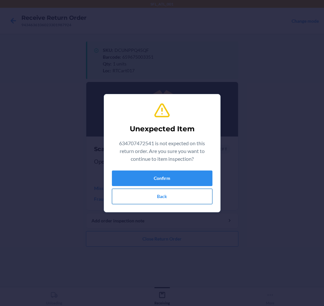
drag, startPoint x: 162, startPoint y: 196, endPoint x: 163, endPoint y: 193, distance: 3.3
click at [161, 196] on button "Back" at bounding box center [162, 197] width 100 height 16
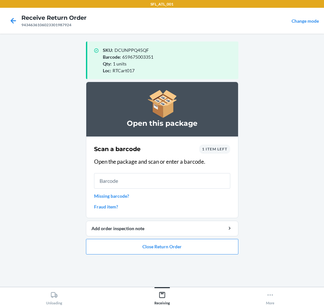
click at [217, 147] on span "1 item left" at bounding box center [214, 148] width 25 height 5
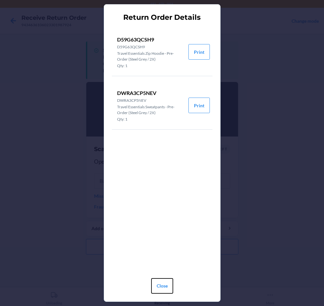
drag, startPoint x: 162, startPoint y: 288, endPoint x: 170, endPoint y: 284, distance: 9.3
click at [162, 288] on button "Close" at bounding box center [162, 286] width 22 height 16
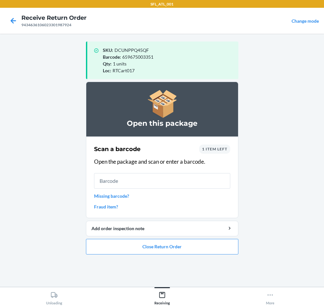
click at [210, 152] on div "1 item left" at bounding box center [214, 148] width 31 height 9
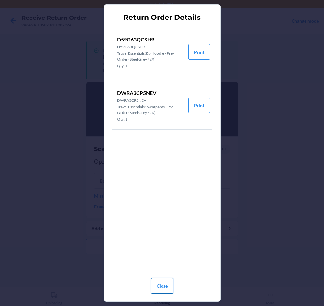
click at [156, 285] on button "Close" at bounding box center [162, 286] width 22 height 16
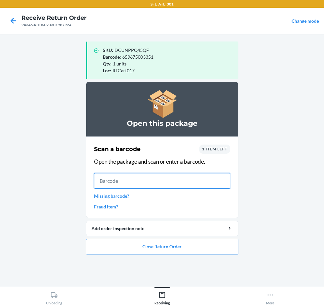
click at [181, 180] on input "text" at bounding box center [162, 181] width 136 height 16
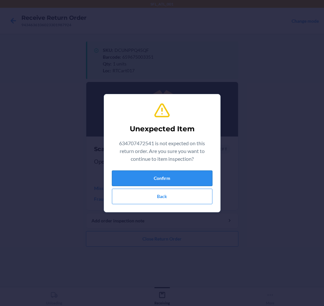
click at [161, 174] on button "Confirm" at bounding box center [162, 178] width 100 height 16
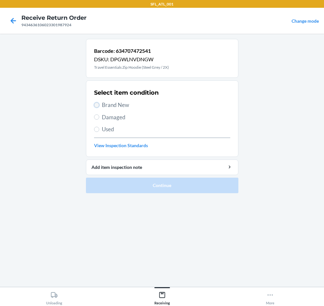
click at [97, 105] on input "Brand New" at bounding box center [96, 104] width 5 height 5
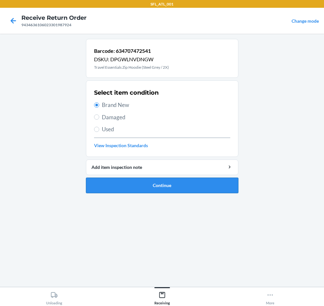
click at [170, 186] on button "Continue" at bounding box center [162, 186] width 152 height 16
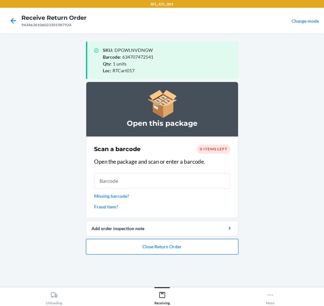
click at [199, 243] on button "Close Return Order" at bounding box center [162, 247] width 152 height 16
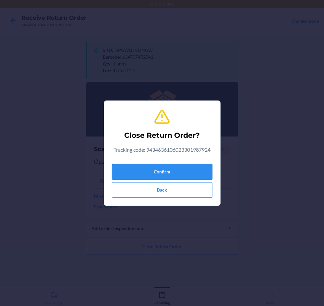
click at [201, 170] on button "Confirm" at bounding box center [162, 172] width 100 height 16
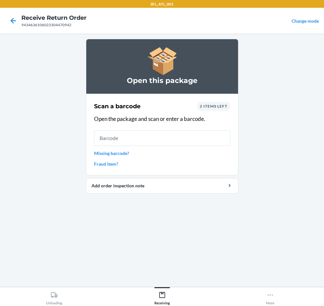
click at [220, 108] on span "2 items left" at bounding box center [214, 106] width 28 height 5
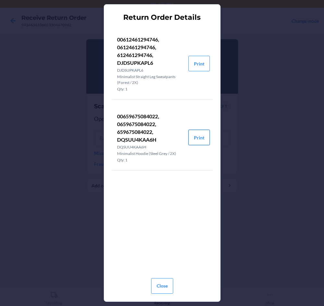
click at [201, 136] on button "Print" at bounding box center [198, 138] width 21 height 16
click at [197, 63] on button "Print" at bounding box center [198, 64] width 21 height 16
drag, startPoint x: 158, startPoint y: 283, endPoint x: 161, endPoint y: 273, distance: 9.9
click at [158, 281] on button "Close" at bounding box center [162, 286] width 22 height 16
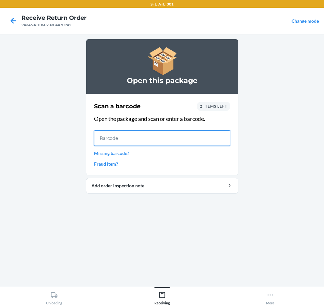
click at [162, 136] on input "text" at bounding box center [162, 138] width 136 height 16
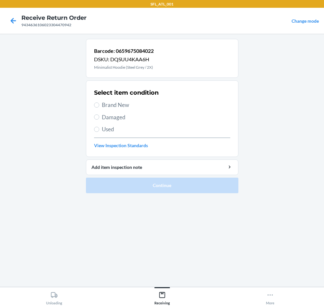
click at [128, 105] on span "Brand New" at bounding box center [166, 105] width 128 height 8
click at [99, 105] on input "Brand New" at bounding box center [96, 104] width 5 height 5
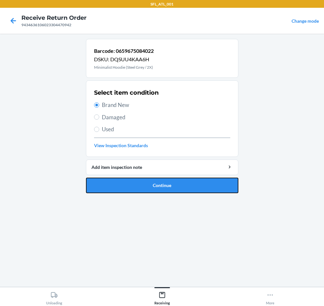
drag, startPoint x: 170, startPoint y: 185, endPoint x: 175, endPoint y: 151, distance: 35.0
click at [169, 184] on button "Continue" at bounding box center [162, 186] width 152 height 16
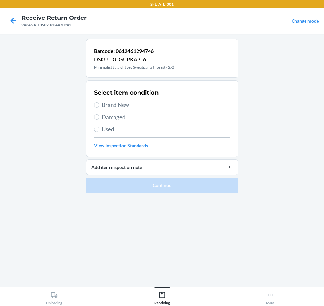
click at [111, 104] on span "Brand New" at bounding box center [166, 105] width 128 height 8
click at [99, 104] on input "Brand New" at bounding box center [96, 104] width 5 height 5
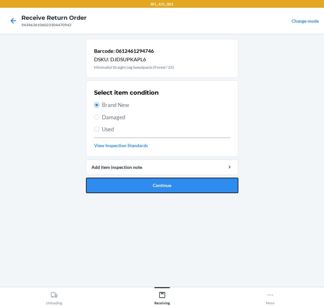
drag, startPoint x: 187, startPoint y: 183, endPoint x: 180, endPoint y: 176, distance: 9.6
click at [182, 179] on button "Continue" at bounding box center [162, 186] width 152 height 16
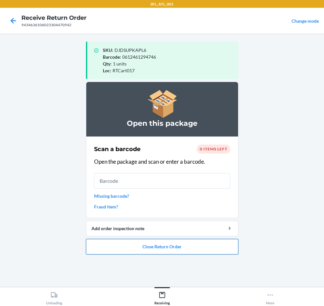
drag, startPoint x: 182, startPoint y: 249, endPoint x: 181, endPoint y: 245, distance: 4.4
click at [182, 248] on button "Close Return Order" at bounding box center [162, 247] width 152 height 16
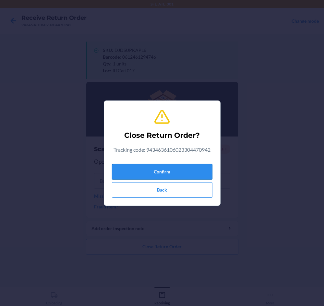
click at [203, 168] on button "Confirm" at bounding box center [162, 172] width 100 height 16
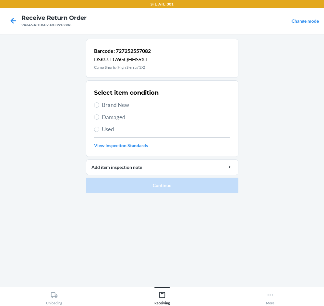
click at [106, 103] on span "Brand New" at bounding box center [166, 105] width 128 height 8
click at [99, 103] on input "Brand New" at bounding box center [96, 104] width 5 height 5
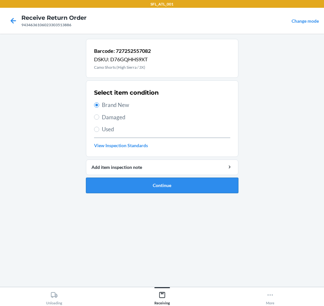
drag, startPoint x: 193, startPoint y: 189, endPoint x: 197, endPoint y: 186, distance: 4.9
click at [197, 187] on button "Continue" at bounding box center [162, 186] width 152 height 16
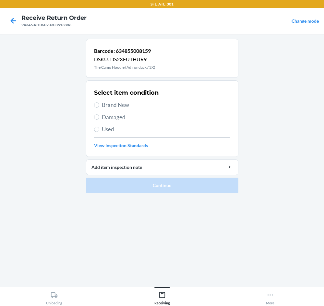
click at [150, 103] on span "Brand New" at bounding box center [166, 105] width 128 height 8
click at [99, 103] on input "Brand New" at bounding box center [96, 104] width 5 height 5
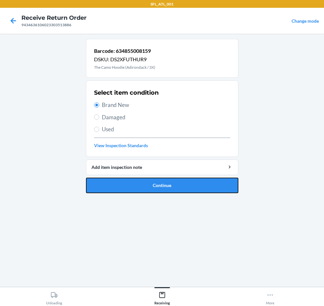
drag, startPoint x: 198, startPoint y: 184, endPoint x: 169, endPoint y: 161, distance: 36.8
click at [196, 185] on button "Continue" at bounding box center [162, 186] width 152 height 16
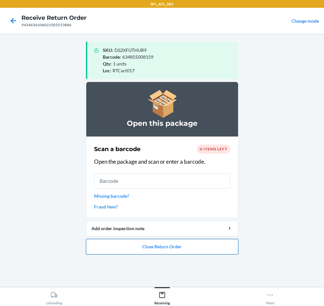
click at [163, 249] on button "Close Return Order" at bounding box center [162, 247] width 152 height 16
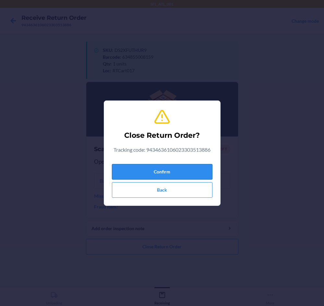
drag, startPoint x: 177, startPoint y: 170, endPoint x: 173, endPoint y: 167, distance: 4.9
click at [176, 169] on button "Confirm" at bounding box center [162, 172] width 100 height 16
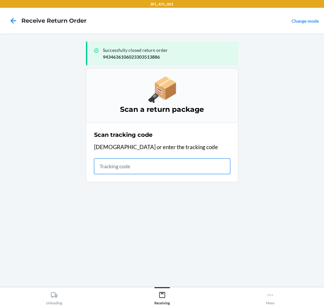
click at [159, 165] on input "text" at bounding box center [162, 166] width 136 height 16
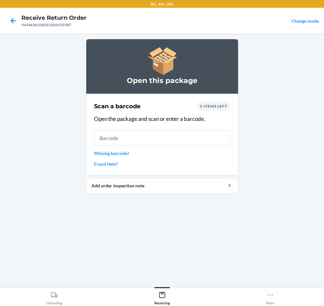
click at [214, 107] on span "2 items left" at bounding box center [214, 106] width 28 height 5
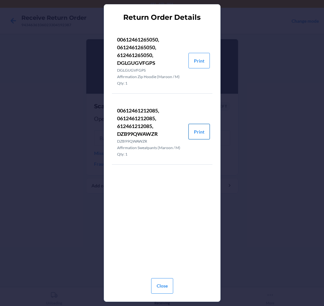
click at [201, 133] on button "Print" at bounding box center [198, 132] width 21 height 16
click at [198, 61] on button "Print" at bounding box center [198, 61] width 21 height 16
click at [169, 281] on button "Close" at bounding box center [162, 286] width 22 height 16
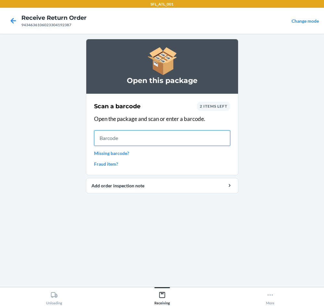
click at [146, 139] on input "text" at bounding box center [162, 138] width 136 height 16
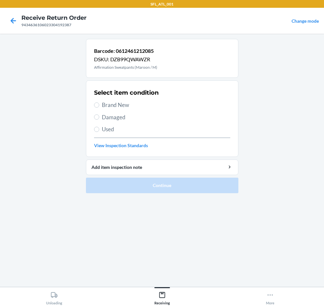
drag, startPoint x: 127, startPoint y: 104, endPoint x: 174, endPoint y: 131, distance: 54.6
click at [127, 102] on span "Brand New" at bounding box center [166, 105] width 128 height 8
click at [99, 102] on input "Brand New" at bounding box center [96, 104] width 5 height 5
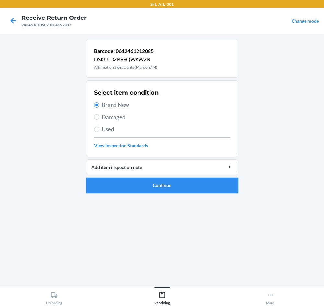
click at [199, 189] on button "Continue" at bounding box center [162, 186] width 152 height 16
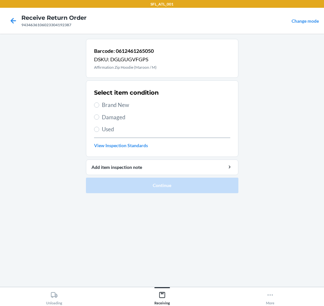
click at [123, 103] on span "Brand New" at bounding box center [166, 105] width 128 height 8
click at [99, 103] on input "Brand New" at bounding box center [96, 104] width 5 height 5
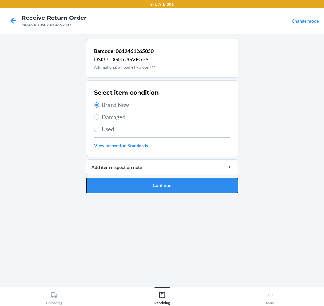
drag, startPoint x: 163, startPoint y: 185, endPoint x: 157, endPoint y: 178, distance: 9.5
click at [159, 178] on button "Continue" at bounding box center [162, 186] width 152 height 16
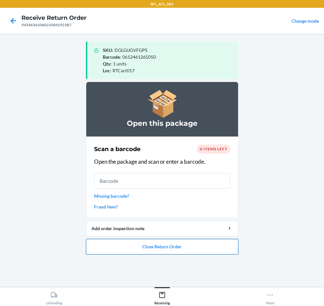
drag, startPoint x: 162, startPoint y: 256, endPoint x: 161, endPoint y: 251, distance: 5.0
click at [162, 254] on ol "Open this package Scan a barcode 0 items left Open the package and scan or ente…" at bounding box center [162, 171] width 152 height 178
click at [161, 250] on button "Close Return Order" at bounding box center [162, 247] width 152 height 16
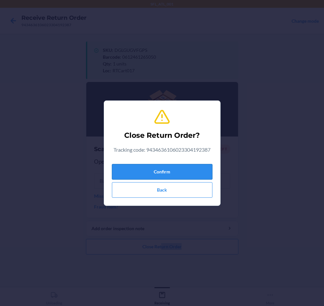
click at [187, 176] on button "Confirm" at bounding box center [162, 172] width 100 height 16
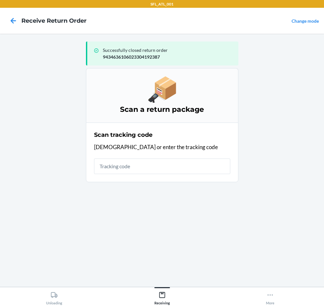
drag, startPoint x: 116, startPoint y: 176, endPoint x: 117, endPoint y: 170, distance: 5.9
click at [114, 171] on section "Scan tracking code Scan or enter the tracking code" at bounding box center [162, 152] width 152 height 60
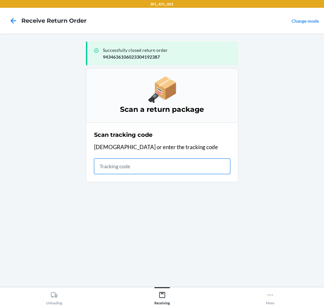
click at [117, 170] on input "text" at bounding box center [162, 166] width 136 height 16
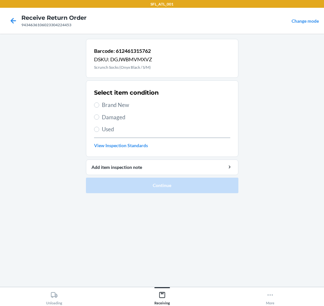
click at [117, 103] on span "Brand New" at bounding box center [166, 105] width 128 height 8
click at [99, 103] on input "Brand New" at bounding box center [96, 104] width 5 height 5
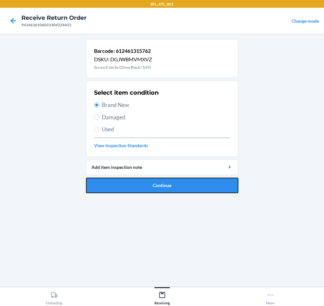
drag, startPoint x: 147, startPoint y: 189, endPoint x: 145, endPoint y: 197, distance: 7.9
click at [145, 197] on ol "Barcode: 612461315762 DSKU: DGJWBMVMXVZ Scrunch Socks (Onyx Black / S/M) Select…" at bounding box center [162, 118] width 152 height 159
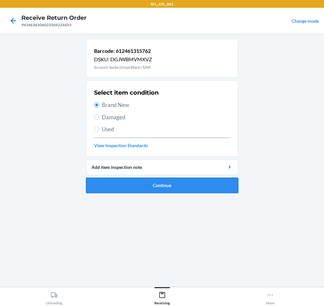
click at [150, 189] on button "Continue" at bounding box center [162, 186] width 152 height 16
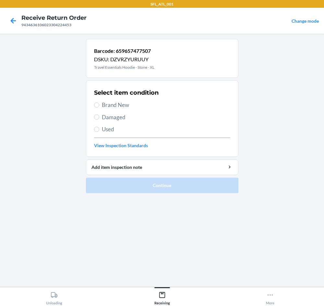
click at [118, 102] on span "Brand New" at bounding box center [166, 105] width 128 height 8
click at [99, 102] on input "Brand New" at bounding box center [96, 104] width 5 height 5
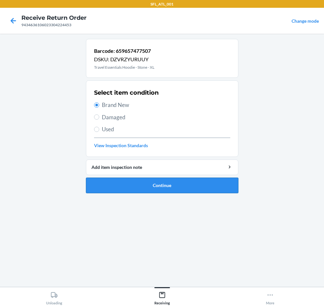
click at [180, 184] on button "Continue" at bounding box center [162, 186] width 152 height 16
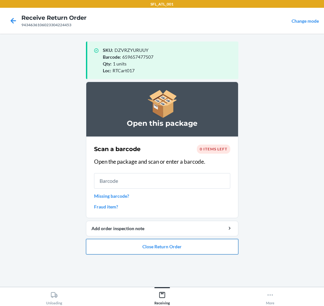
click at [191, 248] on button "Close Return Order" at bounding box center [162, 247] width 152 height 16
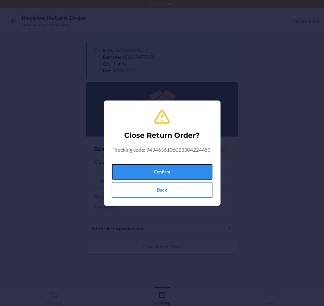
click at [175, 187] on div "Confirm Back" at bounding box center [162, 179] width 100 height 36
drag, startPoint x: 179, startPoint y: 167, endPoint x: 182, endPoint y: 168, distance: 3.6
click at [182, 168] on button "Confirm" at bounding box center [162, 172] width 100 height 16
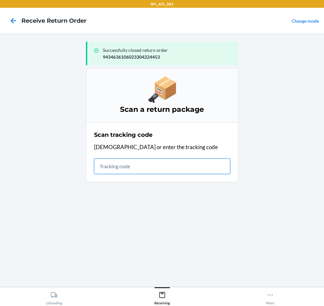
drag, startPoint x: 163, startPoint y: 164, endPoint x: 157, endPoint y: 164, distance: 6.2
click at [163, 164] on input "text" at bounding box center [162, 166] width 136 height 16
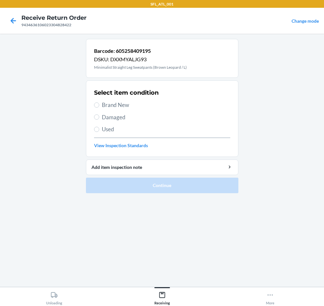
click at [121, 104] on span "Brand New" at bounding box center [166, 105] width 128 height 8
click at [99, 104] on input "Brand New" at bounding box center [96, 104] width 5 height 5
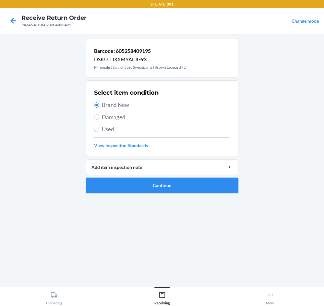
click at [188, 183] on button "Continue" at bounding box center [162, 186] width 152 height 16
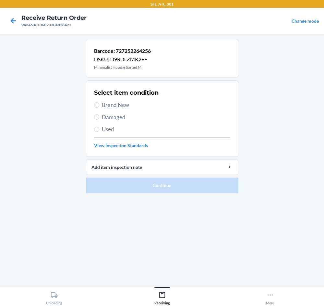
click at [134, 108] on span "Brand New" at bounding box center [166, 105] width 128 height 8
click at [99, 108] on input "Brand New" at bounding box center [96, 104] width 5 height 5
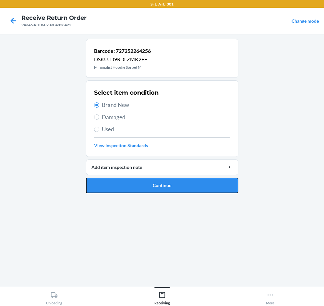
click at [169, 185] on button "Continue" at bounding box center [162, 186] width 152 height 16
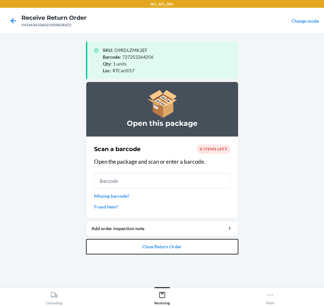
drag, startPoint x: 189, startPoint y: 245, endPoint x: 197, endPoint y: 198, distance: 47.3
click at [190, 236] on li "Open this package Scan a barcode 0 items left Open the package and scan or ente…" at bounding box center [162, 168] width 152 height 173
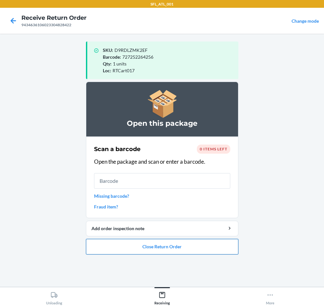
drag, startPoint x: 150, startPoint y: 247, endPoint x: 148, endPoint y: 243, distance: 4.7
click at [150, 246] on button "Close Return Order" at bounding box center [162, 247] width 152 height 16
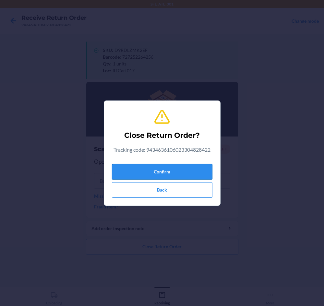
click at [166, 170] on button "Confirm" at bounding box center [162, 172] width 100 height 16
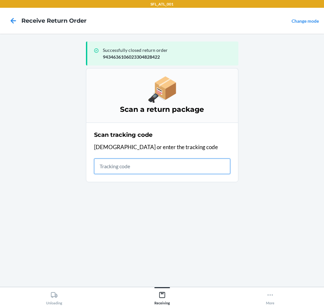
click at [158, 173] on input "text" at bounding box center [162, 166] width 136 height 16
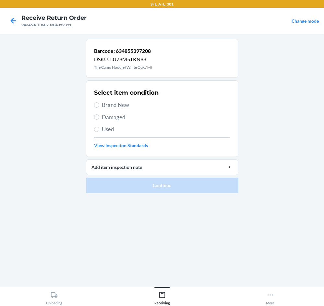
click at [115, 106] on span "Brand New" at bounding box center [166, 105] width 128 height 8
click at [99, 106] on input "Brand New" at bounding box center [96, 104] width 5 height 5
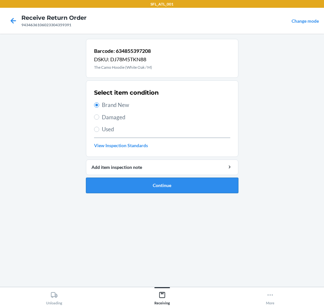
click at [148, 185] on button "Continue" at bounding box center [162, 186] width 152 height 16
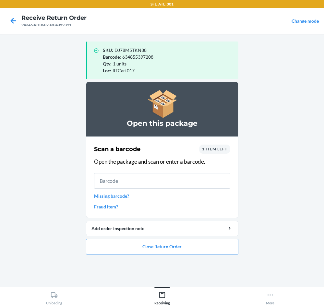
click at [219, 148] on span "1 item left" at bounding box center [214, 148] width 25 height 5
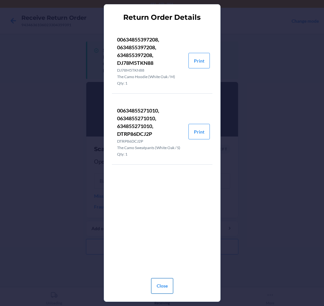
click at [158, 284] on button "Close" at bounding box center [162, 286] width 22 height 16
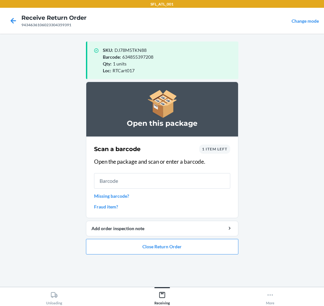
click at [220, 147] on span "1 item left" at bounding box center [214, 148] width 25 height 5
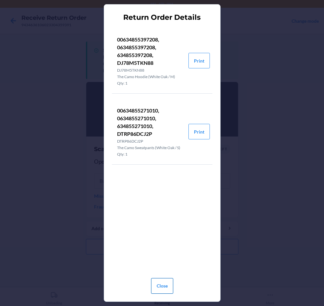
click at [162, 278] on button "Close" at bounding box center [162, 286] width 22 height 16
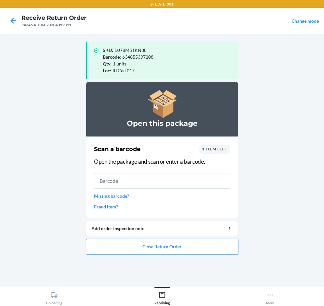
drag, startPoint x: 167, startPoint y: 246, endPoint x: 167, endPoint y: 242, distance: 3.9
click at [167, 243] on button "Close Return Order" at bounding box center [162, 247] width 152 height 16
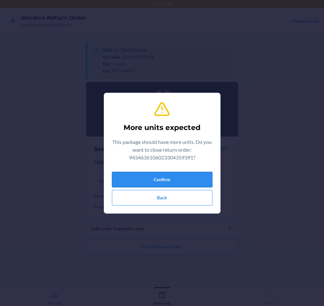
drag, startPoint x: 176, startPoint y: 169, endPoint x: 176, endPoint y: 173, distance: 4.2
click at [176, 173] on div "Confirm Back" at bounding box center [162, 187] width 100 height 36
click at [176, 174] on button "Confirm" at bounding box center [162, 180] width 100 height 16
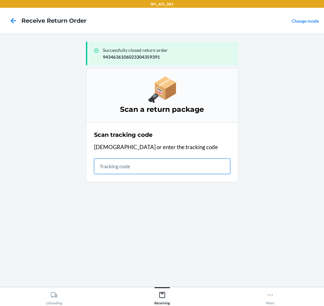
click at [135, 169] on input "text" at bounding box center [162, 166] width 136 height 16
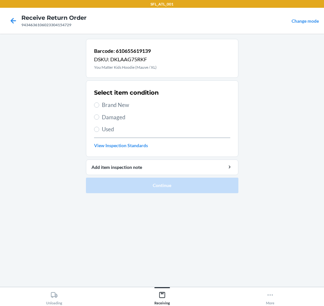
click at [109, 105] on span "Brand New" at bounding box center [166, 105] width 128 height 8
click at [99, 105] on input "Brand New" at bounding box center [96, 104] width 5 height 5
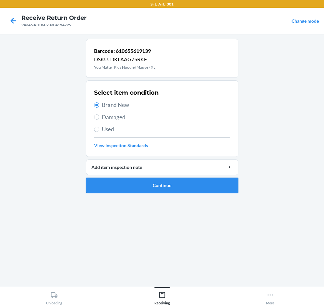
click at [120, 181] on button "Continue" at bounding box center [162, 186] width 152 height 16
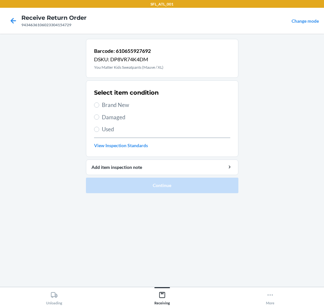
click at [114, 106] on span "Brand New" at bounding box center [166, 105] width 128 height 8
click at [99, 106] on input "Brand New" at bounding box center [96, 104] width 5 height 5
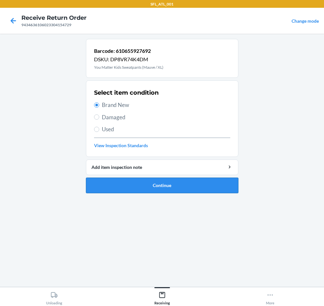
click at [151, 187] on button "Continue" at bounding box center [162, 186] width 152 height 16
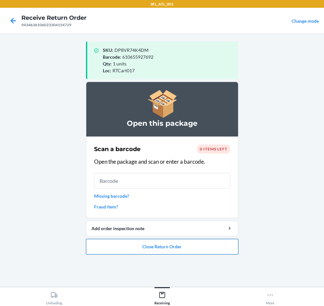
click at [133, 242] on button "Close Return Order" at bounding box center [162, 247] width 152 height 16
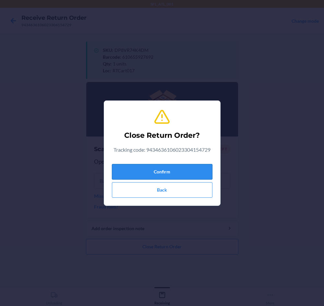
click at [146, 170] on button "Confirm" at bounding box center [162, 172] width 100 height 16
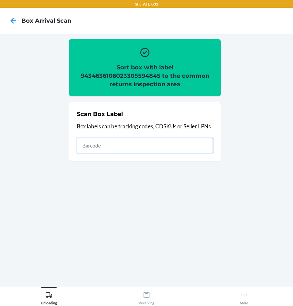
click at [201, 144] on input "text" at bounding box center [145, 146] width 136 height 16
type input "420302599434636106023305632660"
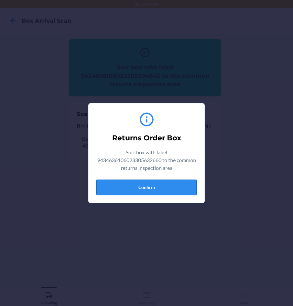
click at [170, 184] on button "Confirm" at bounding box center [146, 187] width 100 height 16
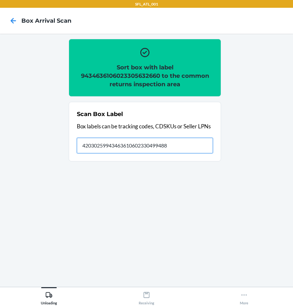
type input "420302599434636106023304994882"
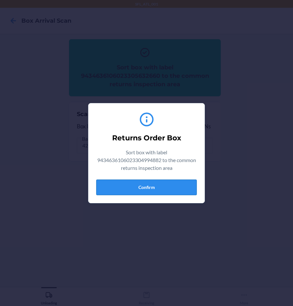
click at [139, 187] on button "Confirm" at bounding box center [146, 187] width 100 height 16
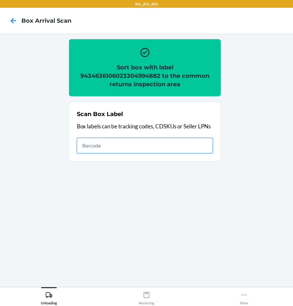
click at [145, 149] on input "text" at bounding box center [145, 146] width 136 height 16
type input "420302599434636106023303702563"
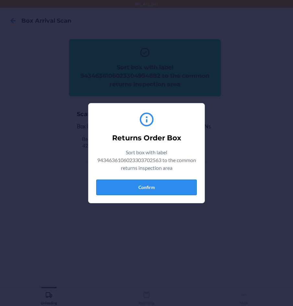
click at [184, 186] on button "Confirm" at bounding box center [146, 187] width 100 height 16
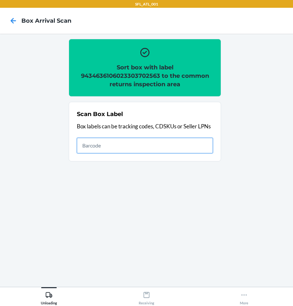
drag, startPoint x: 168, startPoint y: 142, endPoint x: 174, endPoint y: 142, distance: 5.5
click at [170, 143] on input "text" at bounding box center [145, 146] width 136 height 16
type input "420302599434636106023303426476"
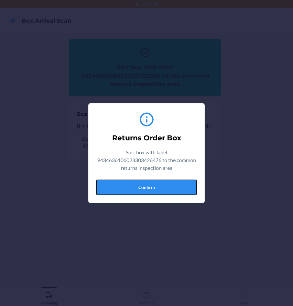
click at [169, 191] on button "Confirm" at bounding box center [146, 187] width 100 height 16
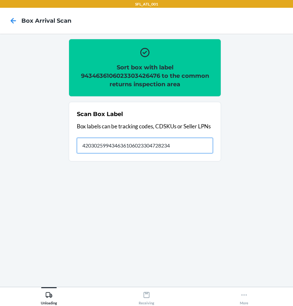
type input "420302599434636106023304728234"
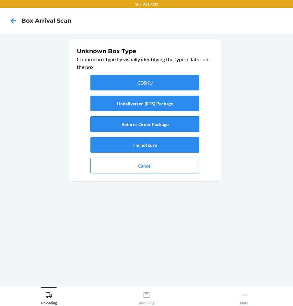
click at [157, 121] on button "Returns Order Package" at bounding box center [144, 124] width 109 height 16
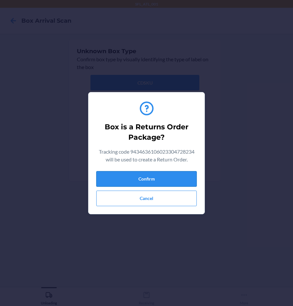
click at [168, 177] on button "Confirm" at bounding box center [146, 179] width 100 height 16
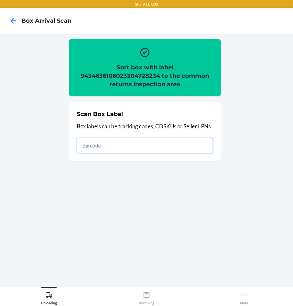
click at [170, 147] on input "text" at bounding box center [145, 146] width 136 height 16
type input "420302599434636106023305002968"
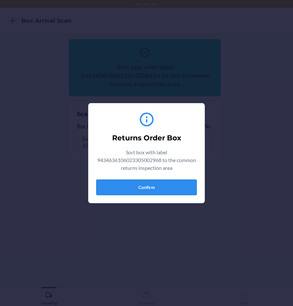
click at [142, 187] on button "Confirm" at bounding box center [146, 187] width 100 height 16
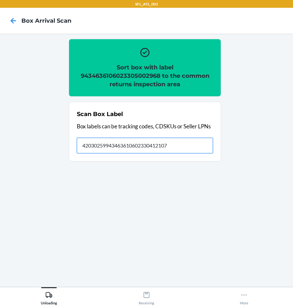
type input "420302599434636106023304121073"
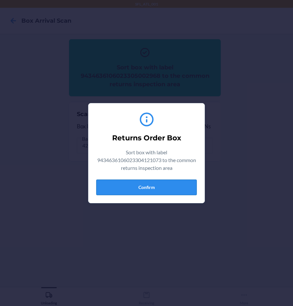
click at [115, 182] on button "Confirm" at bounding box center [146, 187] width 100 height 16
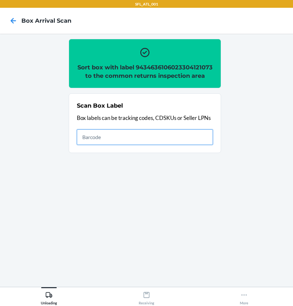
click at [150, 141] on input "text" at bounding box center [145, 137] width 136 height 16
type input "420302599434636106023304872630"
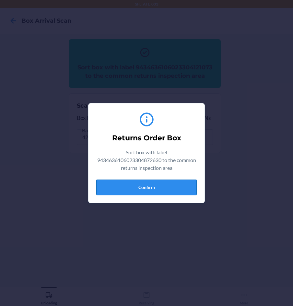
click at [168, 188] on button "Confirm" at bounding box center [146, 187] width 100 height 16
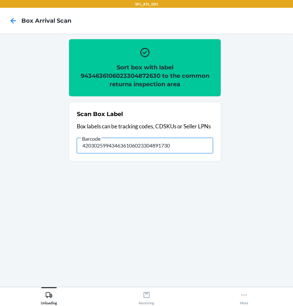
type input "420302599434636106023304891730"
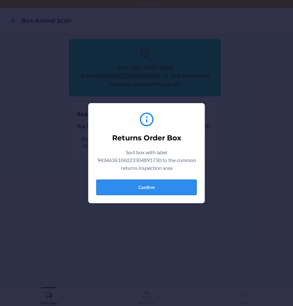
click at [134, 186] on button "Confirm" at bounding box center [146, 187] width 100 height 16
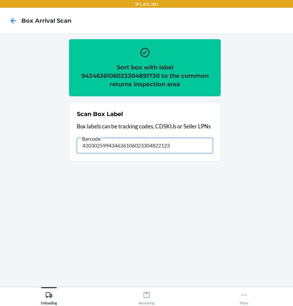
type input "420302599434636106023304822123"
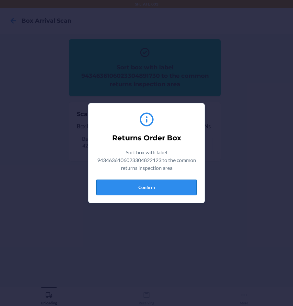
click at [140, 189] on button "Confirm" at bounding box center [146, 187] width 100 height 16
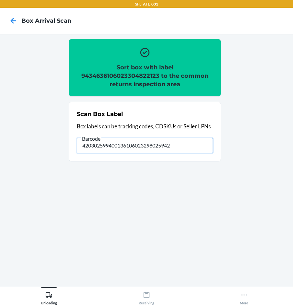
type input "420302599400136106023298025942"
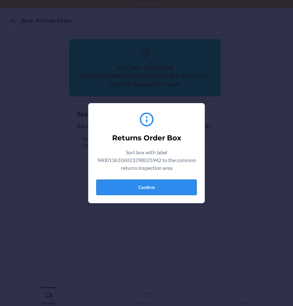
click at [174, 188] on button "Confirm" at bounding box center [146, 187] width 100 height 16
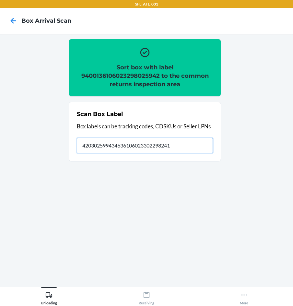
type input "420302599434636106023302298241"
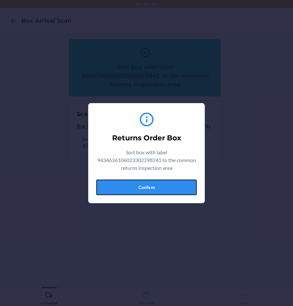
click at [173, 188] on button "Confirm" at bounding box center [146, 187] width 100 height 16
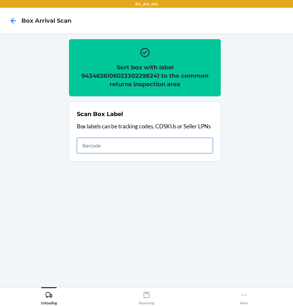
click at [97, 144] on input "text" at bounding box center [145, 146] width 136 height 16
type input "420302599434636106023304609182"
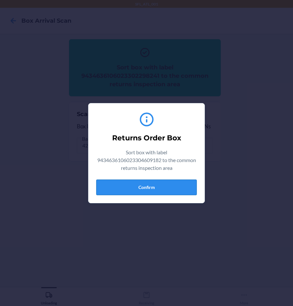
click at [173, 187] on button "Confirm" at bounding box center [146, 187] width 100 height 16
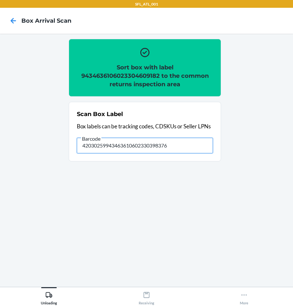
type input "420302599434636106023303983764"
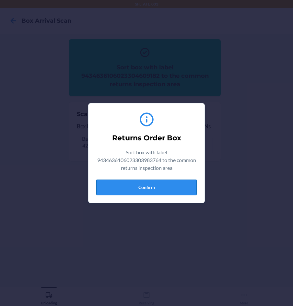
click at [155, 187] on button "Confirm" at bounding box center [146, 187] width 100 height 16
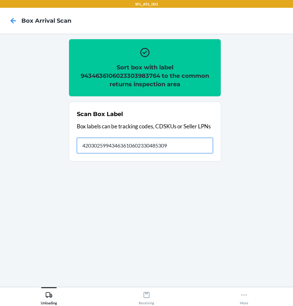
type input "420302599434636106023304853097"
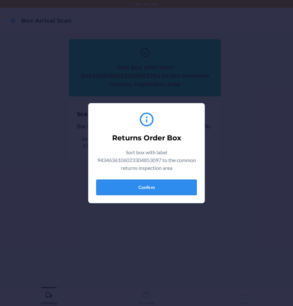
click at [148, 184] on button "Confirm" at bounding box center [146, 187] width 100 height 16
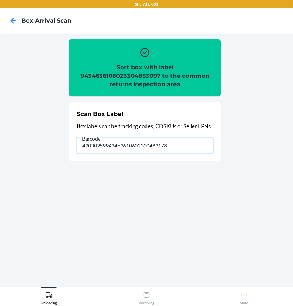
type input "420302599434636106023304831781"
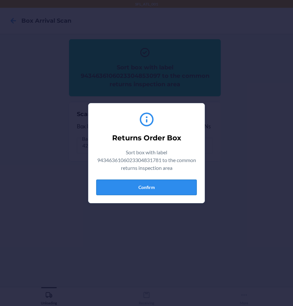
click at [163, 185] on button "Confirm" at bounding box center [146, 187] width 100 height 16
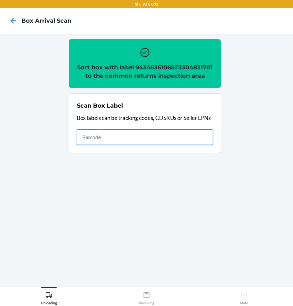
click at [166, 145] on input "text" at bounding box center [145, 137] width 136 height 16
type input "420302599434636106023302572396"
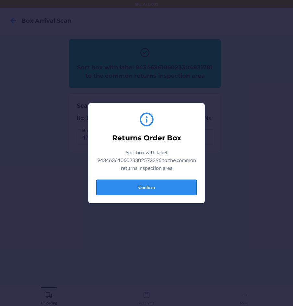
click at [155, 186] on button "Confirm" at bounding box center [146, 187] width 100 height 16
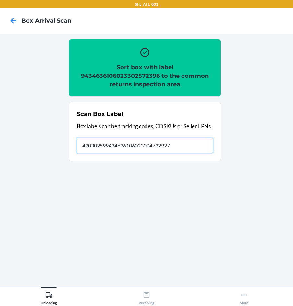
type input "420302599434636106023304732927"
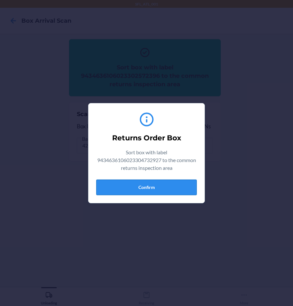
click at [157, 185] on button "Confirm" at bounding box center [146, 187] width 100 height 16
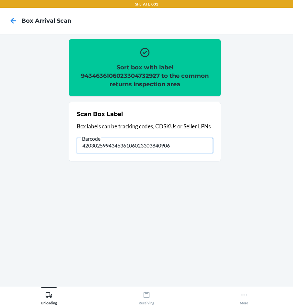
type input "420302599434636106023303840906"
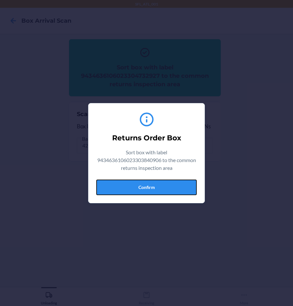
drag, startPoint x: 144, startPoint y: 192, endPoint x: 150, endPoint y: 190, distance: 6.9
click at [144, 191] on button "Confirm" at bounding box center [146, 187] width 100 height 16
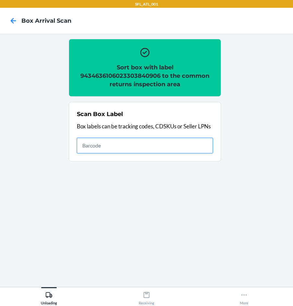
click at [163, 148] on input "text" at bounding box center [145, 146] width 136 height 16
type input "420302599434636106023304724625"
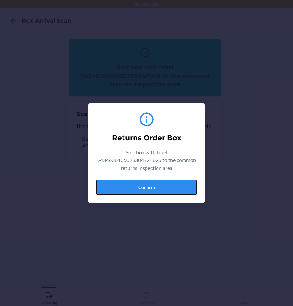
drag, startPoint x: 163, startPoint y: 184, endPoint x: 201, endPoint y: 193, distance: 38.8
click at [166, 188] on button "Confirm" at bounding box center [146, 187] width 100 height 16
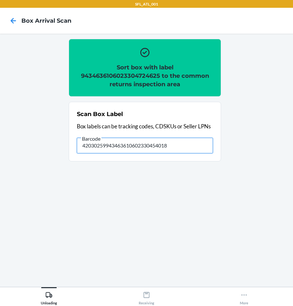
type input "420302599434636106023304540188"
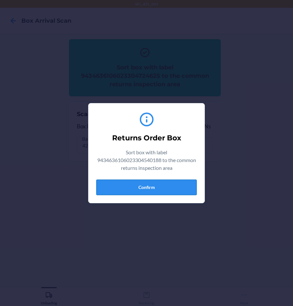
click at [187, 190] on button "Confirm" at bounding box center [146, 187] width 100 height 16
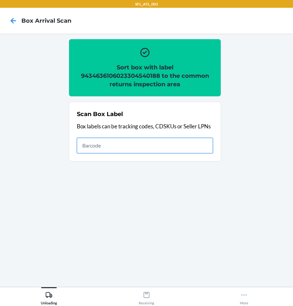
click at [99, 148] on input "text" at bounding box center [145, 146] width 136 height 16
type input "420302599434636106023304914897"
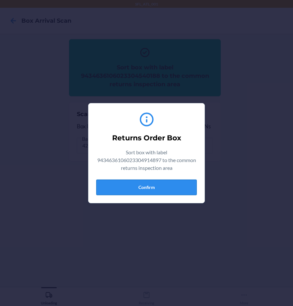
click at [157, 187] on button "Confirm" at bounding box center [146, 187] width 100 height 16
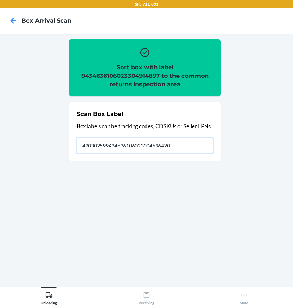
type input "420302599434636106023304596420"
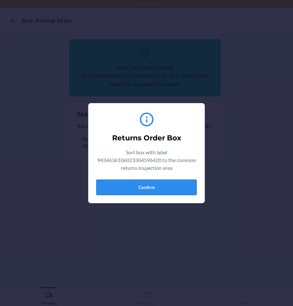
click at [169, 187] on button "Confirm" at bounding box center [146, 187] width 100 height 16
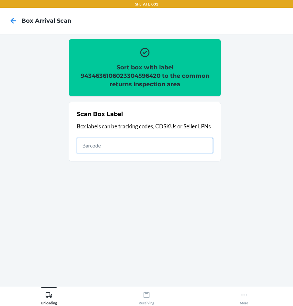
drag, startPoint x: 114, startPoint y: 138, endPoint x: 111, endPoint y: 141, distance: 4.4
click at [114, 139] on input "text" at bounding box center [145, 146] width 136 height 16
type input "420302599434636106023304773654"
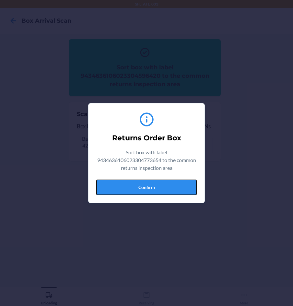
drag, startPoint x: 159, startPoint y: 186, endPoint x: 135, endPoint y: 188, distance: 24.7
click at [156, 188] on button "Confirm" at bounding box center [146, 187] width 100 height 16
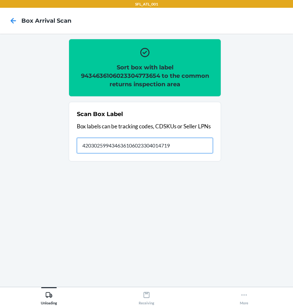
type input "420302599434636106023304014719"
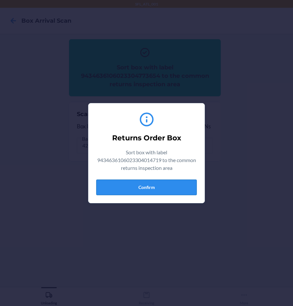
click at [155, 189] on button "Confirm" at bounding box center [146, 187] width 100 height 16
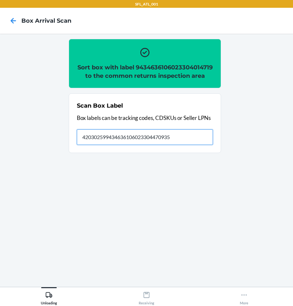
type input "420302599434636106023304470935"
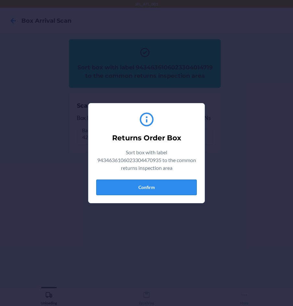
click at [157, 186] on button "Confirm" at bounding box center [146, 187] width 100 height 16
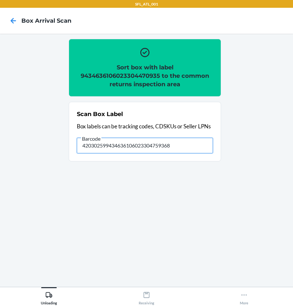
type input "420302599434636106023304759368"
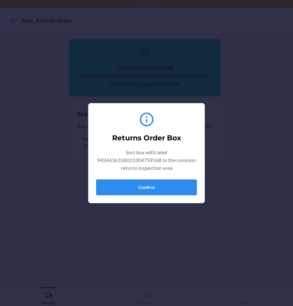
click at [126, 187] on button "Confirm" at bounding box center [146, 187] width 100 height 16
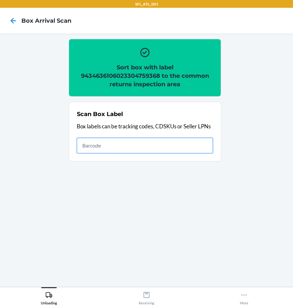
click at [195, 144] on input "text" at bounding box center [145, 146] width 136 height 16
type input "420302599434636106023304464439"
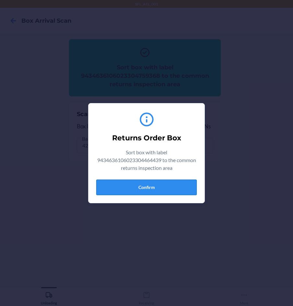
click at [164, 186] on button "Confirm" at bounding box center [146, 187] width 100 height 16
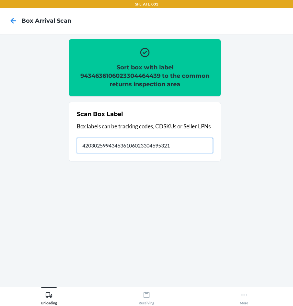
type input "420302599434636106023304695321"
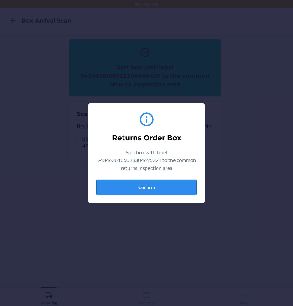
click at [175, 187] on button "Confirm" at bounding box center [146, 187] width 100 height 16
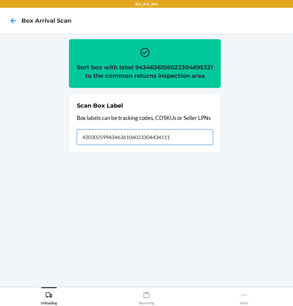
type input "420302599434636106023304434111"
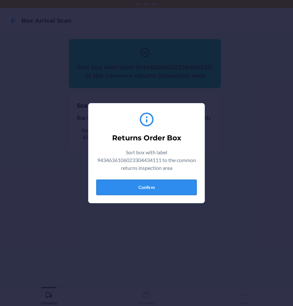
click at [157, 187] on button "Confirm" at bounding box center [146, 187] width 100 height 16
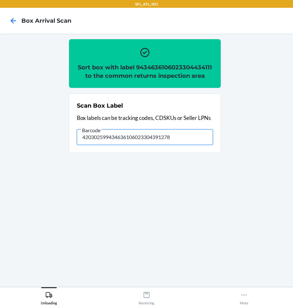
type input "420302599434636106023304391278"
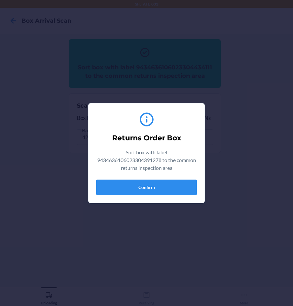
click at [149, 202] on section "Returns Order Box Sort box with label 9434636106023304391278 to the common retu…" at bounding box center [146, 153] width 117 height 100
click at [147, 188] on button "Confirm" at bounding box center [146, 187] width 100 height 16
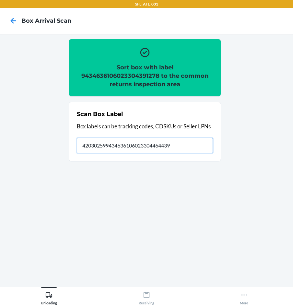
type input "420302599434636106023304464439"
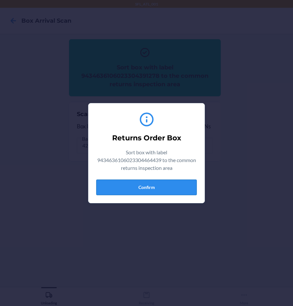
click at [157, 188] on button "Confirm" at bounding box center [146, 187] width 100 height 16
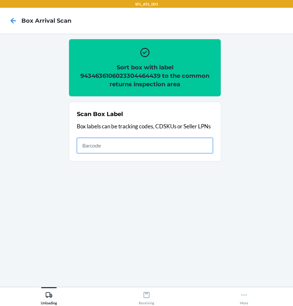
click at [163, 146] on input "text" at bounding box center [145, 146] width 136 height 16
type input "420302599434636106023304507679"
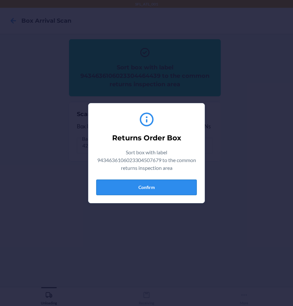
drag, startPoint x: 154, startPoint y: 184, endPoint x: 248, endPoint y: 164, distance: 96.5
click at [152, 183] on button "Confirm" at bounding box center [146, 187] width 100 height 16
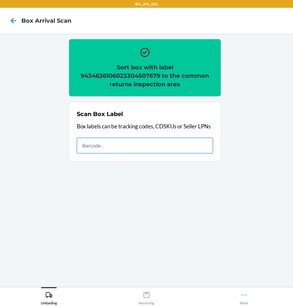
click at [196, 143] on input "text" at bounding box center [145, 146] width 136 height 16
type input "420302599434636106023303776663"
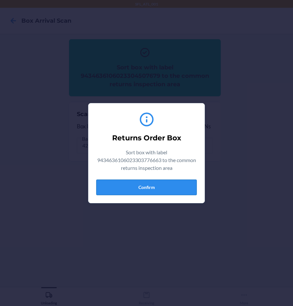
click at [174, 185] on button "Confirm" at bounding box center [146, 187] width 100 height 16
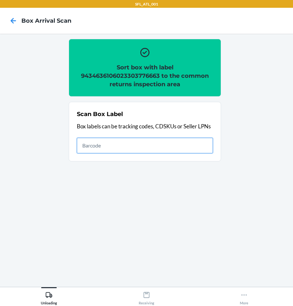
click at [195, 146] on input "text" at bounding box center [145, 146] width 136 height 16
type input "PB319x24"
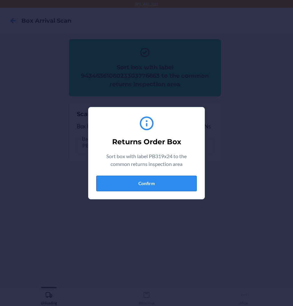
click at [172, 181] on button "Confirm" at bounding box center [146, 184] width 100 height 16
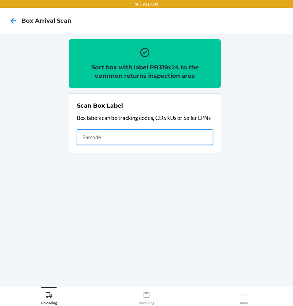
click at [155, 141] on input "text" at bounding box center [145, 137] width 136 height 16
type input "420302599434636106023301987924"
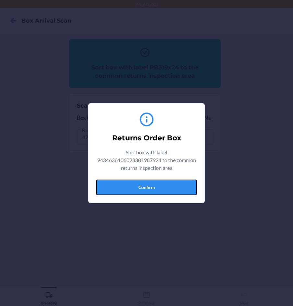
drag, startPoint x: 166, startPoint y: 185, endPoint x: 260, endPoint y: 165, distance: 95.4
click at [167, 184] on button "Confirm" at bounding box center [146, 187] width 100 height 16
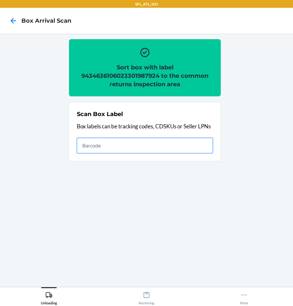
click at [194, 146] on input "text" at bounding box center [145, 146] width 136 height 16
type input "420302599434636106023304192387"
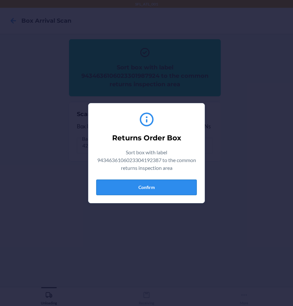
click at [162, 191] on button "Confirm" at bounding box center [146, 187] width 100 height 16
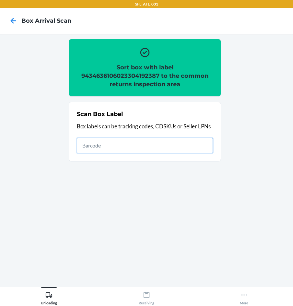
click at [119, 151] on input "text" at bounding box center [145, 146] width 136 height 16
type input "420302599434636106023304224453"
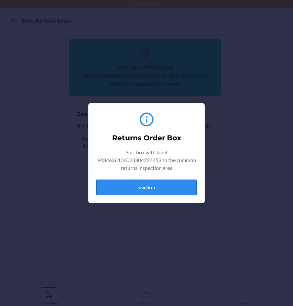
click at [168, 189] on button "Confirm" at bounding box center [146, 187] width 100 height 16
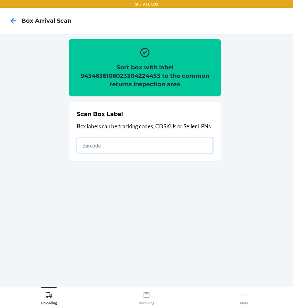
click at [101, 141] on input "text" at bounding box center [145, 146] width 136 height 16
type input "420302599434636106023304828422"
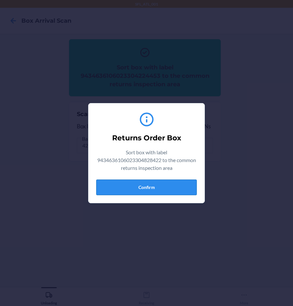
click at [141, 185] on button "Confirm" at bounding box center [146, 187] width 100 height 16
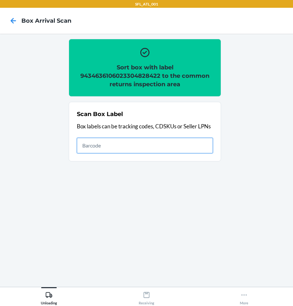
click at [129, 144] on input "text" at bounding box center [145, 146] width 136 height 16
type input "420302599434636106023304359391"
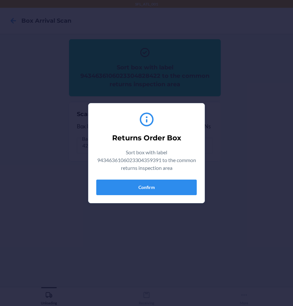
click at [144, 179] on div "Returns Order Box Sort box with label 9434636106023304359391 to the common retu…" at bounding box center [146, 153] width 100 height 89
click at [167, 189] on button "Confirm" at bounding box center [146, 187] width 100 height 16
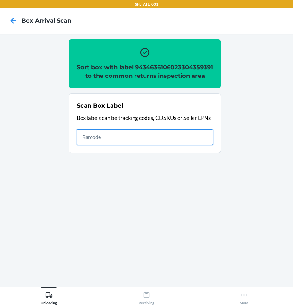
click at [158, 145] on input "text" at bounding box center [145, 137] width 136 height 16
type input "420302599434636106023304154729"
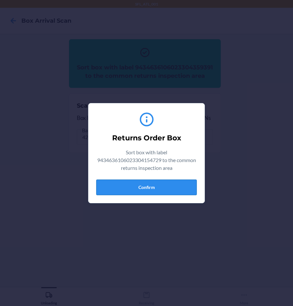
click at [174, 190] on button "Confirm" at bounding box center [146, 187] width 100 height 16
